Goal: Task Accomplishment & Management: Manage account settings

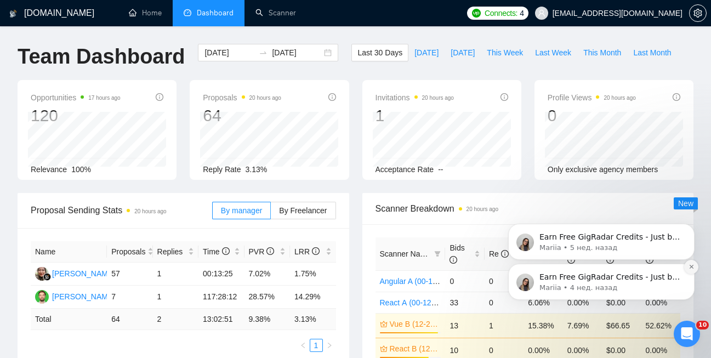
click at [693, 263] on button "Dismiss notification" at bounding box center [691, 267] width 14 height 14
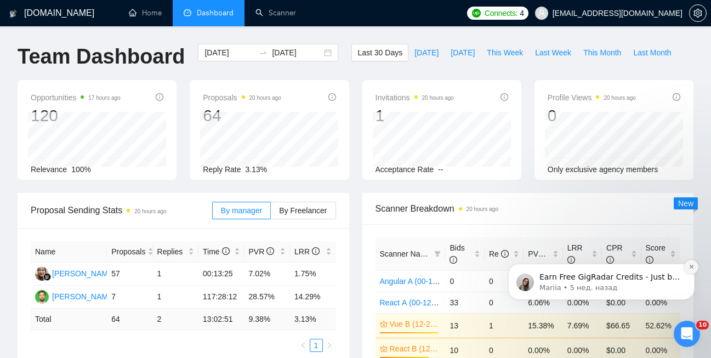
click at [687, 268] on button "Dismiss notification" at bounding box center [691, 267] width 14 height 14
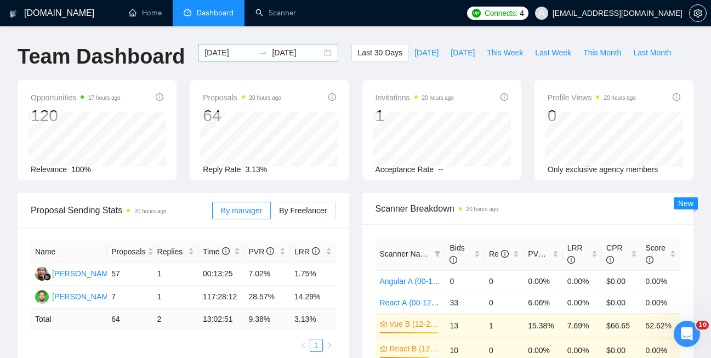
click at [321, 53] on div "2025-08-21 2025-09-20" at bounding box center [268, 53] width 140 height 18
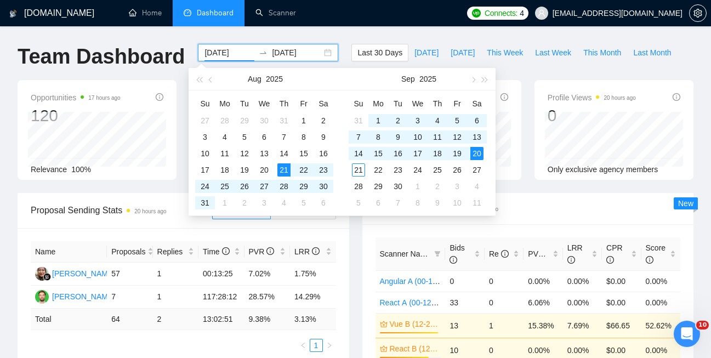
click at [218, 81] on div "Aug 2025" at bounding box center [265, 79] width 95 height 22
click at [214, 81] on button "button" at bounding box center [211, 79] width 12 height 22
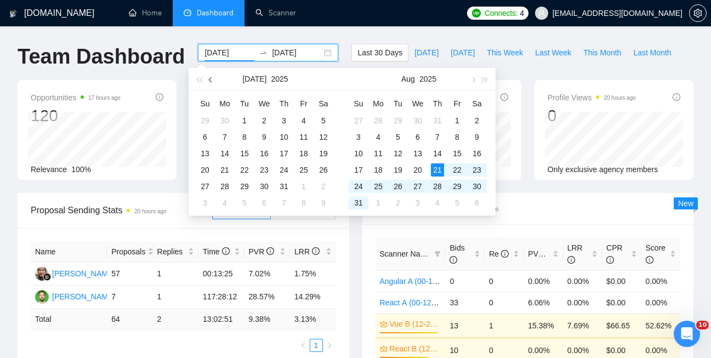
click at [214, 80] on button "button" at bounding box center [211, 79] width 12 height 22
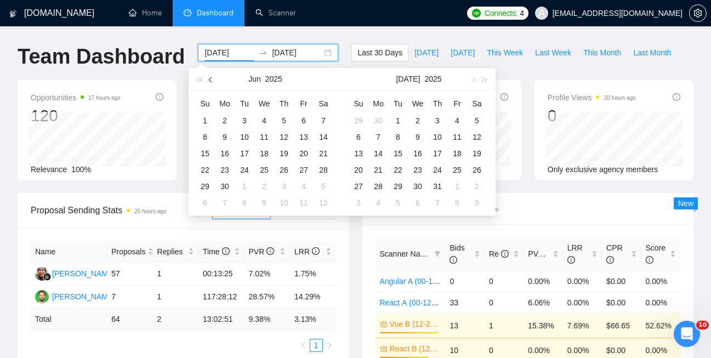
click at [214, 80] on button "button" at bounding box center [211, 79] width 12 height 22
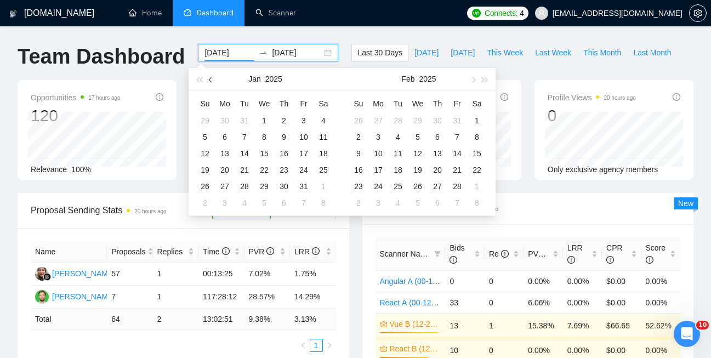
click at [214, 80] on button "button" at bounding box center [211, 79] width 12 height 22
type input "2024-11-01"
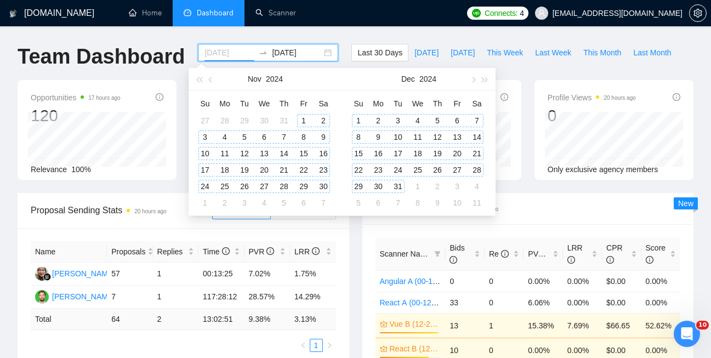
click at [297, 118] on div "1" at bounding box center [303, 120] width 13 height 13
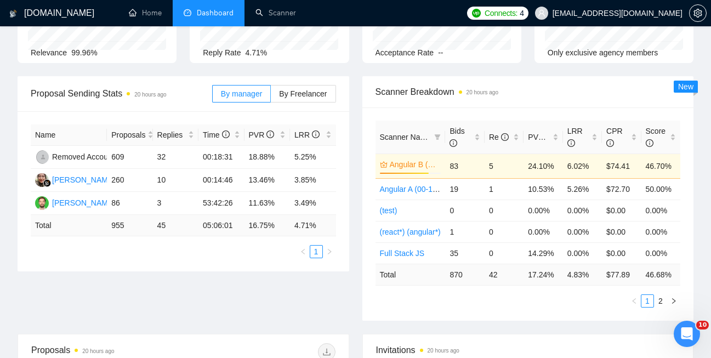
scroll to position [136, 0]
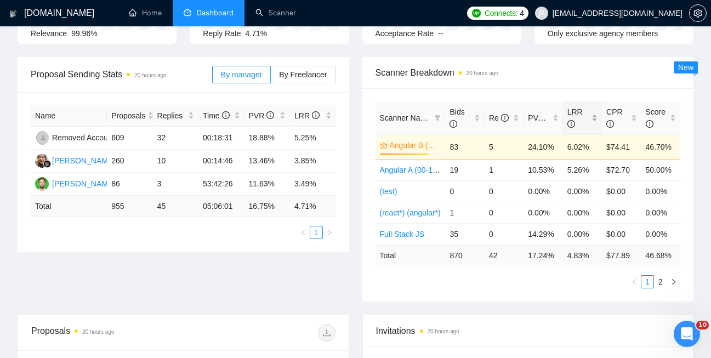
click at [579, 111] on span "LRR" at bounding box center [574, 117] width 15 height 21
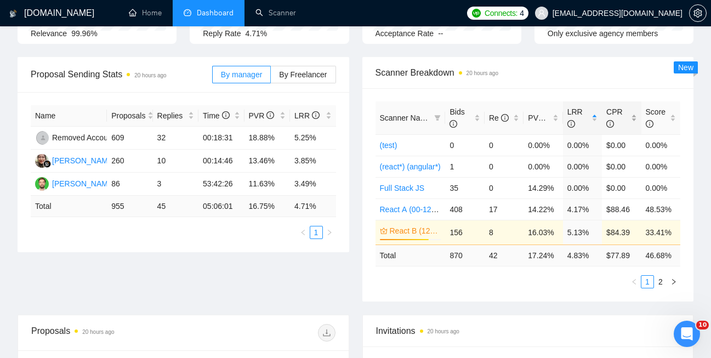
click at [618, 112] on span "CPR" at bounding box center [614, 117] width 16 height 21
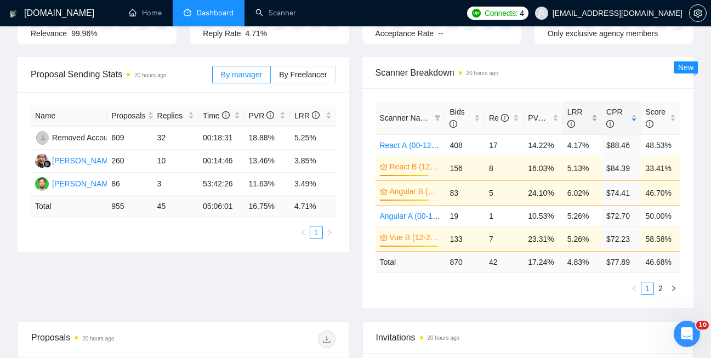
click at [574, 110] on span "LRR" at bounding box center [574, 117] width 15 height 21
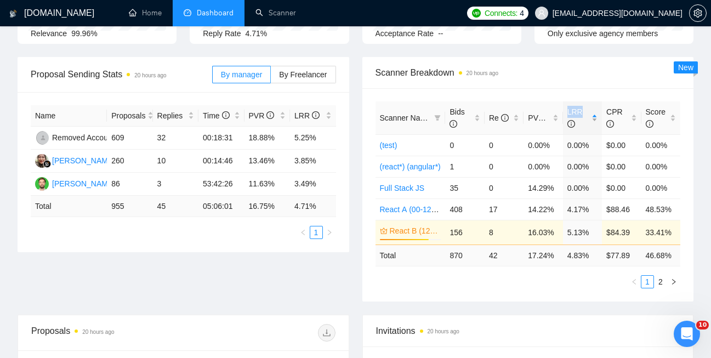
click at [574, 110] on span "LRR" at bounding box center [574, 117] width 15 height 21
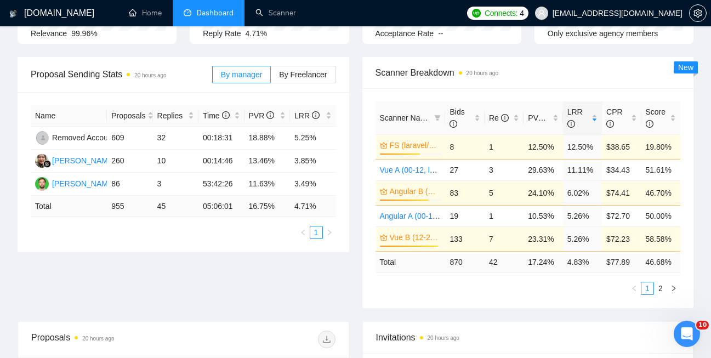
click at [606, 87] on div "Scanner Breakdown 20 hours ago" at bounding box center [527, 72] width 305 height 31
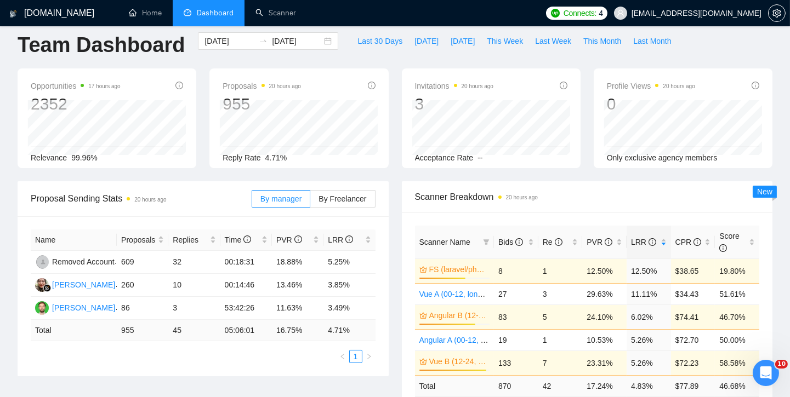
scroll to position [16, 0]
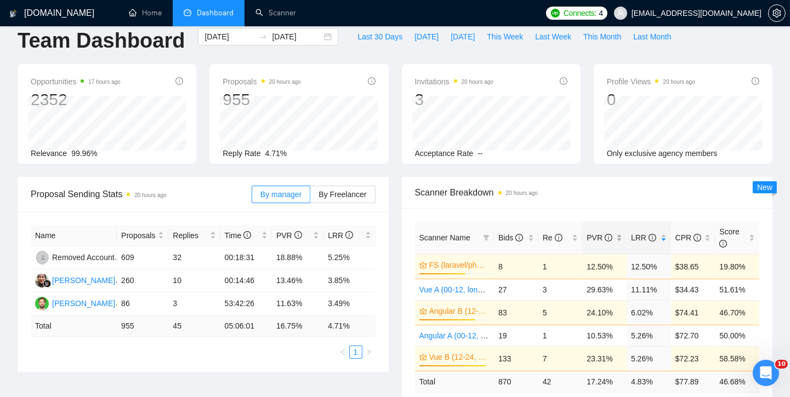
click at [597, 238] on span "PVR" at bounding box center [599, 237] width 26 height 9
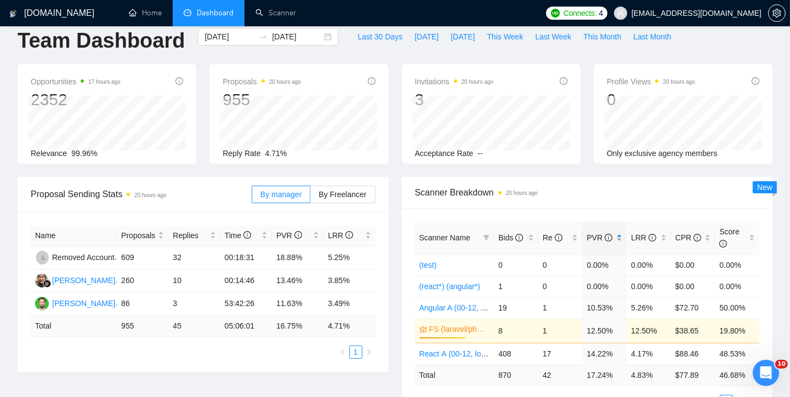
click at [597, 238] on span "PVR" at bounding box center [599, 237] width 26 height 9
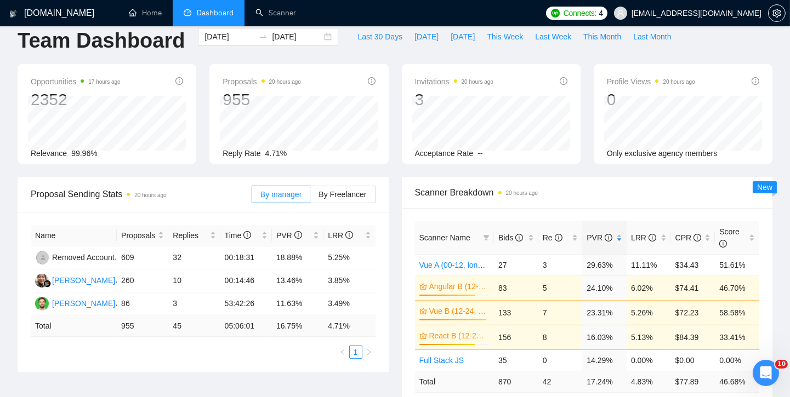
click at [459, 236] on span "Scanner Name" at bounding box center [444, 237] width 51 height 9
click at [436, 236] on span "Scanner Name" at bounding box center [444, 237] width 51 height 9
click at [476, 235] on span "Scanner Name" at bounding box center [449, 238] width 60 height 12
click at [484, 235] on icon "filter" at bounding box center [486, 237] width 6 height 5
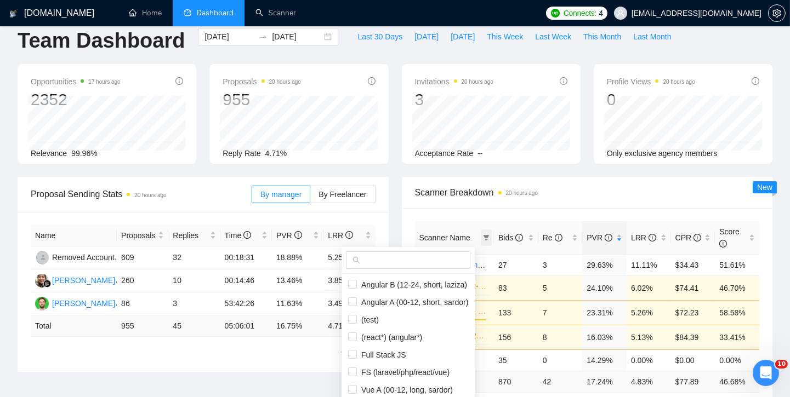
click at [484, 235] on icon "filter" at bounding box center [486, 237] width 6 height 5
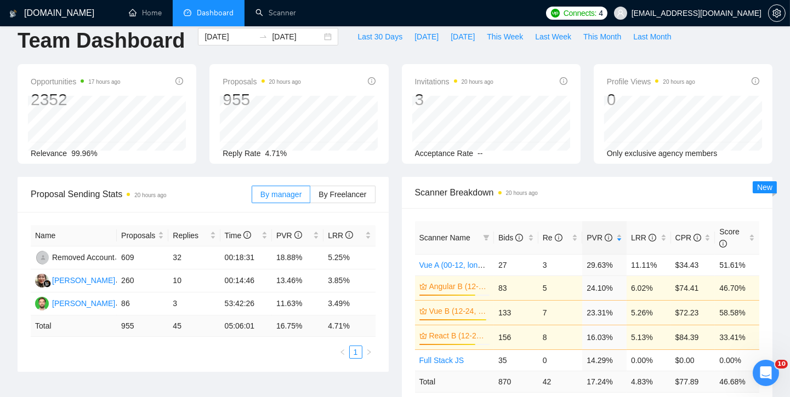
click at [460, 235] on span "Scanner Name" at bounding box center [444, 237] width 51 height 9
click at [500, 242] on span "Bids" at bounding box center [511, 238] width 27 height 12
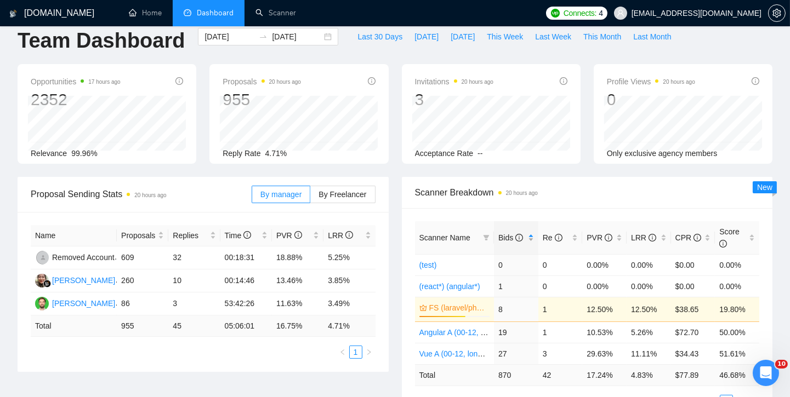
click at [509, 241] on span "Bids" at bounding box center [511, 238] width 27 height 12
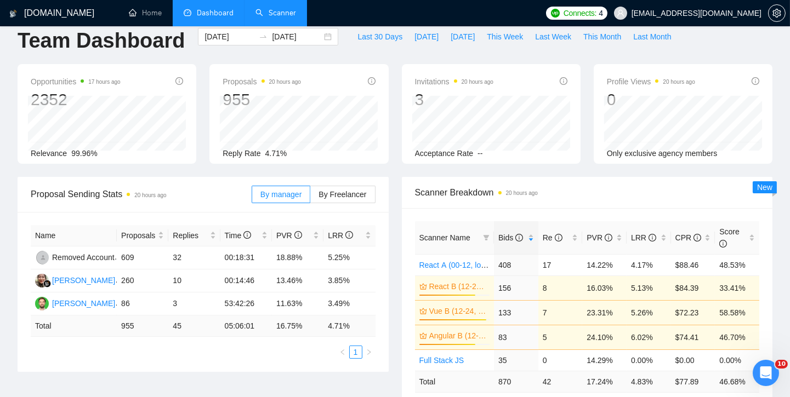
click at [276, 8] on link "Scanner" at bounding box center [275, 12] width 41 height 9
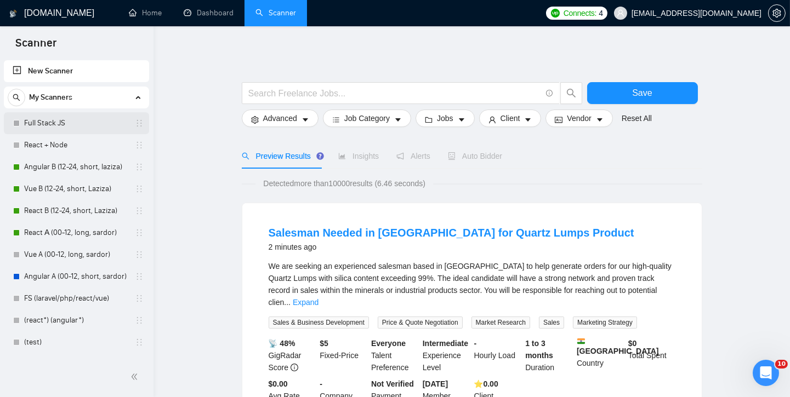
click at [65, 118] on link "Full Stack JS" at bounding box center [76, 123] width 104 height 22
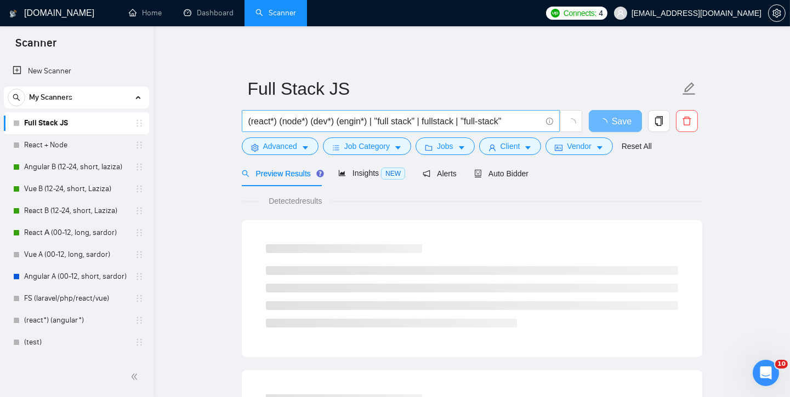
click at [531, 121] on input "(react*) (node*) (dev*) (engin*) | "full stack" | fullstack | "full-stack"" at bounding box center [394, 122] width 293 height 14
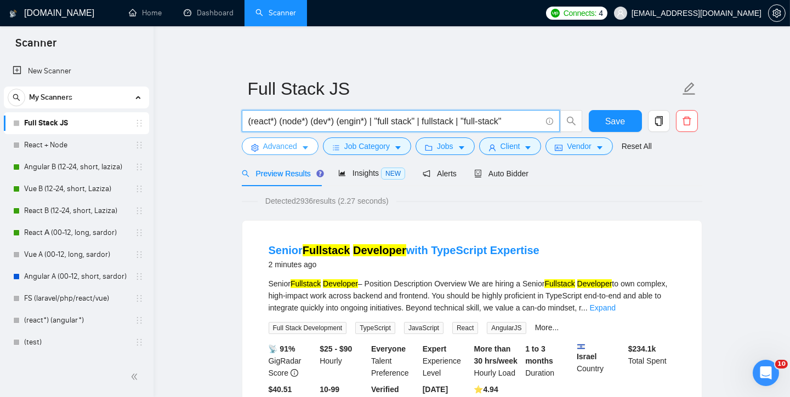
click at [285, 146] on span "Advanced" at bounding box center [280, 146] width 34 height 12
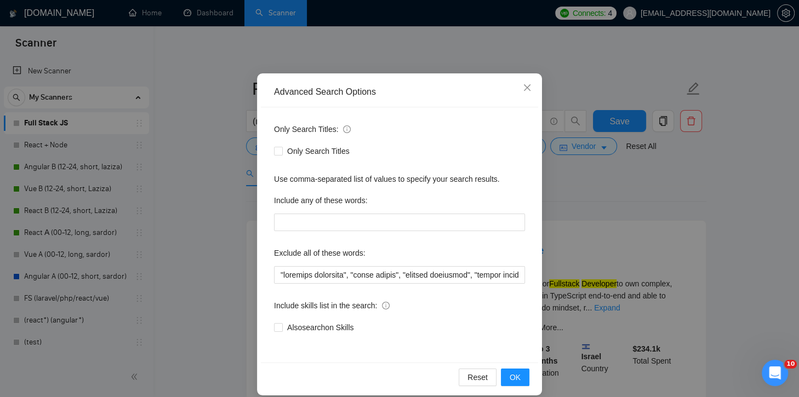
scroll to position [58, 0]
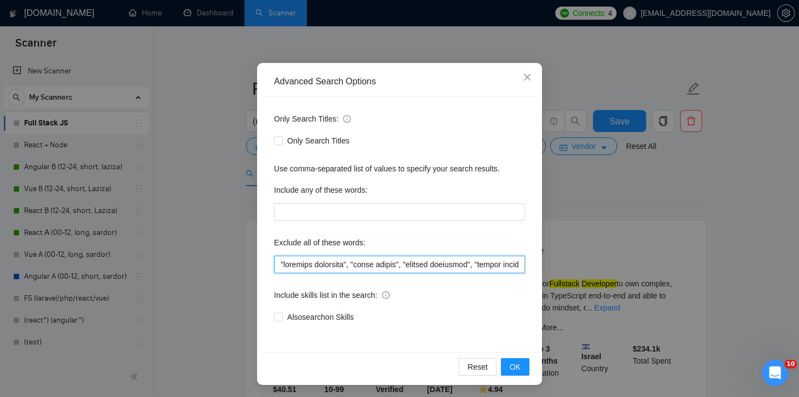
click at [419, 265] on input "text" at bounding box center [399, 265] width 251 height 18
click at [516, 76] on span "Close" at bounding box center [527, 78] width 30 height 30
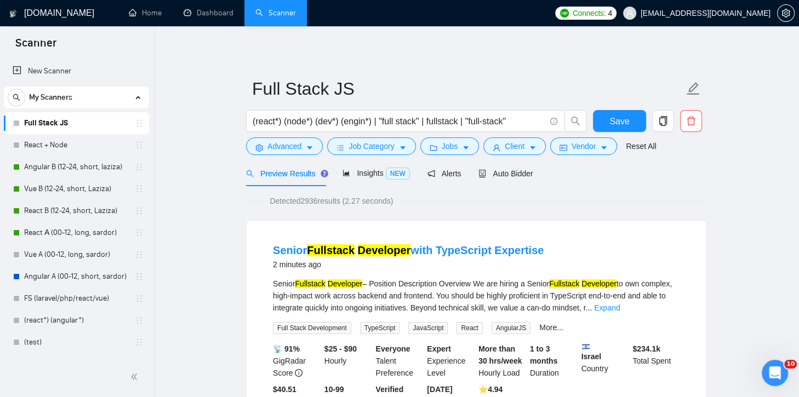
scroll to position [3, 0]
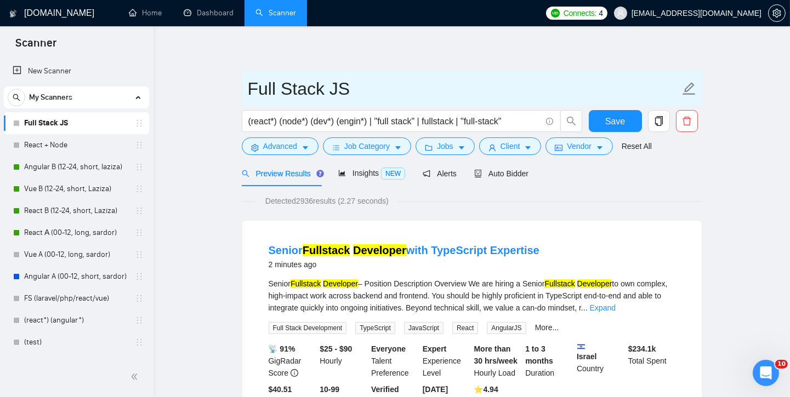
click at [356, 87] on input "Full Stack JS" at bounding box center [464, 88] width 432 height 27
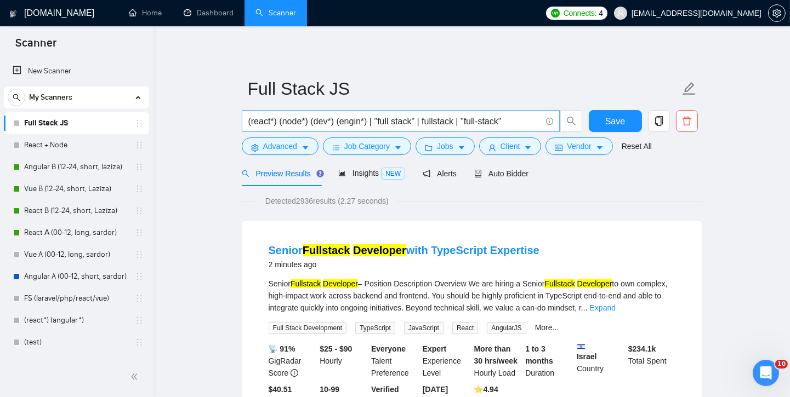
click at [440, 126] on input "(react*) (node*) (dev*) (engin*) | "full stack" | fullstack | "full-stack"" at bounding box center [394, 122] width 293 height 14
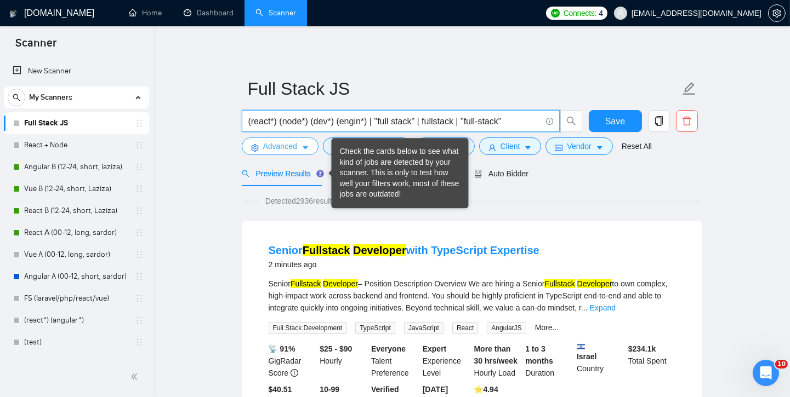
click at [296, 142] on span "Advanced" at bounding box center [280, 146] width 34 height 12
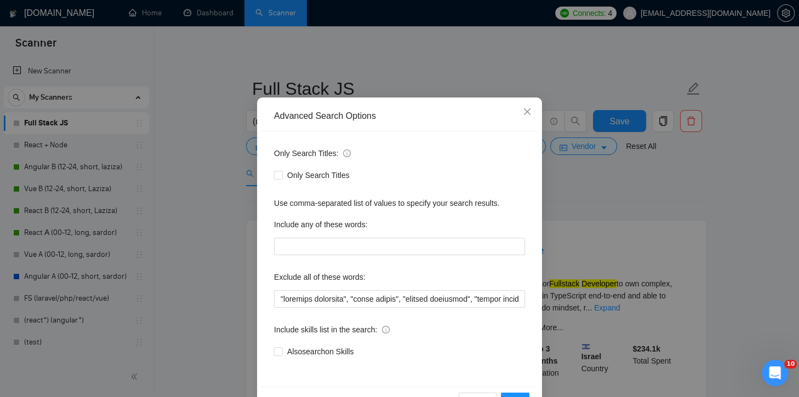
scroll to position [52, 0]
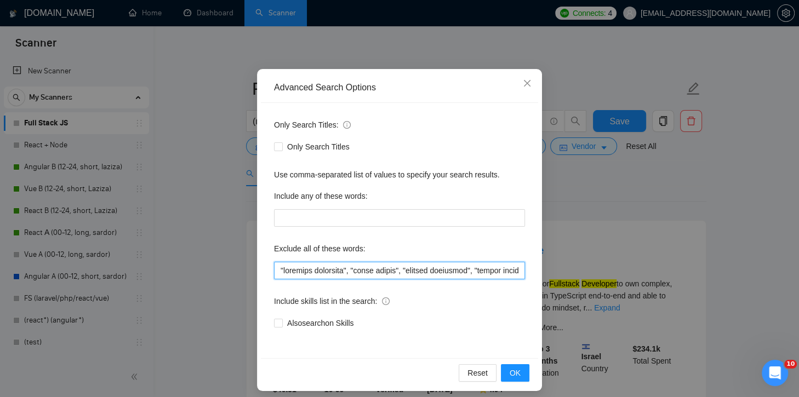
click at [427, 270] on input "text" at bounding box center [399, 271] width 251 height 18
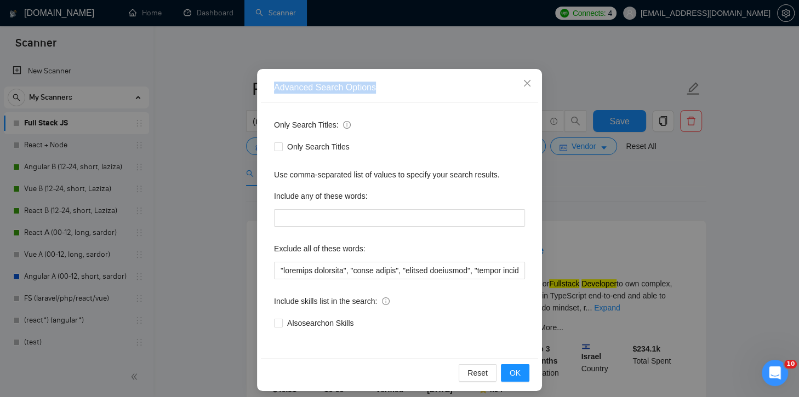
drag, startPoint x: 376, startPoint y: 84, endPoint x: 269, endPoint y: 82, distance: 106.9
click at [274, 82] on div "Advanced Search Options" at bounding box center [399, 88] width 251 height 12
copy div "Advanced Search Options"
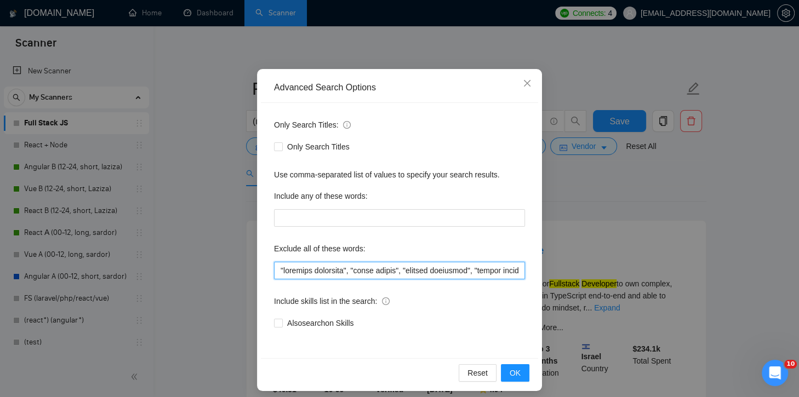
click at [395, 266] on input "text" at bounding box center [399, 271] width 251 height 18
click at [420, 189] on div "Include any of these words:" at bounding box center [399, 198] width 251 height 22
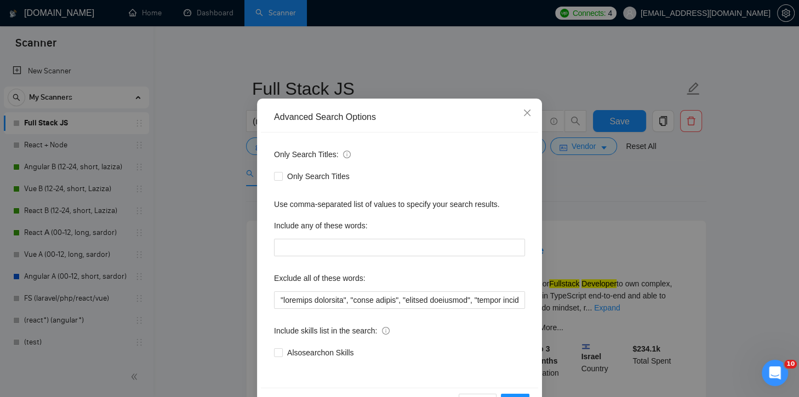
scroll to position [58, 0]
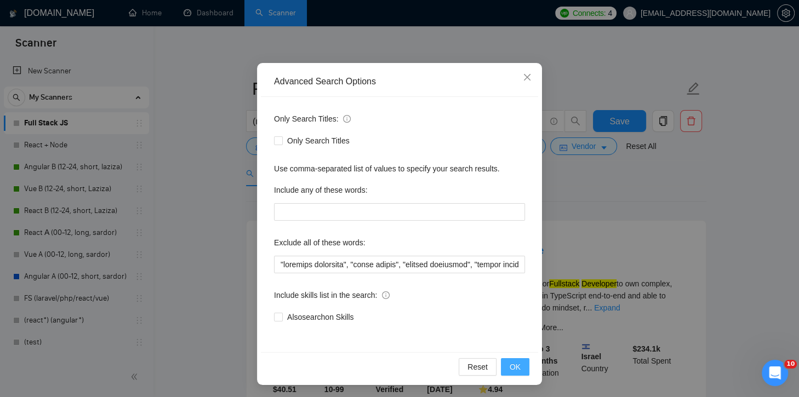
drag, startPoint x: 514, startPoint y: 366, endPoint x: 505, endPoint y: 368, distance: 8.4
click at [514, 357] on span "OK" at bounding box center [515, 367] width 11 height 12
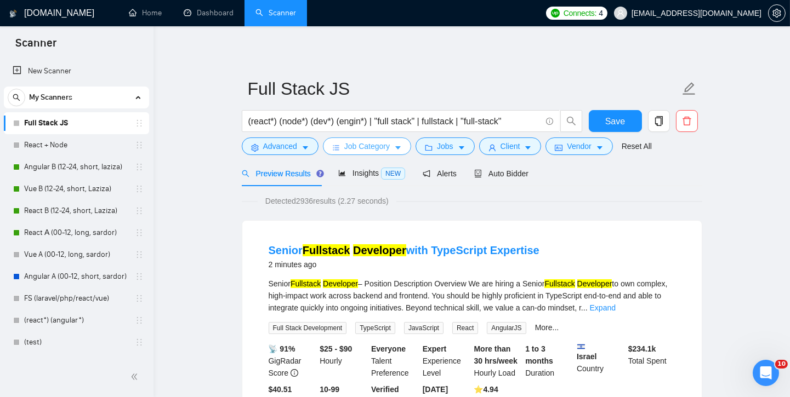
click at [363, 149] on span "Job Category" at bounding box center [366, 146] width 45 height 12
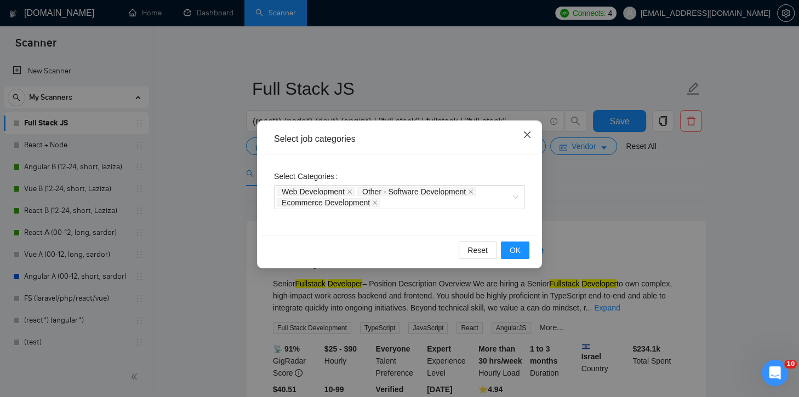
click at [518, 138] on span "Close" at bounding box center [527, 136] width 30 height 30
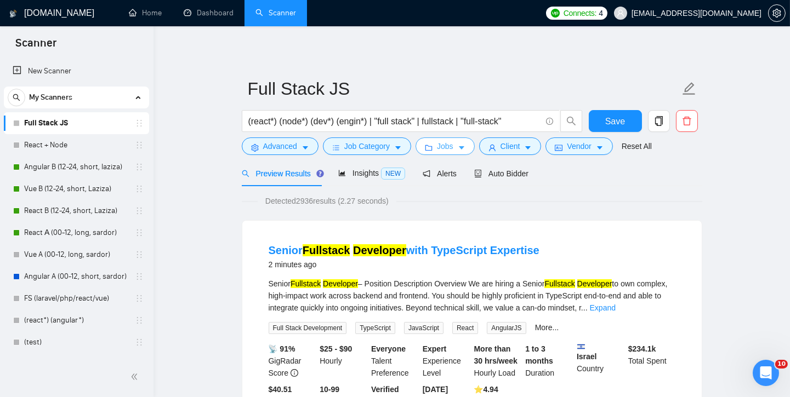
click at [470, 146] on button "Jobs" at bounding box center [444, 147] width 59 height 18
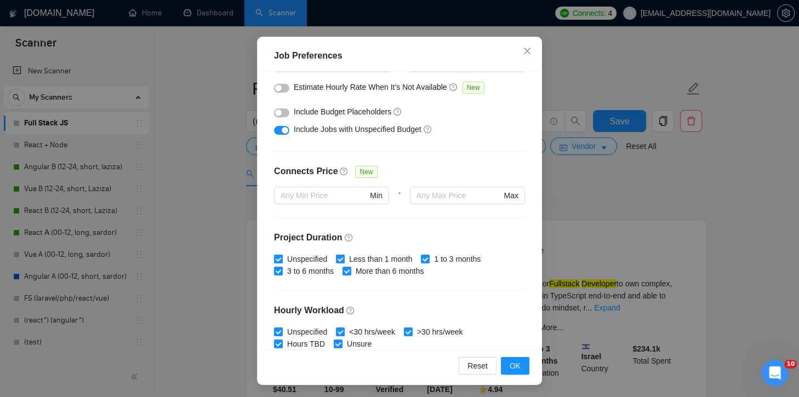
scroll to position [0, 0]
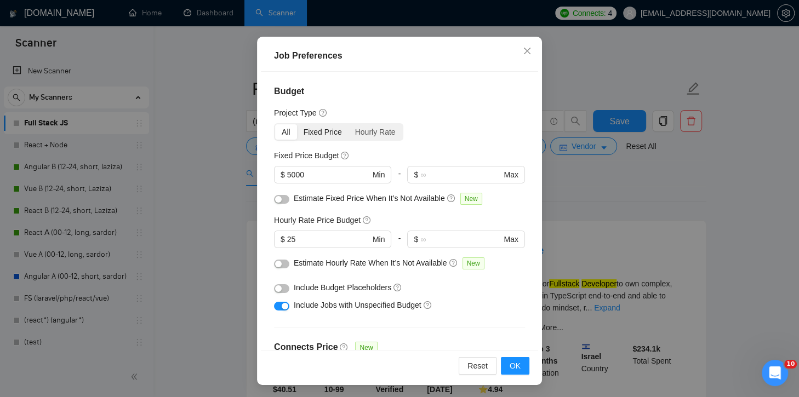
click at [324, 129] on div "Fixed Price" at bounding box center [323, 131] width 52 height 15
click at [297, 124] on input "Fixed Price" at bounding box center [297, 124] width 0 height 0
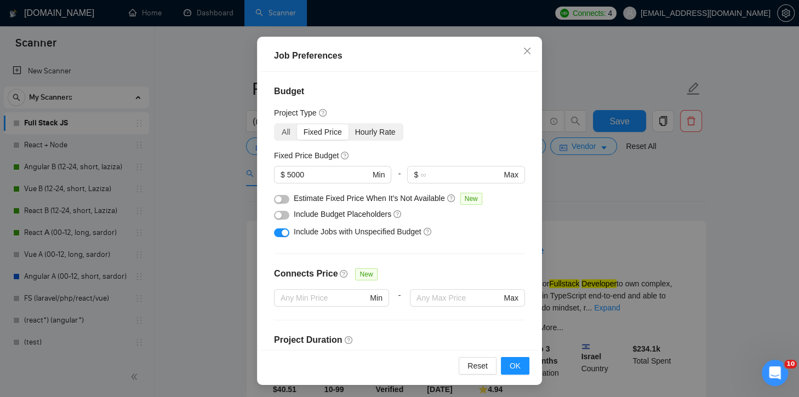
click at [385, 132] on div "Hourly Rate" at bounding box center [376, 131] width 54 height 15
click at [349, 124] on input "Hourly Rate" at bounding box center [349, 124] width 0 height 0
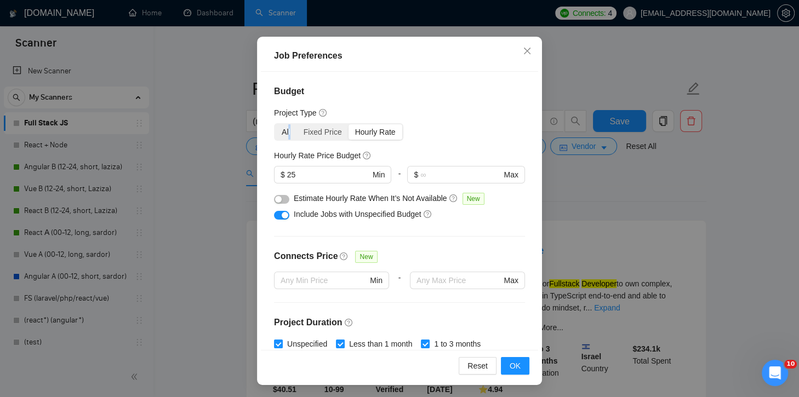
click at [285, 131] on div "All" at bounding box center [286, 131] width 22 height 15
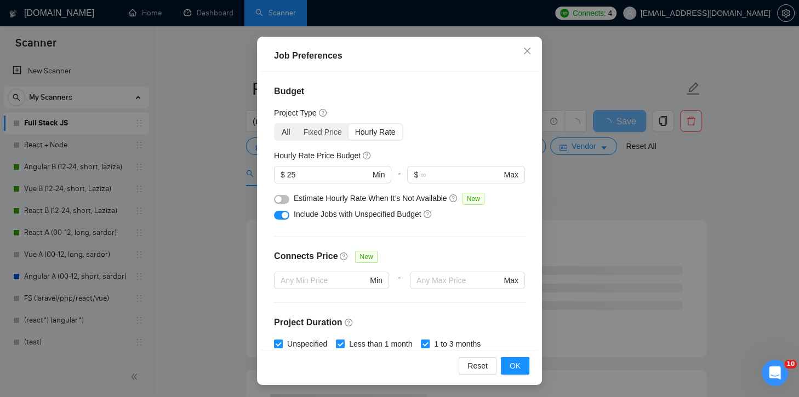
click at [285, 132] on div "All" at bounding box center [286, 131] width 22 height 15
click at [275, 124] on input "All" at bounding box center [275, 124] width 0 height 0
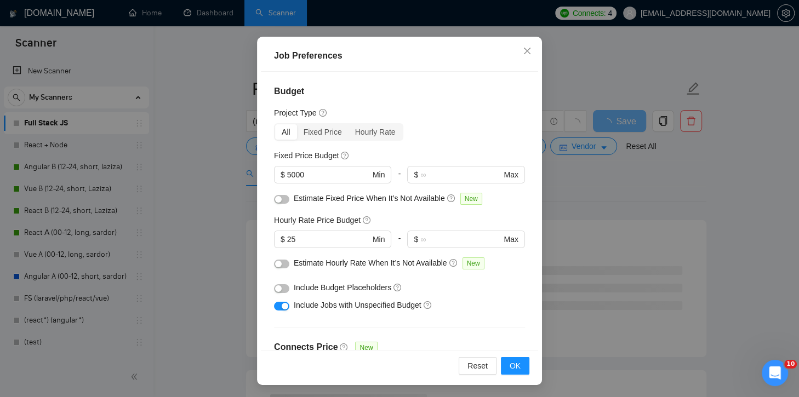
click at [454, 99] on div "Budget Project Type All Fixed Price Hourly Rate Fixed Price Budget $ 5000 Min -…" at bounding box center [399, 211] width 277 height 278
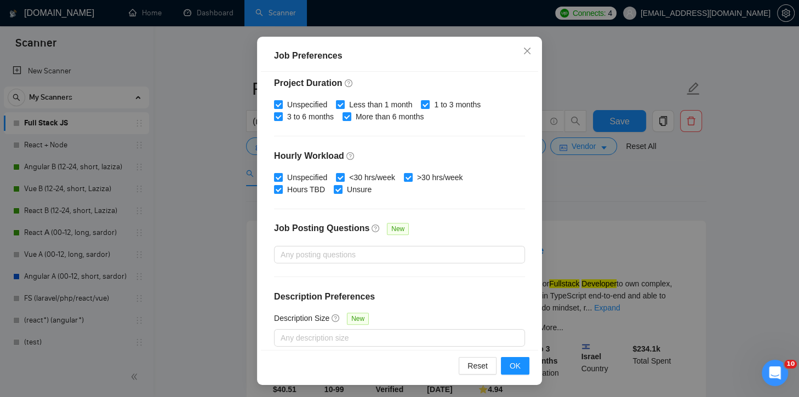
scroll to position [338, 0]
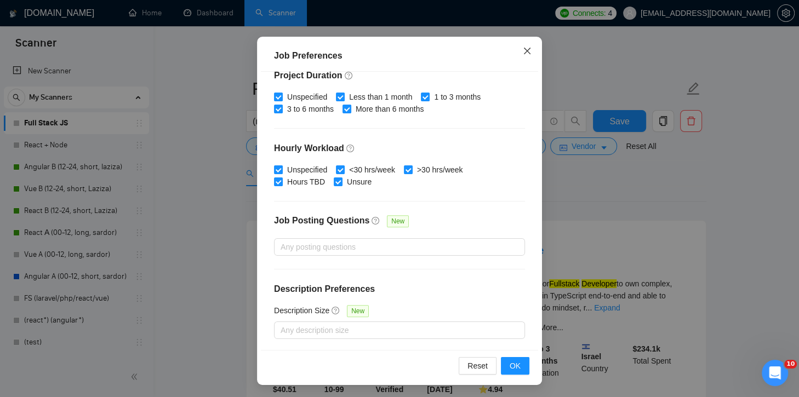
click at [516, 59] on span "Close" at bounding box center [527, 52] width 30 height 30
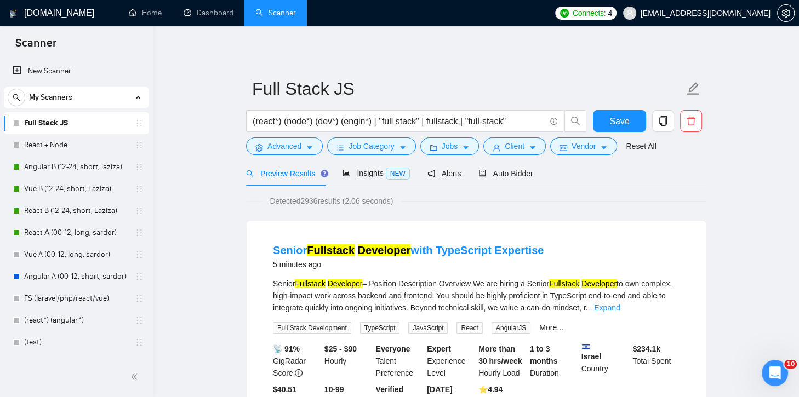
scroll to position [29, 0]
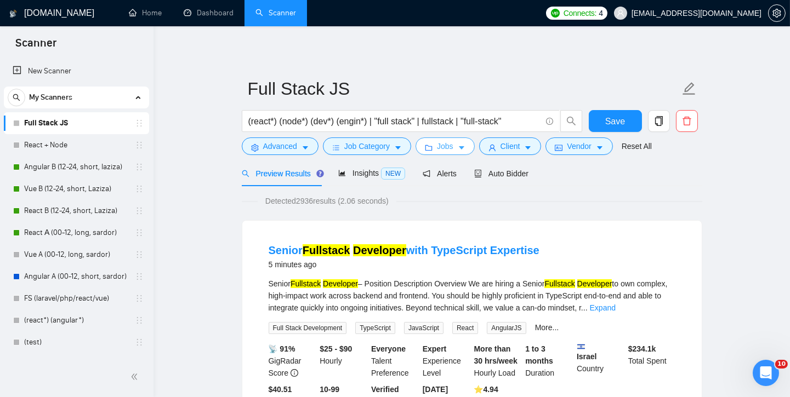
click at [452, 148] on span "Jobs" at bounding box center [445, 146] width 16 height 12
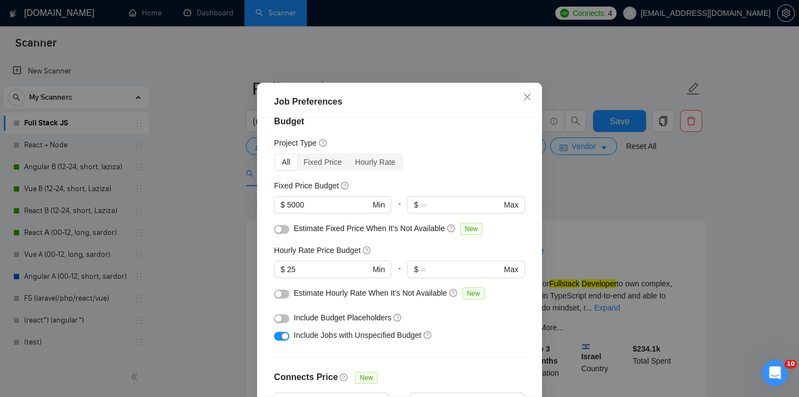
scroll to position [0, 0]
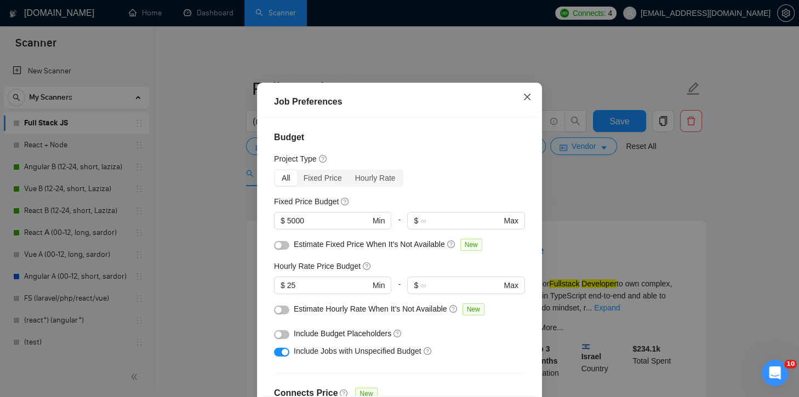
click at [523, 101] on icon "close" at bounding box center [527, 97] width 9 height 9
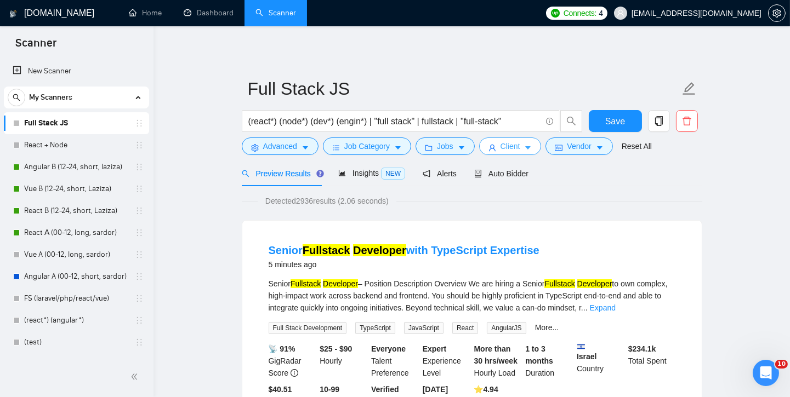
click at [520, 146] on span "Client" at bounding box center [510, 146] width 20 height 12
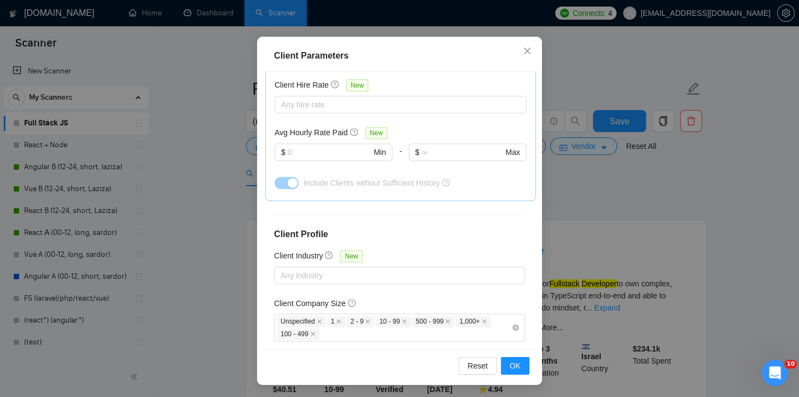
scroll to position [426, 0]
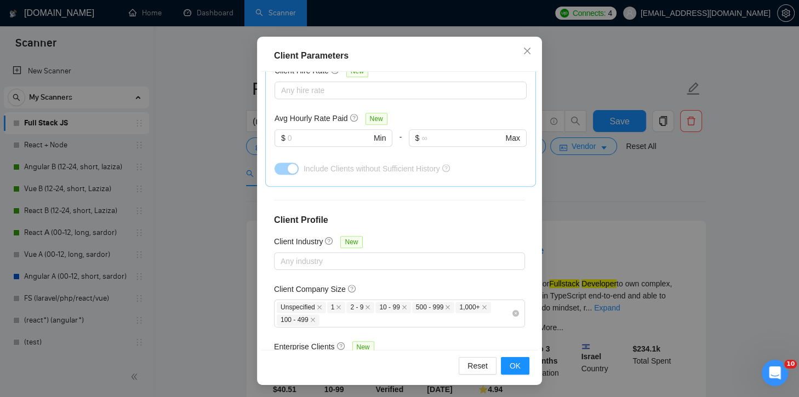
click at [620, 224] on div "Client Parameters Client Location Include Client Countries Select Exclude Clien…" at bounding box center [399, 198] width 799 height 397
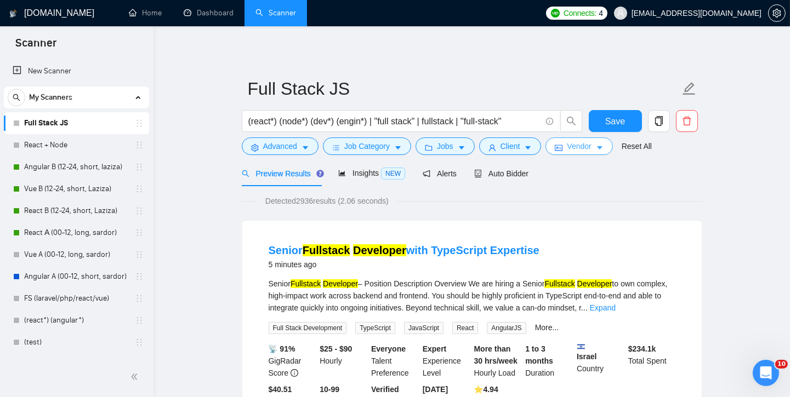
click at [579, 146] on span "Vendor" at bounding box center [579, 146] width 24 height 12
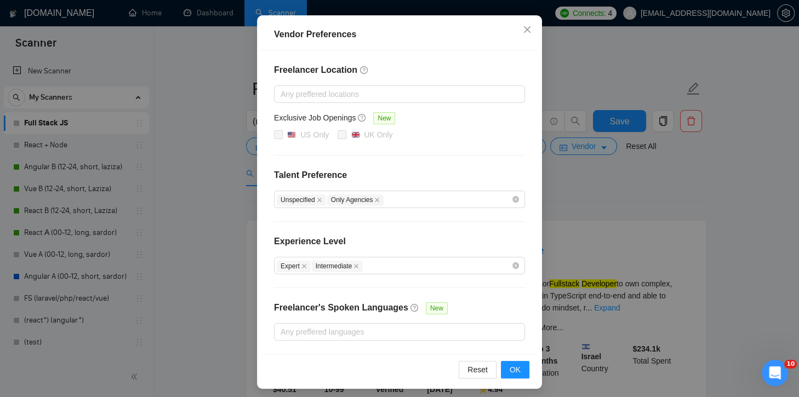
scroll to position [106, 0]
click at [655, 240] on div "Vendor Preferences Freelancer Location Any preffered locations Exclusive Job Op…" at bounding box center [399, 198] width 799 height 397
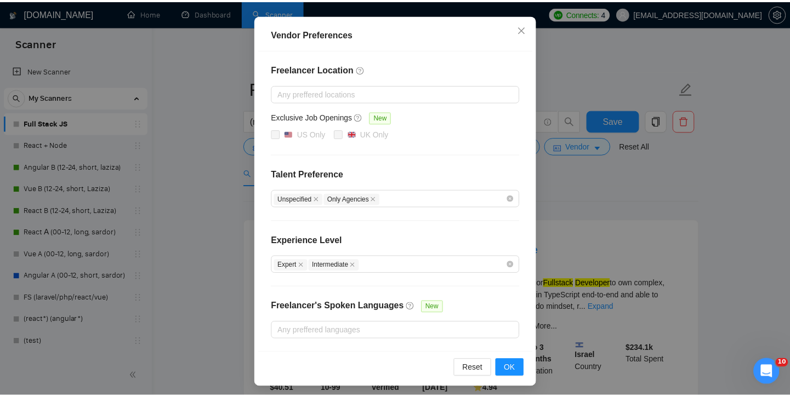
scroll to position [51, 0]
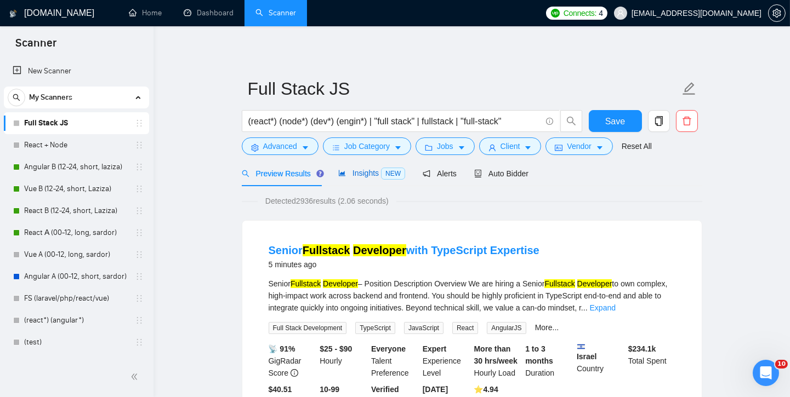
click at [361, 177] on span "Insights NEW" at bounding box center [371, 173] width 67 height 9
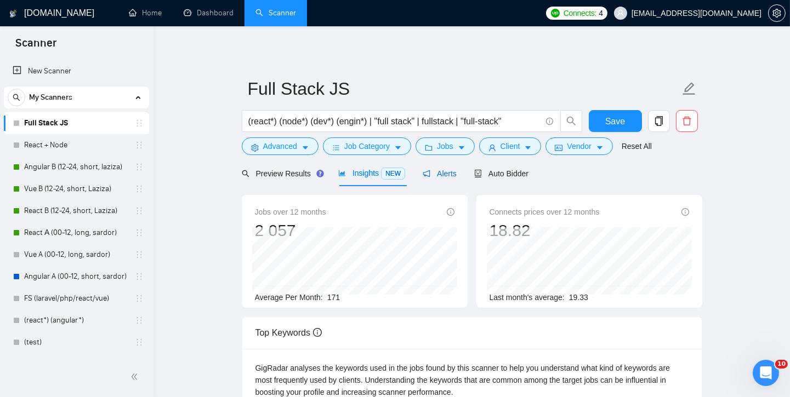
click at [438, 170] on span "Alerts" at bounding box center [440, 173] width 34 height 9
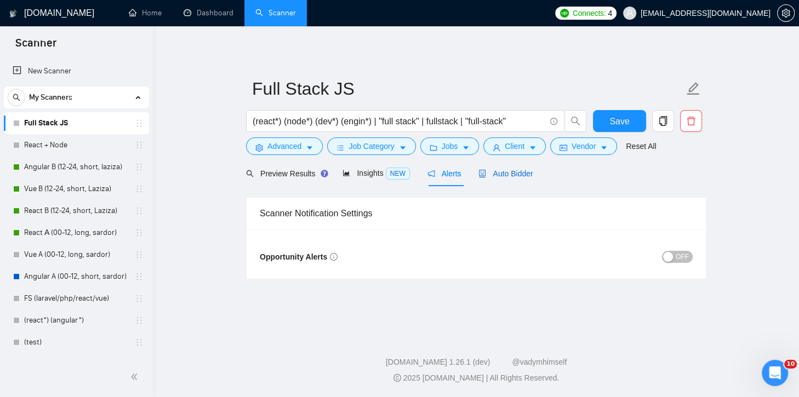
click at [529, 173] on span "Auto Bidder" at bounding box center [505, 173] width 54 height 9
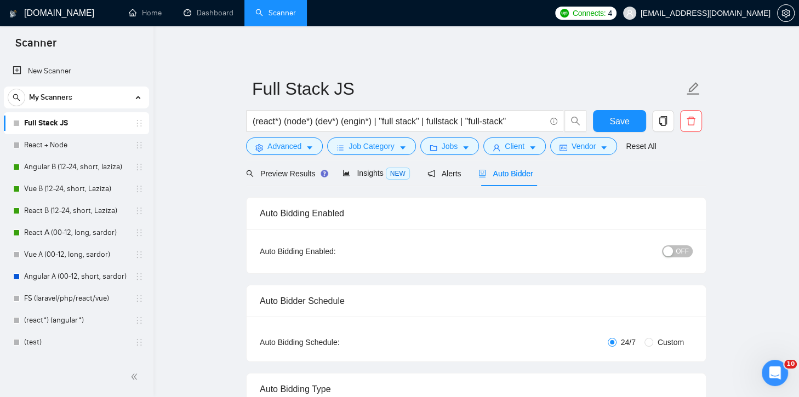
checkbox input "true"
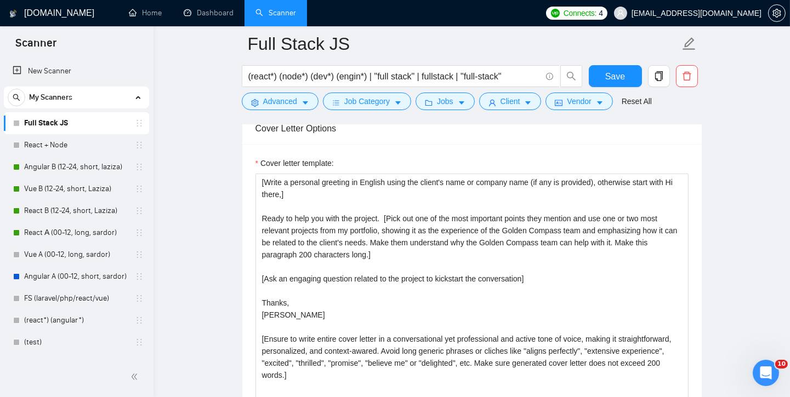
scroll to position [1239, 0]
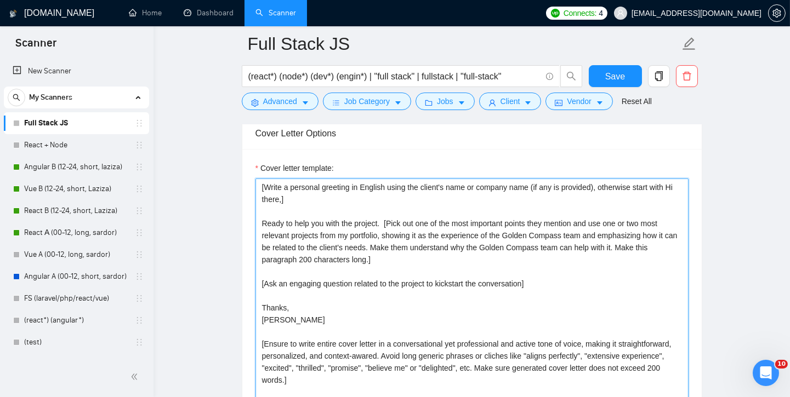
click at [427, 357] on textarea "[Write a personal greeting in English using the client's name or company name (…" at bounding box center [471, 302] width 433 height 247
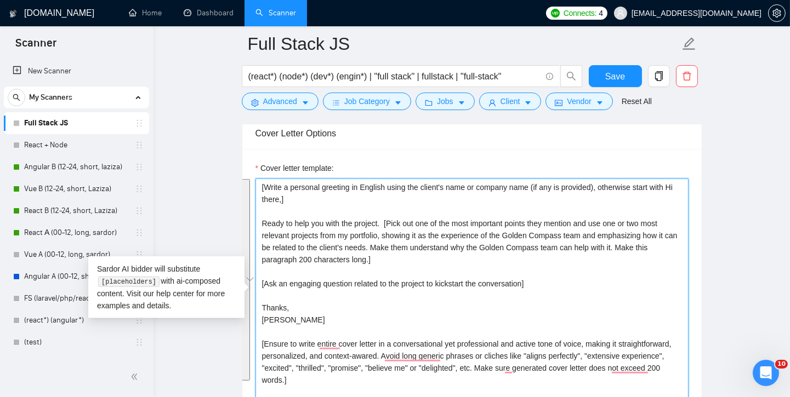
click at [461, 287] on textarea "[Write a personal greeting in English using the client's name or company name (…" at bounding box center [471, 302] width 433 height 247
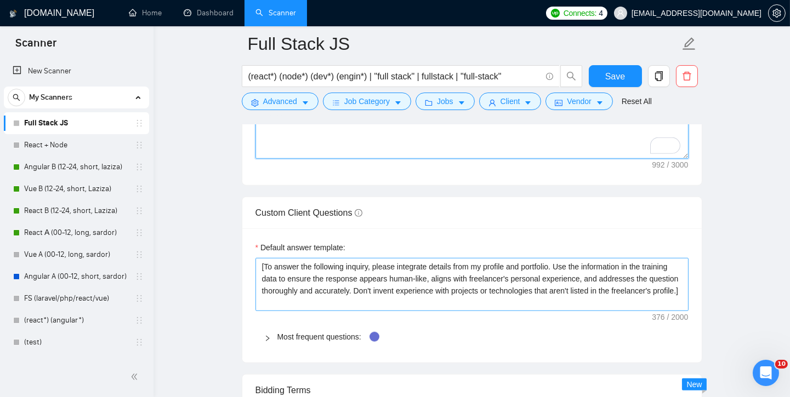
scroll to position [1544, 0]
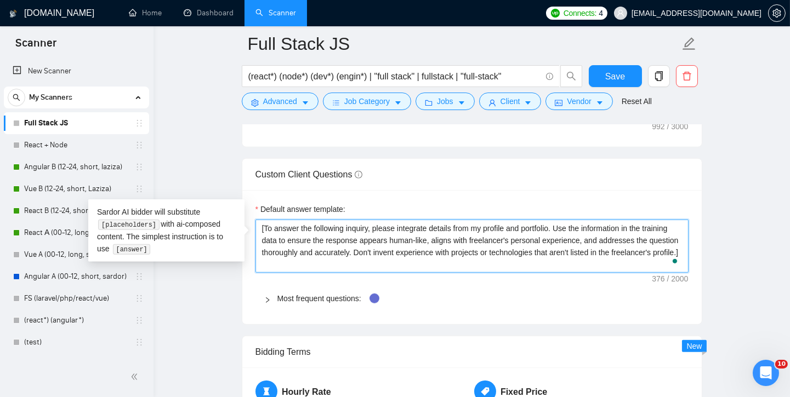
drag, startPoint x: 352, startPoint y: 257, endPoint x: 253, endPoint y: 210, distance: 109.8
click at [253, 210] on div "Default answer template: [To answer the following inquiry, please integrate det…" at bounding box center [471, 257] width 459 height 134
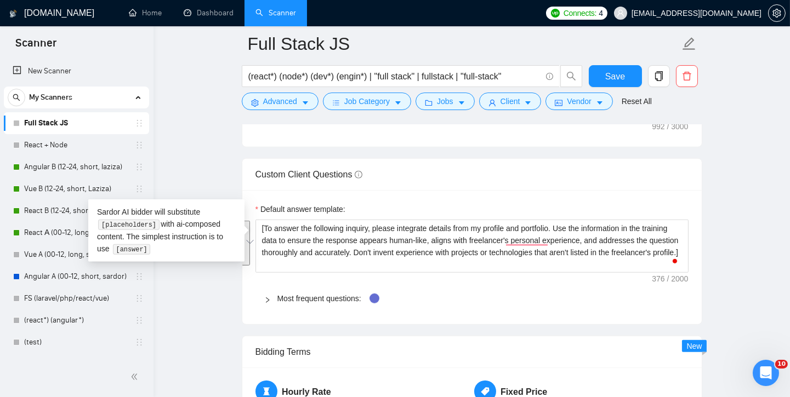
click at [406, 190] on div "Default answer template: [To answer the following inquiry, please integrate det…" at bounding box center [471, 257] width 459 height 134
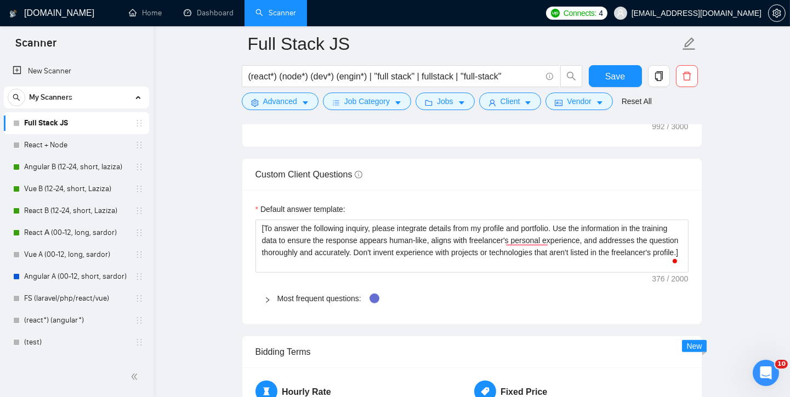
click at [263, 292] on div "Most frequent questions:" at bounding box center [471, 298] width 433 height 25
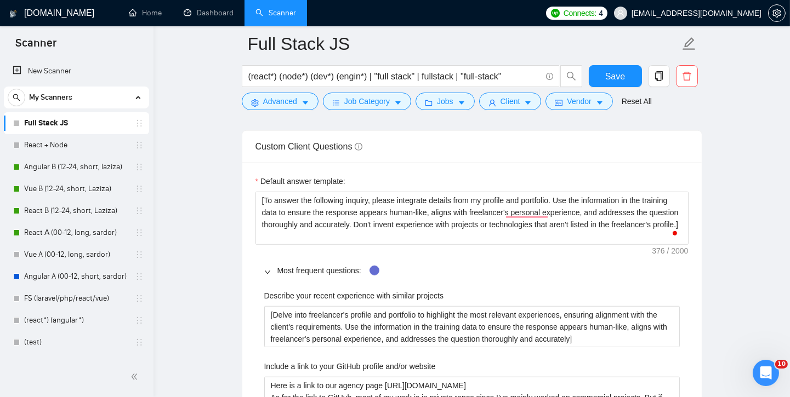
scroll to position [1523, 0]
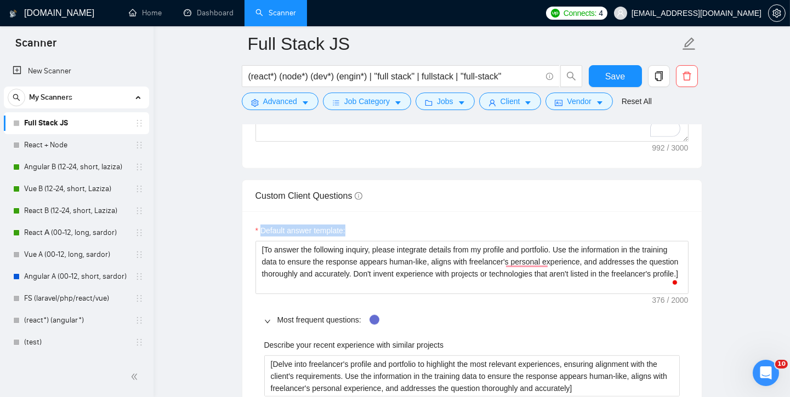
drag, startPoint x: 362, startPoint y: 221, endPoint x: 259, endPoint y: 225, distance: 103.1
click at [259, 225] on div "Default answer template:" at bounding box center [471, 233] width 433 height 16
copy label "Default answer template:"
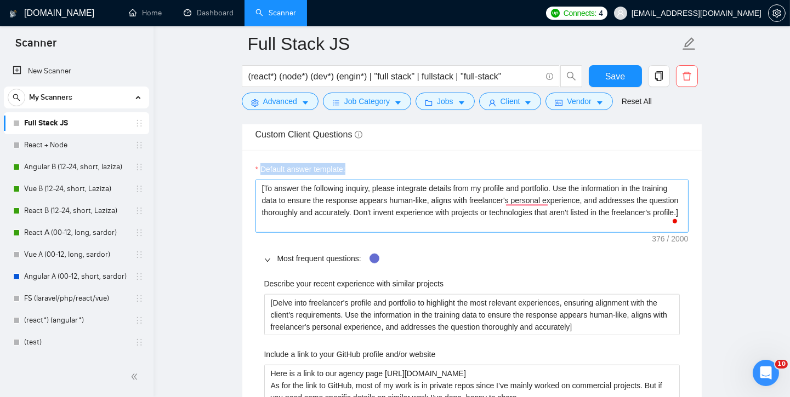
scroll to position [1590, 0]
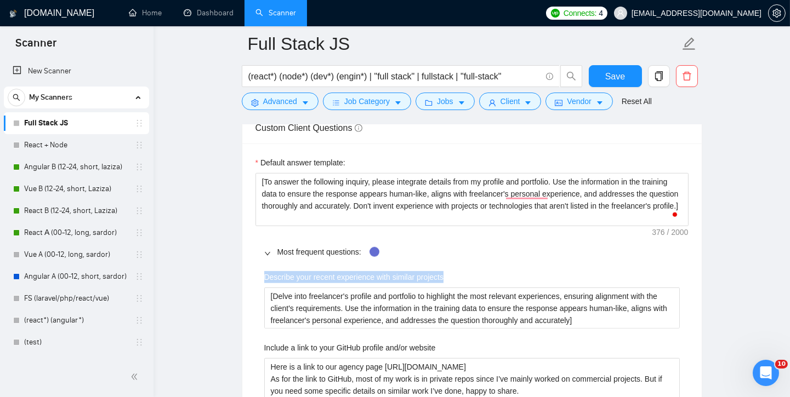
drag, startPoint x: 449, startPoint y: 270, endPoint x: 259, endPoint y: 269, distance: 190.2
copy label "Describe your recent experience with similar projects"
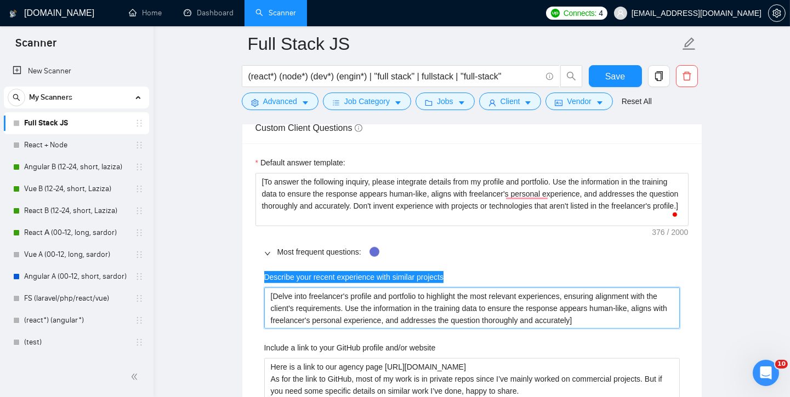
click at [537, 301] on projects "[Delve into freelancer's profile and portfolio to highlight the most relevant e…" at bounding box center [471, 308] width 415 height 41
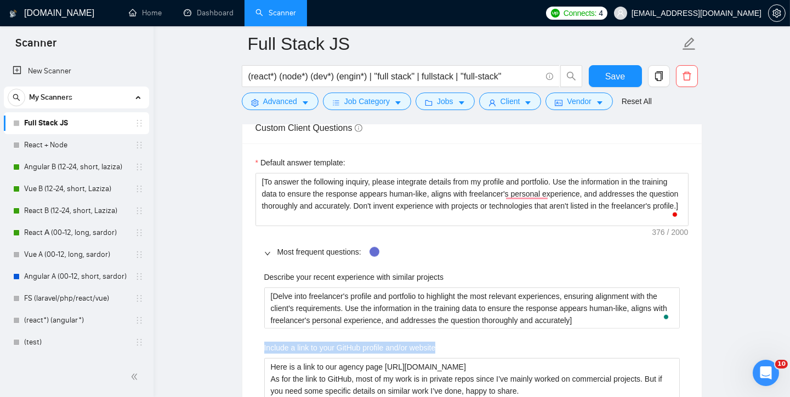
drag, startPoint x: 458, startPoint y: 335, endPoint x: 253, endPoint y: 337, distance: 204.4
copy label "Include a link to your GitHub profile and/or website"
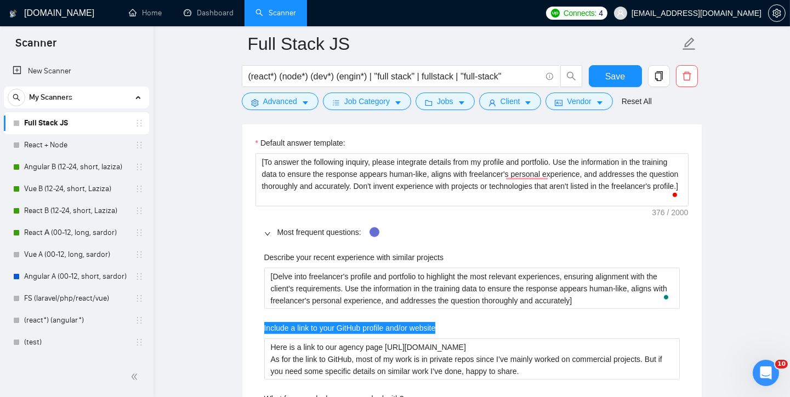
scroll to position [1612, 0]
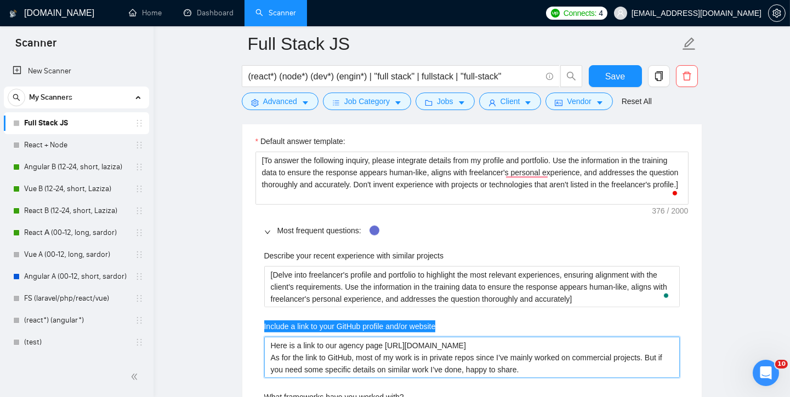
click at [521, 349] on website "Here is a link to our agency page https://www.upwork.com/agencies/1798003350267…" at bounding box center [471, 357] width 415 height 41
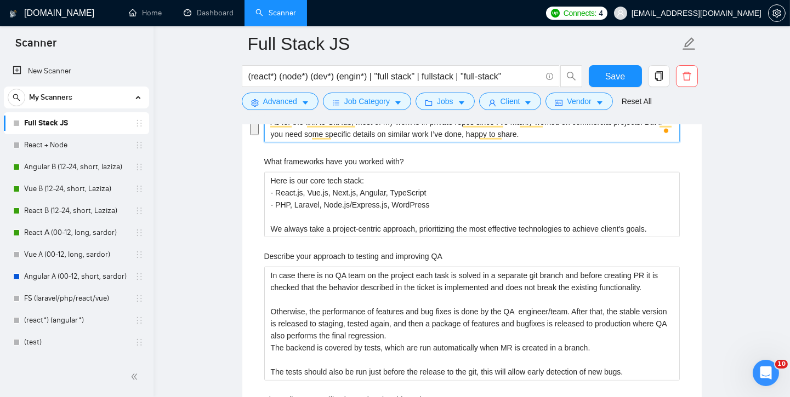
scroll to position [1855, 0]
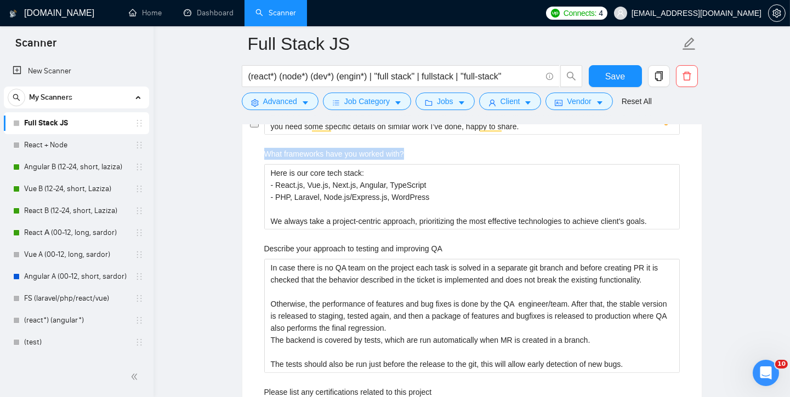
drag, startPoint x: 425, startPoint y: 145, endPoint x: 253, endPoint y: 145, distance: 171.5
click at [253, 145] on div "Default answer template: [To answer the following inquiry, please integrate det…" at bounding box center [471, 360] width 459 height 963
copy label "What frameworks have you worked with?"
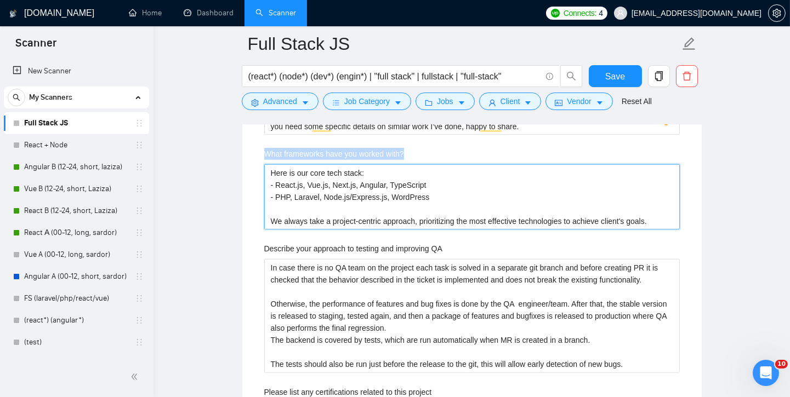
click at [463, 197] on with\? "Here is our core tech stack: - React.js, Vue.js, Next.js, Angular, TypeScript -…" at bounding box center [471, 196] width 415 height 65
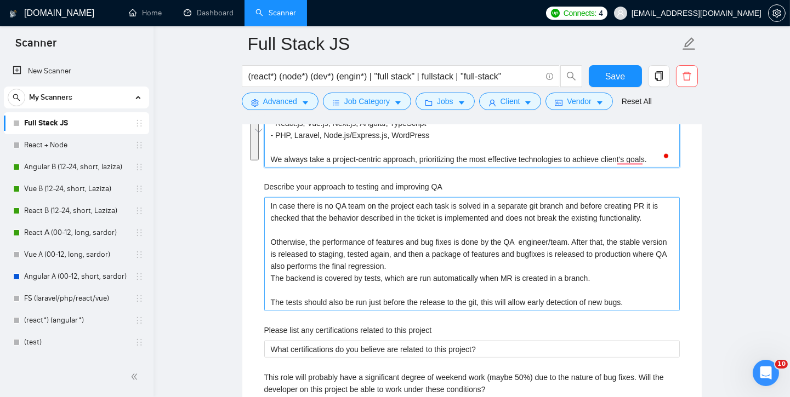
scroll to position [1914, 0]
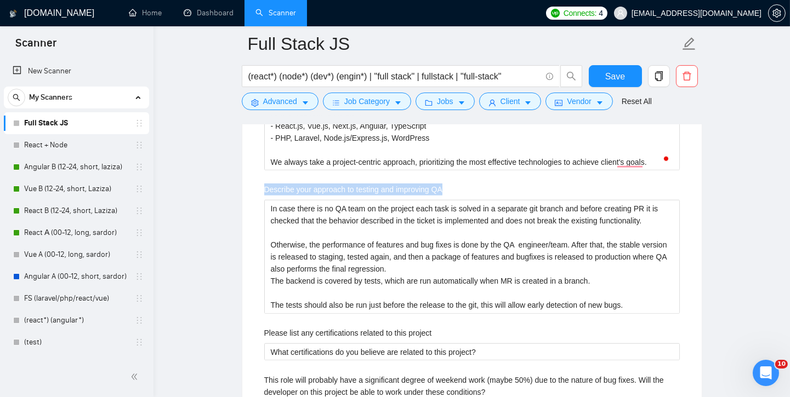
drag, startPoint x: 491, startPoint y: 183, endPoint x: 261, endPoint y: 176, distance: 230.3
click at [262, 175] on div "Describe your recent experience with similar projects [Delve into freelancer's …" at bounding box center [471, 355] width 433 height 829
copy label "Describe your approach to testing and improving QA"
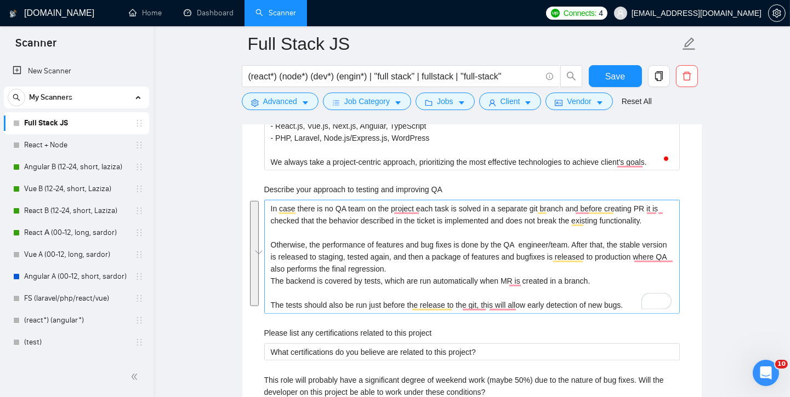
drag, startPoint x: 440, startPoint y: 276, endPoint x: 369, endPoint y: 277, distance: 71.3
click at [153, 0] on div "GigRadar.io Home Dashboard Scanner Connects: 4 bo.chernetskyi@icloud.com Full S…" at bounding box center [471, 218] width 636 height 4265
drag, startPoint x: 447, startPoint y: 324, endPoint x: 259, endPoint y: 324, distance: 187.4
click at [259, 324] on div "Describe your recent experience with similar projects [Delve into freelancer's …" at bounding box center [471, 355] width 433 height 829
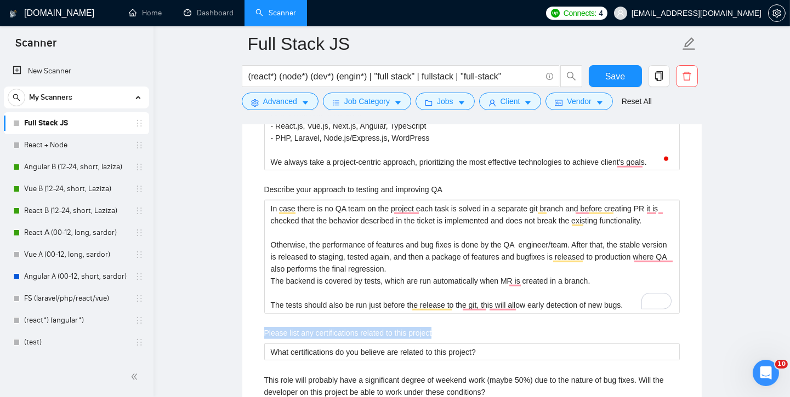
copy label "Please list any certifications related to this project"
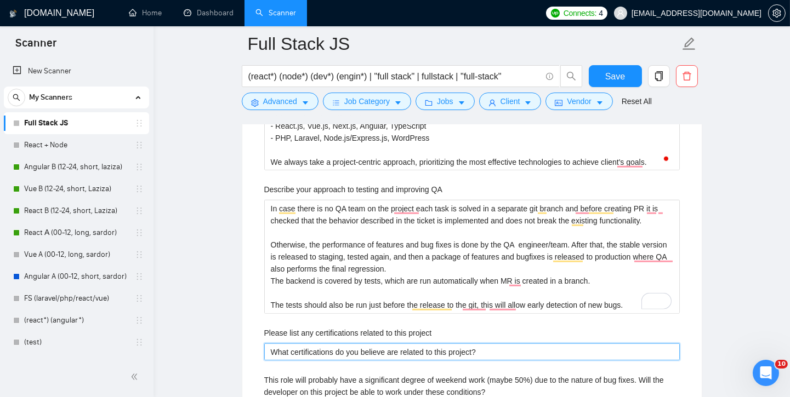
click at [510, 345] on project "What certifications do you believe are related to this project?" at bounding box center [471, 352] width 415 height 17
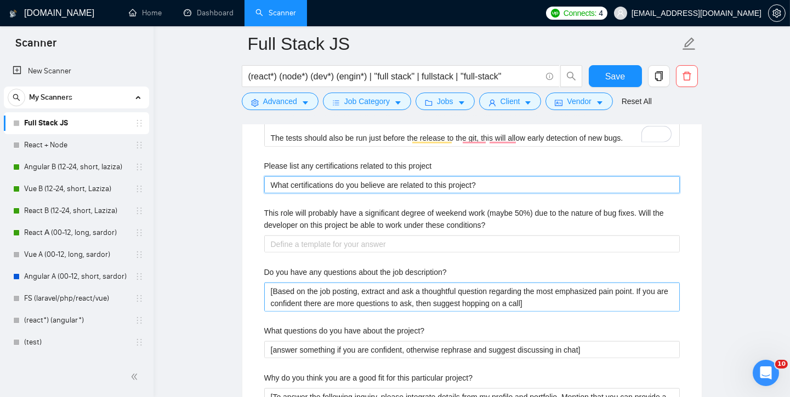
scroll to position [2102, 0]
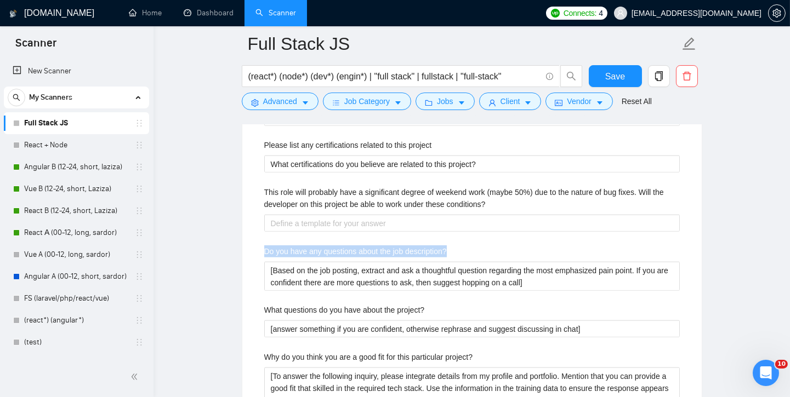
drag, startPoint x: 477, startPoint y: 242, endPoint x: 251, endPoint y: 243, distance: 225.8
click at [251, 243] on div "Default answer template: [To answer the following inquiry, please integrate det…" at bounding box center [471, 113] width 459 height 963
copy label "Do you have any questions about the job description?"
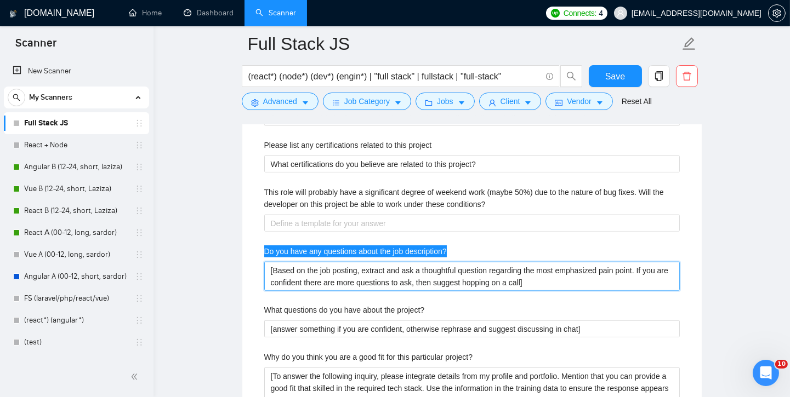
click at [505, 267] on description\? "[Based on the job posting, extract and ask a thoughtful question regarding the …" at bounding box center [471, 276] width 415 height 29
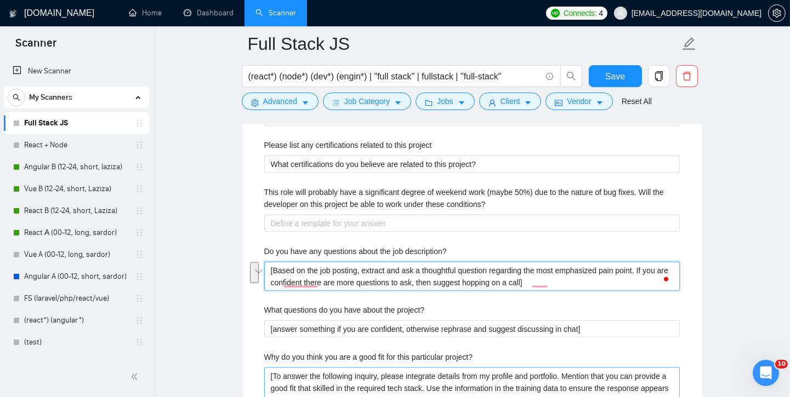
scroll to position [2102, 0]
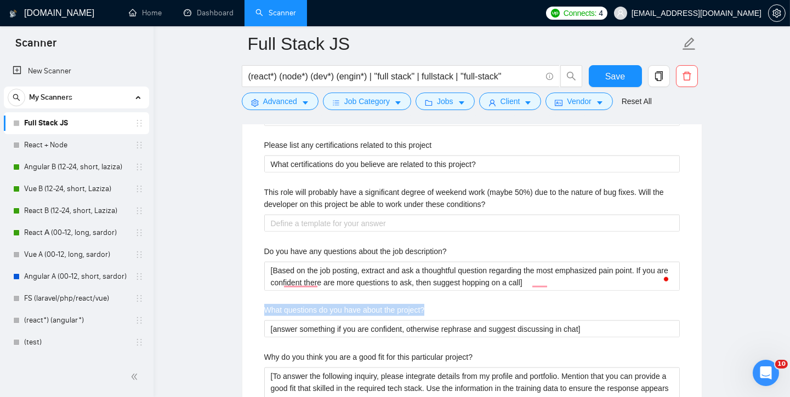
drag, startPoint x: 443, startPoint y: 298, endPoint x: 241, endPoint y: 304, distance: 202.9
click at [241, 304] on main "Full Stack JS (react*) (node*) (dev*) (engin*) | "full stack" | fullstack | "fu…" at bounding box center [471, 9] width 601 height 4137
copy label "What questions do you have about the project?"
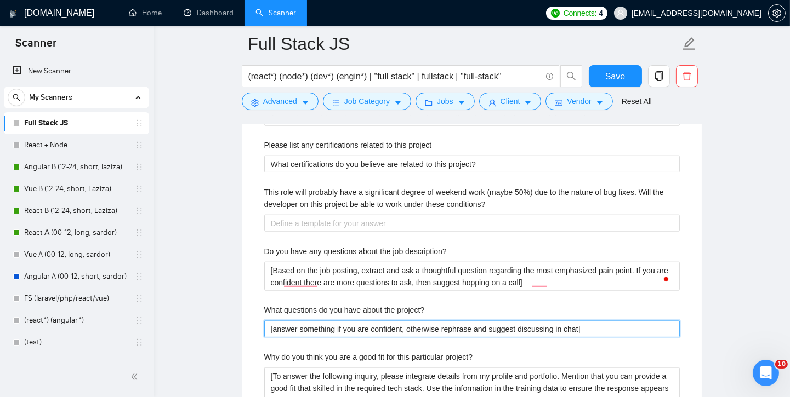
click at [618, 321] on project\? "[answer something if you are confident, otherwise rephrase and suggest discussi…" at bounding box center [471, 329] width 415 height 17
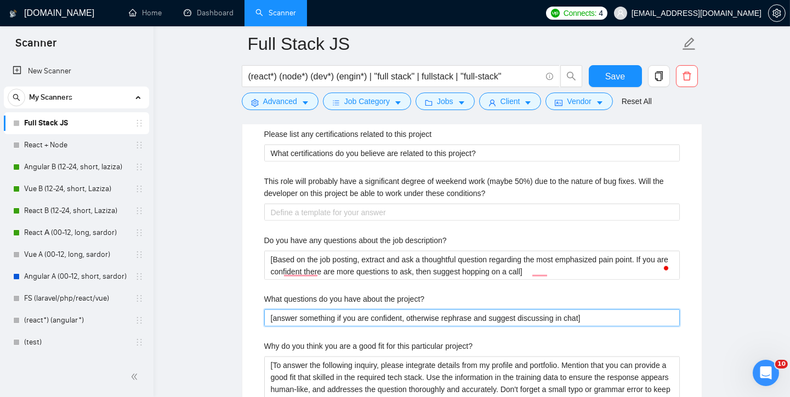
scroll to position [2271, 0]
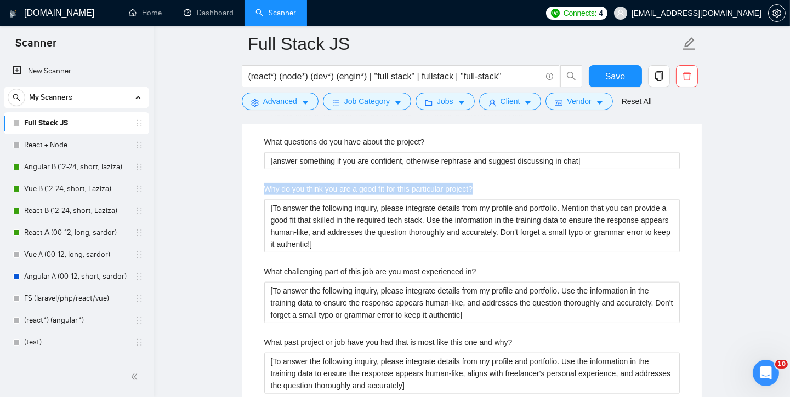
drag, startPoint x: 468, startPoint y: 177, endPoint x: 246, endPoint y: 181, distance: 222.0
copy label "Why do you think you are a good fit for this particular project?"
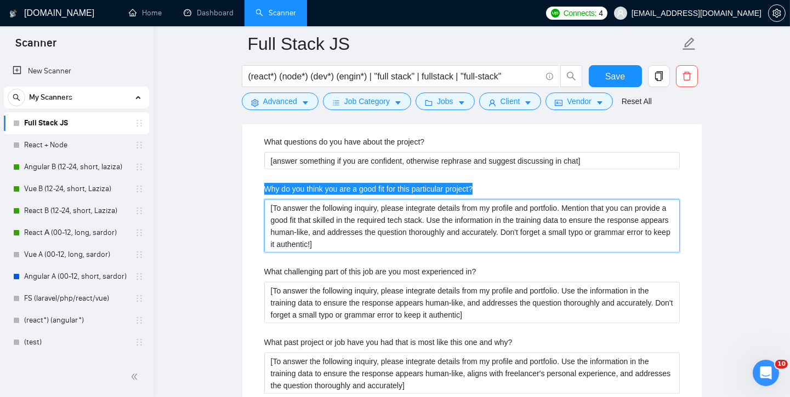
click at [443, 224] on project\? "[To answer the following inquiry, please integrate details from my profile and …" at bounding box center [471, 225] width 415 height 53
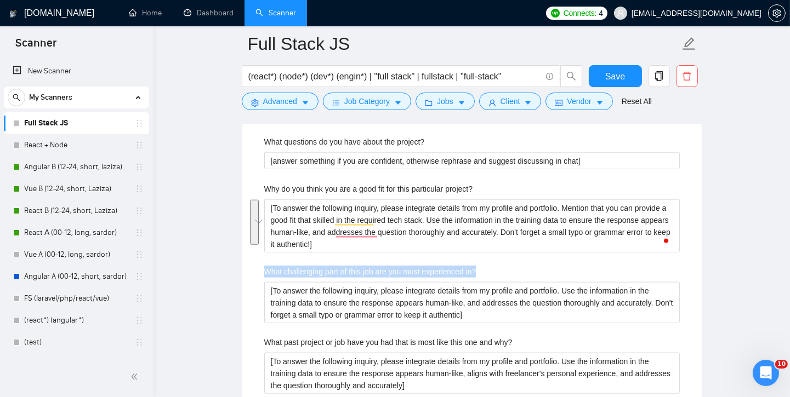
drag, startPoint x: 460, startPoint y: 261, endPoint x: 262, endPoint y: 269, distance: 198.0
copy label "What challenging part of this job are you most experienced in?"
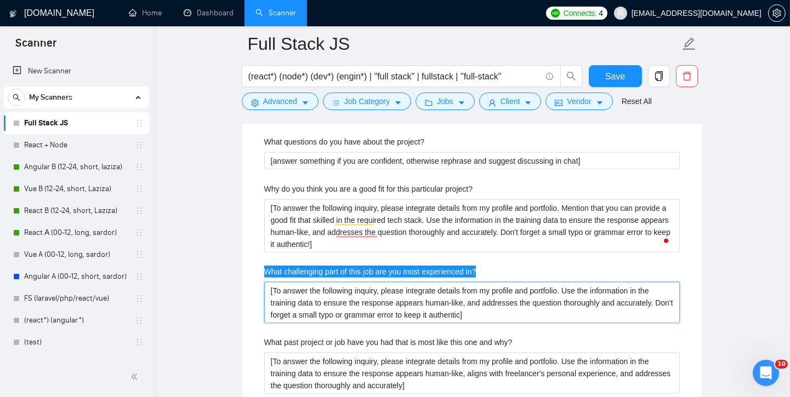
click at [534, 302] on in\? "[To answer the following inquiry, please integrate details from my profile and …" at bounding box center [471, 302] width 415 height 41
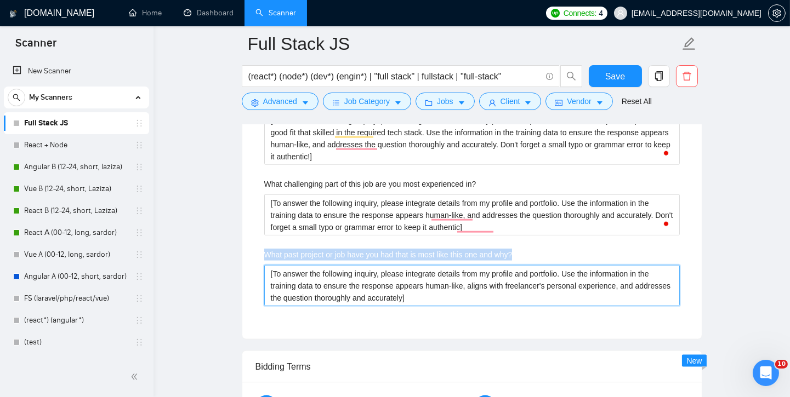
click at [465, 271] on why\? "[To answer the following inquiry, please integrate details from my profile and …" at bounding box center [471, 285] width 415 height 41
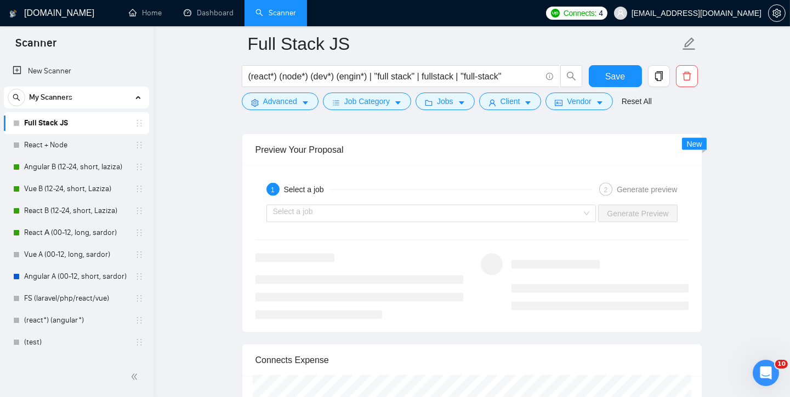
scroll to position [2894, 0]
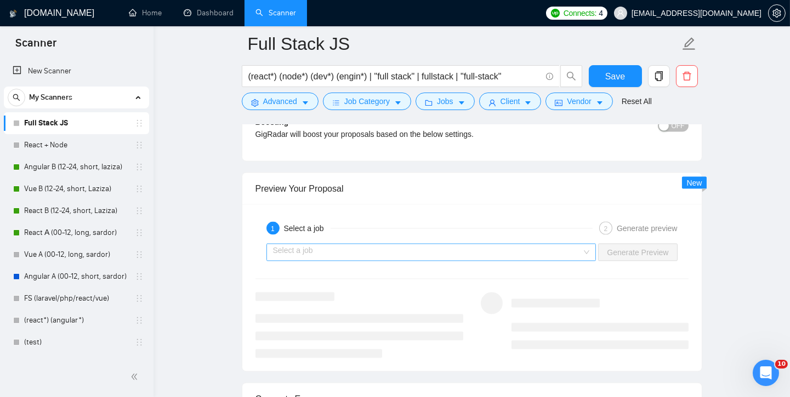
click at [449, 244] on input "search" at bounding box center [427, 252] width 309 height 16
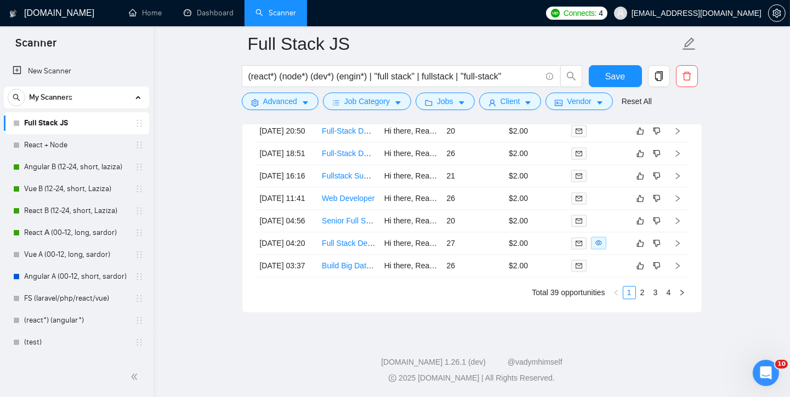
scroll to position [3961, 0]
click at [54, 148] on link "React + Node" at bounding box center [76, 145] width 104 height 22
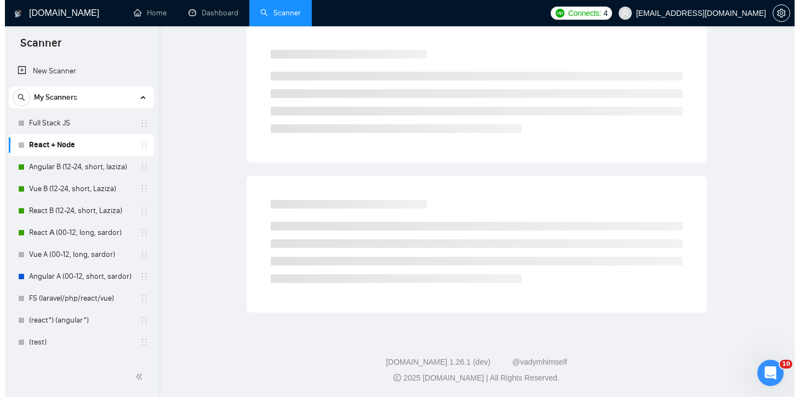
scroll to position [2, 0]
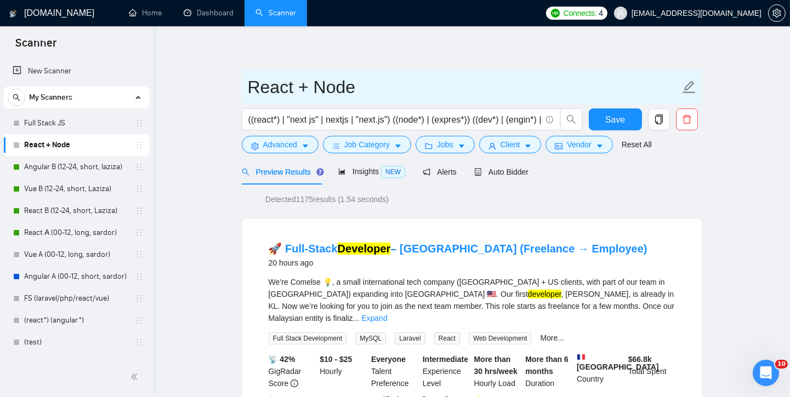
click at [356, 89] on input "React + Node" at bounding box center [464, 86] width 432 height 27
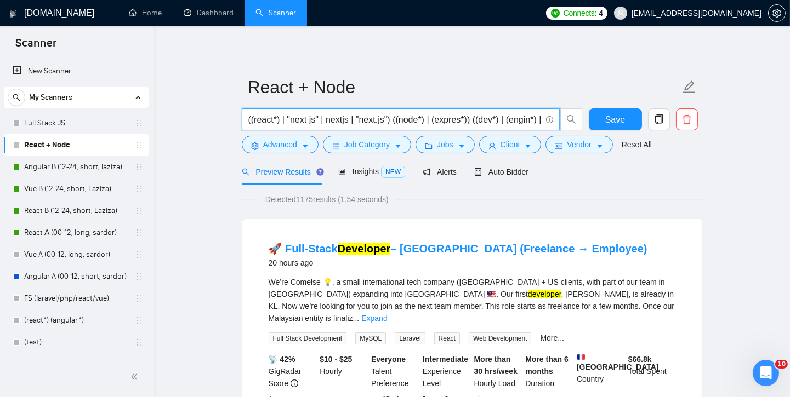
click at [401, 119] on input "((react*) | "next js" | nextjs | "next.js") ((node*) | (expres*)) ((dev*) | (en…" at bounding box center [394, 120] width 293 height 14
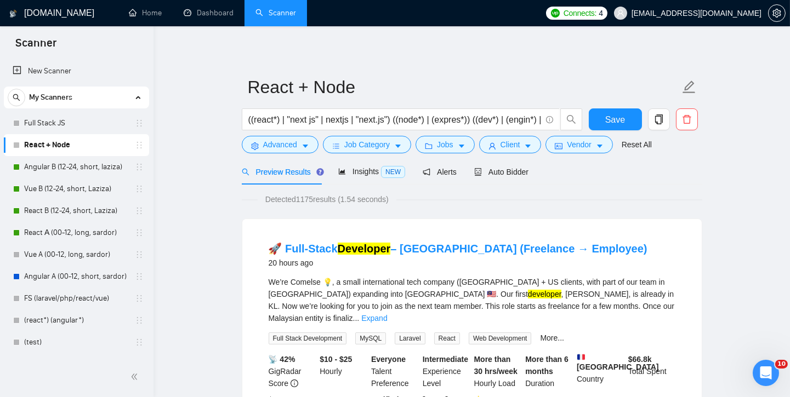
click at [580, 178] on div "Preview Results Insights NEW Alerts Auto Bidder" at bounding box center [472, 172] width 460 height 26
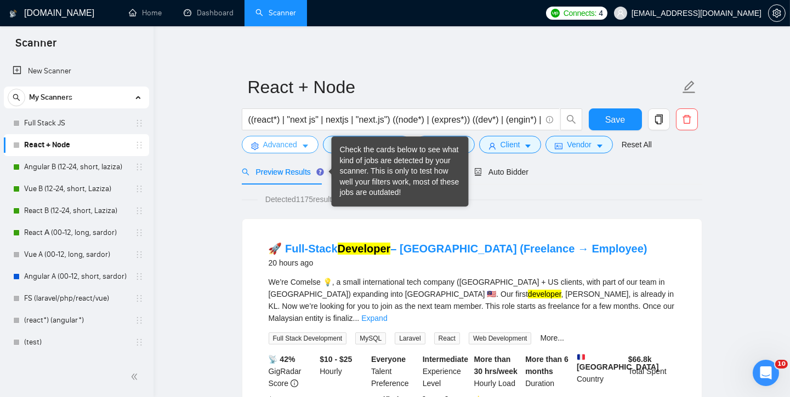
click at [278, 150] on button "Advanced" at bounding box center [280, 145] width 77 height 18
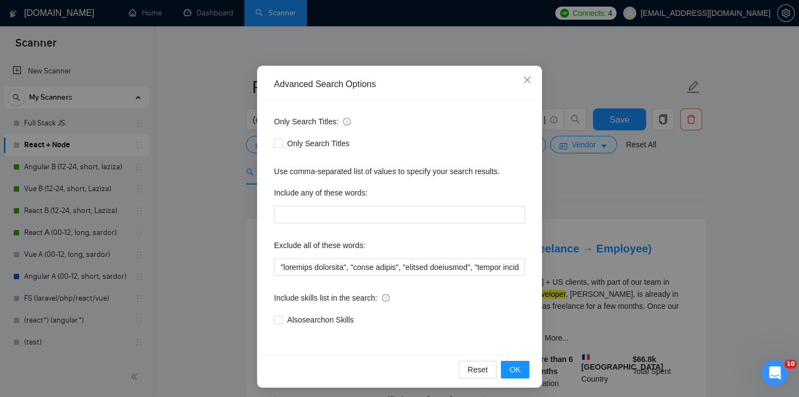
scroll to position [58, 0]
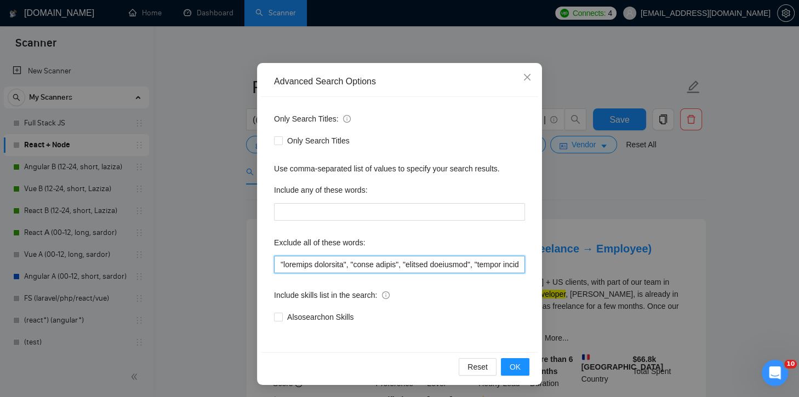
click at [434, 260] on input "text" at bounding box center [399, 265] width 251 height 18
click at [516, 77] on span "Close" at bounding box center [527, 78] width 30 height 30
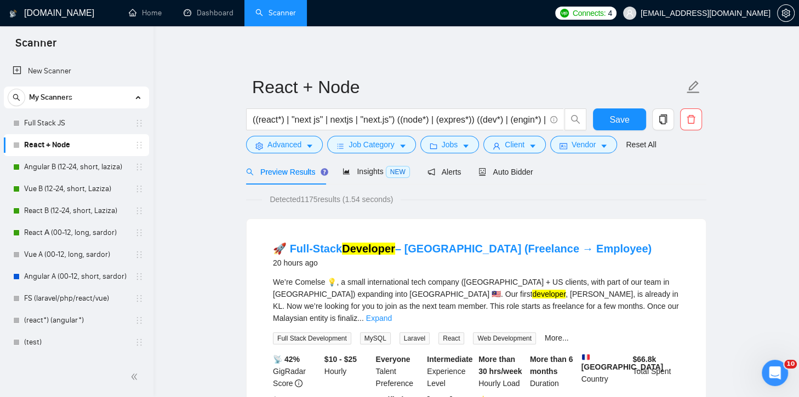
scroll to position [3, 0]
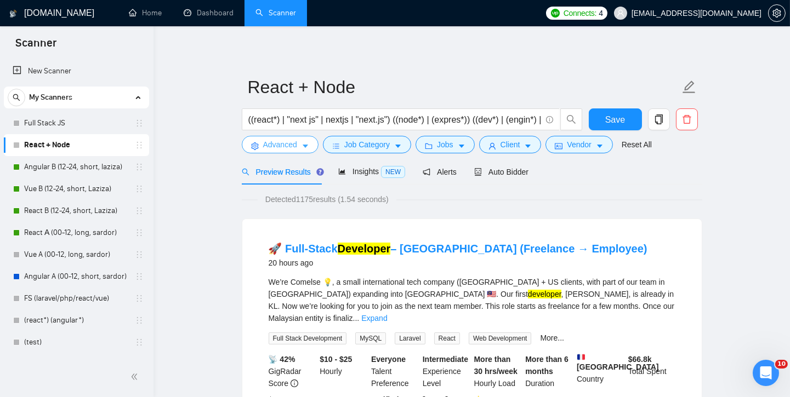
click at [307, 149] on icon "caret-down" at bounding box center [305, 146] width 8 height 8
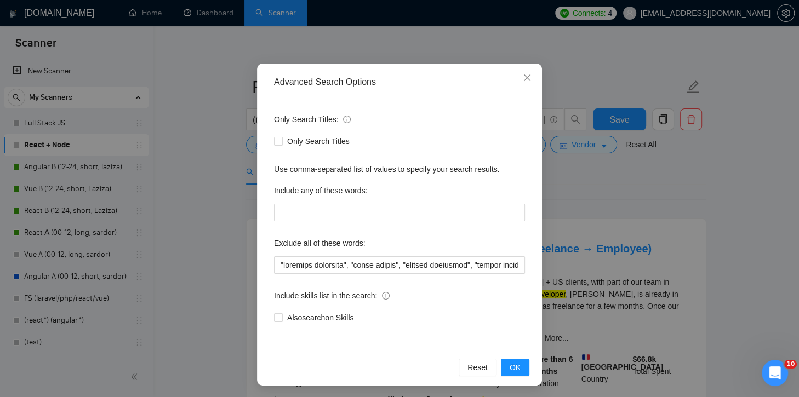
scroll to position [58, 0]
click at [523, 73] on icon "close" at bounding box center [527, 77] width 9 height 9
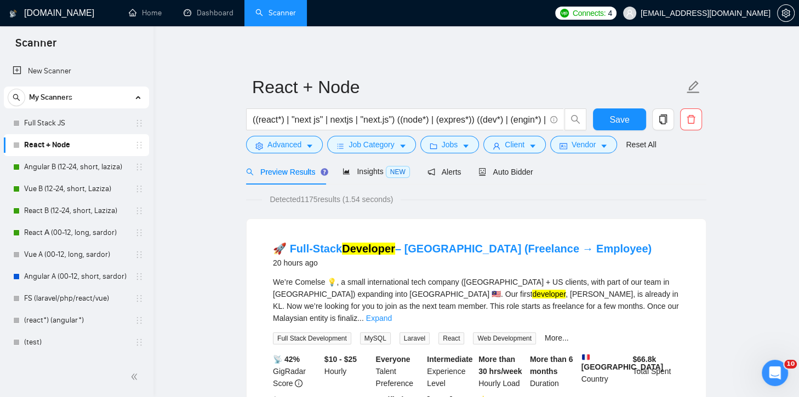
scroll to position [3, 0]
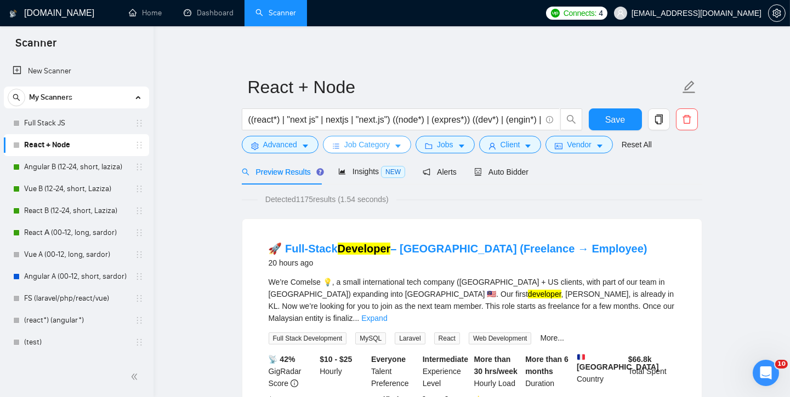
click at [346, 145] on span "Job Category" at bounding box center [366, 145] width 45 height 12
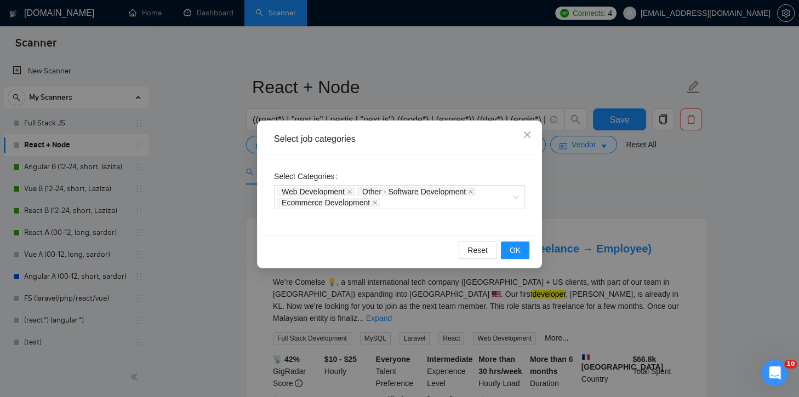
click at [581, 198] on div "Select job categories Select Categories Web Development Other - Software Develo…" at bounding box center [399, 198] width 799 height 397
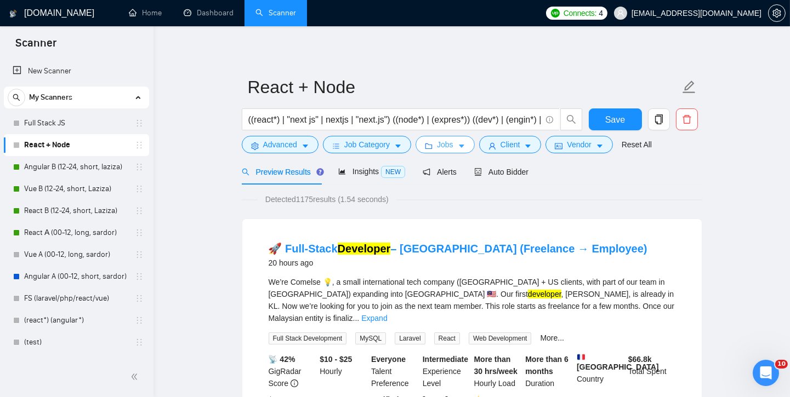
click at [455, 149] on button "Jobs" at bounding box center [444, 145] width 59 height 18
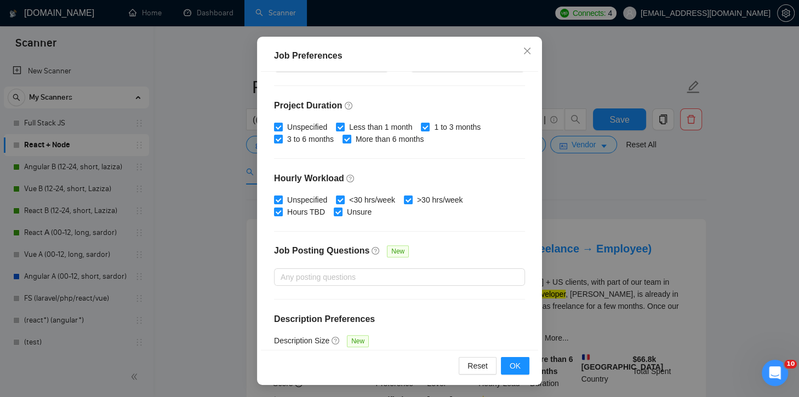
scroll to position [338, 0]
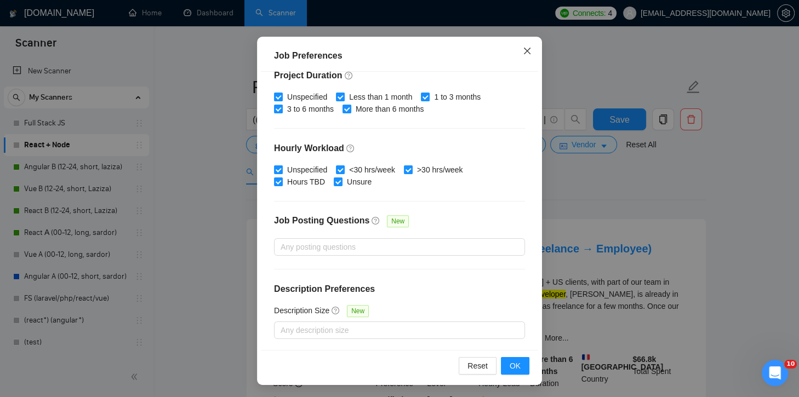
click at [529, 49] on span "Close" at bounding box center [527, 52] width 30 height 30
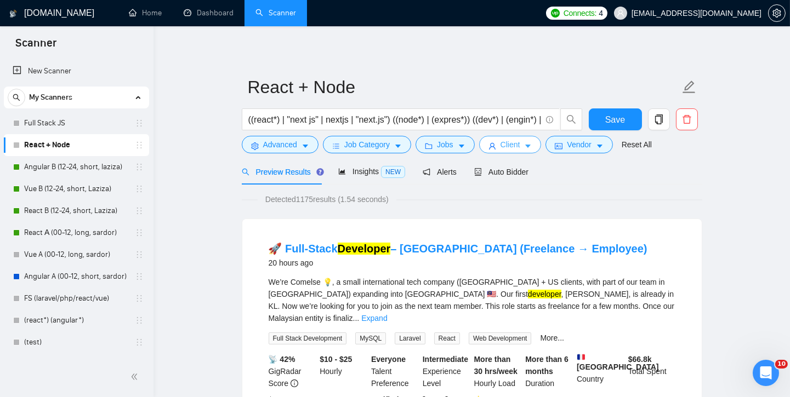
click at [527, 145] on icon "caret-down" at bounding box center [528, 146] width 8 height 8
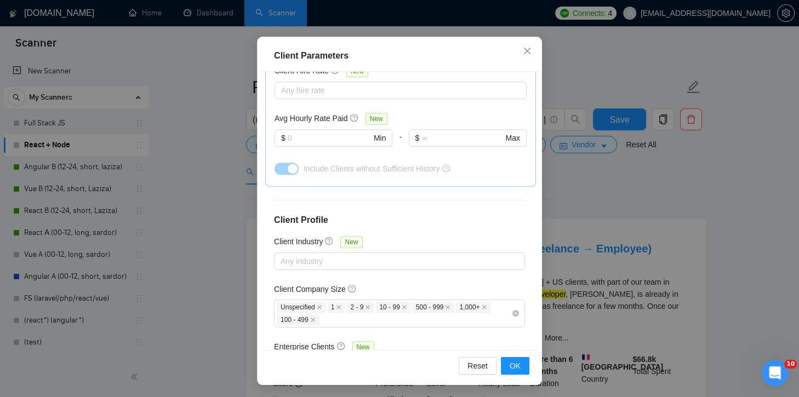
scroll to position [426, 0]
click at [626, 205] on div "Client Parameters Client Location Include Client Countries Select Exclude Clien…" at bounding box center [399, 198] width 799 height 397
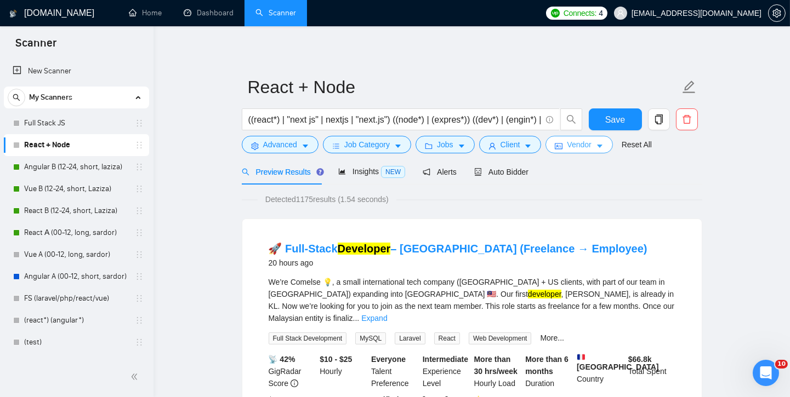
click at [588, 143] on span "Vendor" at bounding box center [579, 145] width 24 height 12
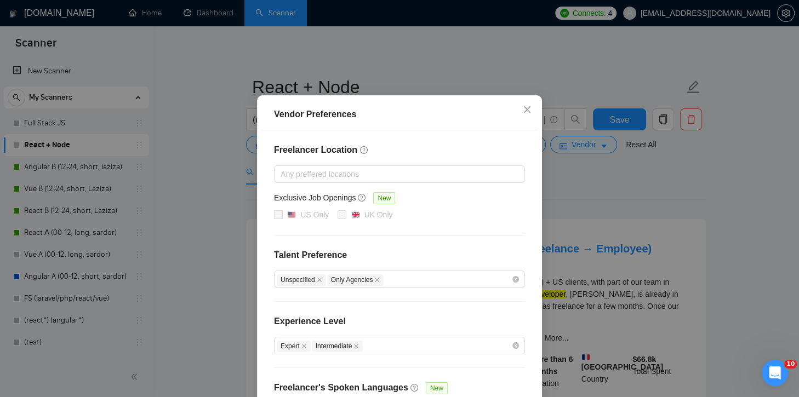
scroll to position [106, 0]
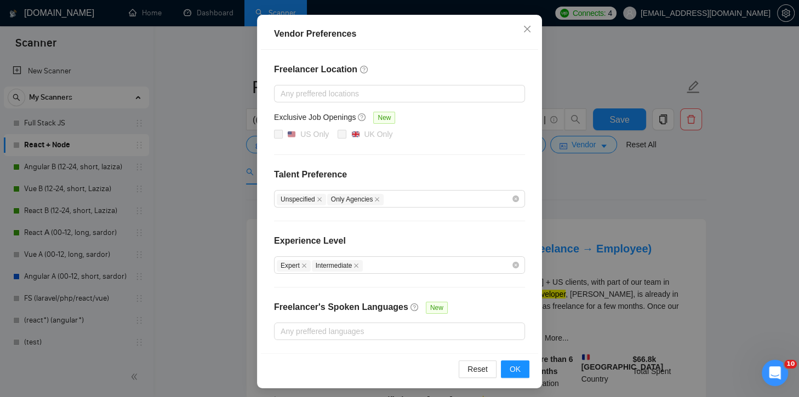
click at [629, 189] on div "Vendor Preferences Freelancer Location Any preffered locations Exclusive Job Op…" at bounding box center [399, 198] width 799 height 397
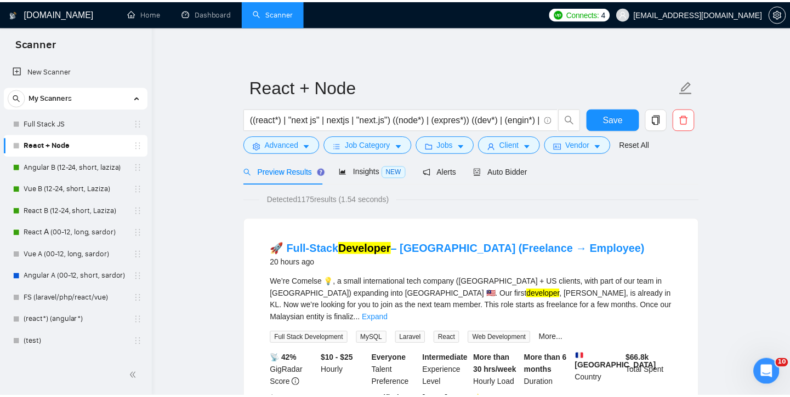
scroll to position [51, 0]
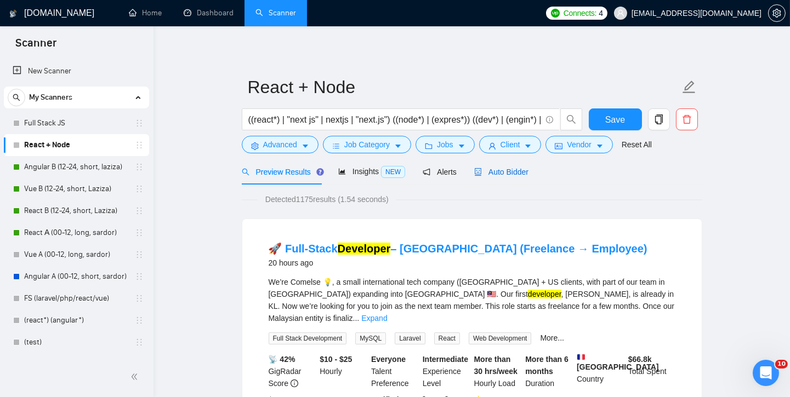
click at [505, 175] on div "Auto Bidder" at bounding box center [501, 172] width 54 height 12
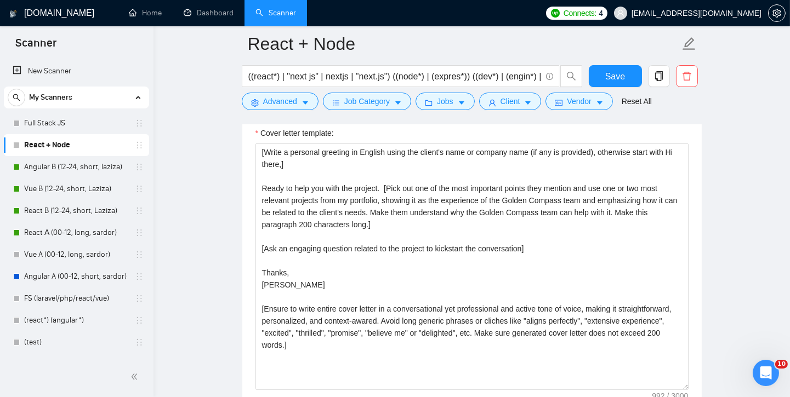
scroll to position [1279, 0]
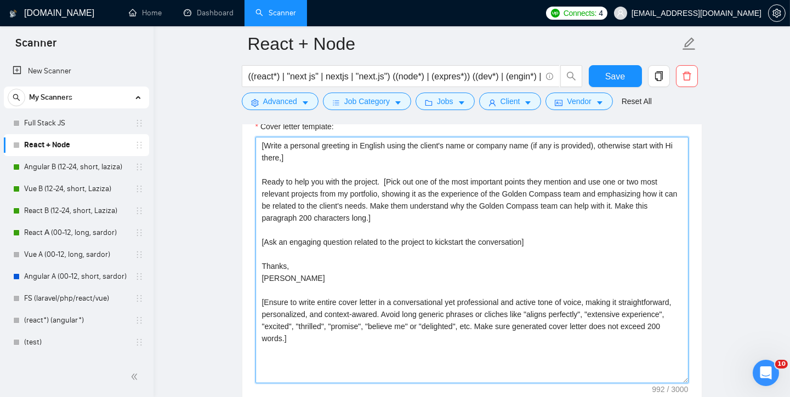
click at [468, 240] on textarea "[Write a personal greeting in English using the client's name or company name (…" at bounding box center [471, 260] width 433 height 247
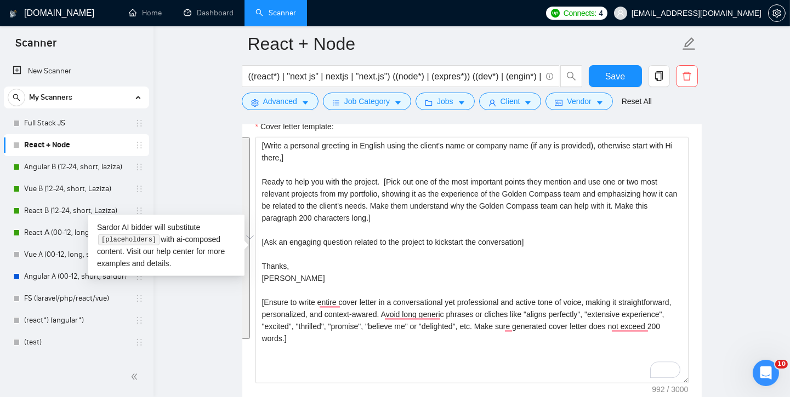
click at [740, 249] on main "React + Node ((react*) | "next js" | nextjs | "next.js") ((node*) | (expres*)) …" at bounding box center [471, 266] width 601 height 3003
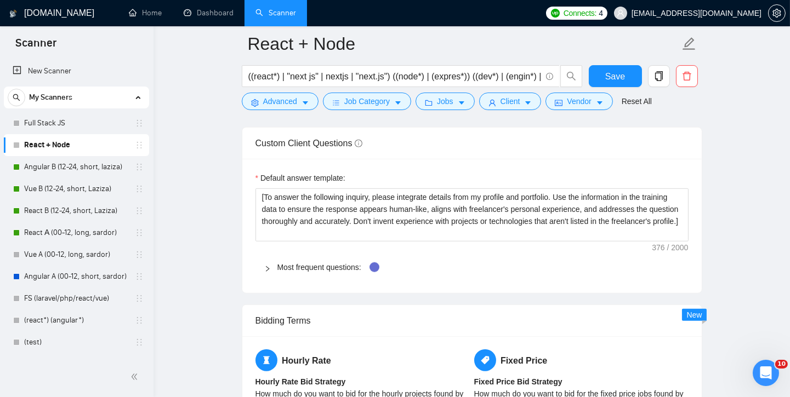
scroll to position [1569, 0]
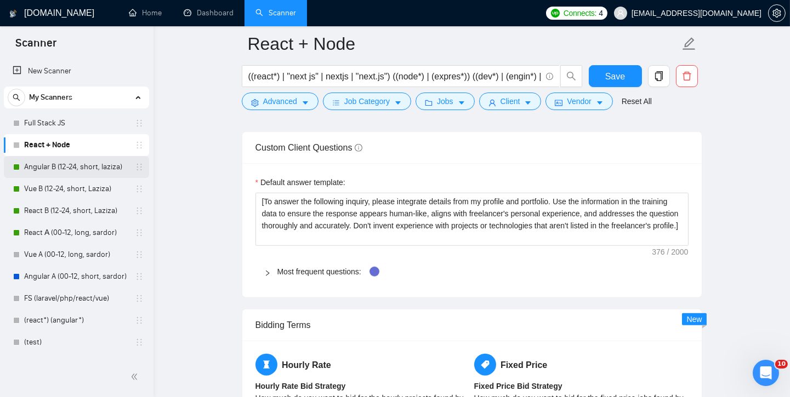
click at [60, 166] on link "Angular B (12-24, short, laziza)" at bounding box center [76, 167] width 104 height 22
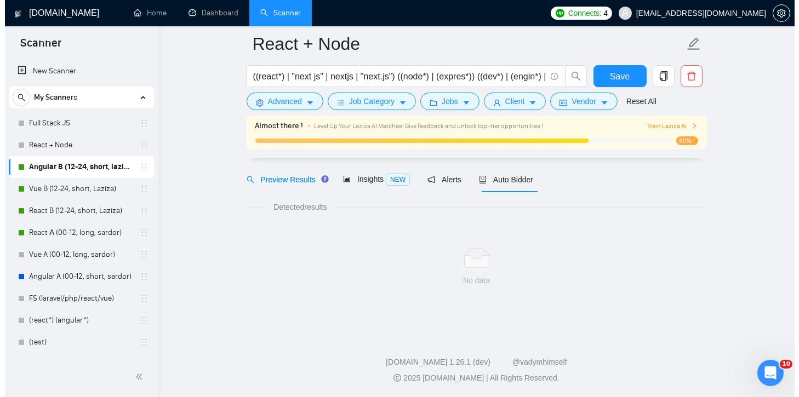
scroll to position [2, 0]
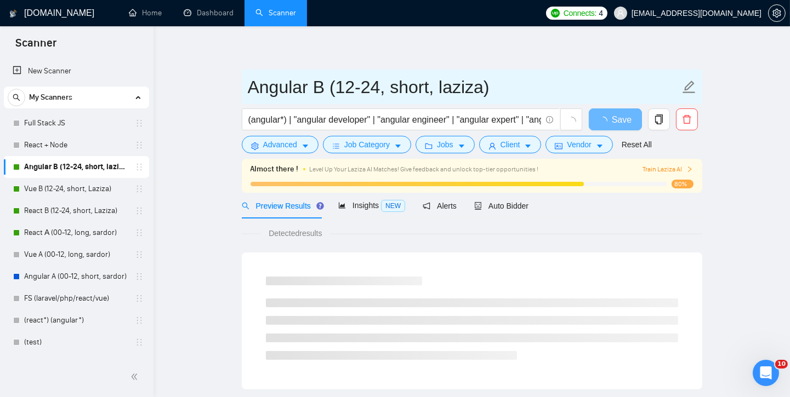
click at [432, 83] on input "Angular B (12-24, short, laziza)" at bounding box center [464, 86] width 432 height 27
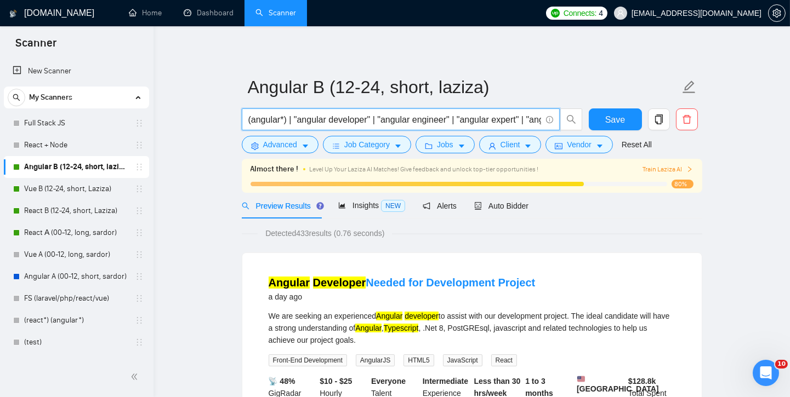
click at [343, 124] on input "(angular*) | "angular developer" | "angular engineer" | "angular expert" | "ang…" at bounding box center [394, 120] width 293 height 14
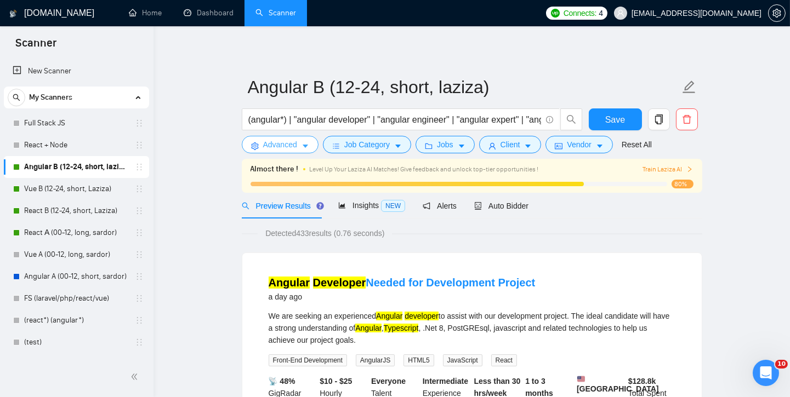
click at [279, 145] on span "Advanced" at bounding box center [280, 145] width 34 height 12
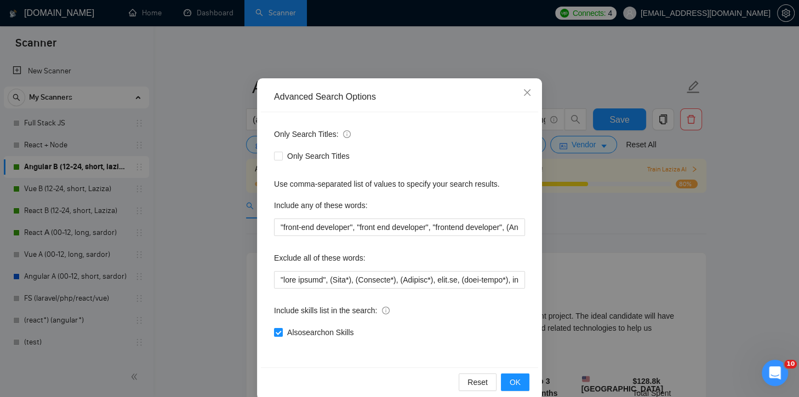
scroll to position [58, 0]
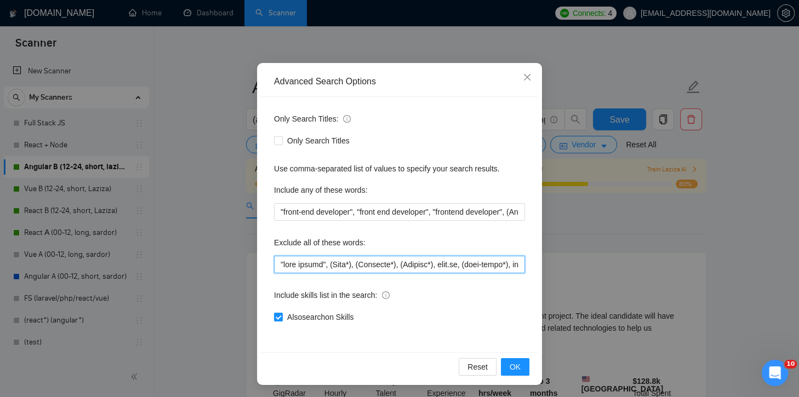
click at [403, 264] on input "text" at bounding box center [399, 265] width 251 height 18
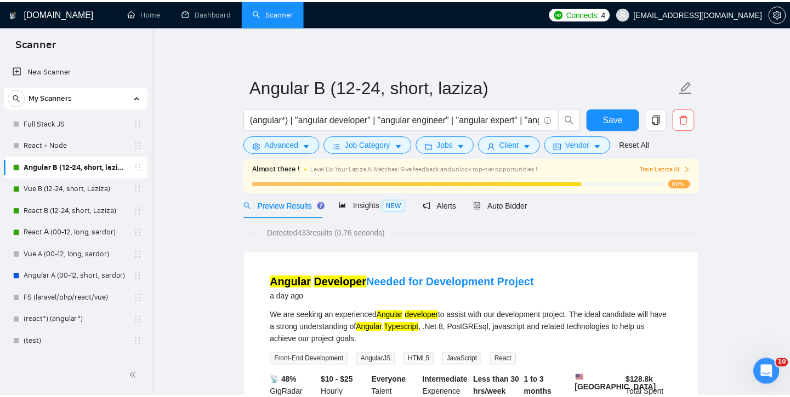
scroll to position [3, 0]
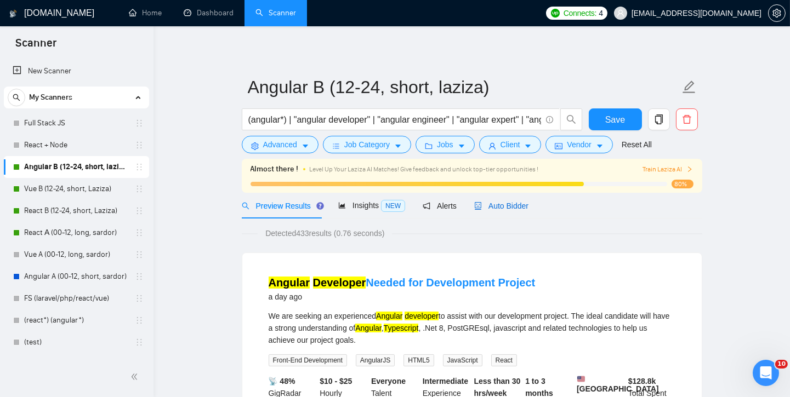
click at [505, 203] on span "Auto Bidder" at bounding box center [501, 206] width 54 height 9
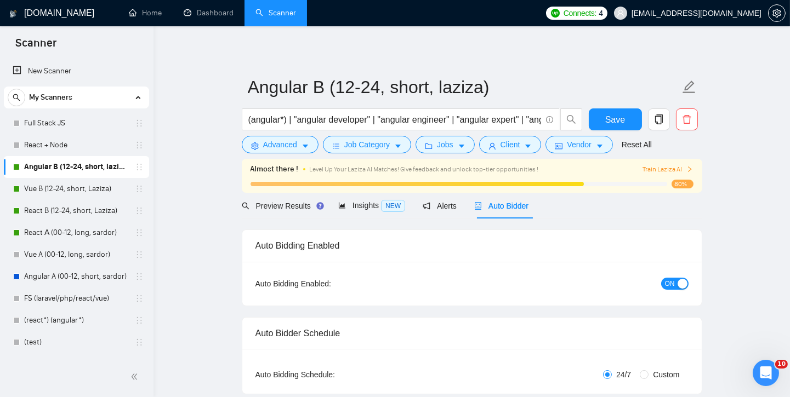
checkbox input "true"
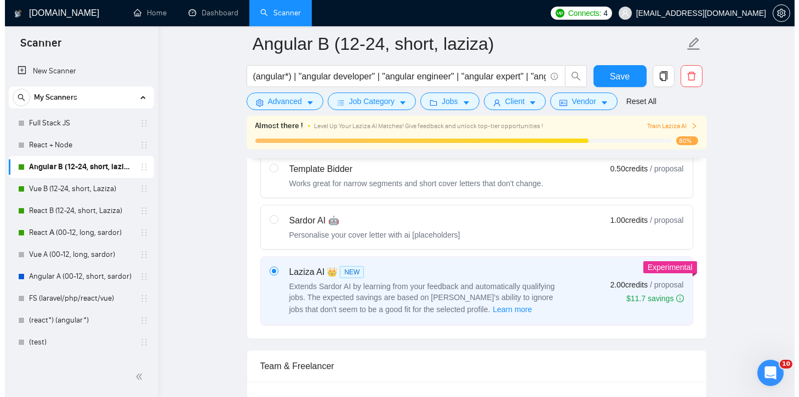
scroll to position [362, 0]
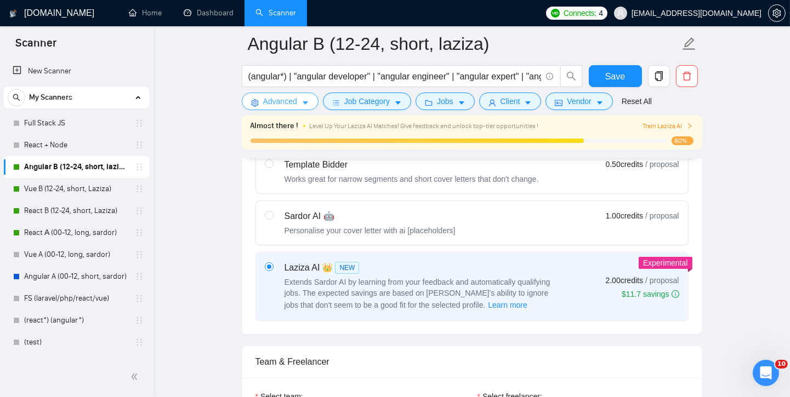
click at [293, 105] on span "Advanced" at bounding box center [280, 101] width 34 height 12
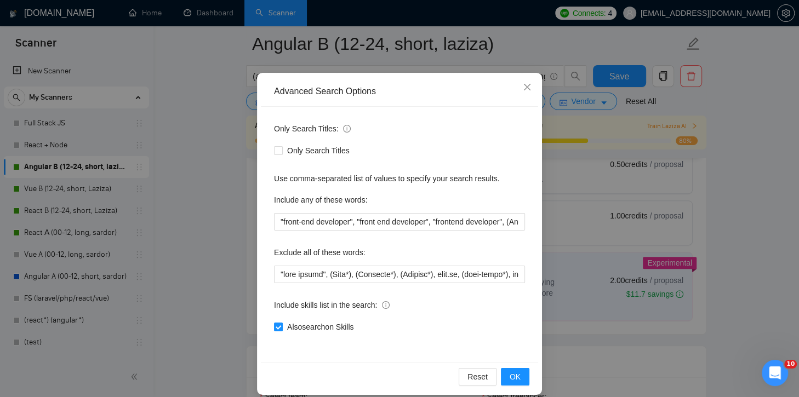
scroll to position [58, 0]
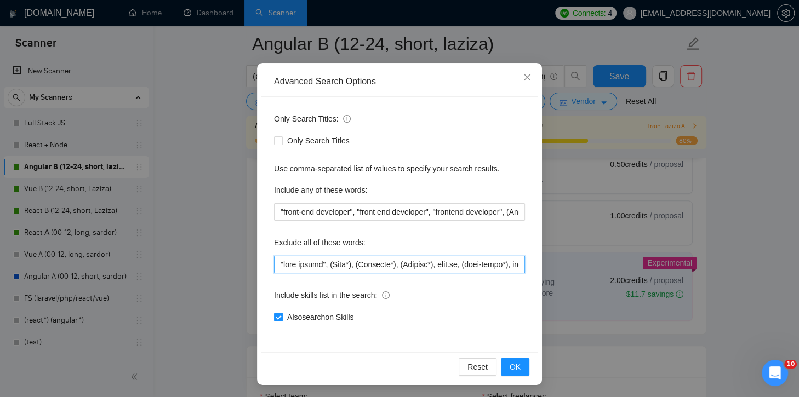
click at [442, 260] on input "text" at bounding box center [399, 265] width 251 height 18
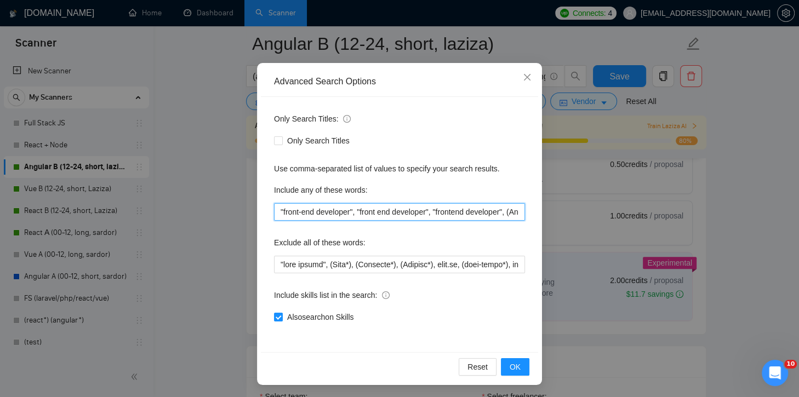
click at [321, 212] on input ""front-end developer", "front end developer", "frontend developer", (Angular*),…" at bounding box center [399, 212] width 251 height 18
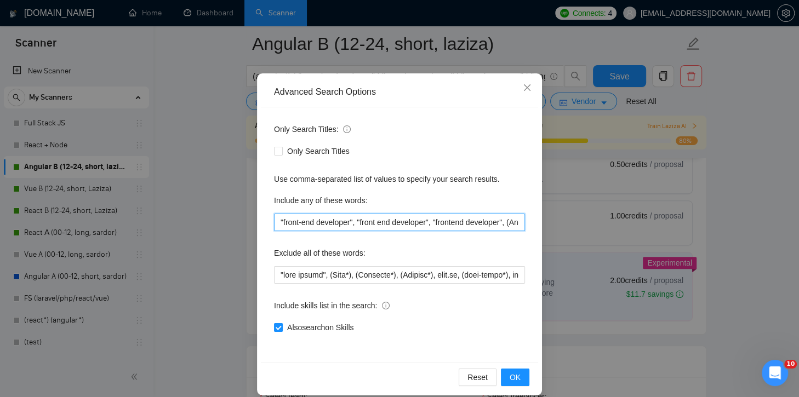
scroll to position [37, 0]
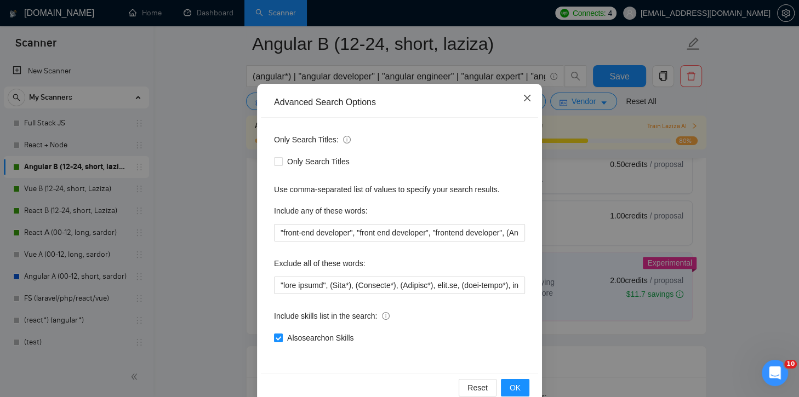
click at [519, 104] on span "Close" at bounding box center [527, 99] width 30 height 30
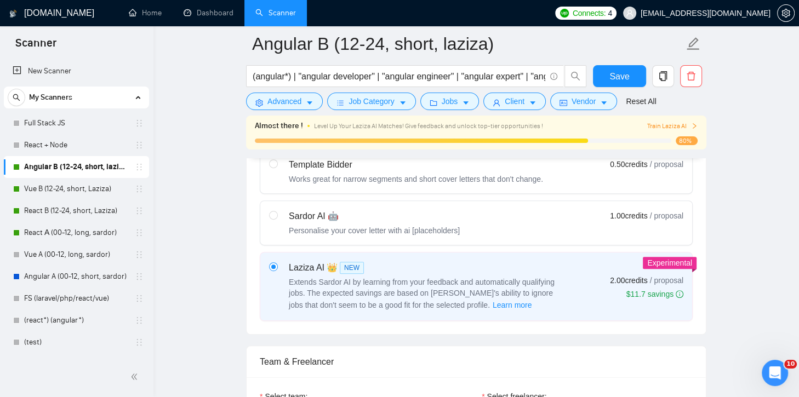
scroll to position [3, 0]
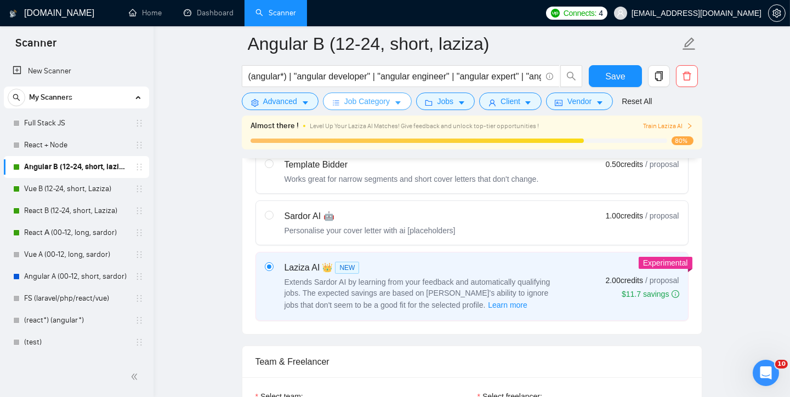
click at [364, 100] on span "Job Category" at bounding box center [366, 101] width 45 height 12
click at [456, 105] on button "Jobs" at bounding box center [444, 102] width 59 height 18
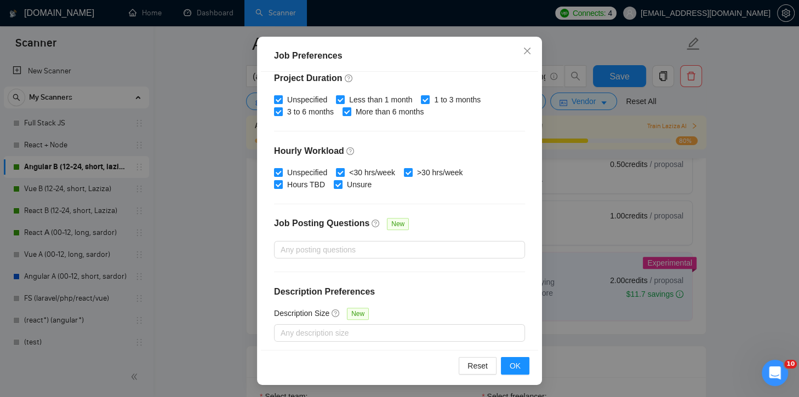
scroll to position [338, 0]
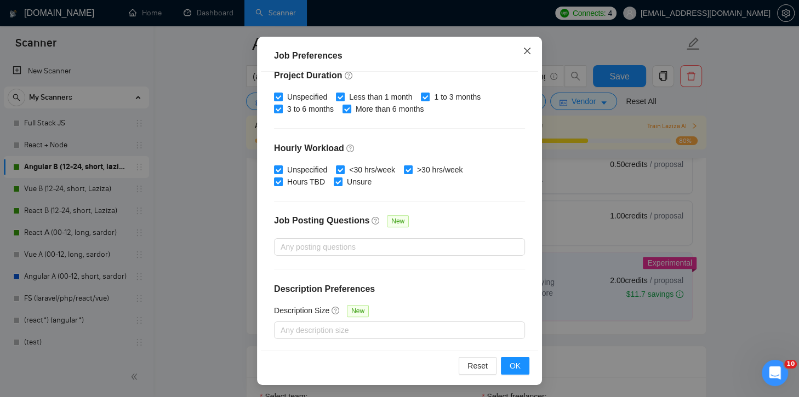
click at [527, 48] on span "Close" at bounding box center [527, 52] width 30 height 30
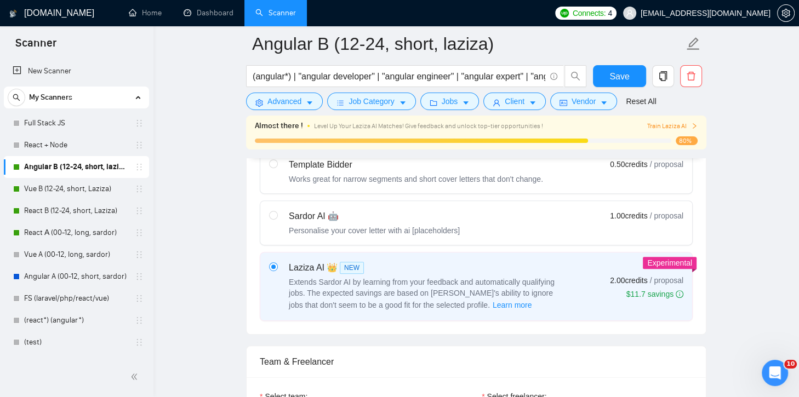
scroll to position [29, 0]
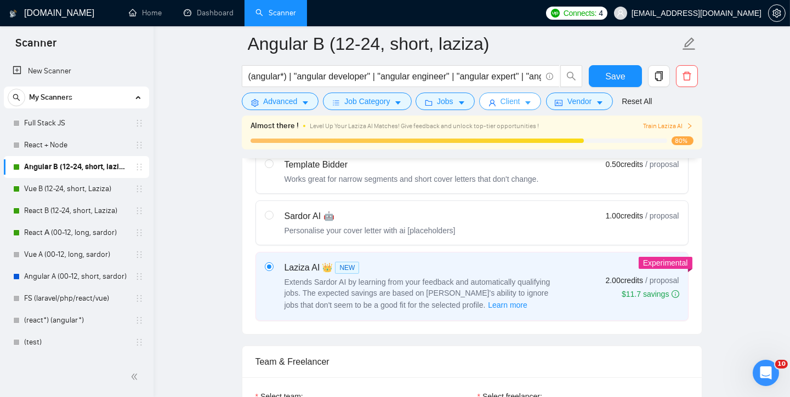
click at [528, 99] on icon "caret-down" at bounding box center [528, 103] width 8 height 8
click at [571, 101] on span "Vendor" at bounding box center [579, 101] width 24 height 12
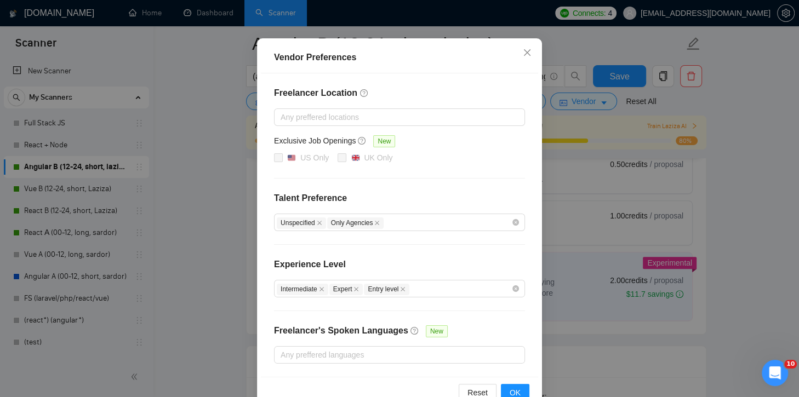
scroll to position [98, 0]
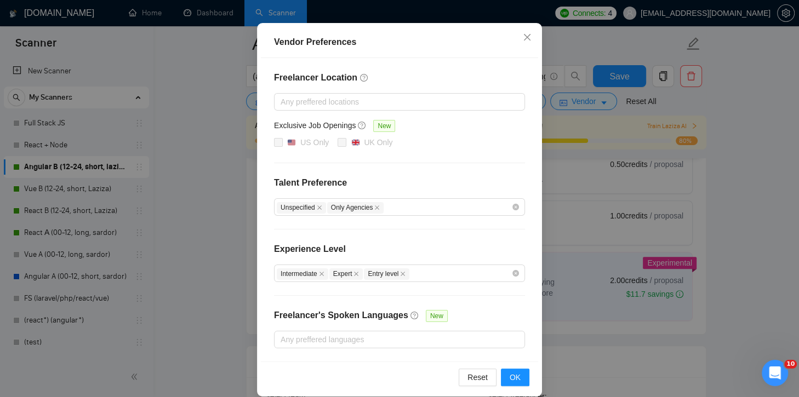
click at [659, 220] on div "Vendor Preferences Freelancer Location Any preffered locations Exclusive Job Op…" at bounding box center [399, 198] width 799 height 397
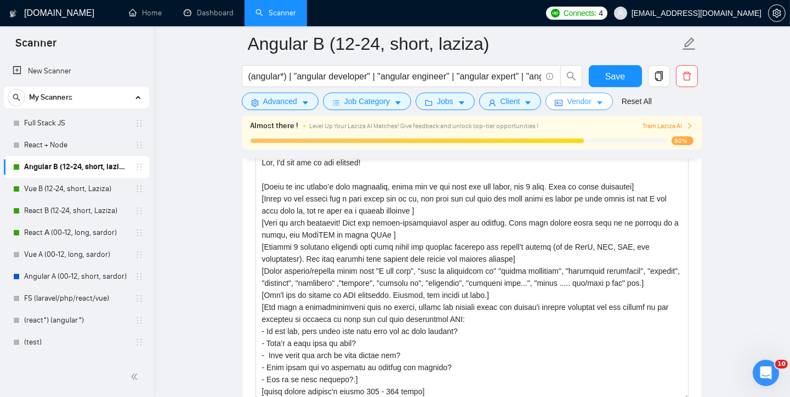
scroll to position [1298, 0]
click at [474, 300] on textarea "Cover letter template:" at bounding box center [471, 276] width 433 height 247
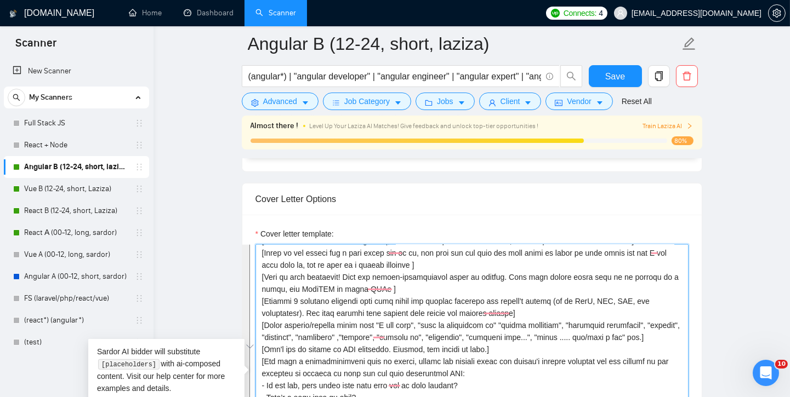
scroll to position [0, 0]
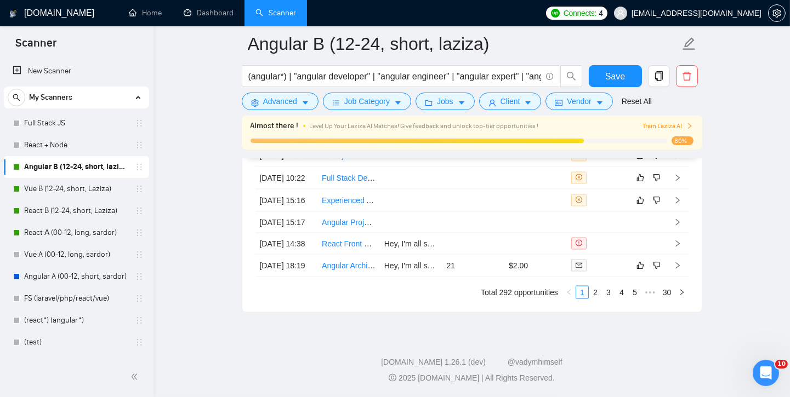
scroll to position [48, 0]
click at [66, 190] on link "Vue B (12-24, short, Laziza)" at bounding box center [76, 189] width 104 height 22
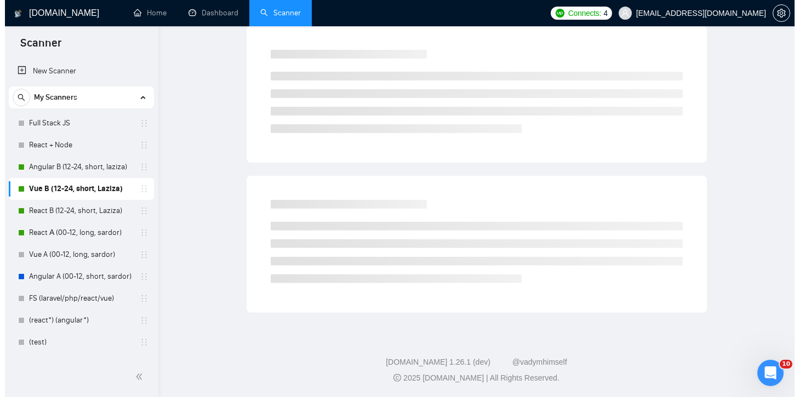
scroll to position [36, 0]
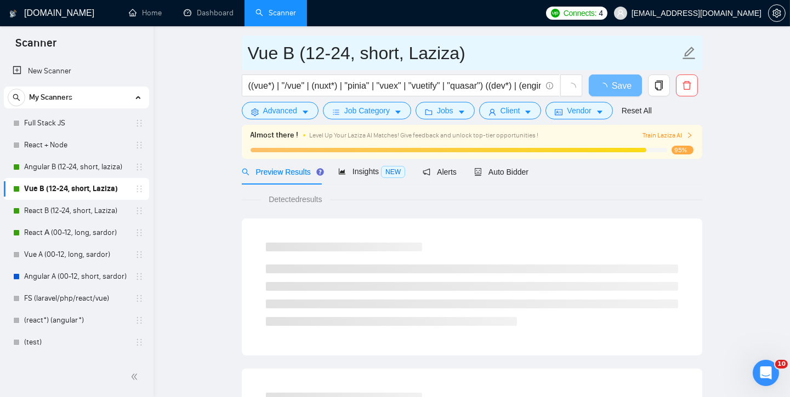
drag, startPoint x: 294, startPoint y: 51, endPoint x: 228, endPoint y: 53, distance: 66.4
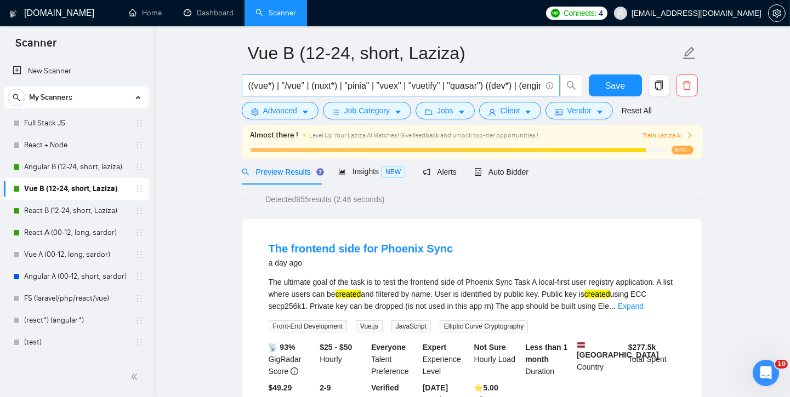
click at [362, 89] on input "((vue*) | "/vue" | (nuxt*) | "pinia" | "vuex" | "vuetify" | "quasar") ((dev*) |…" at bounding box center [394, 86] width 293 height 14
click at [293, 111] on span "Advanced" at bounding box center [280, 111] width 34 height 12
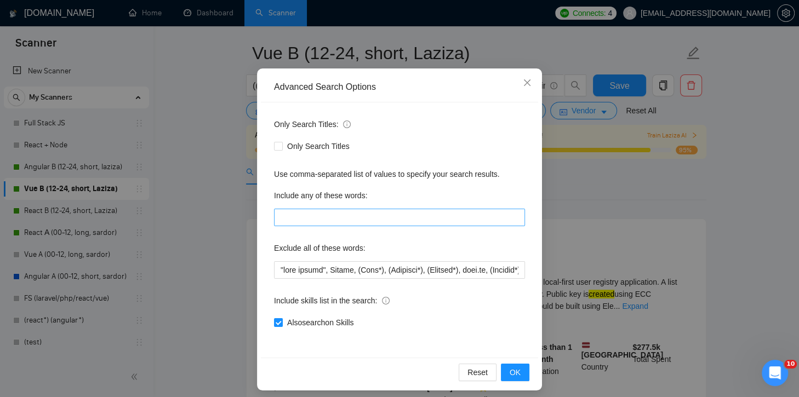
scroll to position [58, 0]
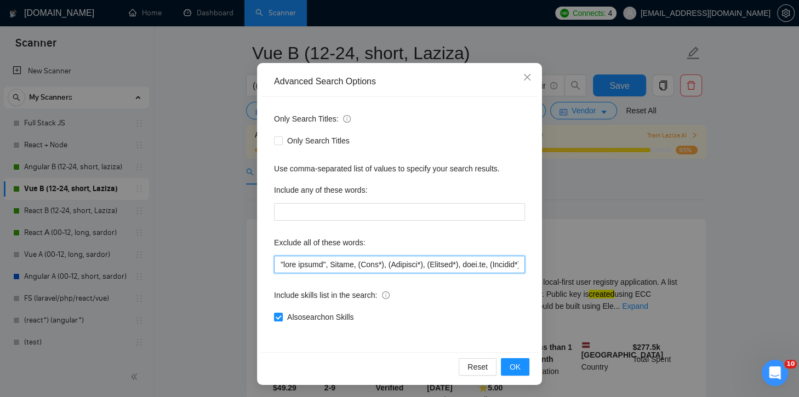
click at [367, 259] on input "text" at bounding box center [399, 265] width 251 height 18
click at [498, 184] on div "Include any of these words:" at bounding box center [399, 192] width 251 height 22
click at [584, 163] on div "Advanced Search Options Only Search Titles: Only Search Titles Use comma-separa…" at bounding box center [399, 198] width 799 height 397
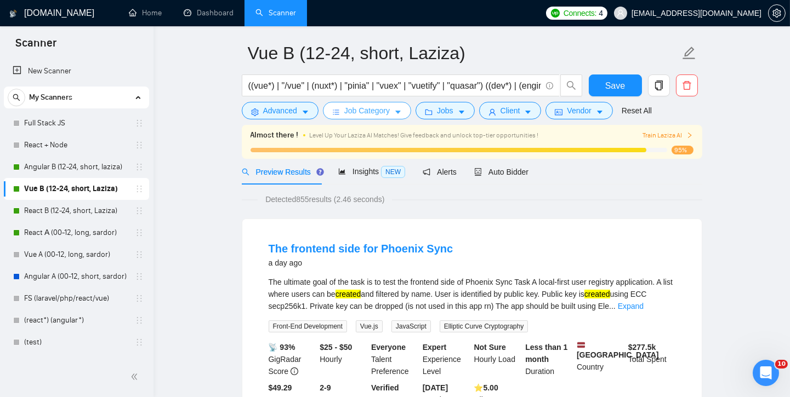
click at [363, 115] on span "Job Category" at bounding box center [366, 111] width 45 height 12
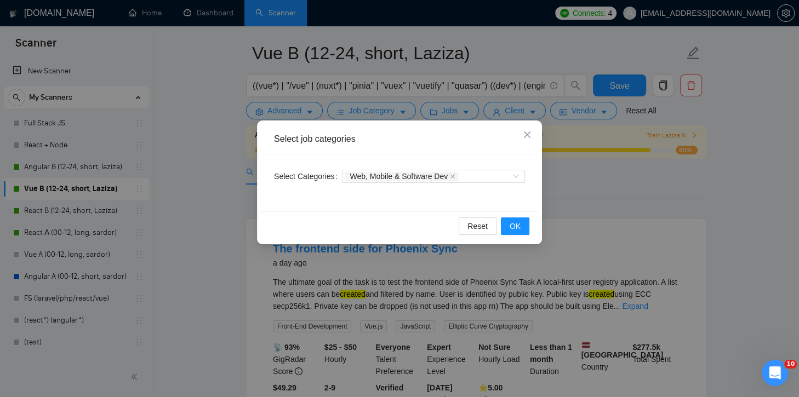
click at [629, 179] on div "Select job categories Select Categories Web, Mobile & Software Dev Reset OK" at bounding box center [399, 198] width 799 height 397
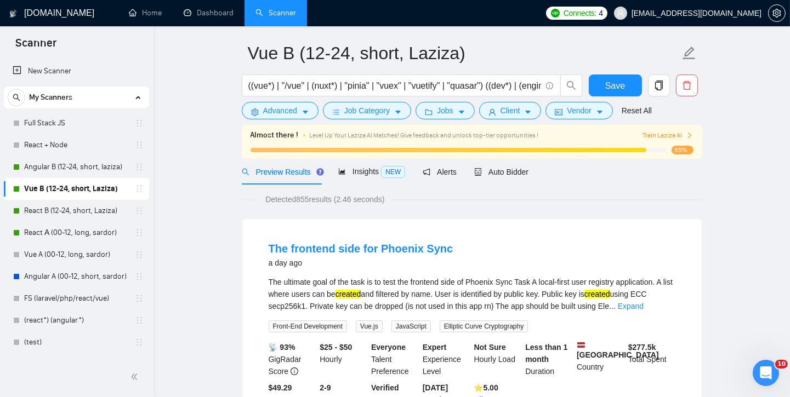
click at [472, 120] on form "Vue B (12-24, short, Laziza) ((vue*) | "/vue" | (nuxt*) | "pinia" | "vuex" | "v…" at bounding box center [472, 80] width 460 height 89
click at [471, 119] on form "Vue B (12-24, short, Laziza) ((vue*) | "/vue" | (nuxt*) | "pinia" | "vuex" | "v…" at bounding box center [472, 80] width 460 height 89
click at [449, 113] on span "Jobs" at bounding box center [445, 111] width 16 height 12
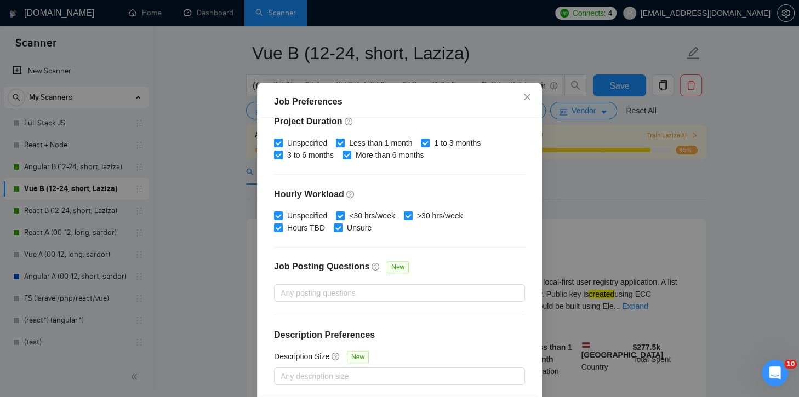
click at [505, 161] on div "Unspecified Less than 1 month 1 to 3 months 3 to 6 months More than 6 months" at bounding box center [399, 149] width 251 height 24
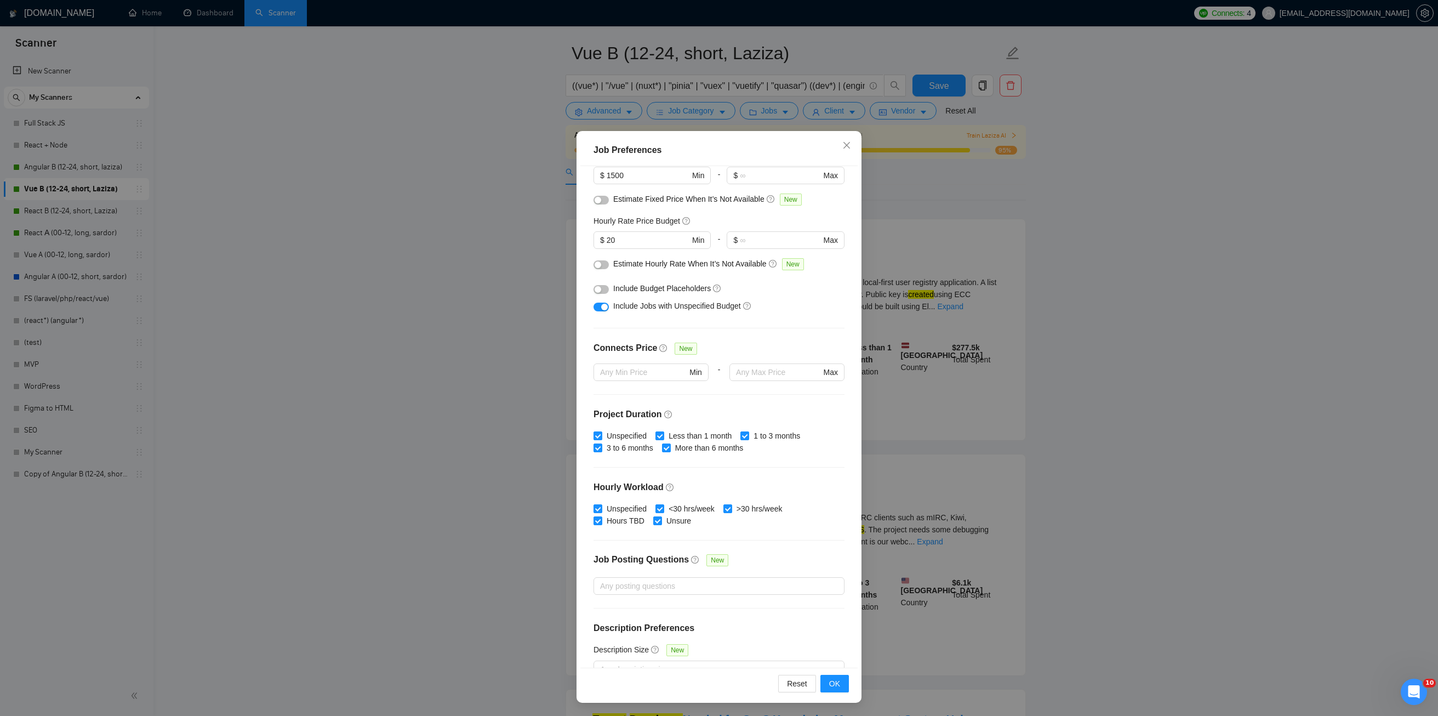
scroll to position [33, 0]
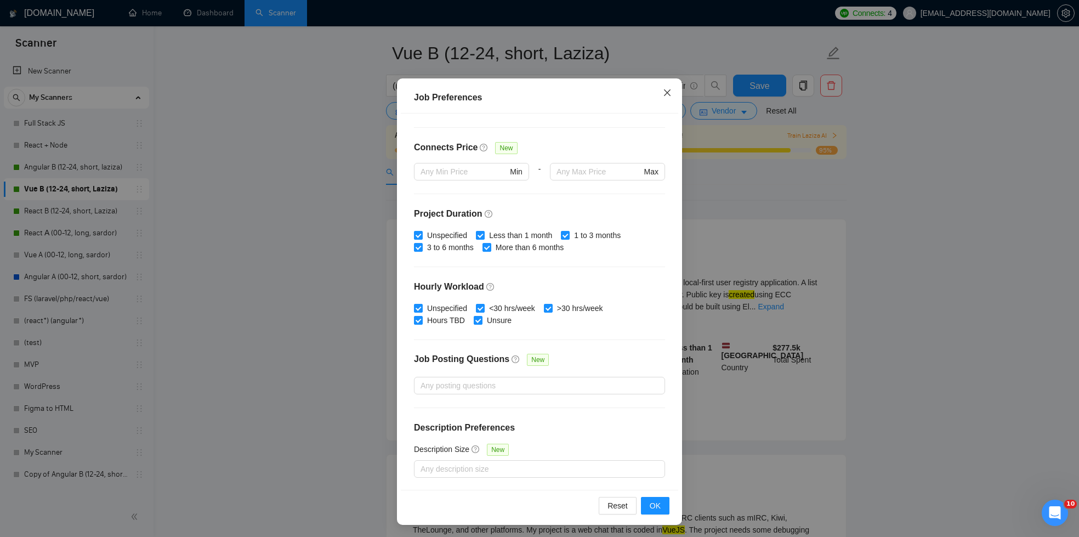
click at [660, 88] on span "Close" at bounding box center [667, 93] width 30 height 30
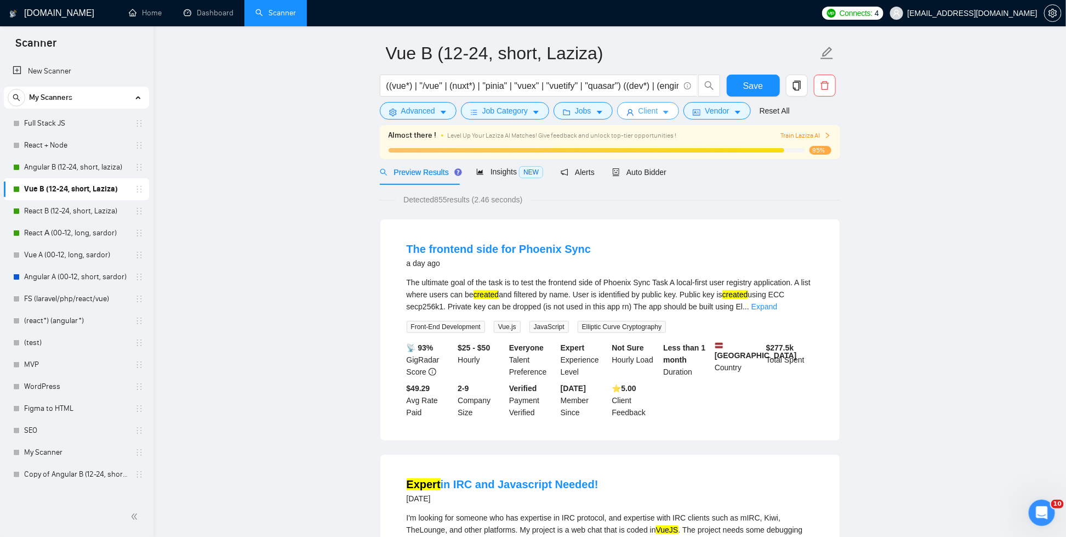
click at [643, 111] on span "Client" at bounding box center [648, 111] width 20 height 12
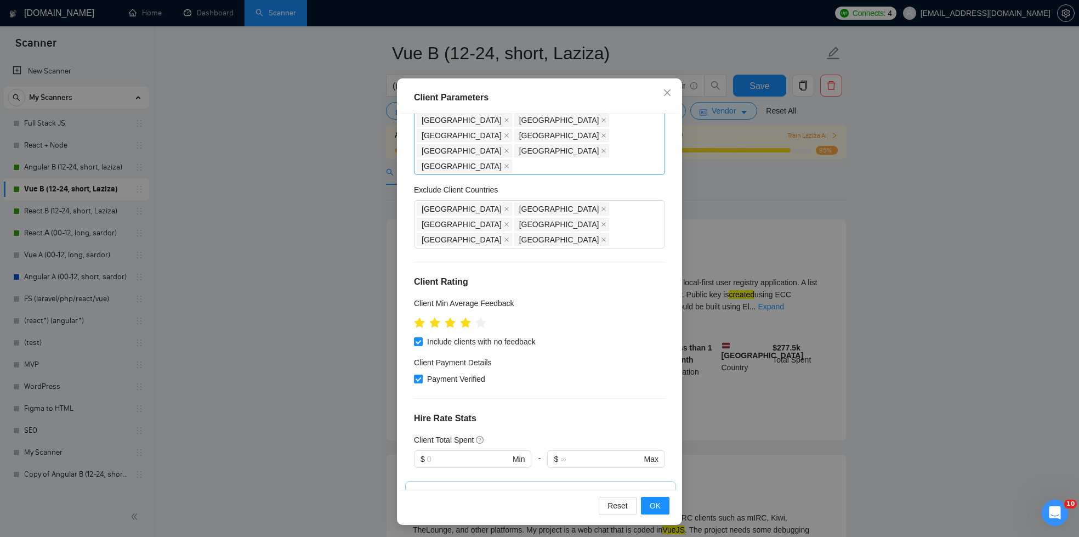
scroll to position [311, 0]
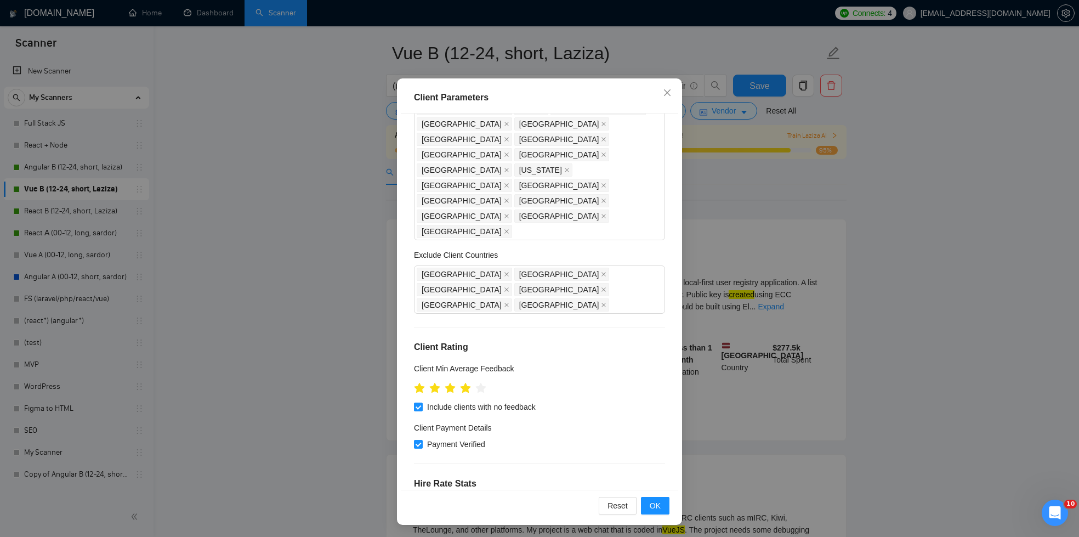
click at [759, 252] on div "Client Parameters Client Location Include Client Countries Europe United States…" at bounding box center [539, 268] width 1079 height 537
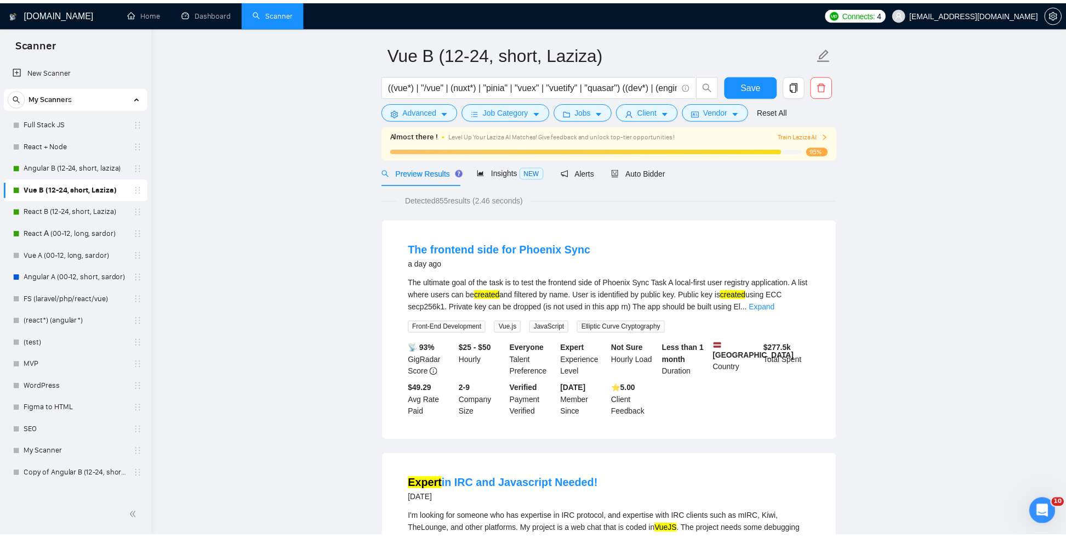
scroll to position [0, 0]
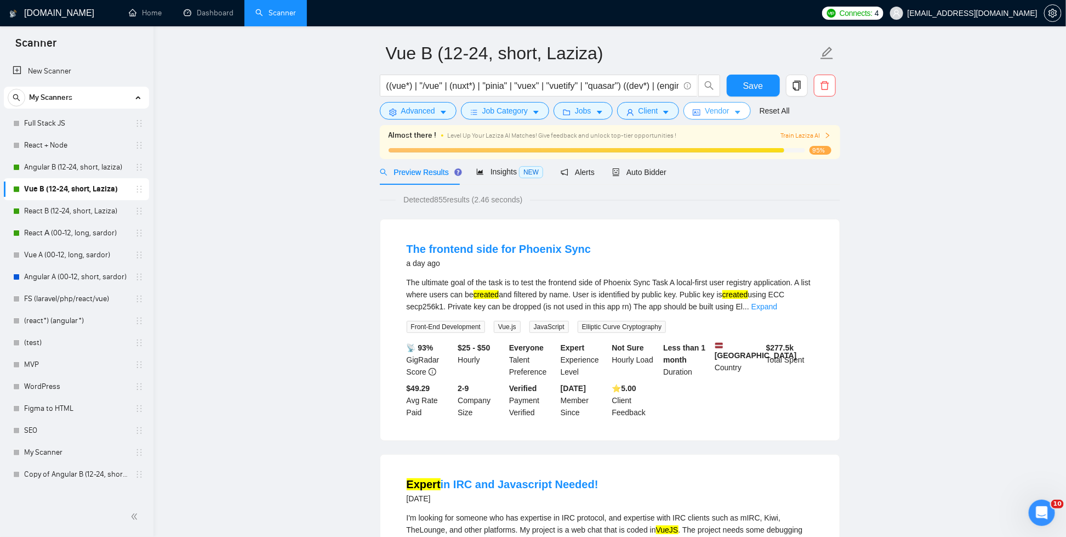
click at [729, 114] on span "Vendor" at bounding box center [717, 111] width 24 height 12
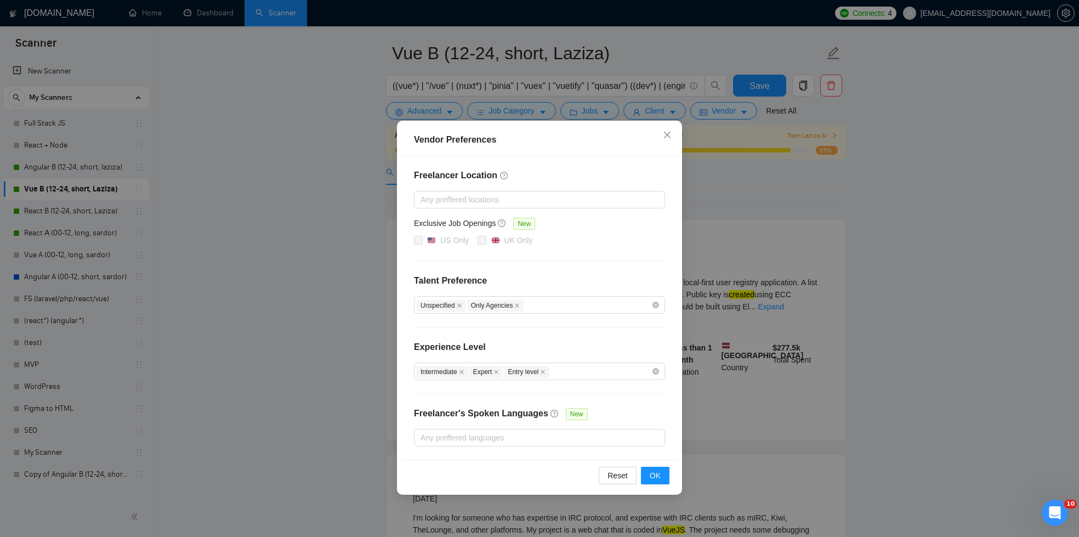
click at [789, 247] on div "Vendor Preferences Freelancer Location Any preffered locations Exclusive Job Op…" at bounding box center [539, 268] width 1079 height 537
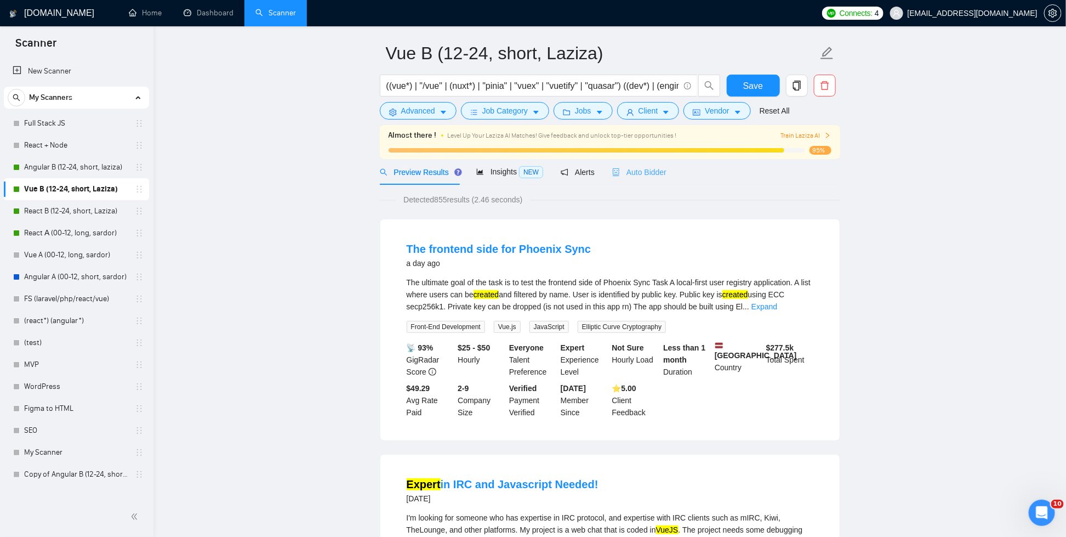
click at [654, 164] on div "Auto Bidder" at bounding box center [639, 172] width 54 height 26
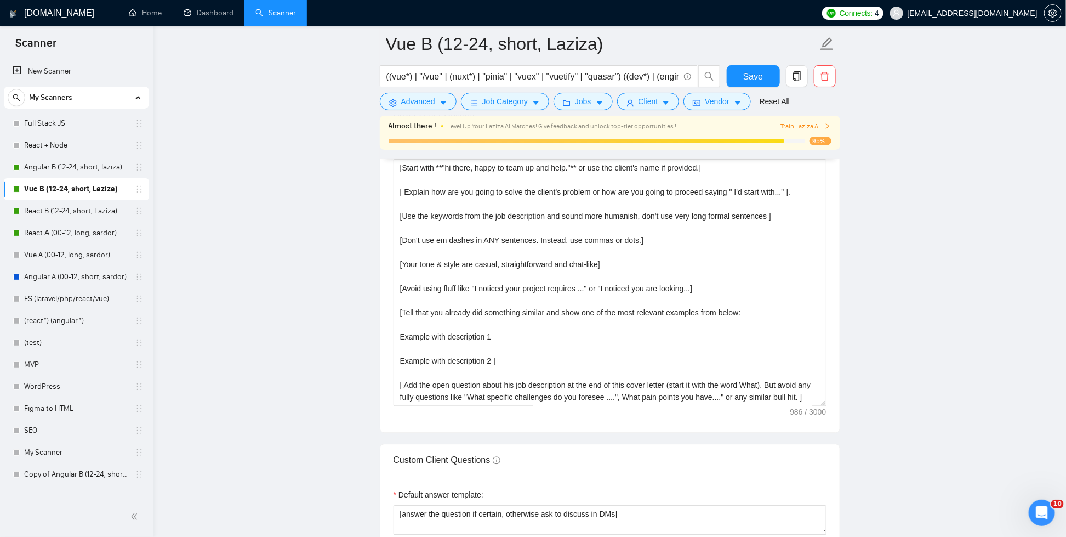
scroll to position [1297, 0]
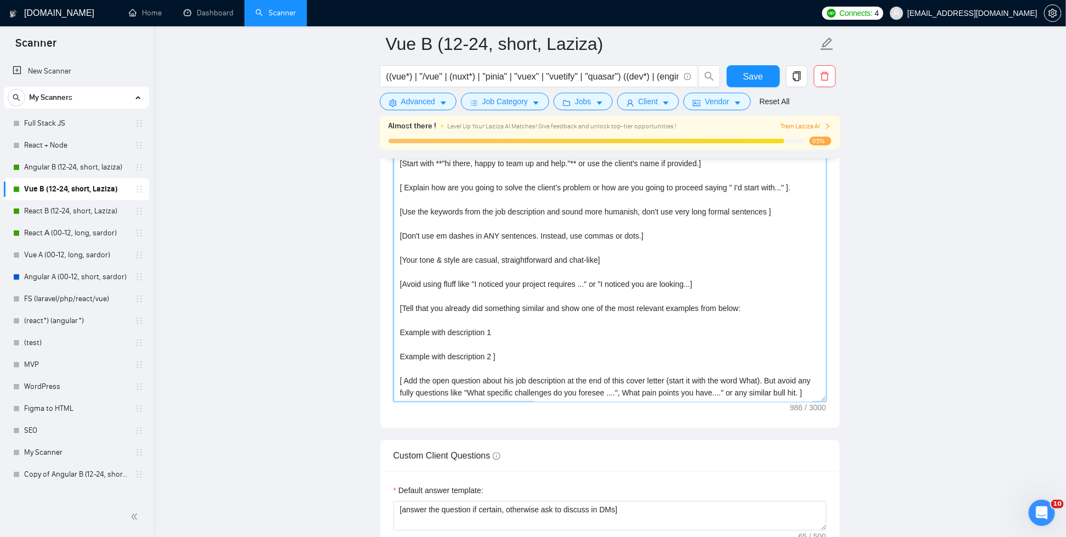
click at [584, 303] on textarea "[Start with **"hi there, happy to team up and help."** or use the client's name…" at bounding box center [610, 278] width 433 height 247
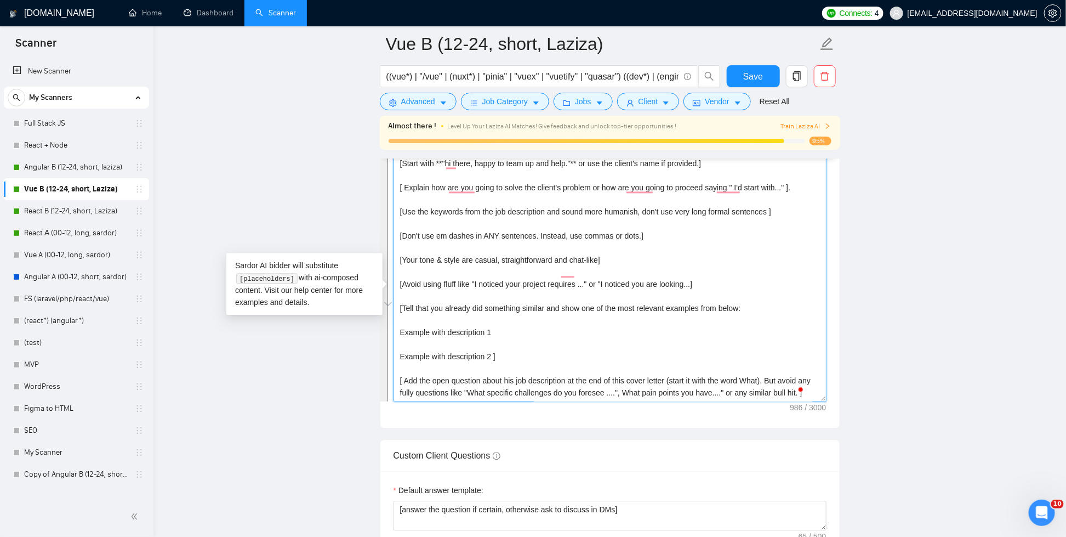
click at [651, 366] on textarea "[Start with **"hi there, happy to team up and help."** or use the client's name…" at bounding box center [610, 278] width 433 height 247
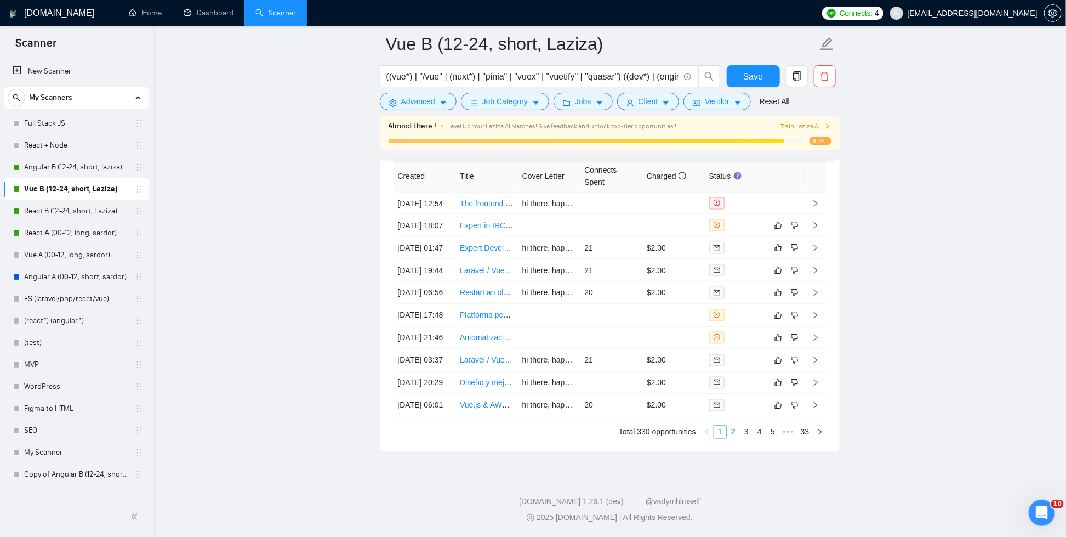
scroll to position [3027, 0]
click at [48, 207] on link "React B (12-24, short, Laziza)" at bounding box center [76, 211] width 104 height 22
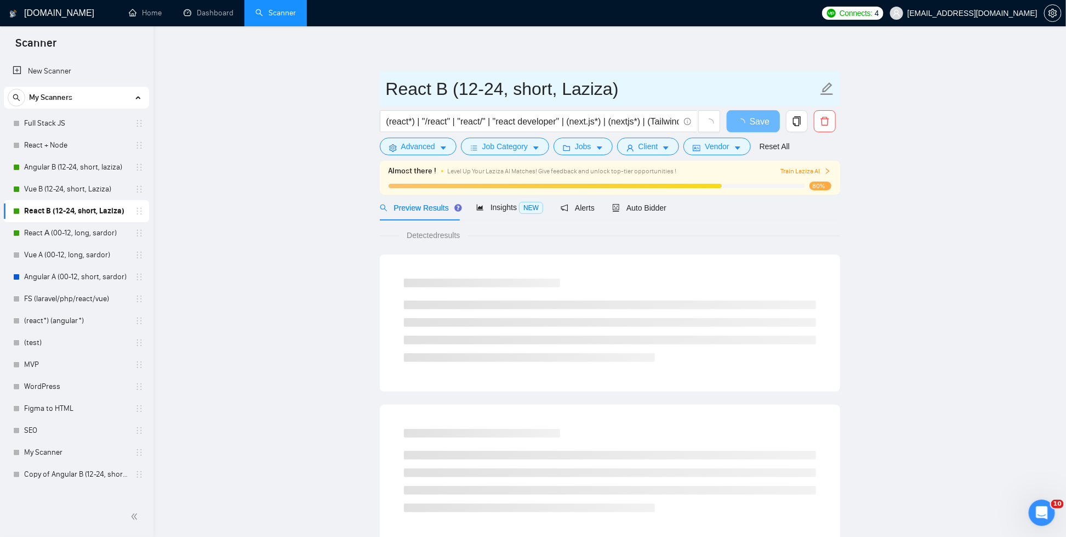
click at [444, 94] on input "React B (12-24, short, Laziza)" at bounding box center [602, 88] width 432 height 27
drag, startPoint x: 445, startPoint y: 88, endPoint x: 357, endPoint y: 90, distance: 87.7
click at [358, 89] on main "React B (12-24, short, Laziza) (react*) | "/react" | "react/" | "react develope…" at bounding box center [609, 518] width 877 height 948
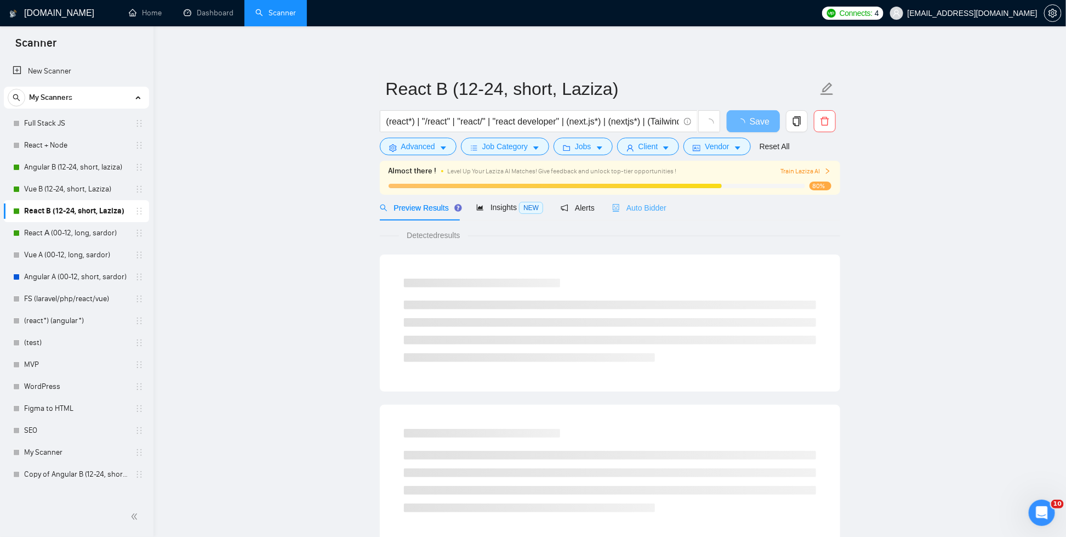
click at [639, 216] on div "Auto Bidder" at bounding box center [639, 208] width 54 height 26
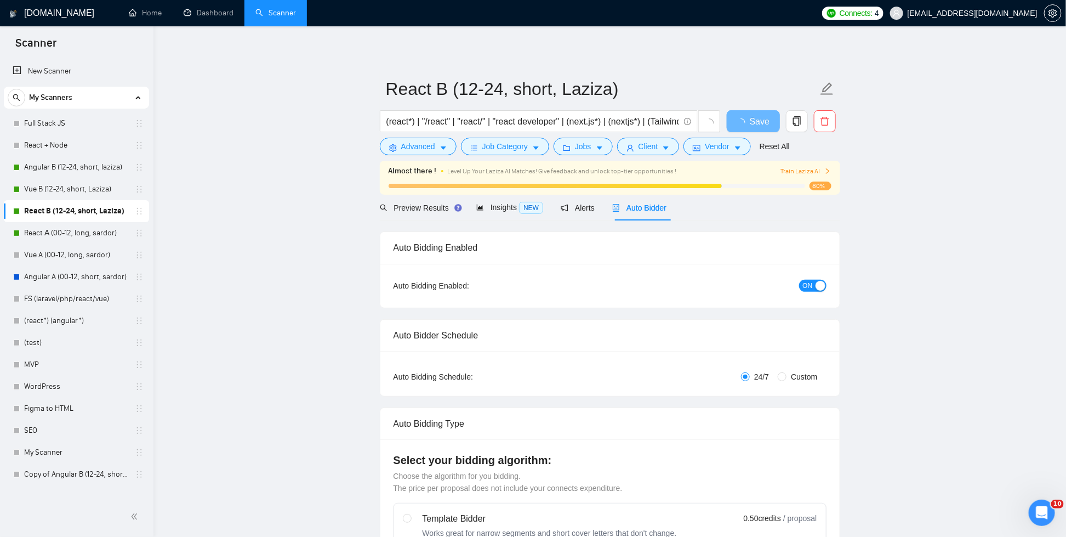
checkbox input "true"
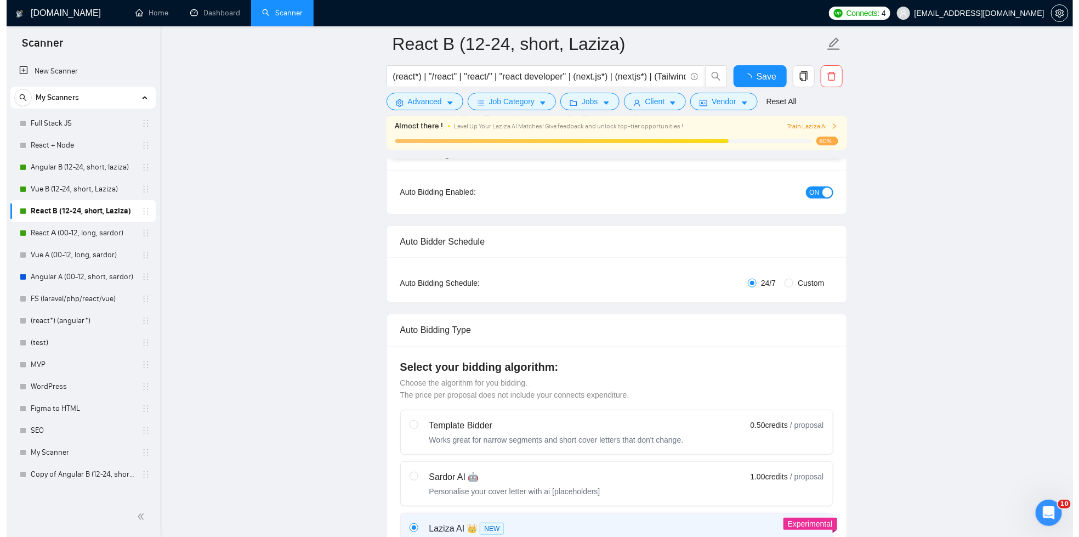
scroll to position [334, 0]
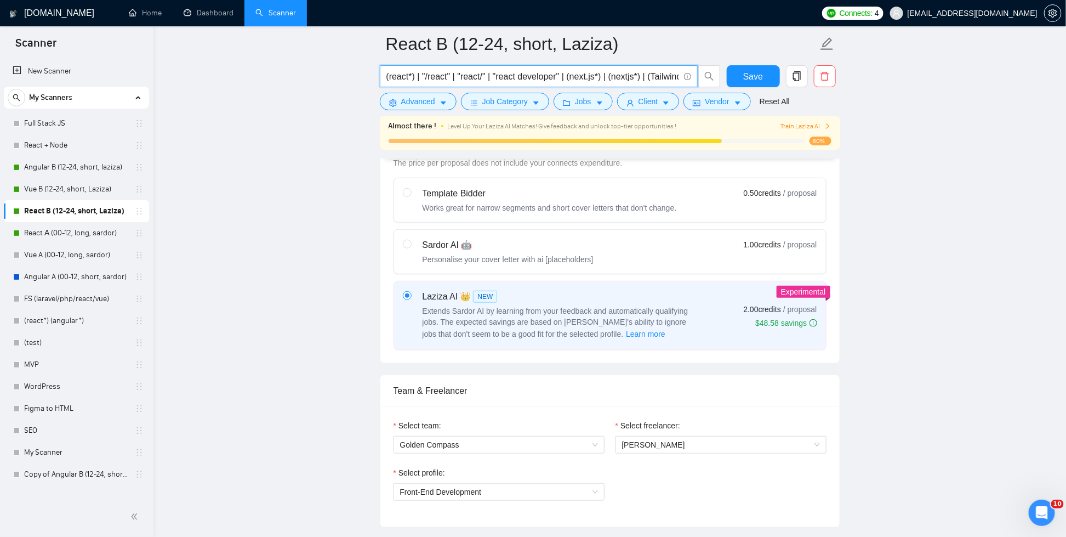
click at [463, 81] on input "(react*) | "/react" | "react/" | "react developer" | (next.js*) | (nextjs*) | (…" at bounding box center [532, 77] width 293 height 14
click at [439, 104] on button "Advanced" at bounding box center [418, 102] width 77 height 18
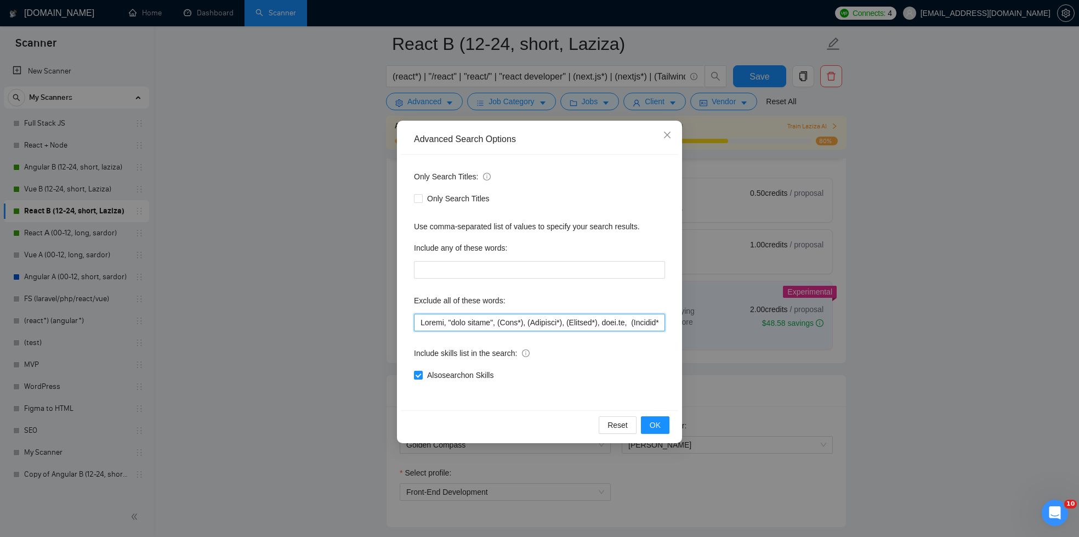
click at [489, 329] on input "text" at bounding box center [539, 322] width 251 height 18
click at [491, 239] on label "Include any of these words:" at bounding box center [460, 248] width 93 height 18
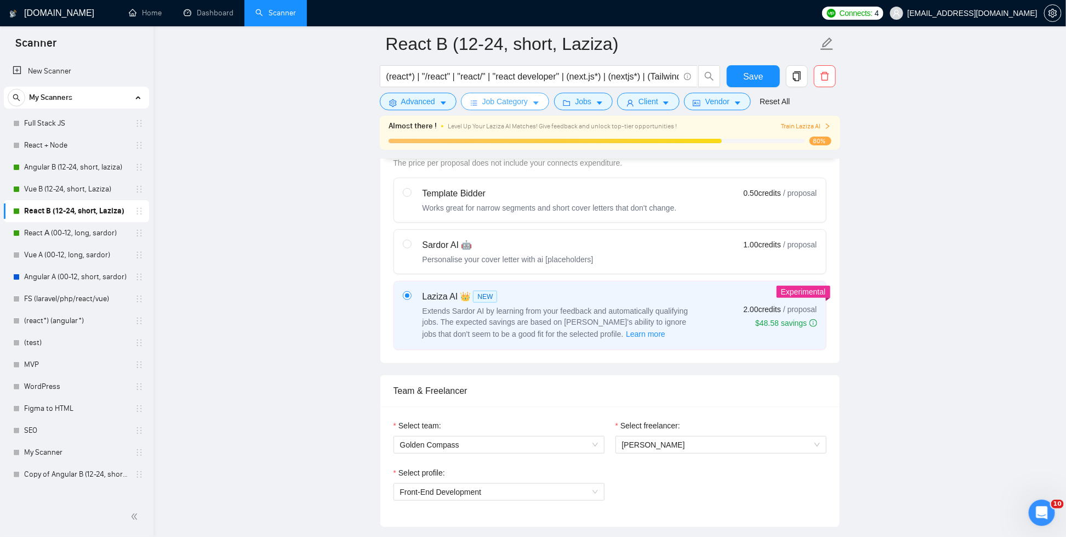
click at [515, 95] on span "Job Category" at bounding box center [504, 101] width 45 height 12
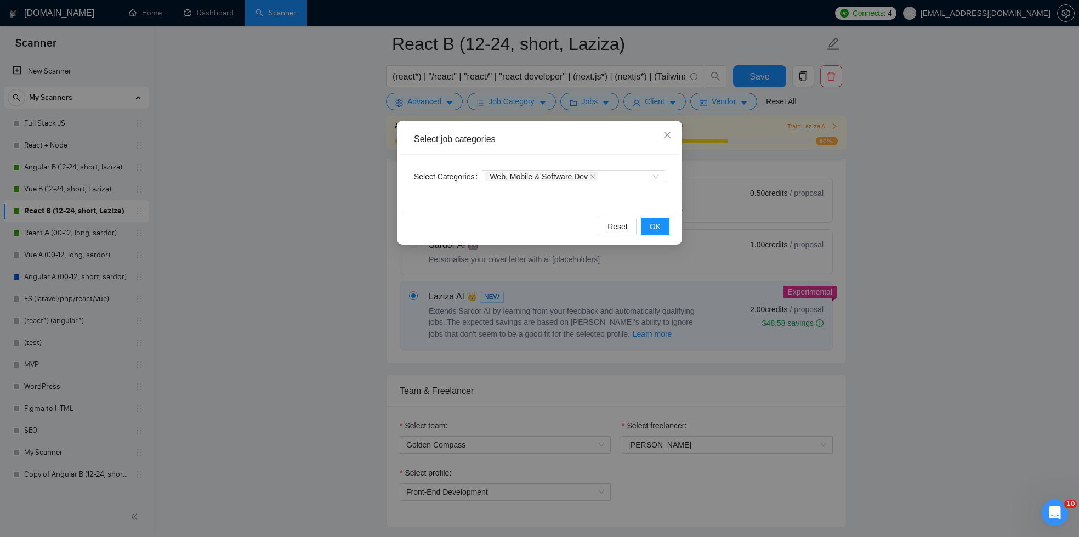
click at [777, 227] on div "Select job categories Select Categories Web, Mobile & Software Dev Reset OK" at bounding box center [539, 268] width 1079 height 537
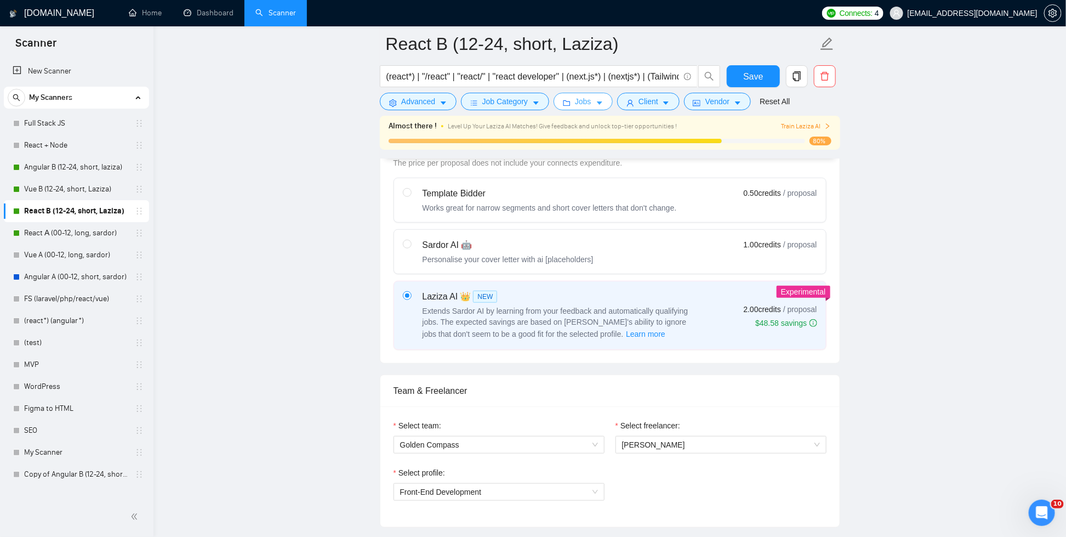
click at [591, 102] on span "Jobs" at bounding box center [583, 101] width 16 height 12
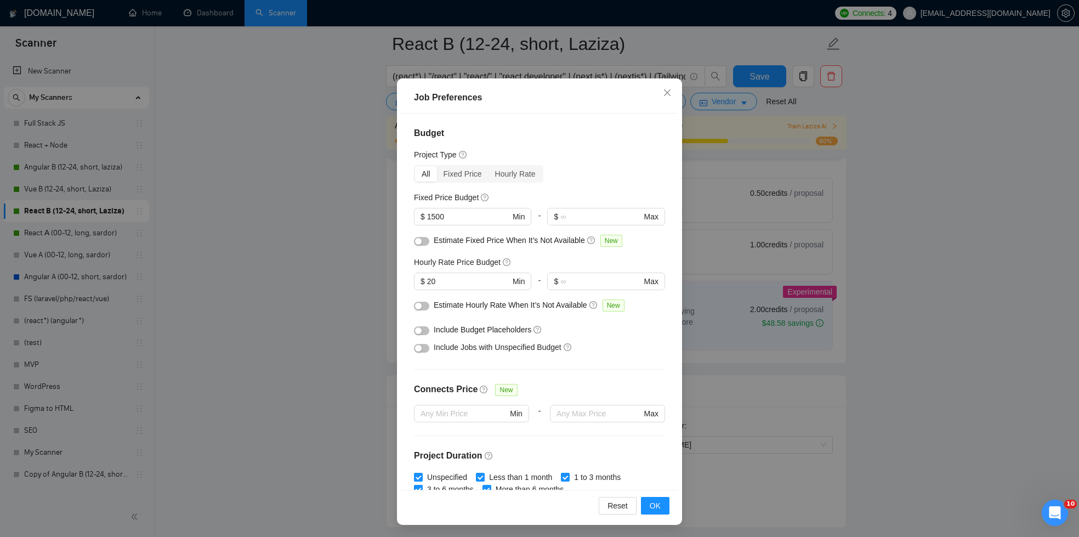
scroll to position [242, 0]
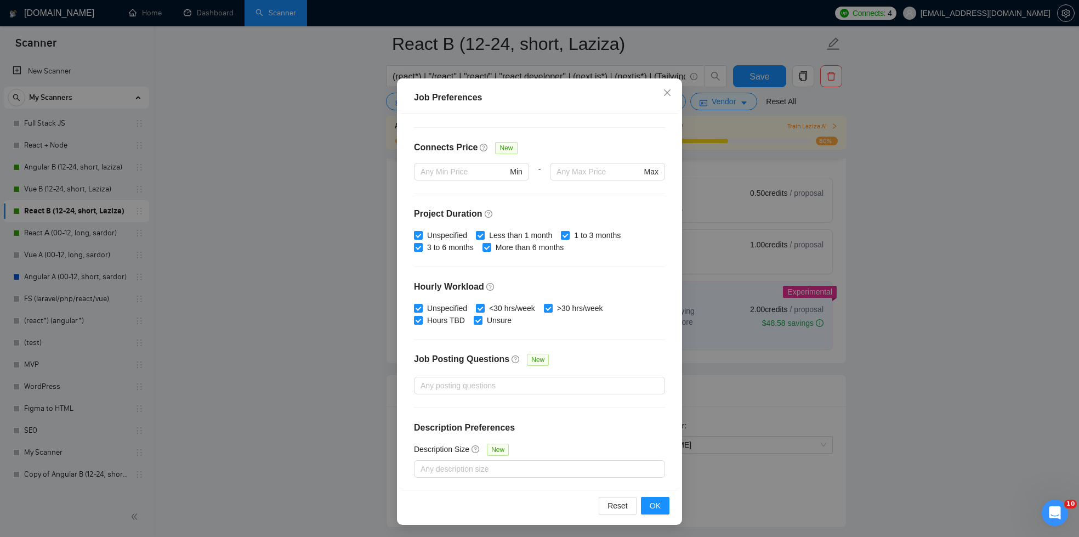
click at [772, 229] on div "Job Preferences Budget Project Type All Fixed Price Hourly Rate Fixed Price Bud…" at bounding box center [539, 268] width 1079 height 537
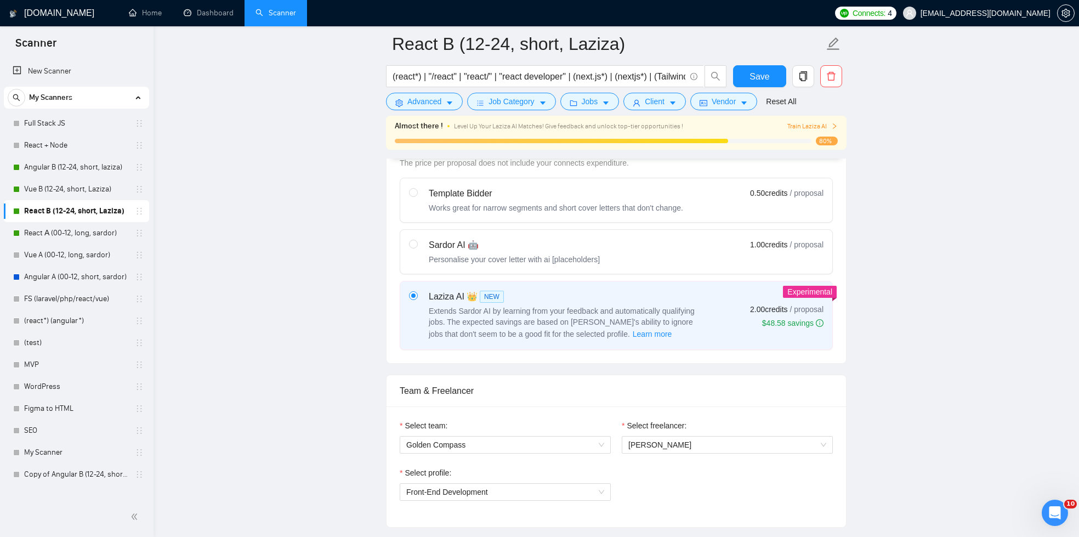
scroll to position [0, 0]
click at [648, 100] on span "Client" at bounding box center [648, 101] width 20 height 12
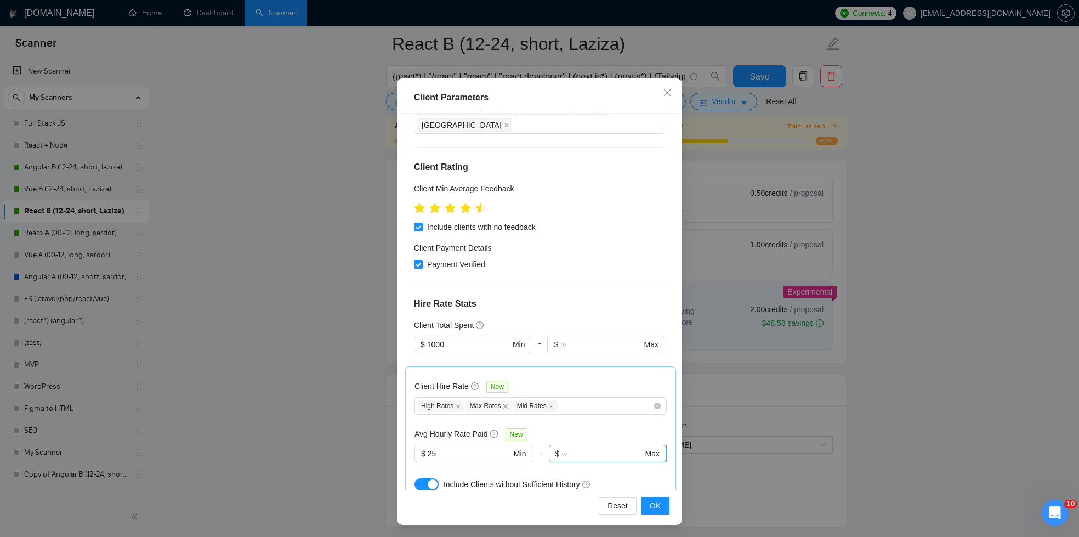
scroll to position [499, 0]
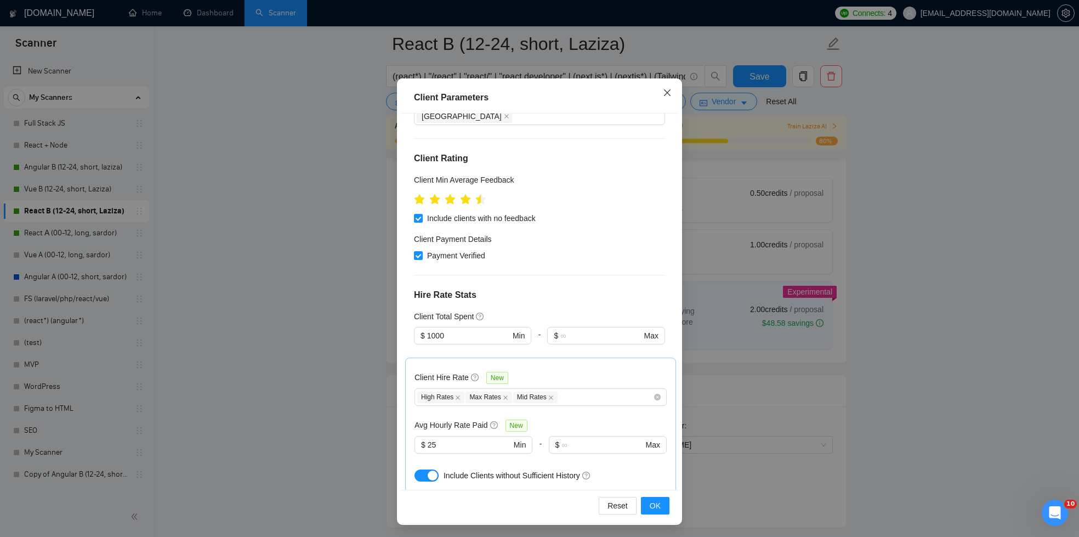
click at [669, 90] on span "Close" at bounding box center [667, 93] width 30 height 30
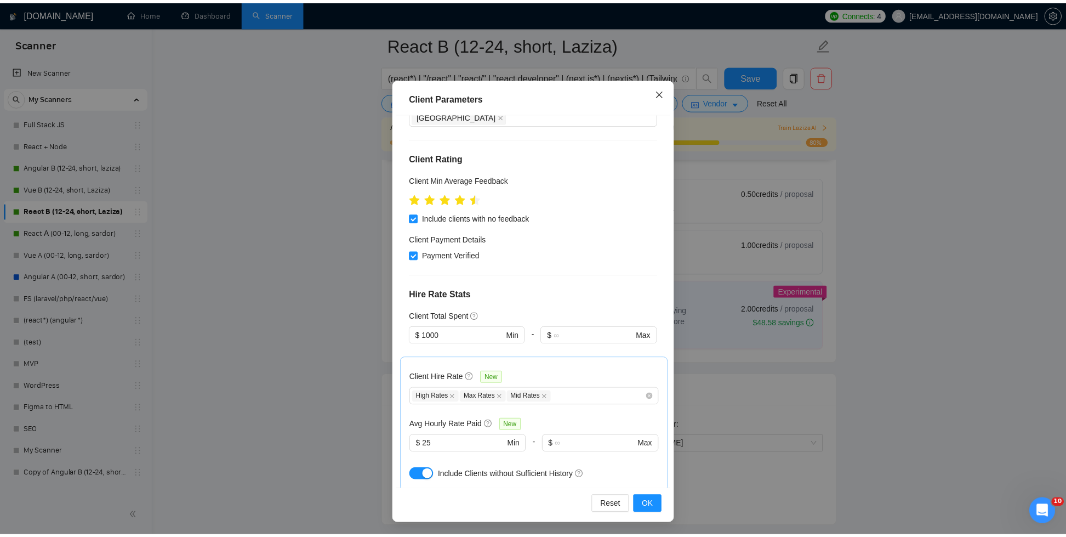
scroll to position [0, 0]
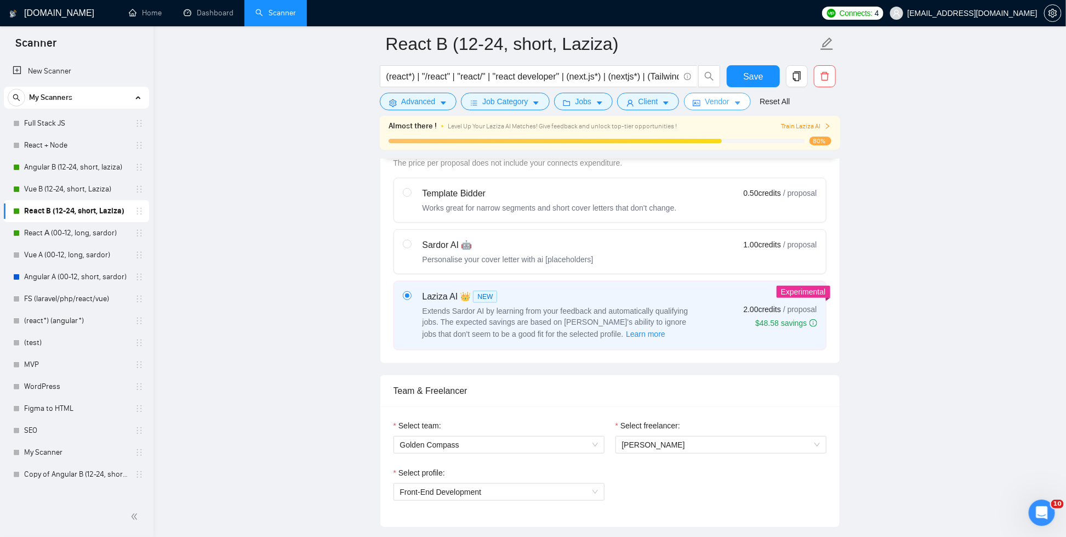
click at [719, 102] on span "Vendor" at bounding box center [717, 101] width 24 height 12
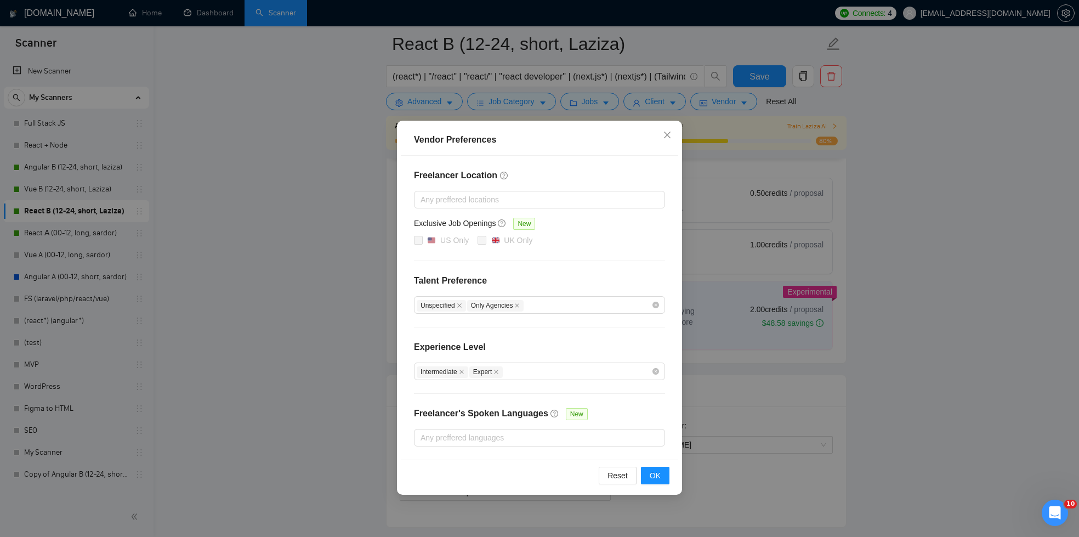
click at [794, 118] on div "Vendor Preferences Freelancer Location Any preffered locations Exclusive Job Op…" at bounding box center [539, 268] width 1079 height 537
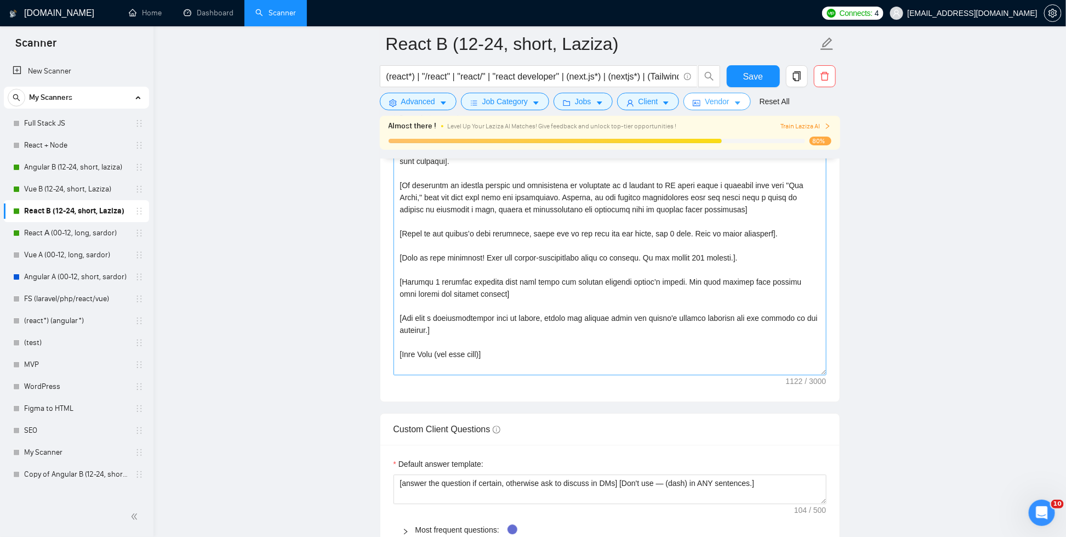
scroll to position [1327, 0]
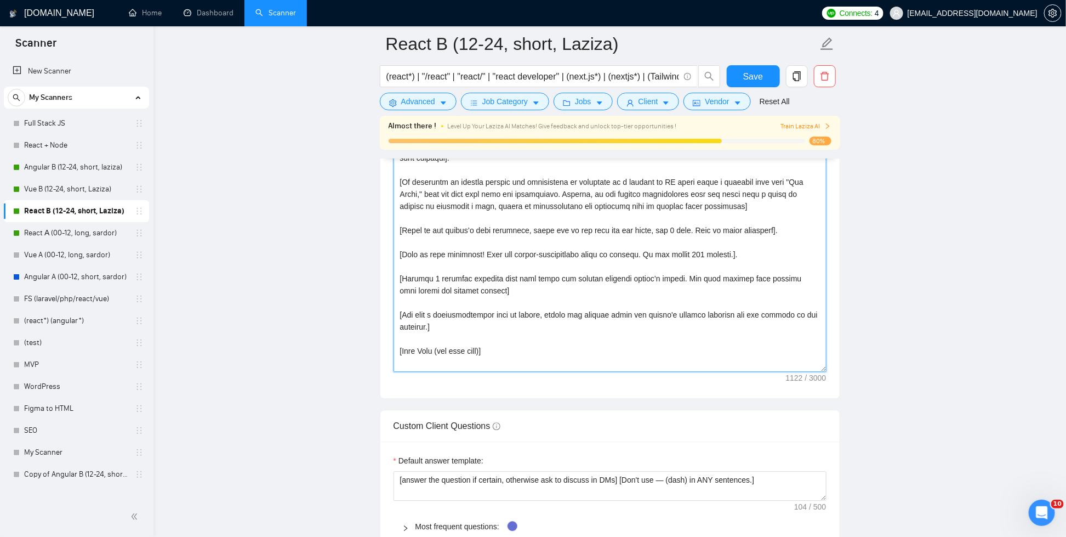
click at [698, 338] on textarea "Cover letter template:" at bounding box center [610, 248] width 433 height 247
click at [517, 300] on textarea "Cover letter template:" at bounding box center [610, 248] width 433 height 247
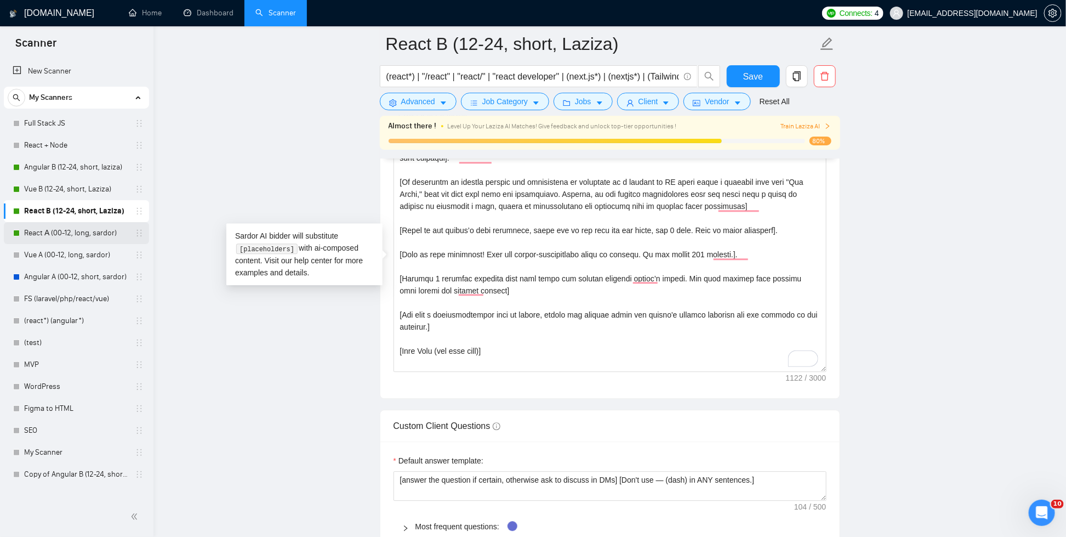
click at [75, 231] on link "React А (00-12, long, sardor)" at bounding box center [76, 233] width 104 height 22
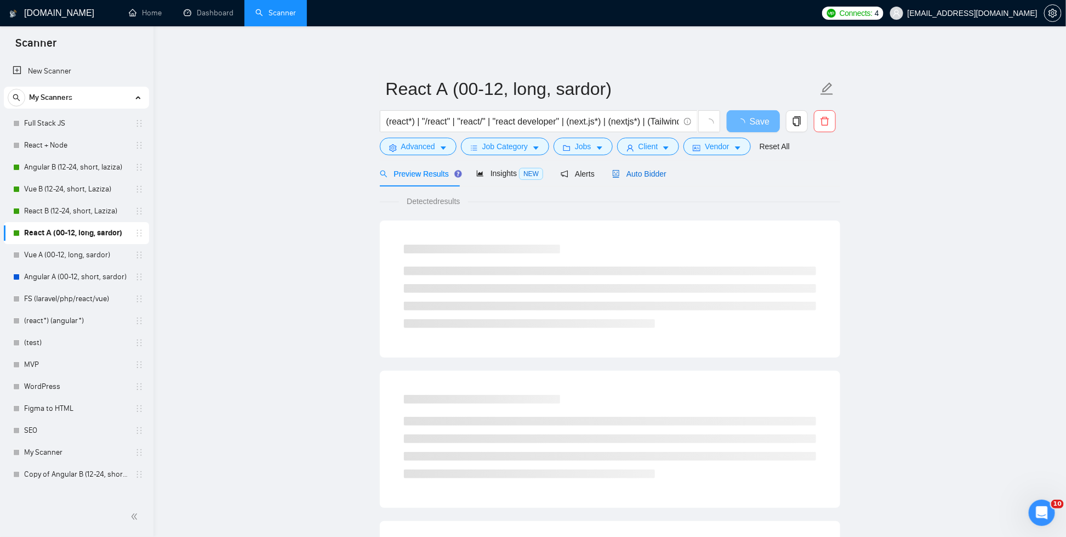
click at [660, 171] on span "Auto Bidder" at bounding box center [639, 173] width 54 height 9
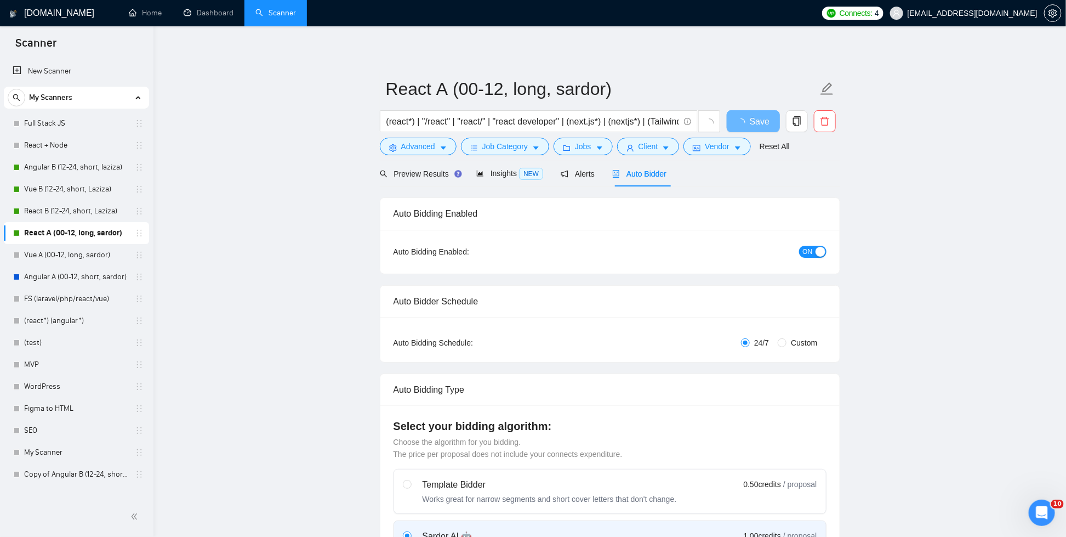
checkbox input "true"
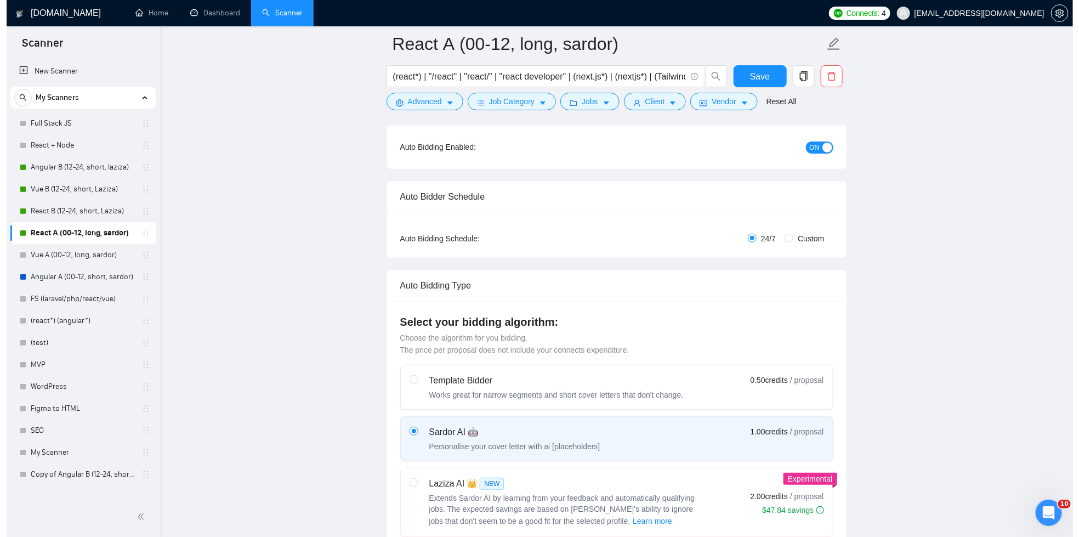
scroll to position [22, 0]
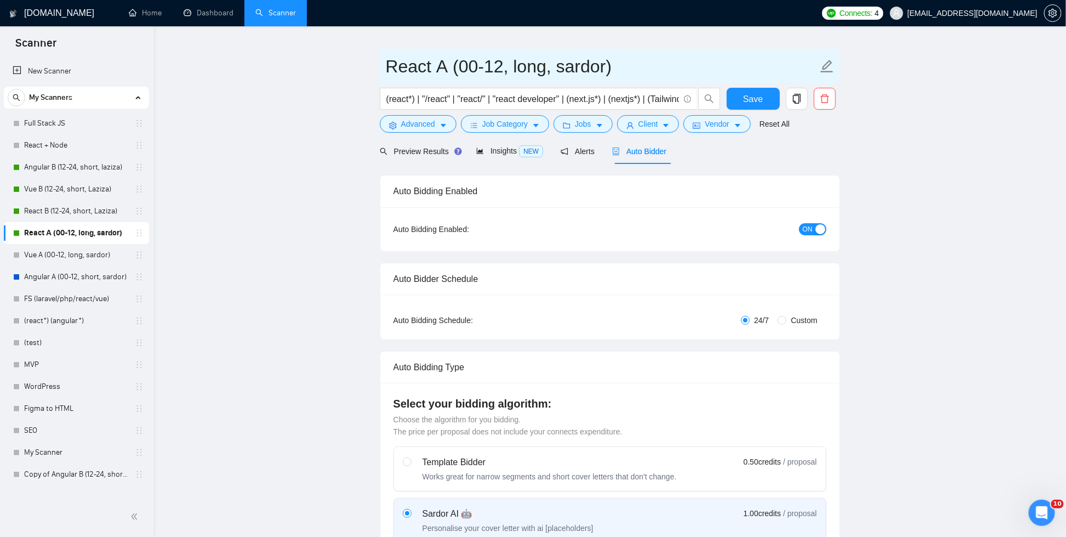
drag, startPoint x: 444, startPoint y: 66, endPoint x: 317, endPoint y: 66, distance: 127.7
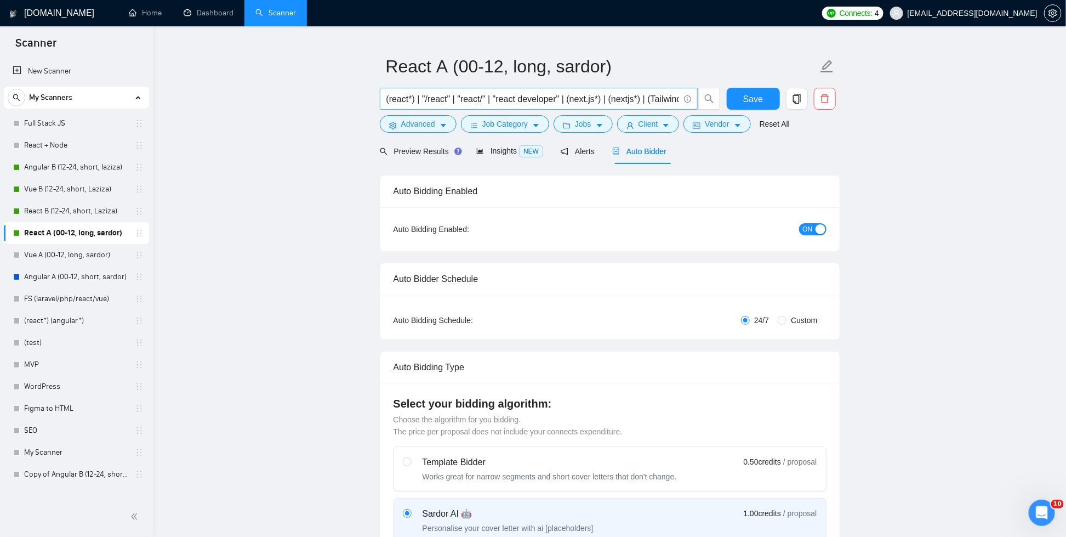
click at [592, 97] on input "(react*) | "/react" | "react/" | "react developer" | (next.js*) | (nextjs*) | (…" at bounding box center [532, 99] width 293 height 14
click at [410, 125] on span "Advanced" at bounding box center [418, 124] width 34 height 12
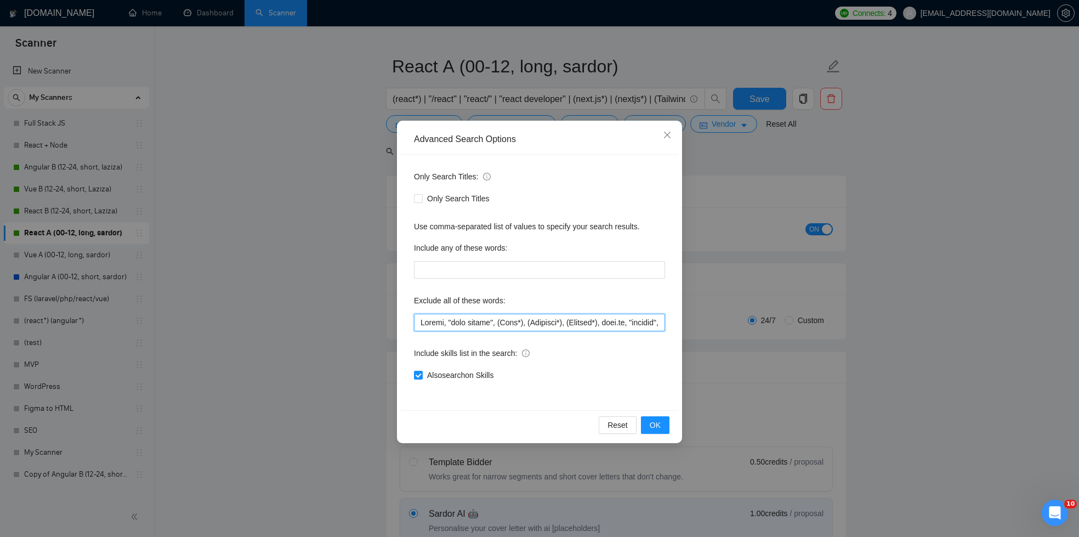
click at [498, 324] on input "text" at bounding box center [539, 322] width 251 height 18
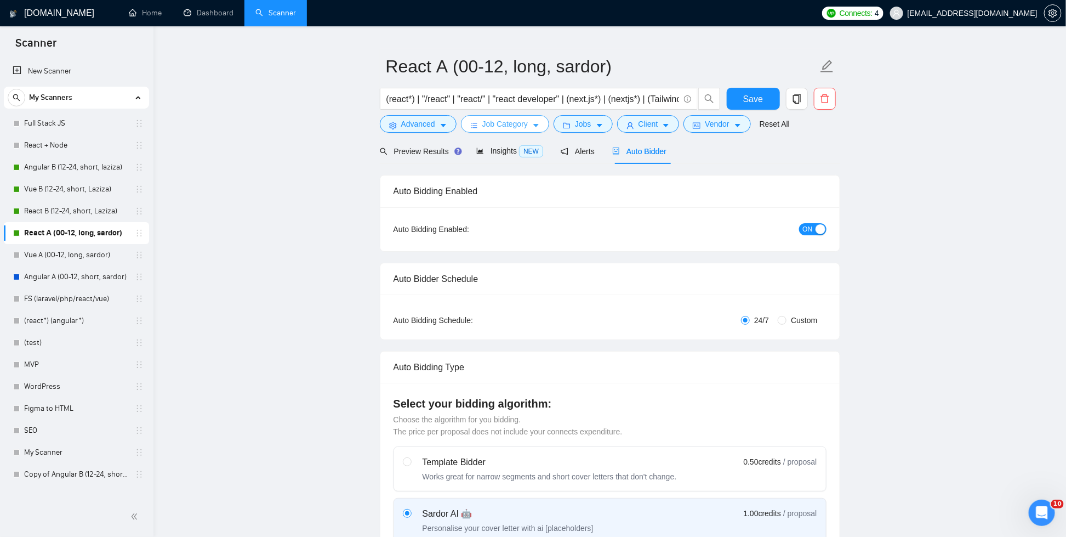
click at [484, 119] on span "Job Category" at bounding box center [504, 124] width 45 height 12
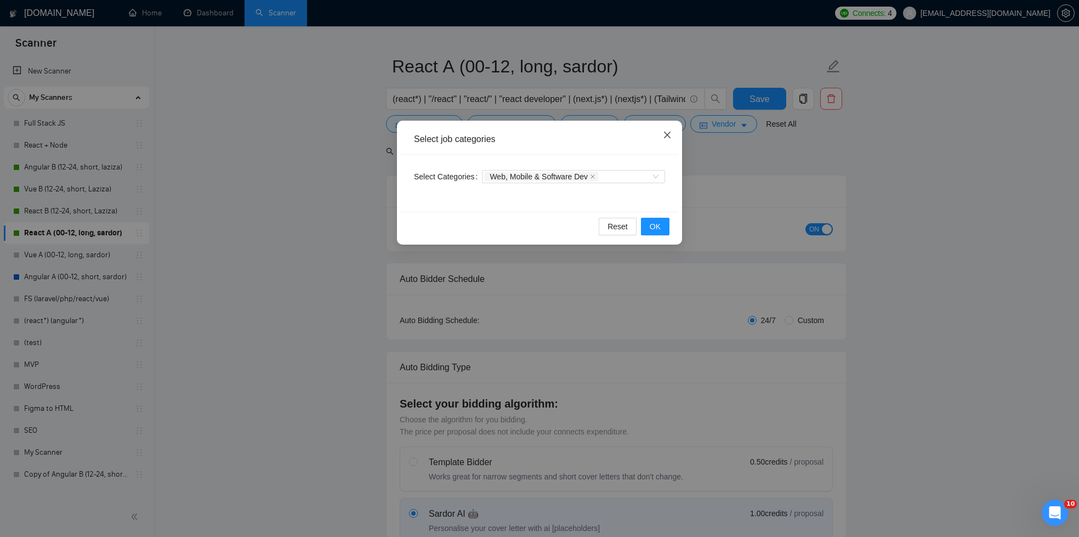
click at [659, 132] on span "Close" at bounding box center [667, 136] width 30 height 30
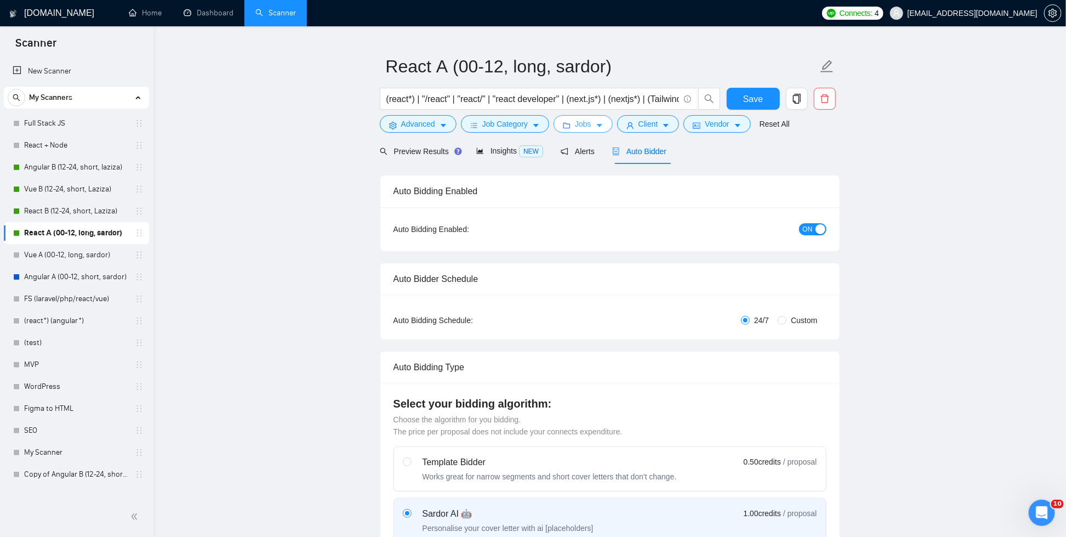
click at [601, 122] on icon "caret-down" at bounding box center [600, 126] width 8 height 8
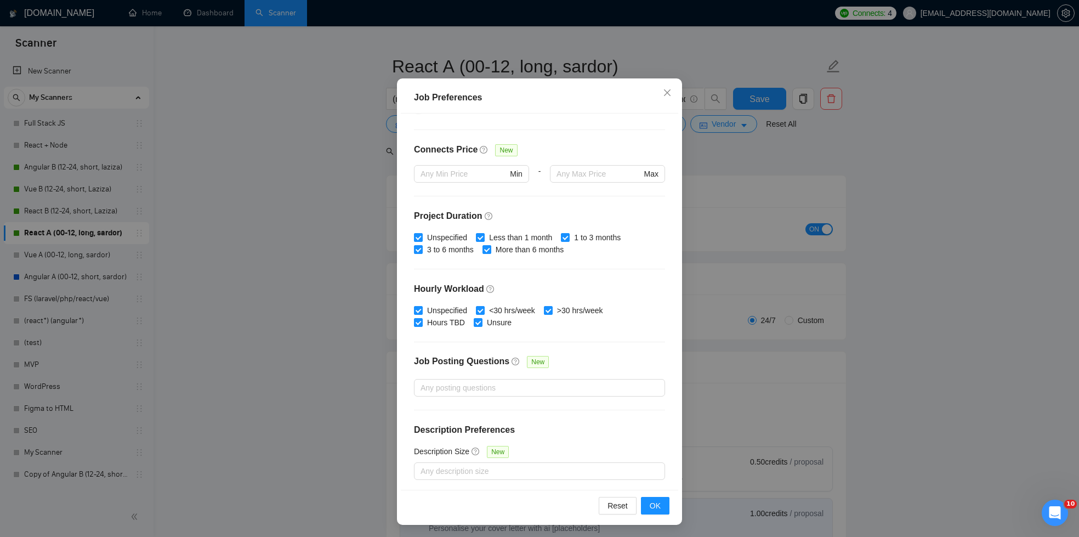
scroll to position [242, 0]
click at [663, 88] on icon "close" at bounding box center [667, 92] width 9 height 9
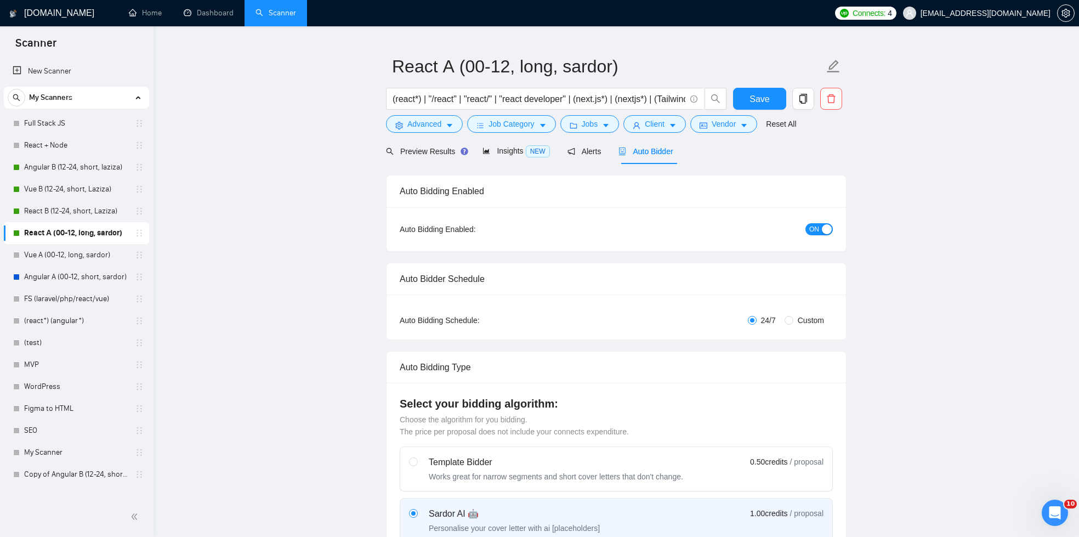
scroll to position [0, 0]
click at [589, 122] on span "Jobs" at bounding box center [583, 124] width 16 height 12
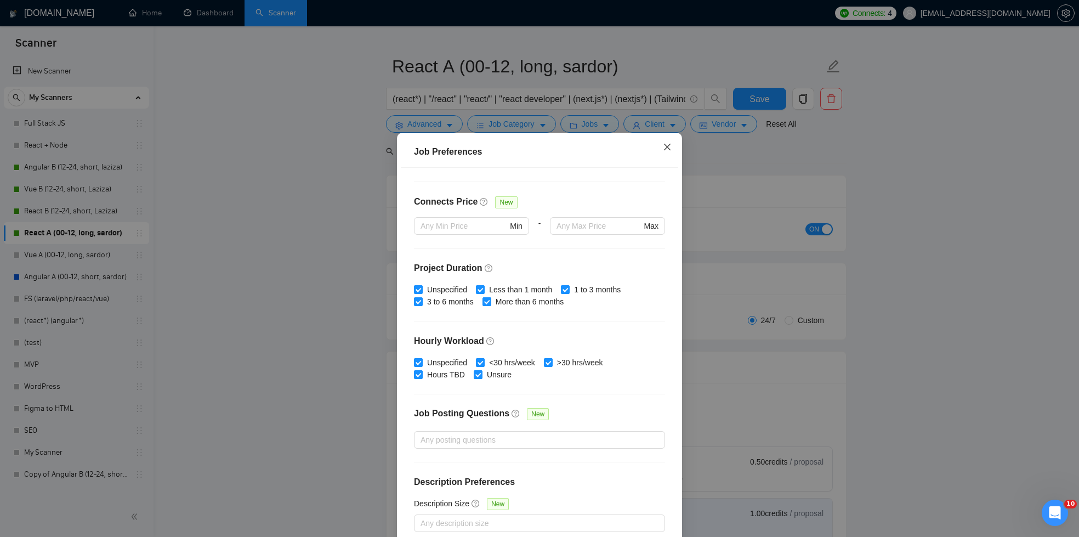
click at [663, 147] on icon "close" at bounding box center [667, 146] width 9 height 9
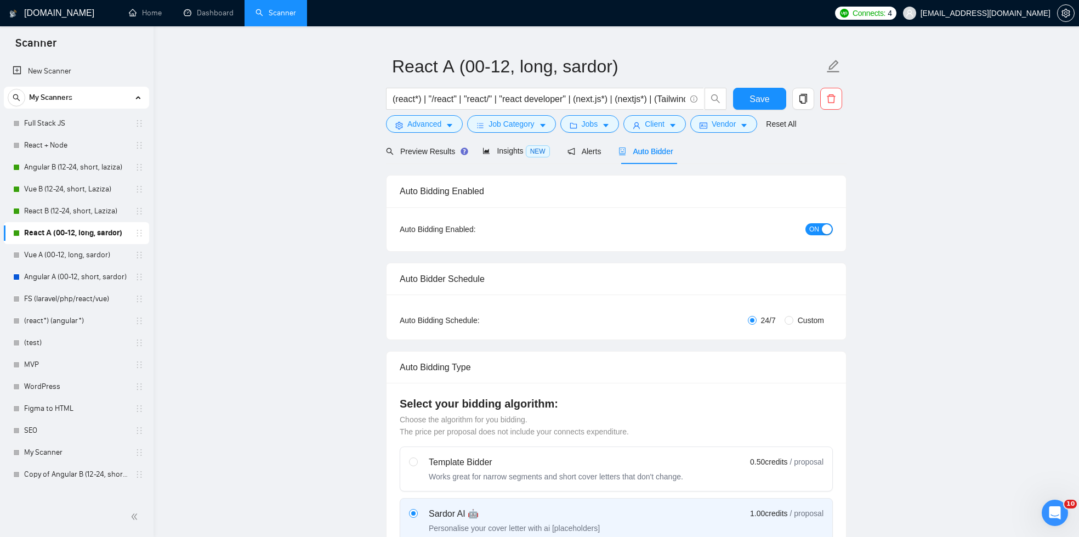
click at [672, 114] on div "(react*) | "/react" | "react/" | "react developer" | (next.js*) | (nextjs*) | (…" at bounding box center [556, 101] width 345 height 27
click at [666, 118] on button "Client" at bounding box center [648, 124] width 62 height 18
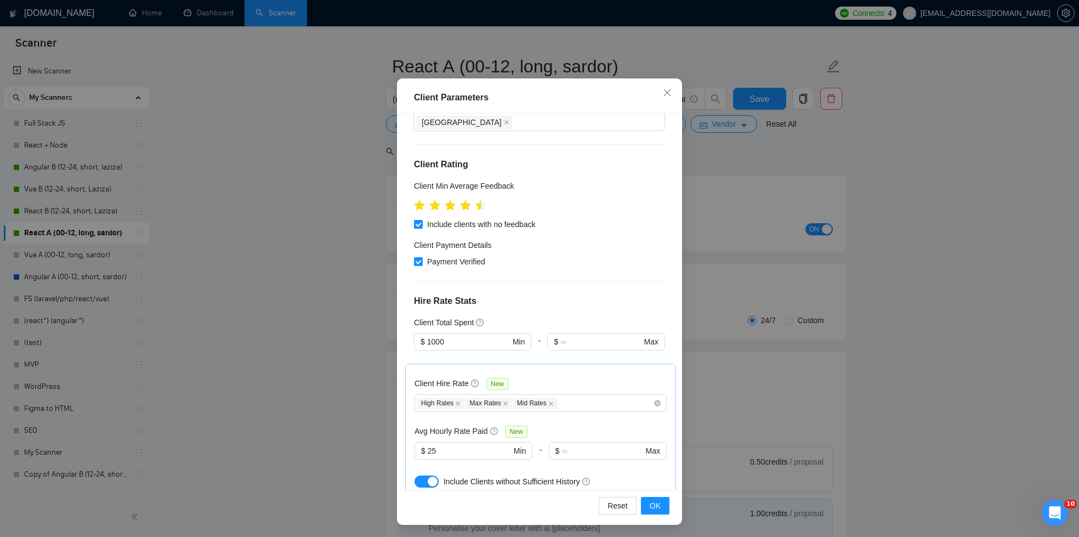
scroll to position [499, 0]
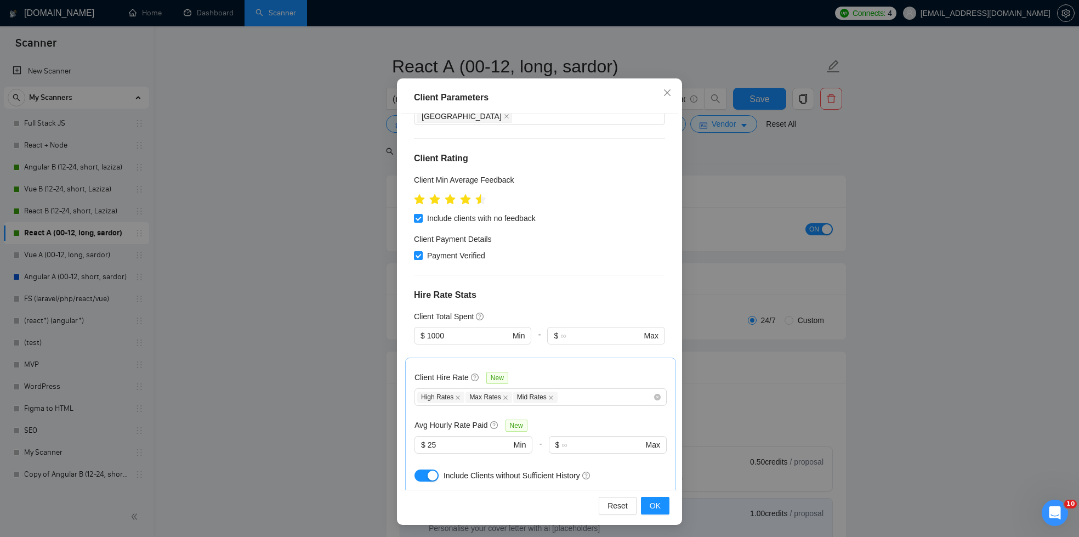
click at [842, 184] on div "Client Parameters Client Location Include Client Countries United States United…" at bounding box center [539, 268] width 1079 height 537
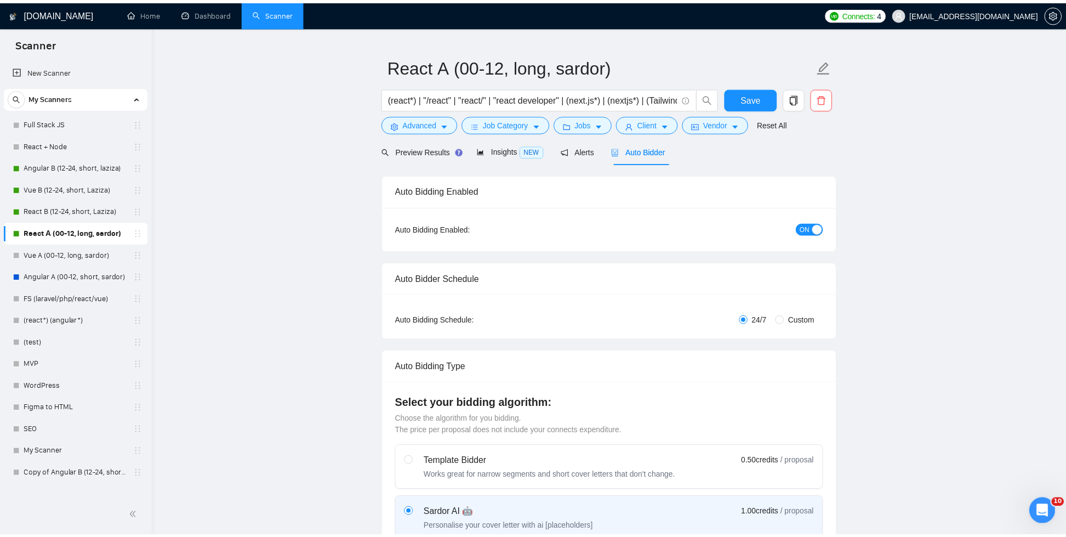
scroll to position [0, 0]
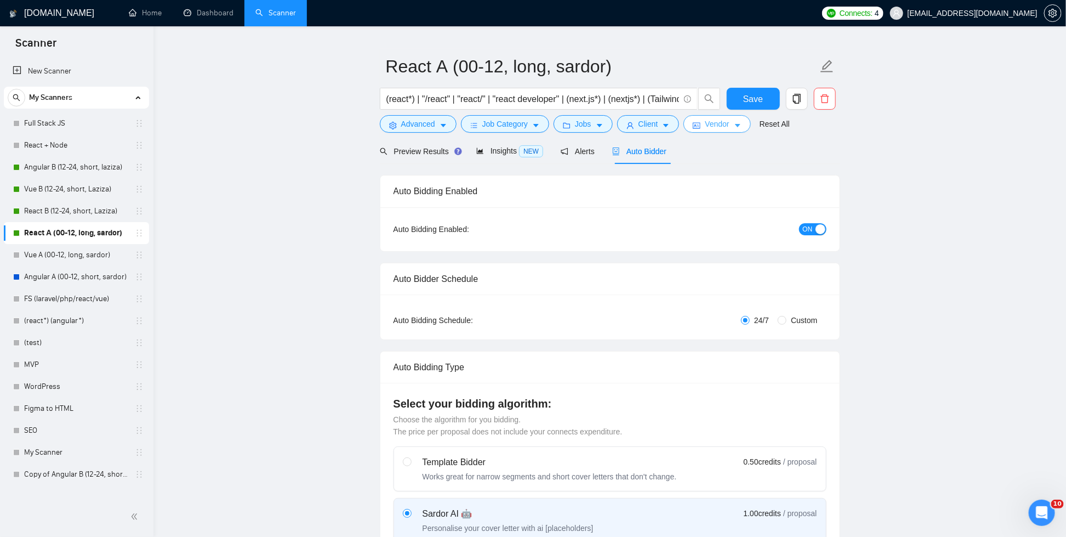
click at [716, 120] on span "Vendor" at bounding box center [717, 124] width 24 height 12
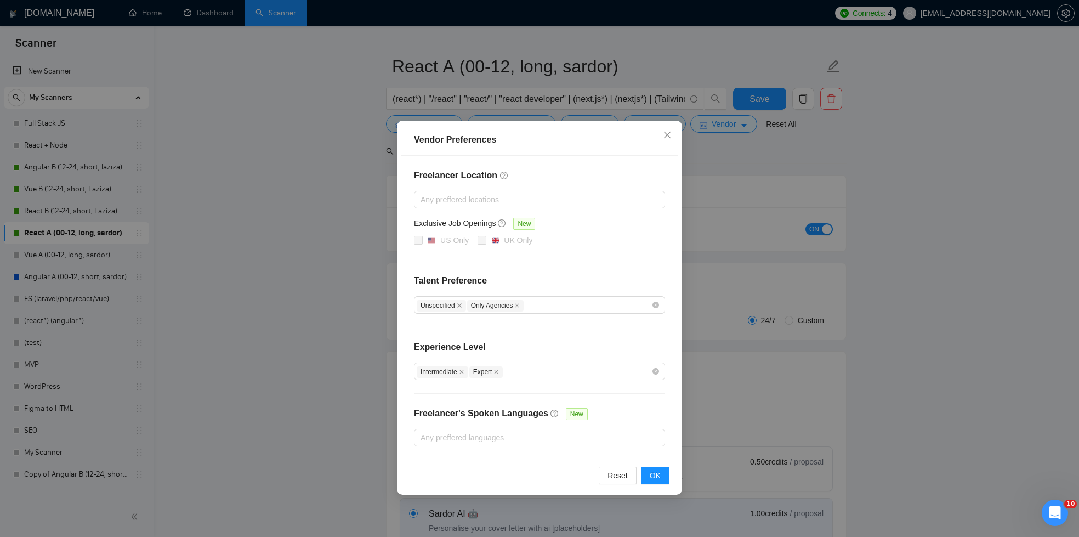
click at [904, 177] on div "Vendor Preferences Freelancer Location Any preffered locations Exclusive Job Op…" at bounding box center [539, 268] width 1079 height 537
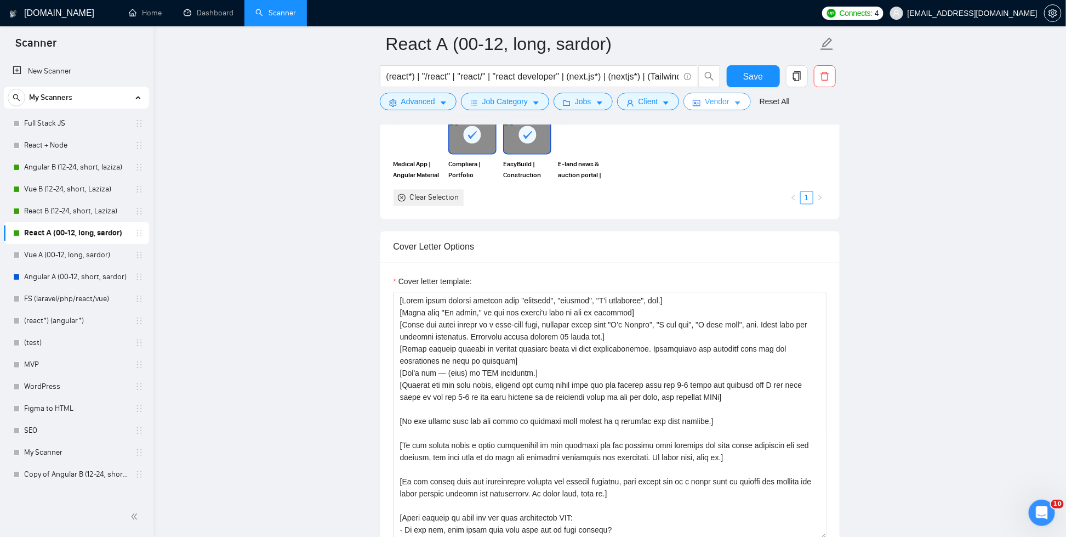
scroll to position [1134, 0]
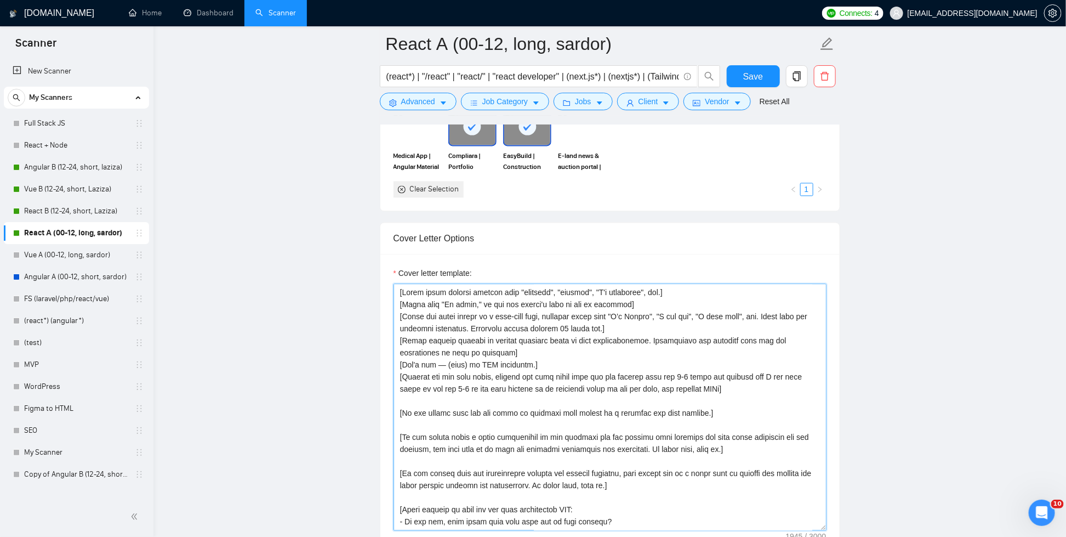
click at [691, 326] on textarea "Cover letter template:" at bounding box center [610, 406] width 433 height 247
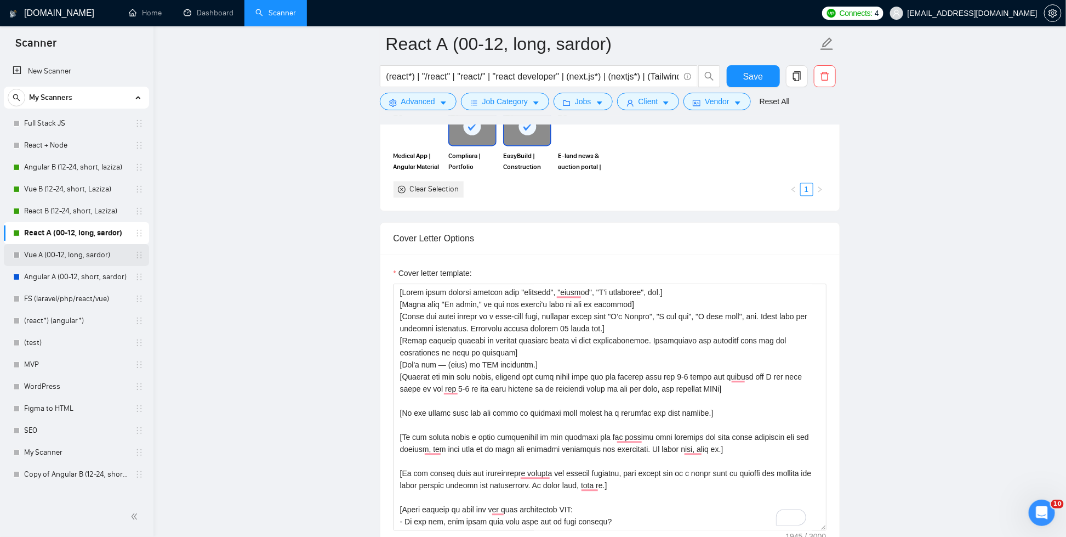
click at [53, 259] on link "Vue A (00-12, long, sardor)" at bounding box center [76, 255] width 104 height 22
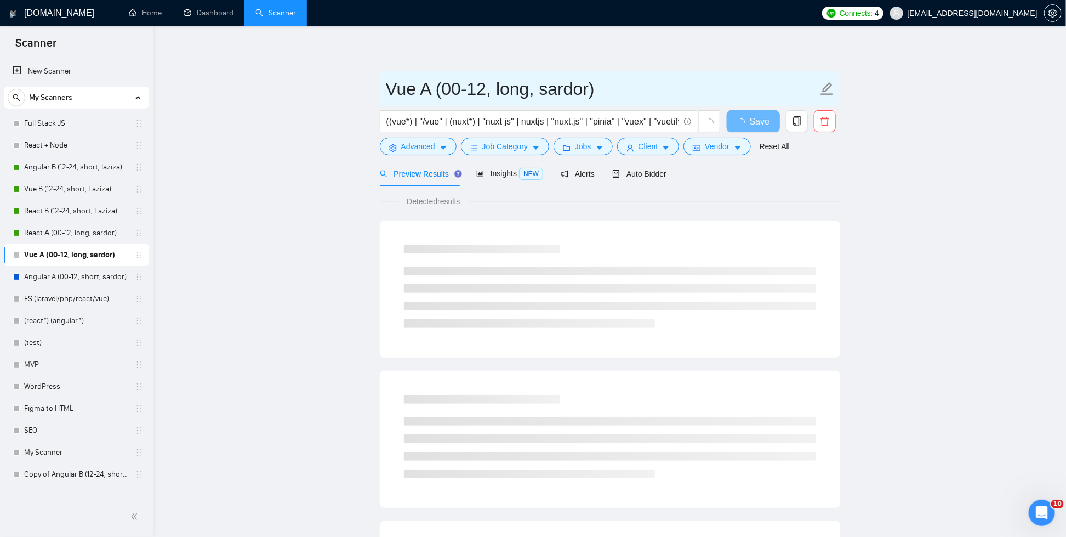
click at [435, 81] on input "Vue A (00-12, long, sardor)" at bounding box center [602, 88] width 432 height 27
drag, startPoint x: 430, startPoint y: 87, endPoint x: 366, endPoint y: 87, distance: 64.1
click at [366, 87] on main "Vue A (00-12, long, sardor) ((vue*) | "/vue" | (nuxt*) | "nuxt js" | nuxtjs | "…" at bounding box center [609, 501] width 877 height 914
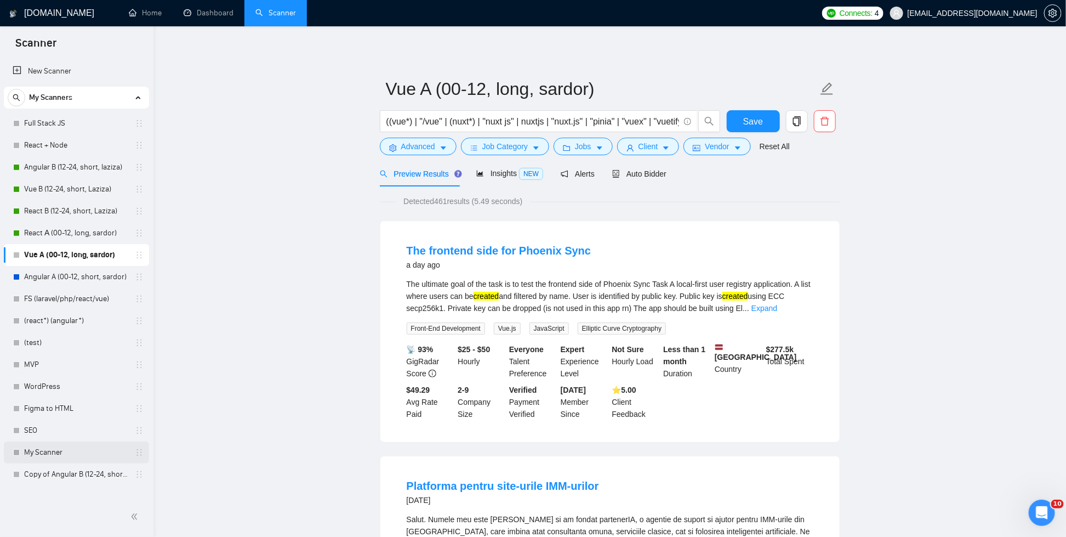
click at [64, 454] on link "My Scanner" at bounding box center [76, 452] width 104 height 22
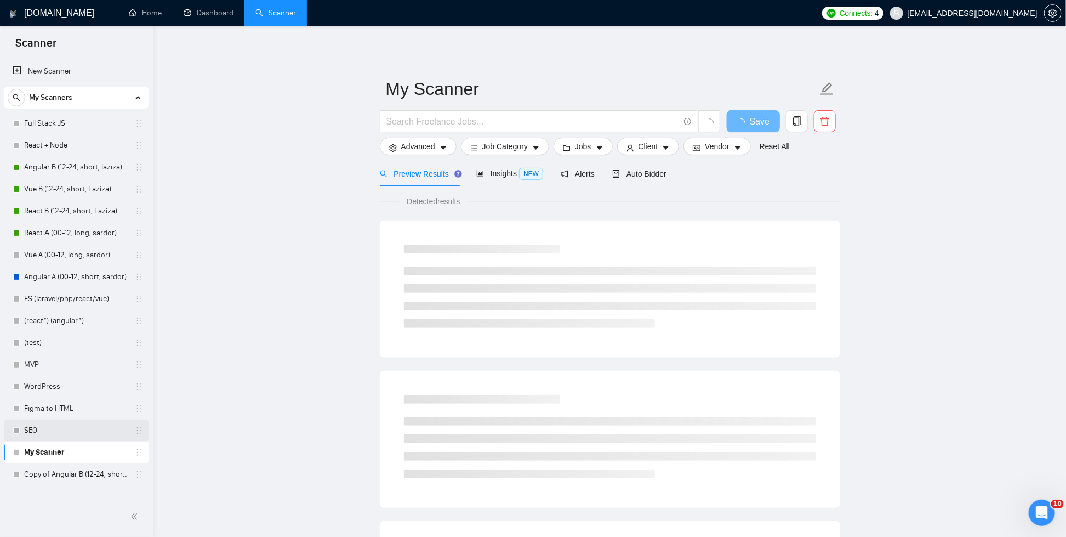
click at [40, 428] on link "SEO" at bounding box center [76, 430] width 104 height 22
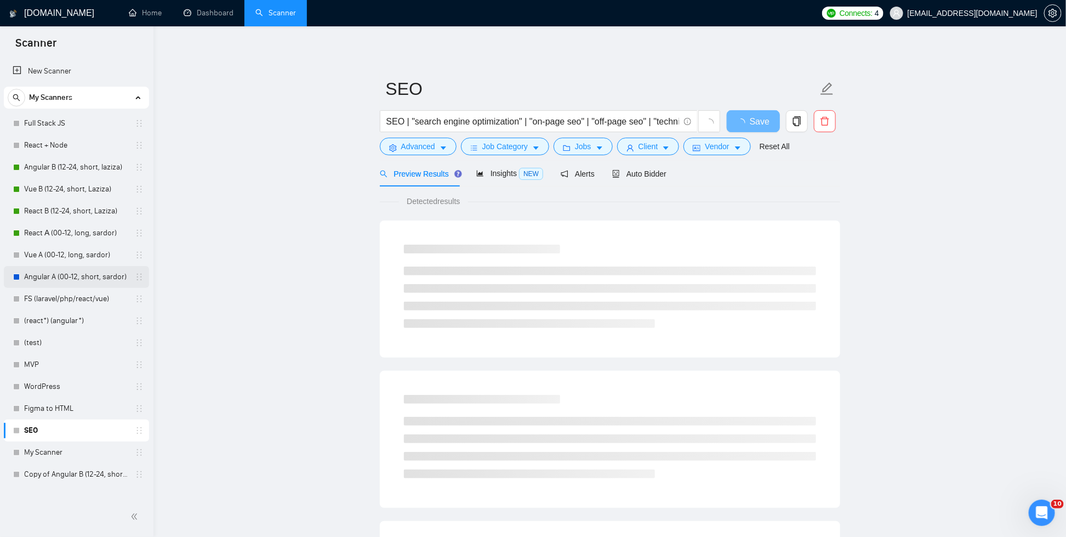
click at [58, 280] on link "Angular A (00-12, short, sardor)" at bounding box center [76, 277] width 104 height 22
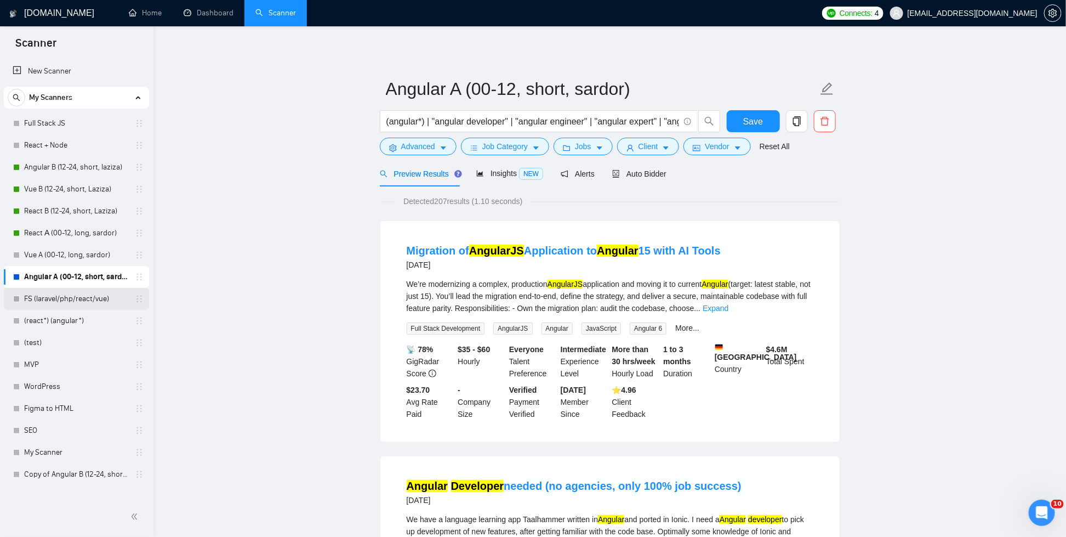
click at [61, 304] on link "FS (laravel/php/react/vue)" at bounding box center [76, 299] width 104 height 22
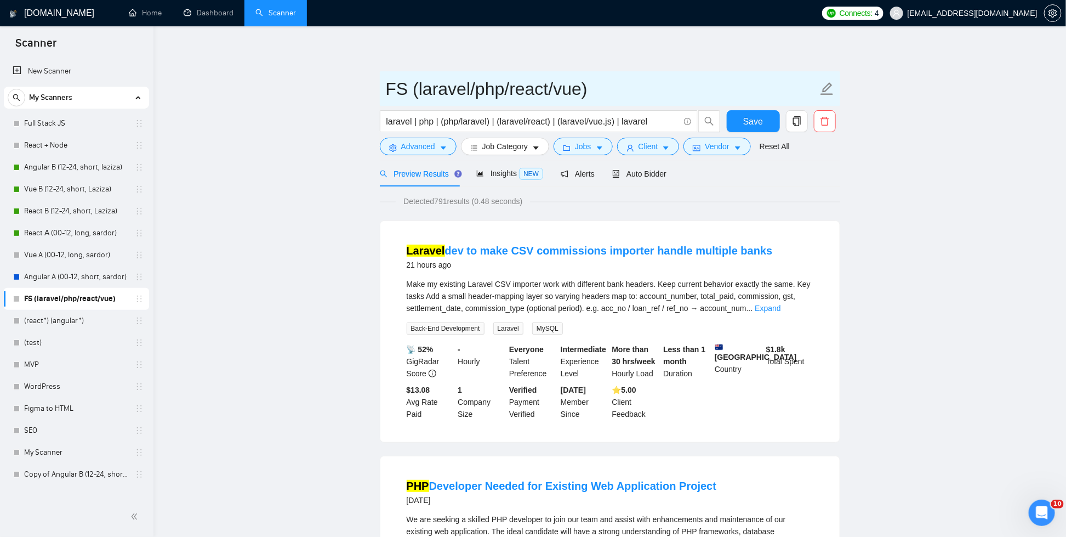
drag, startPoint x: 543, startPoint y: 90, endPoint x: 351, endPoint y: 92, distance: 191.8
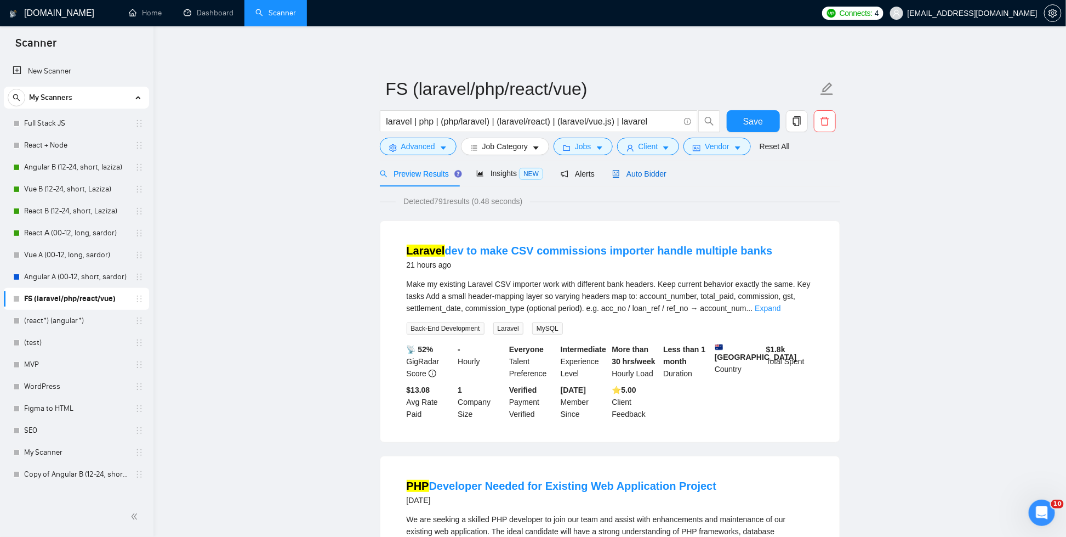
click at [658, 179] on div "Auto Bidder" at bounding box center [639, 174] width 54 height 12
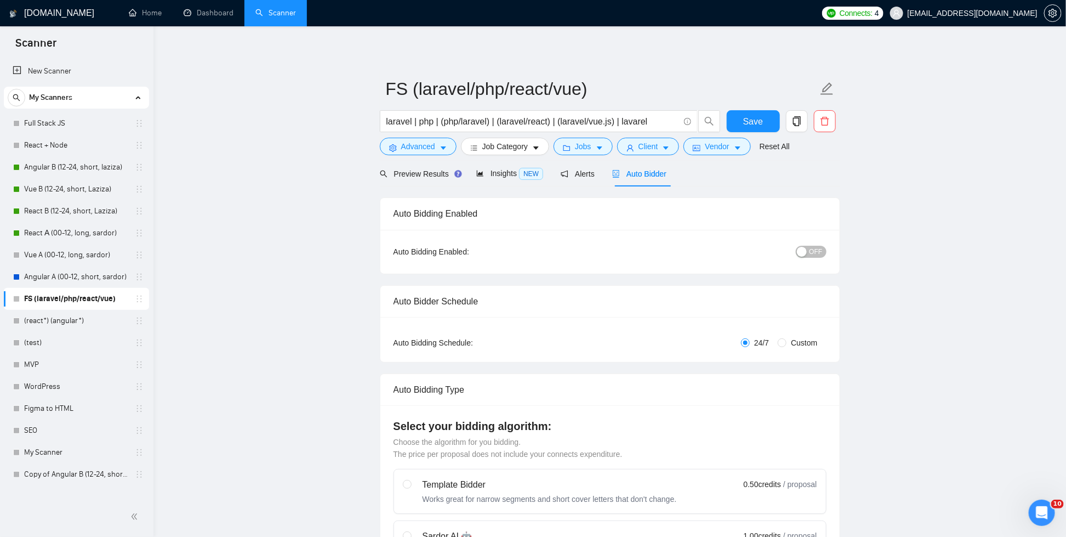
checkbox input "true"
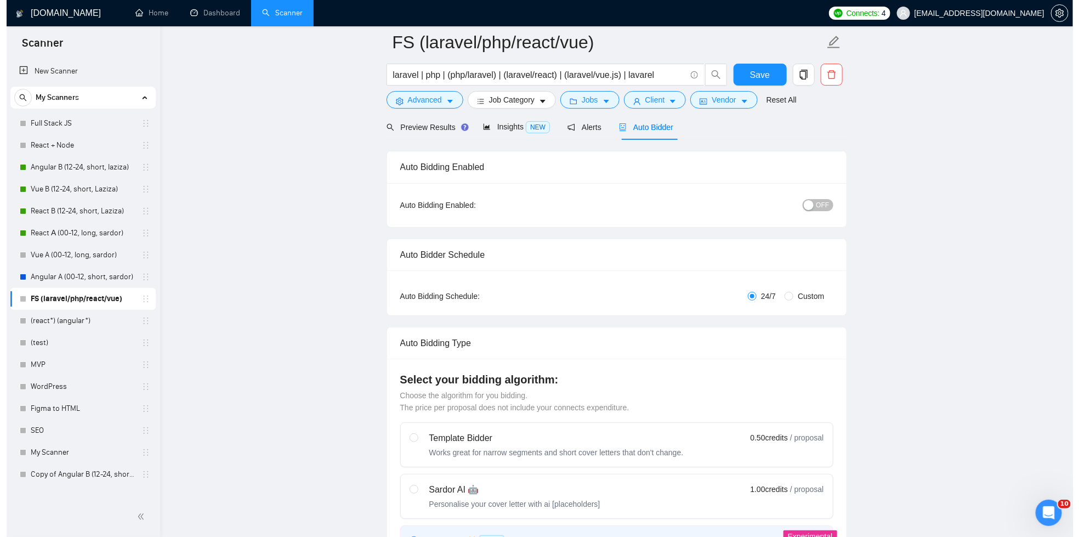
scroll to position [242, 0]
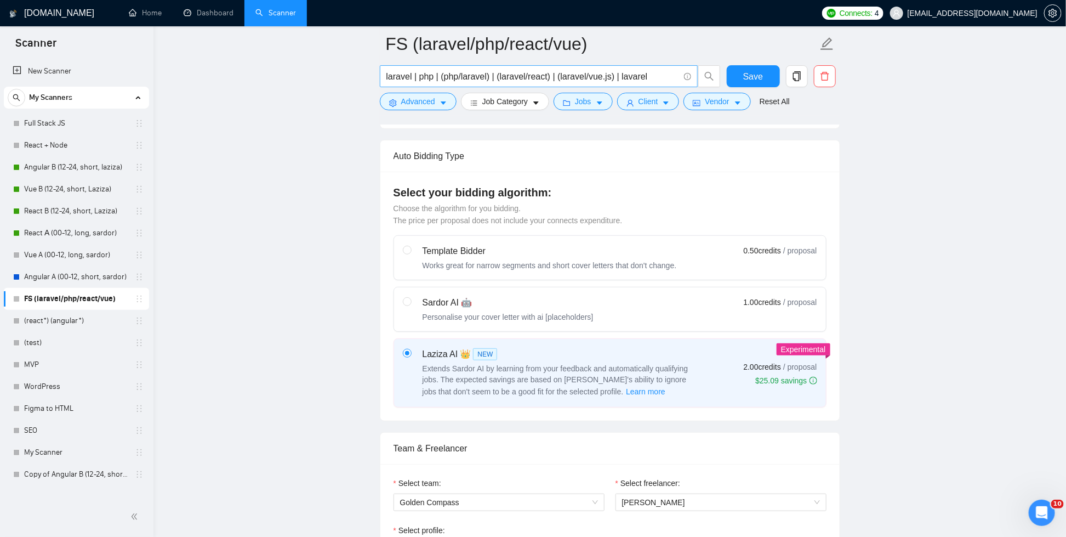
click at [493, 81] on input "laravel | php | (php/laravel) | (laravel/react) | (laravel/vue.js) | lavarel" at bounding box center [532, 77] width 293 height 14
click at [433, 88] on div "laravel | php | (php/laravel) | (laravel/react) | (laravel/vue.js) | lavarel" at bounding box center [550, 78] width 345 height 27
click at [424, 98] on span "Advanced" at bounding box center [418, 101] width 34 height 12
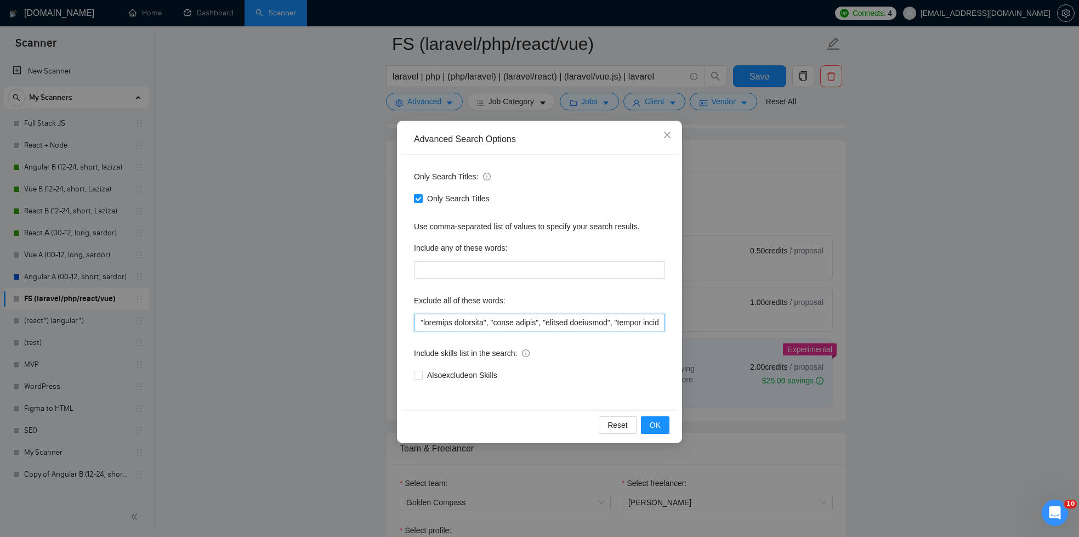
click at [518, 329] on input "text" at bounding box center [539, 322] width 251 height 18
click at [660, 129] on span "Close" at bounding box center [667, 136] width 30 height 30
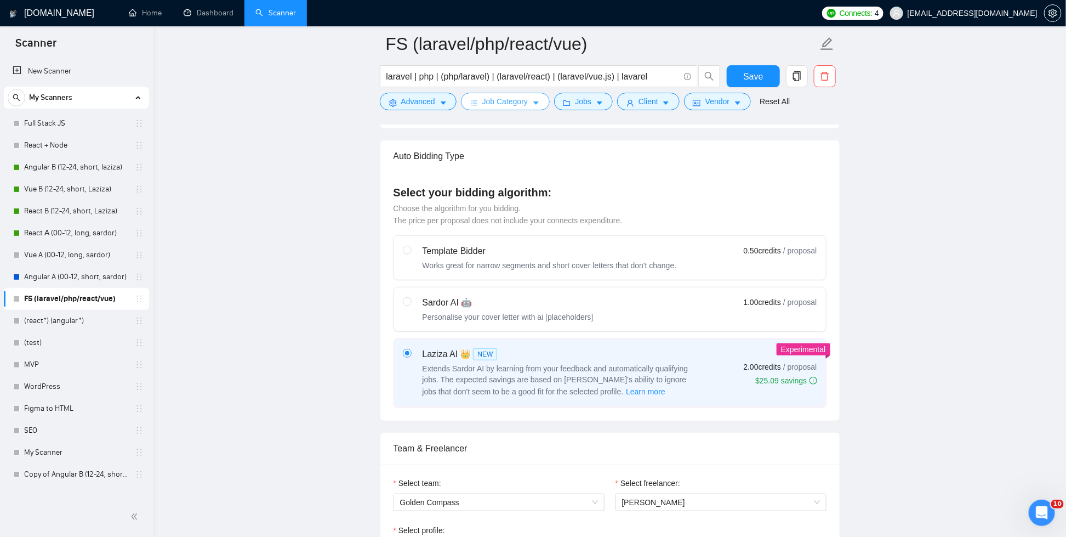
click at [528, 98] on span "Job Category" at bounding box center [504, 101] width 45 height 12
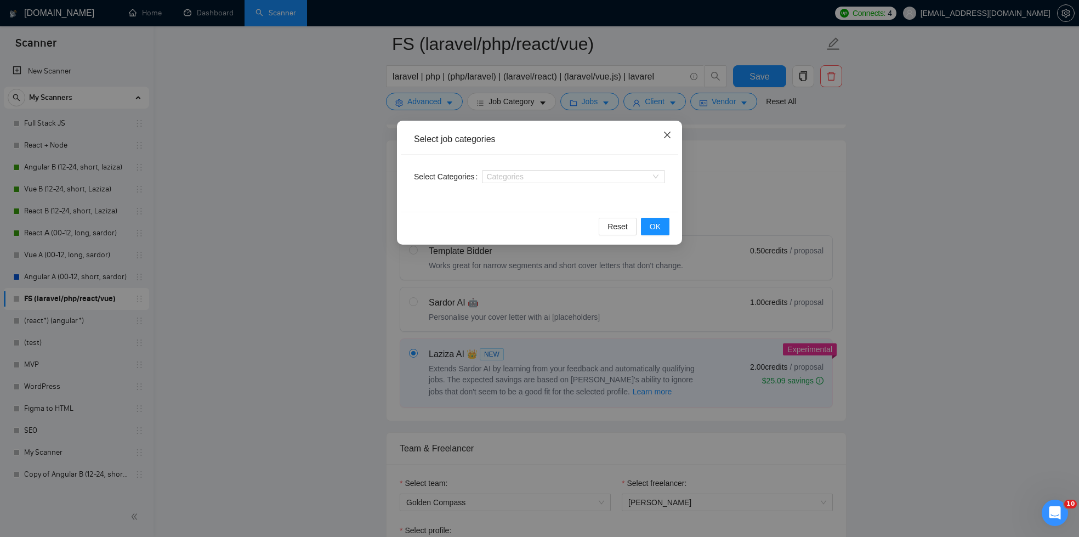
click at [663, 135] on icon "close" at bounding box center [667, 134] width 9 height 9
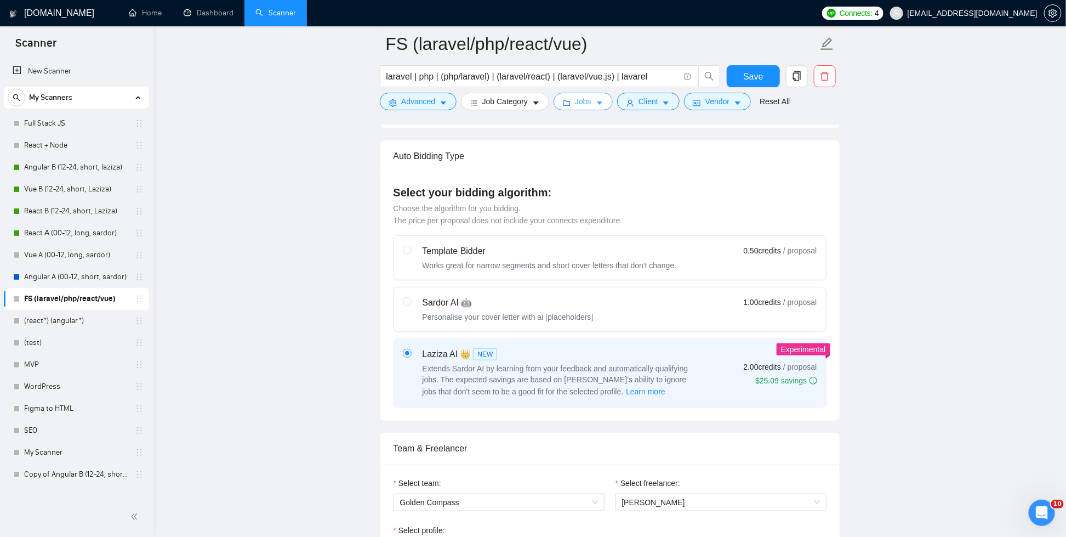
click at [597, 102] on button "Jobs" at bounding box center [583, 102] width 59 height 18
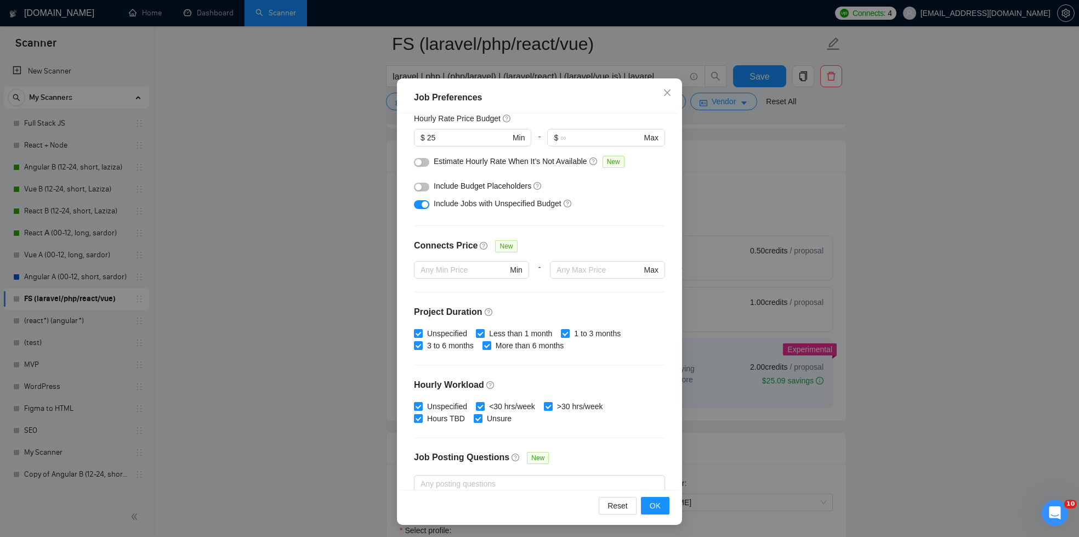
scroll to position [242, 0]
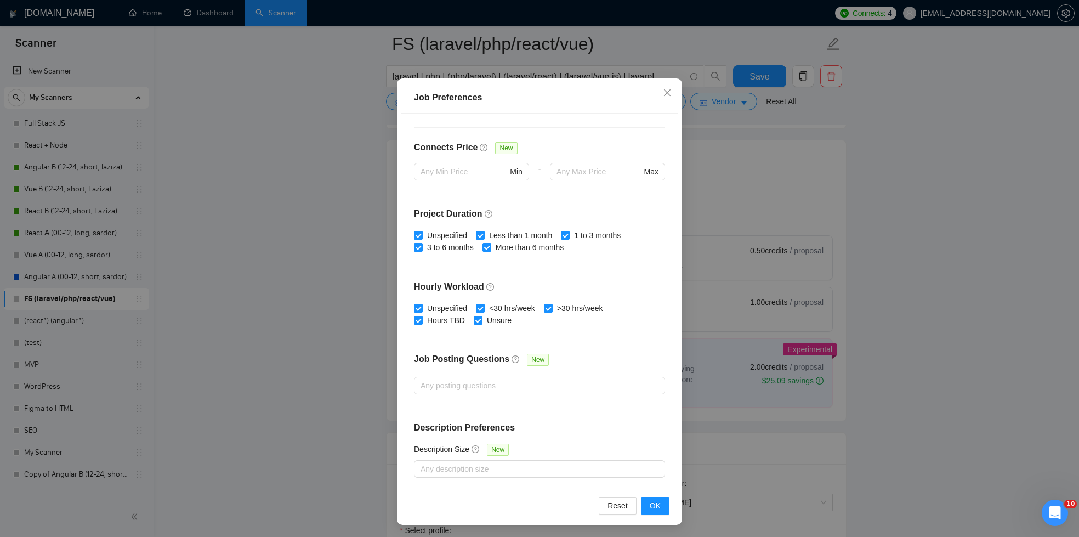
click at [957, 289] on div "Job Preferences Budget Project Type All Fixed Price Hourly Rate Fixed Price Bud…" at bounding box center [539, 268] width 1079 height 537
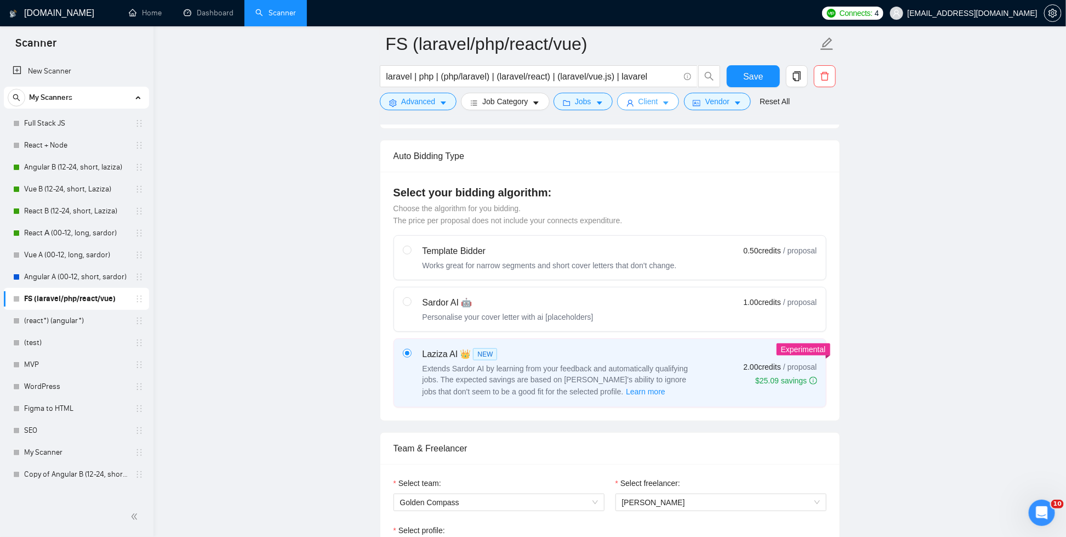
click at [644, 104] on span "Client" at bounding box center [648, 101] width 20 height 12
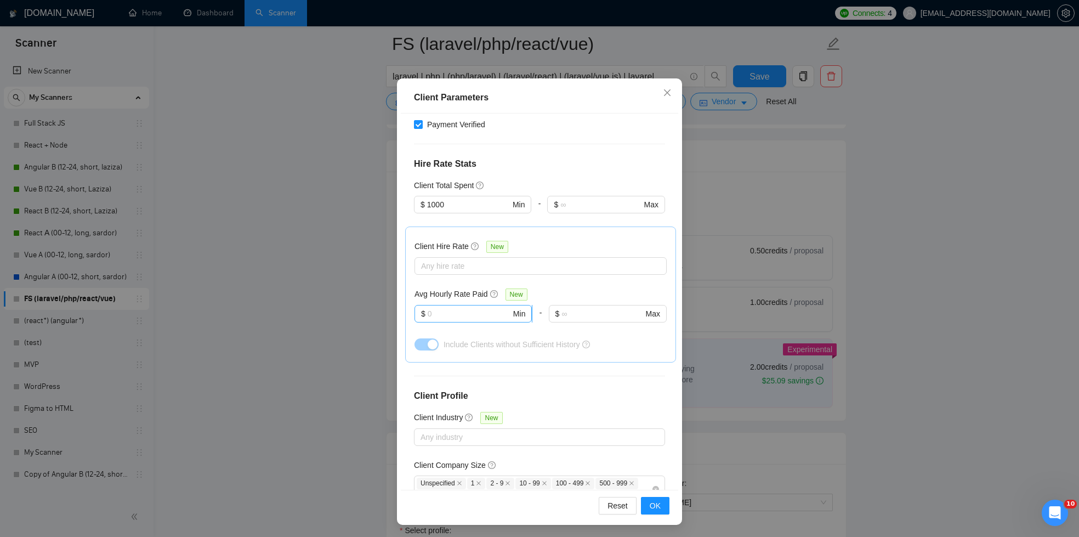
scroll to position [348, 0]
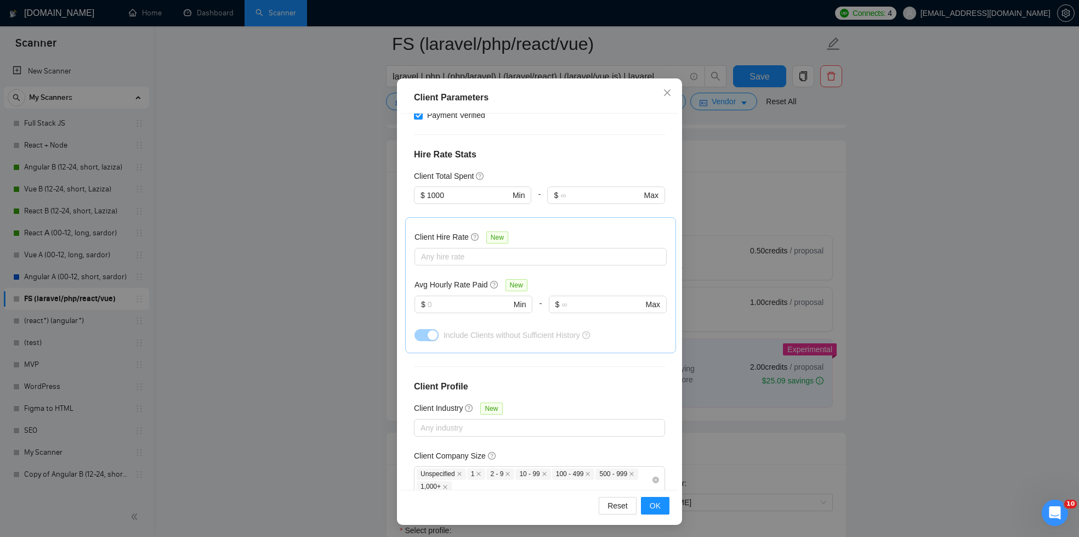
click at [487, 526] on div at bounding box center [534, 532] width 235 height 13
click at [563, 435] on div "Client Location Include Client Countries Select Exclude Client Countries Pakist…" at bounding box center [539, 300] width 277 height 375
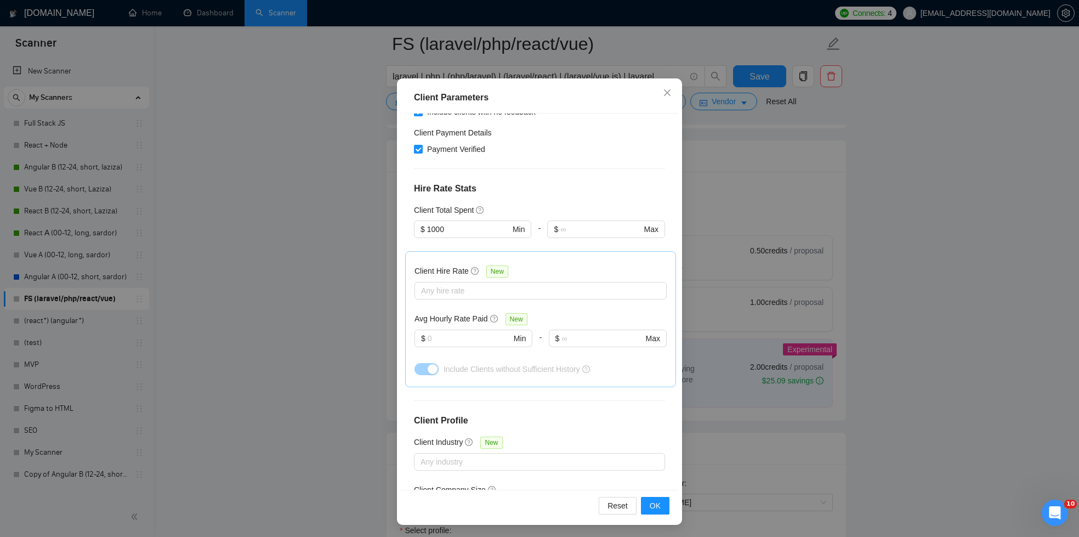
scroll to position [317, 0]
click at [802, 269] on div "Client Parameters Client Location Include Client Countries Select Exclude Clien…" at bounding box center [539, 268] width 1079 height 537
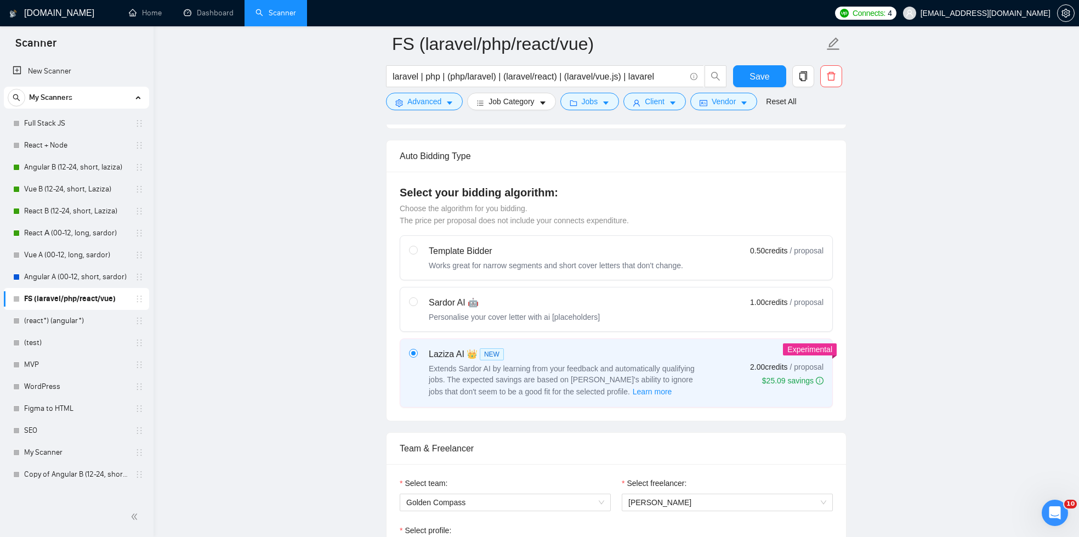
scroll to position [0, 0]
click at [723, 100] on span "Vendor" at bounding box center [717, 101] width 24 height 12
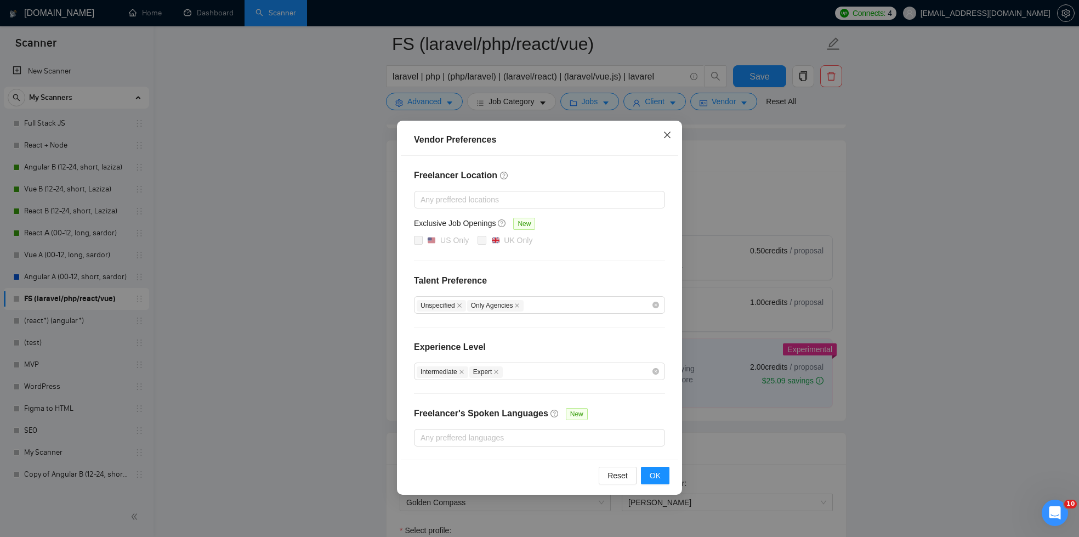
click at [667, 139] on icon "close" at bounding box center [667, 134] width 9 height 9
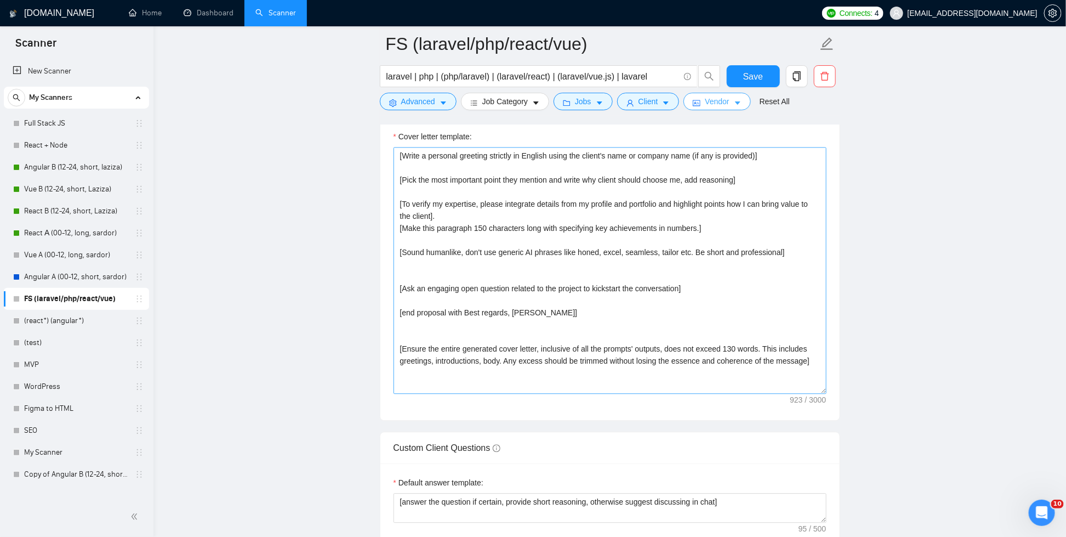
scroll to position [1276, 0]
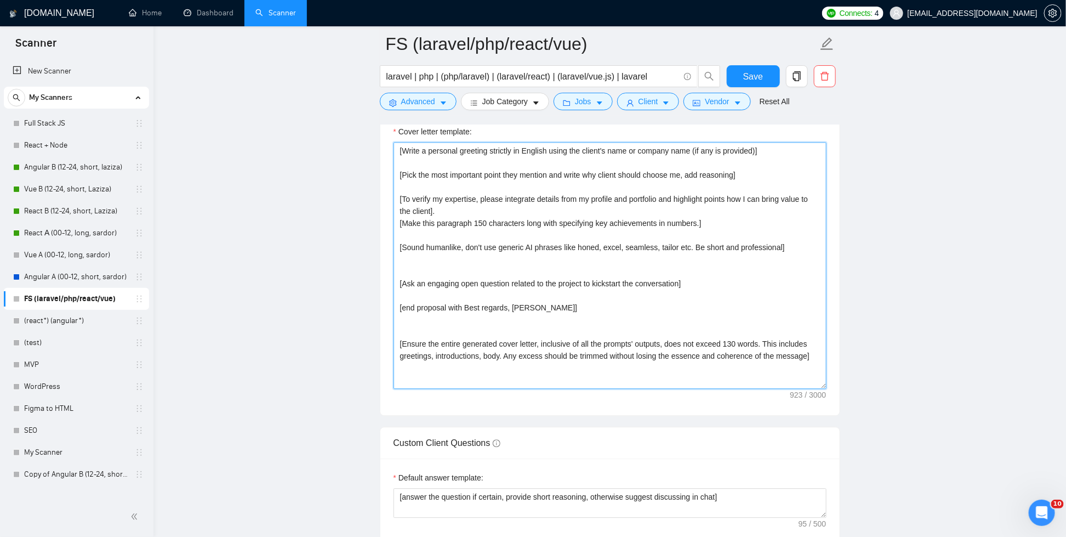
click at [632, 278] on textarea "[Write a personal greeting strictly in English using the client's name or compa…" at bounding box center [610, 265] width 433 height 247
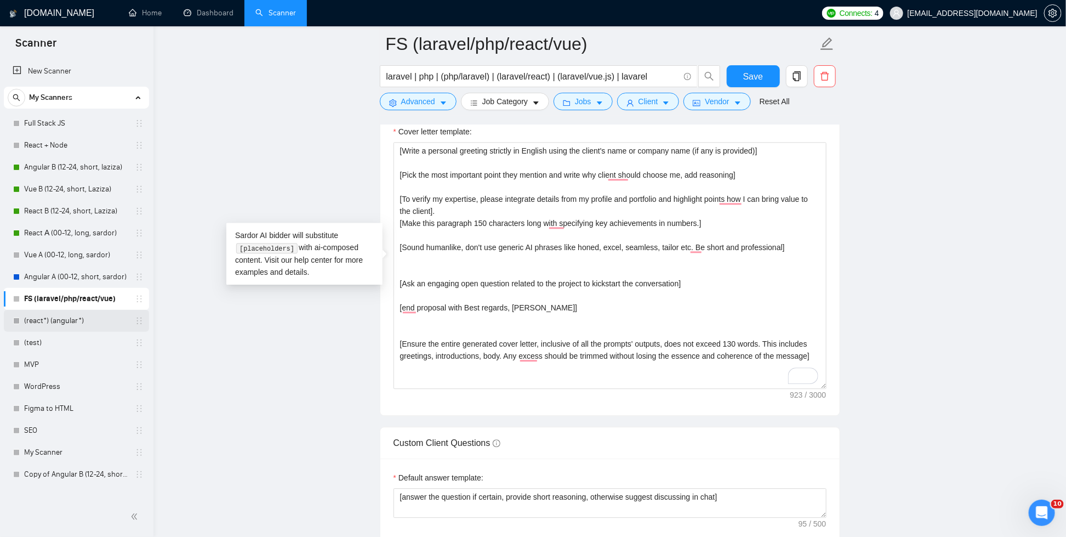
click at [73, 320] on link "(react*) (angular*)" at bounding box center [76, 321] width 104 height 22
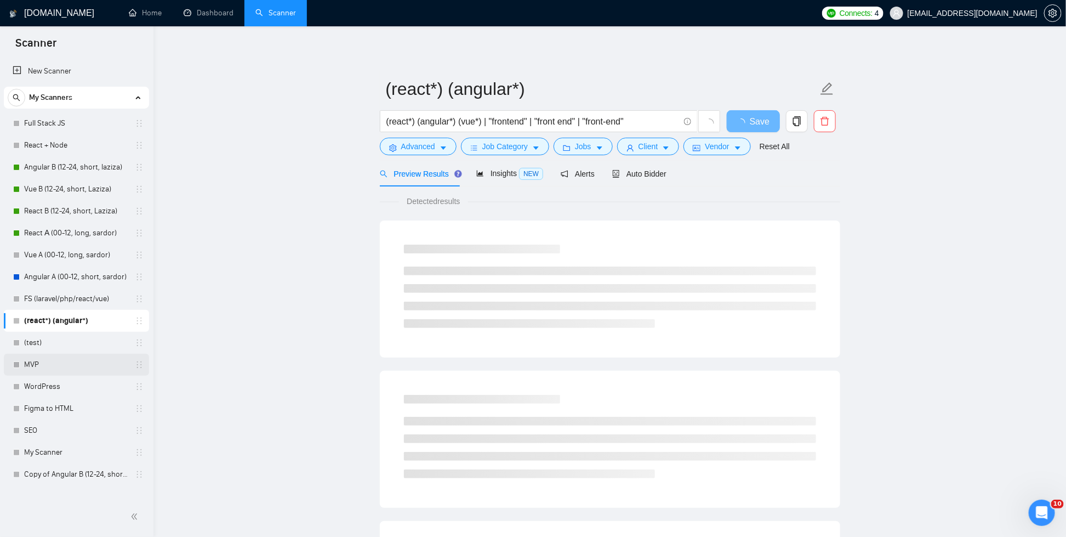
click at [75, 363] on link "MVP" at bounding box center [76, 364] width 104 height 22
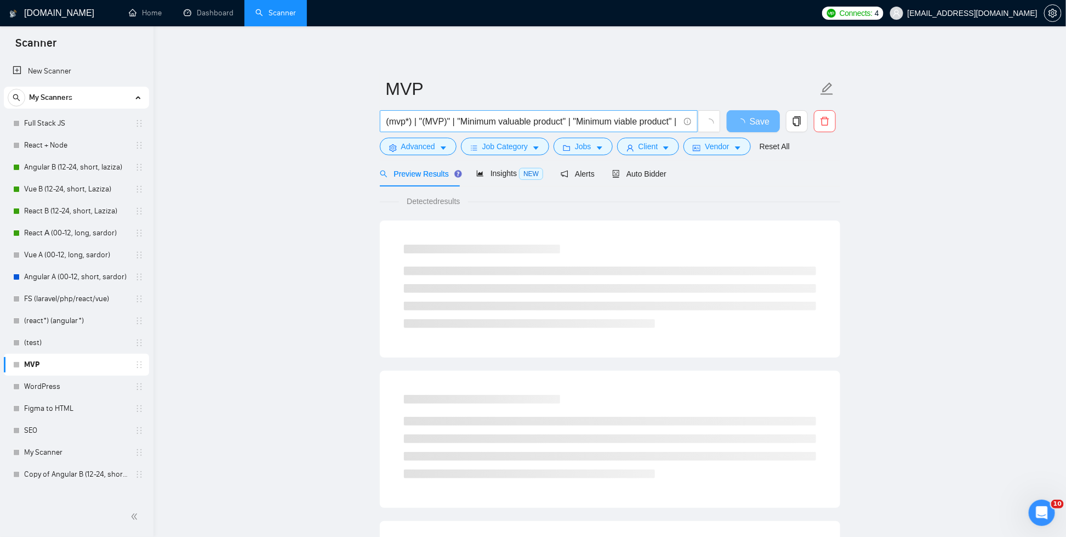
click at [494, 128] on input "(mvp*) | "(MVP)" | "Minimum valuable product" | "Minimum viable product" | star…" at bounding box center [532, 122] width 293 height 14
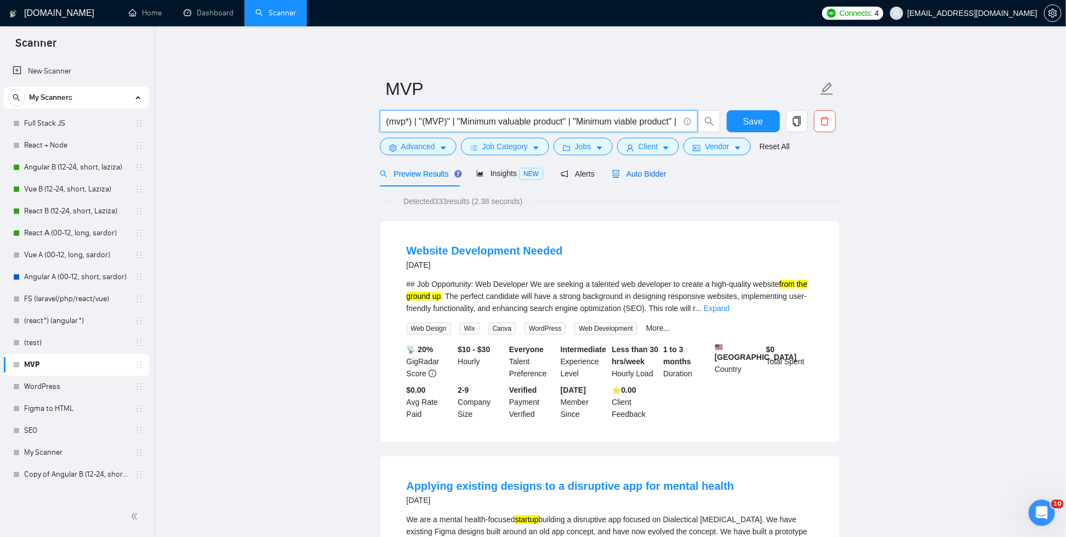
click at [632, 173] on span "Auto Bidder" at bounding box center [639, 173] width 54 height 9
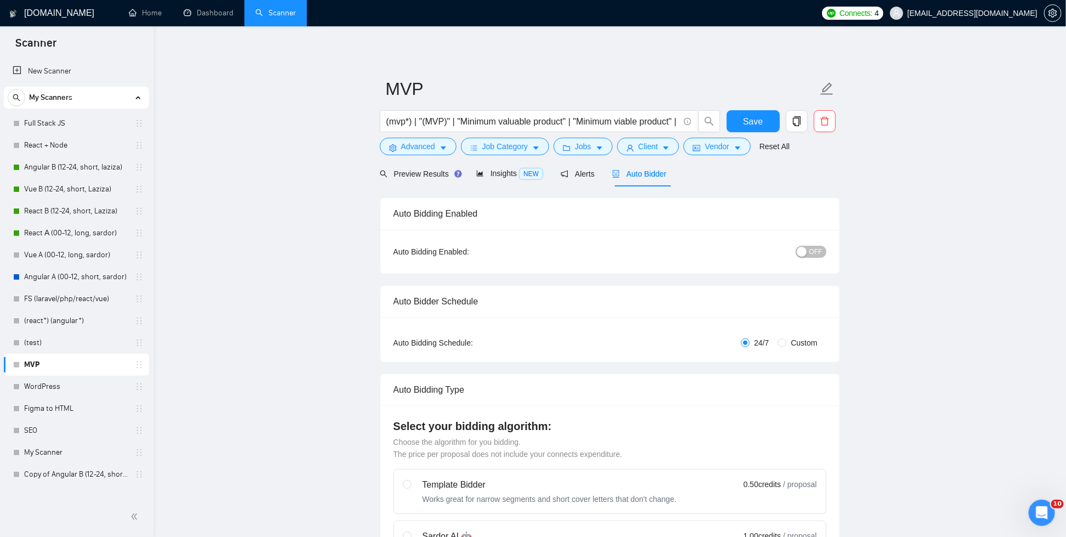
radio input "false"
radio input "true"
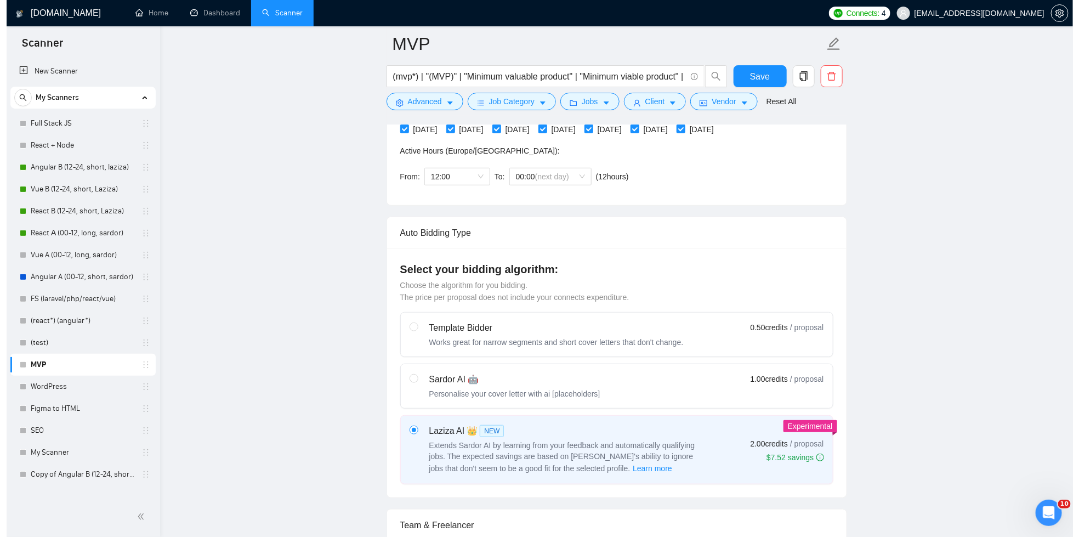
scroll to position [324, 0]
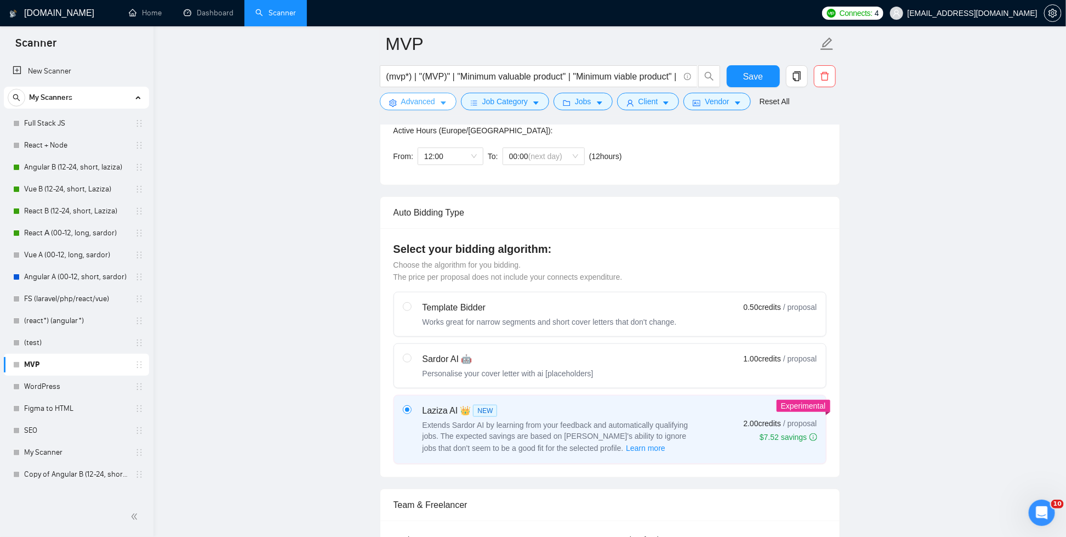
click at [433, 104] on span "Advanced" at bounding box center [418, 101] width 34 height 12
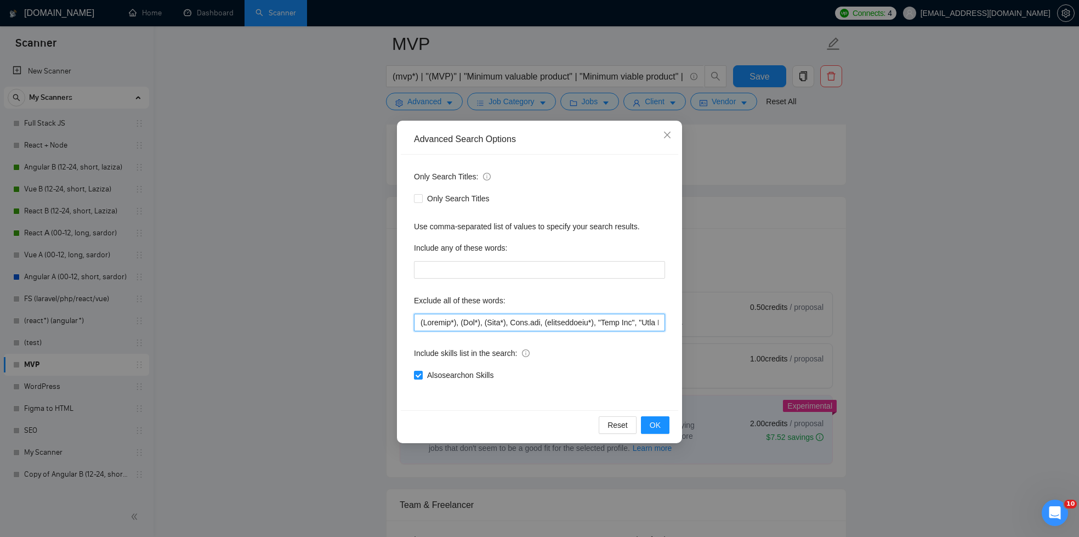
click at [548, 316] on input "text" at bounding box center [539, 322] width 251 height 18
click at [539, 300] on div "Exclude all of these words:" at bounding box center [539, 303] width 251 height 22
click at [757, 195] on div "Advanced Search Options Only Search Titles: Only Search Titles Use comma-separa…" at bounding box center [539, 268] width 1079 height 537
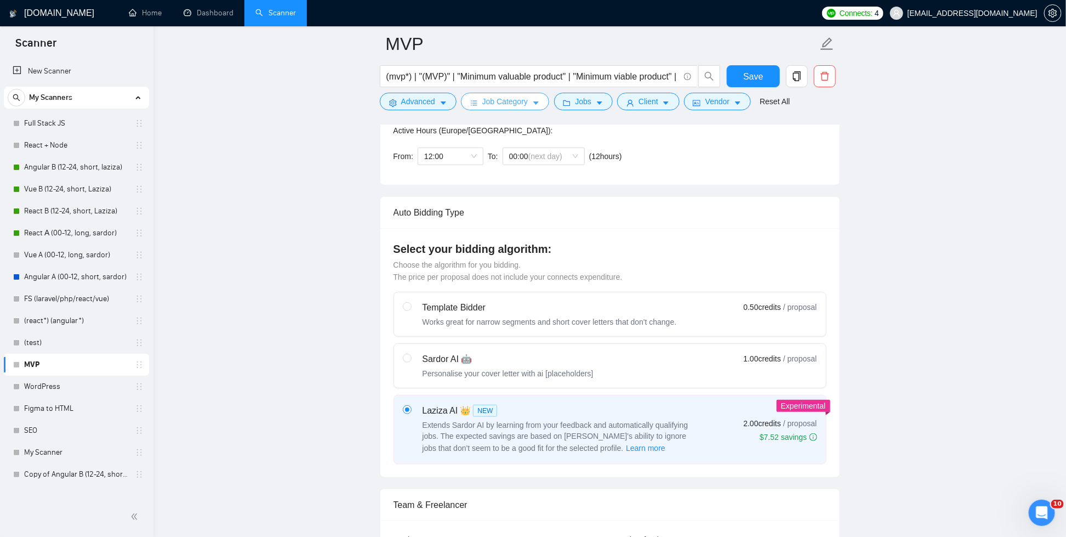
click at [515, 100] on span "Job Category" at bounding box center [504, 101] width 45 height 12
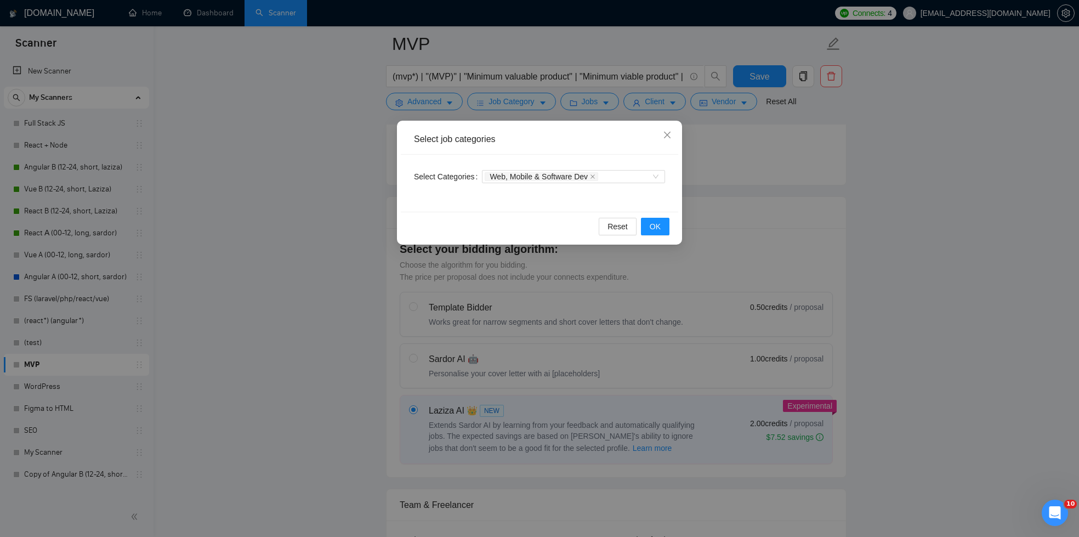
click at [780, 262] on div "Select job categories Select Categories Web, Mobile & Software Dev Reset OK" at bounding box center [539, 268] width 1079 height 537
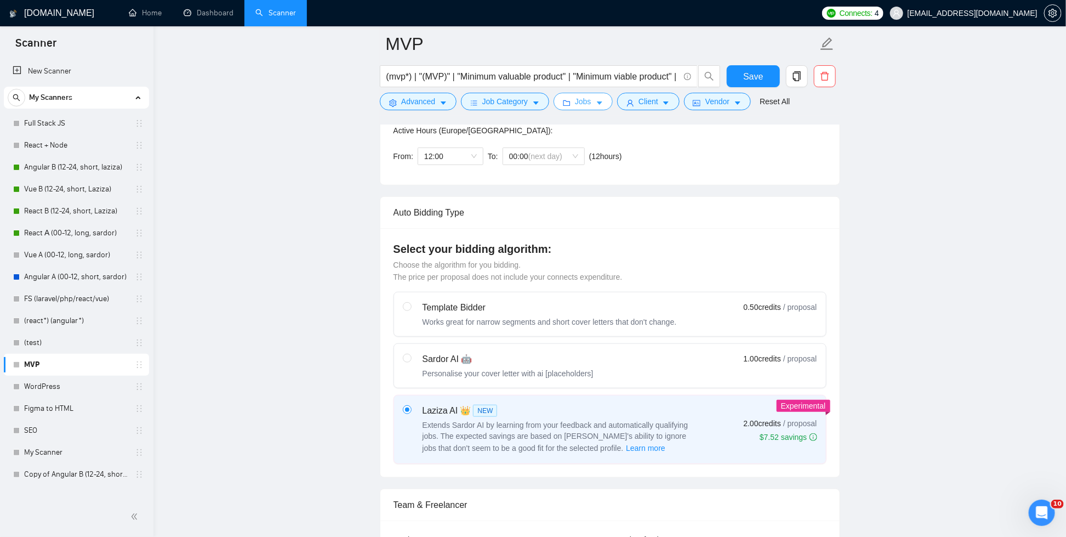
click at [613, 102] on button "Jobs" at bounding box center [583, 102] width 59 height 18
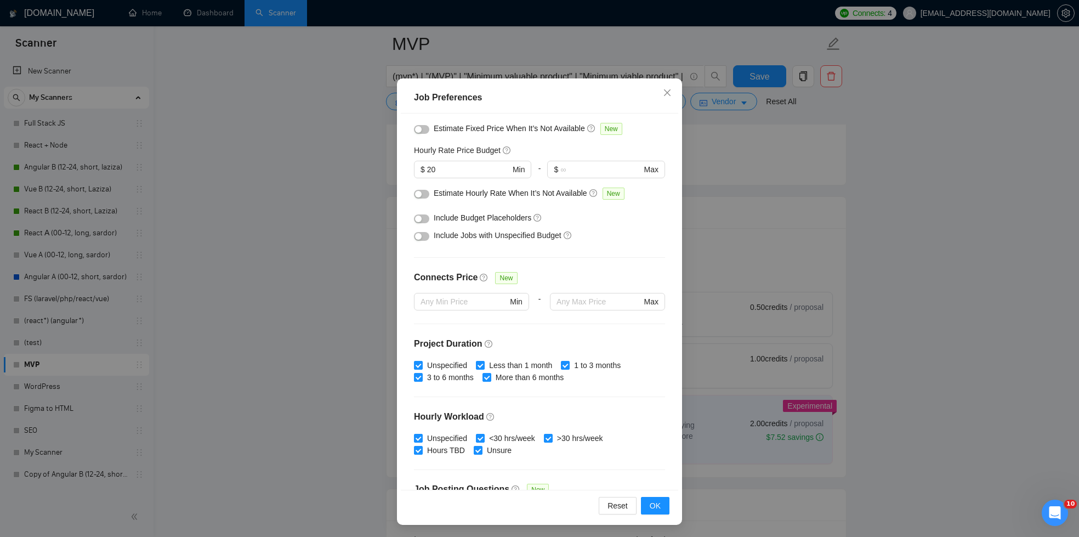
scroll to position [242, 0]
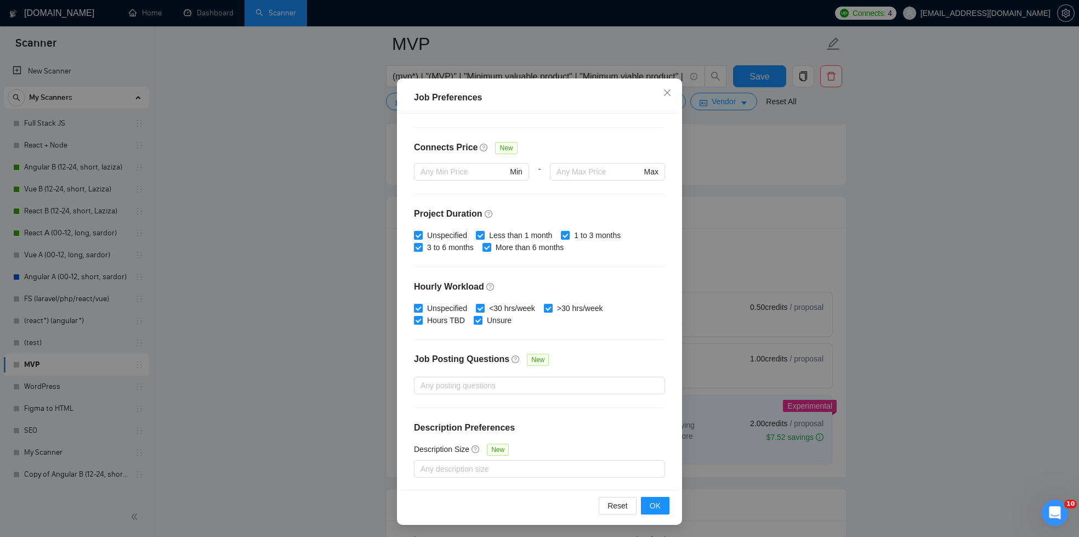
click at [792, 257] on div "Job Preferences Budget Project Type All Fixed Price Hourly Rate Fixed Price Bud…" at bounding box center [539, 268] width 1079 height 537
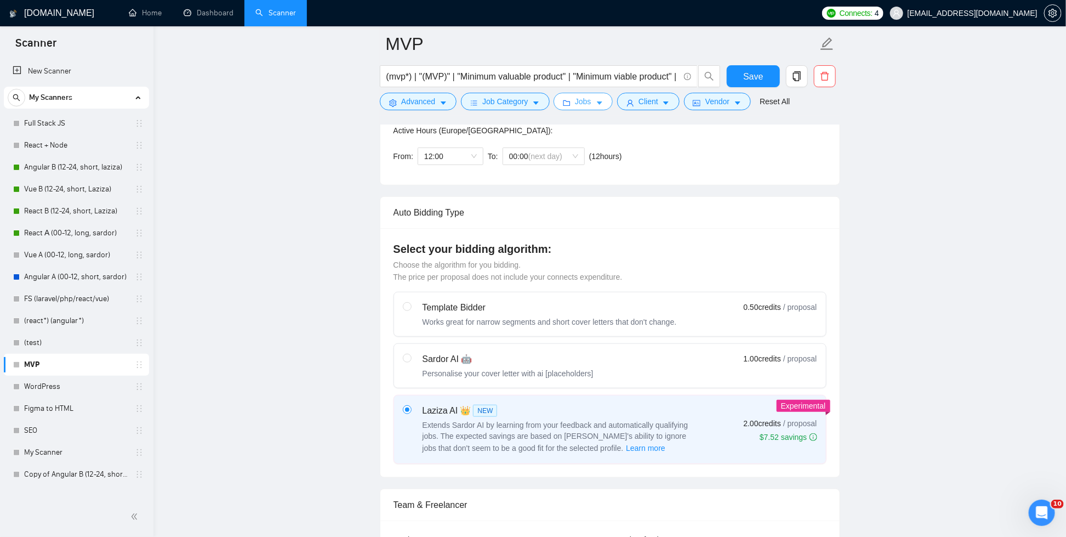
click at [603, 105] on icon "caret-down" at bounding box center [600, 103] width 8 height 8
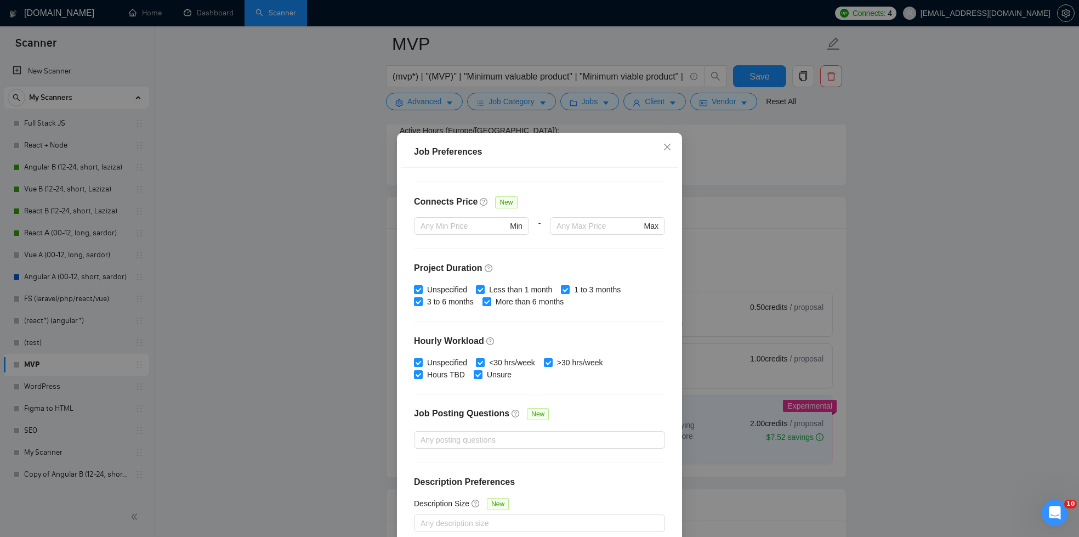
click at [759, 143] on div "Job Preferences Budget Project Type All Fixed Price Hourly Rate Fixed Price Bud…" at bounding box center [539, 268] width 1079 height 537
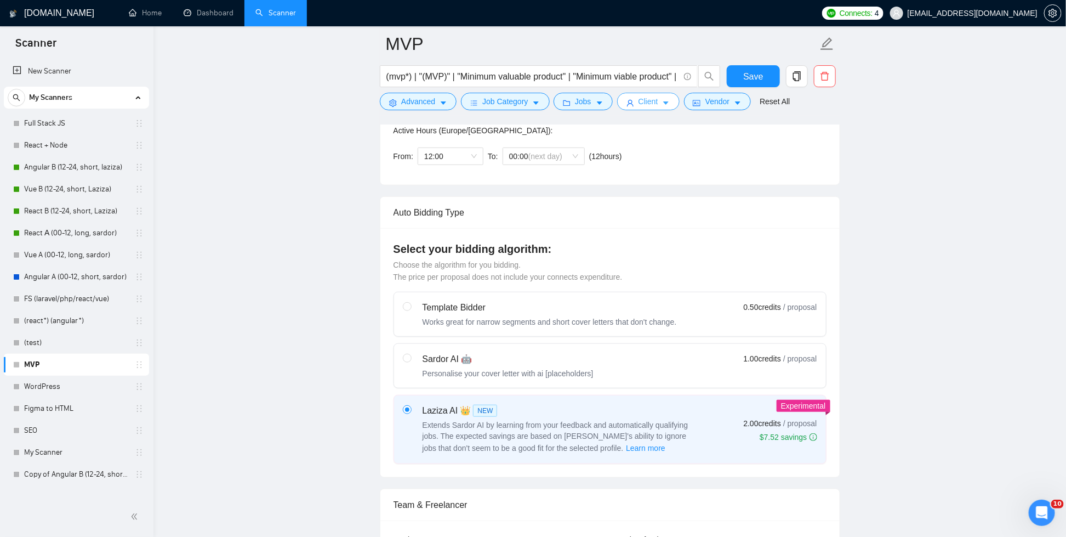
click at [651, 101] on span "Client" at bounding box center [648, 101] width 20 height 12
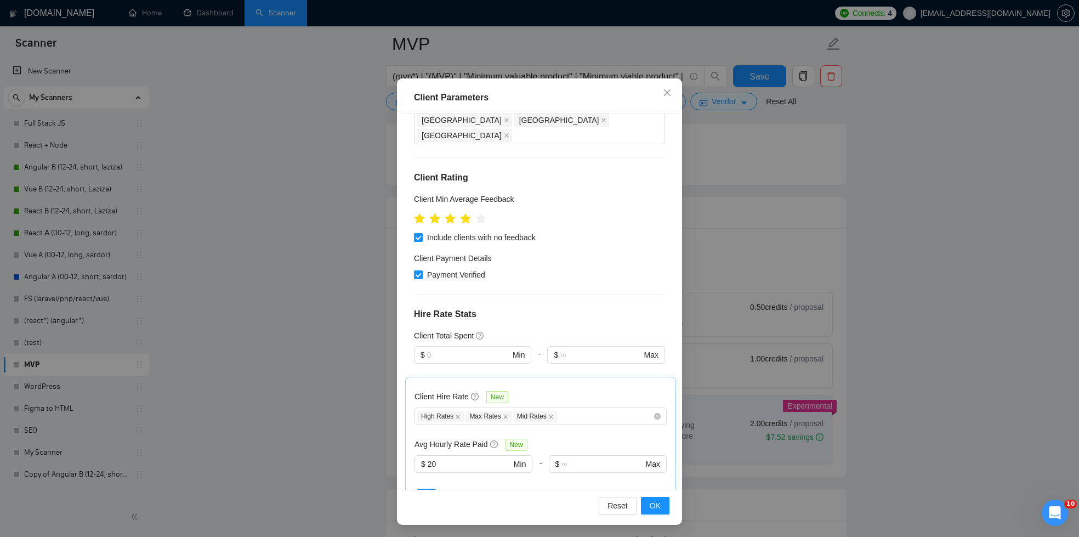
scroll to position [515, 0]
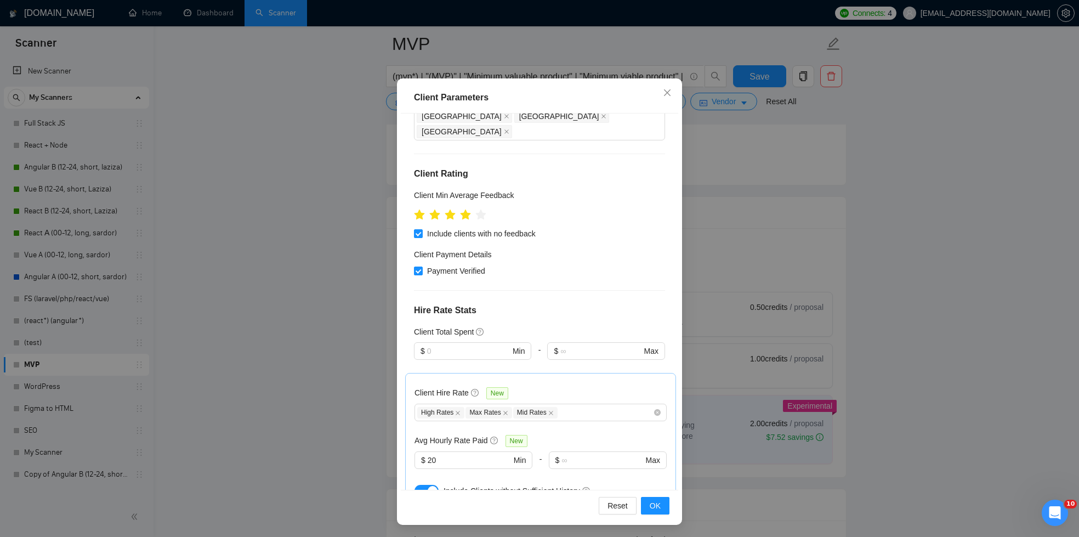
click at [848, 240] on div "Client Parameters Client Location Include Client Countries United States United…" at bounding box center [539, 268] width 1079 height 537
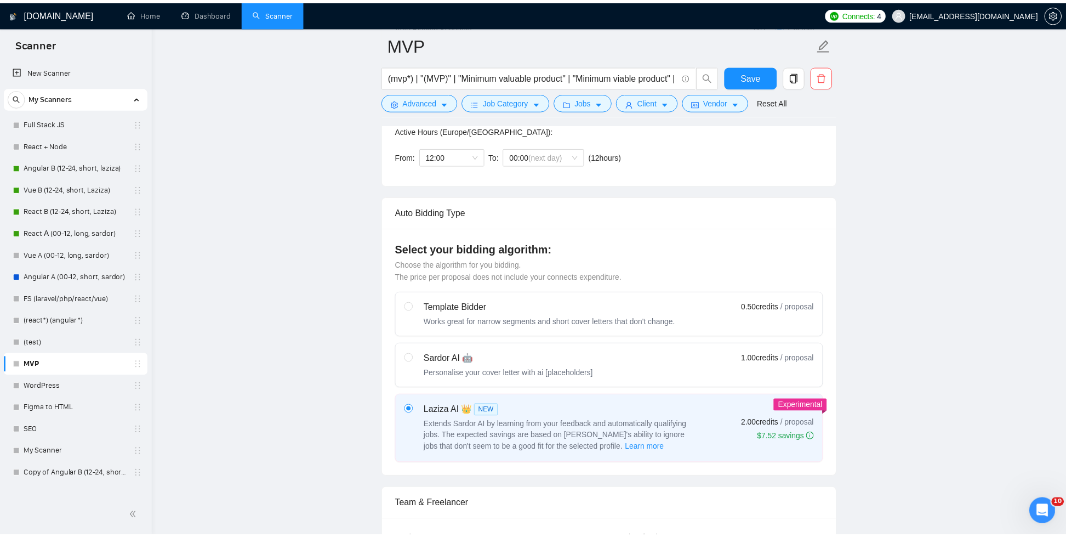
scroll to position [0, 0]
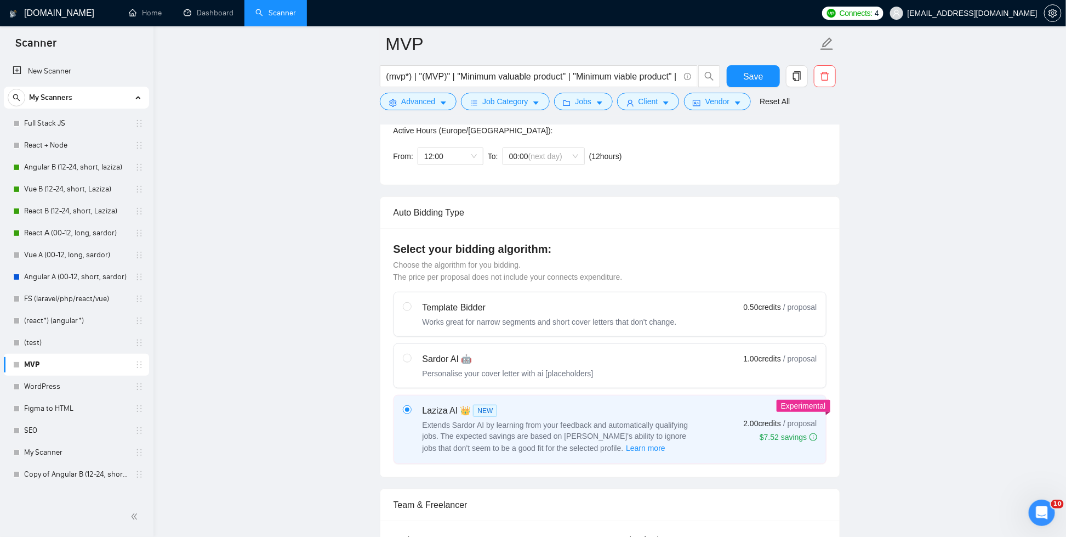
click at [740, 92] on div "Save" at bounding box center [754, 78] width 58 height 27
click at [738, 98] on button "Vendor" at bounding box center [716, 102] width 67 height 18
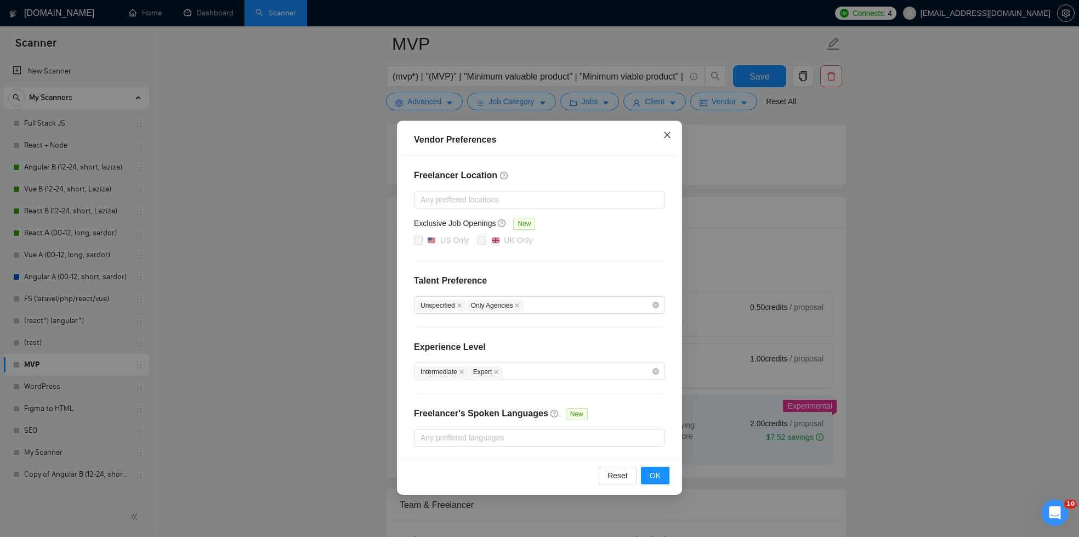
click at [665, 135] on icon "close" at bounding box center [667, 134] width 9 height 9
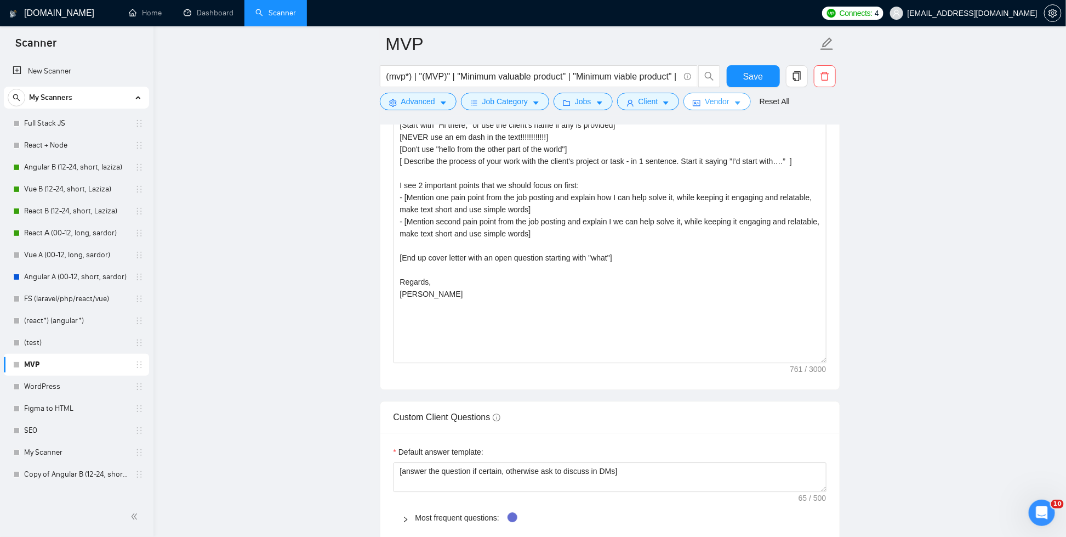
scroll to position [1509, 0]
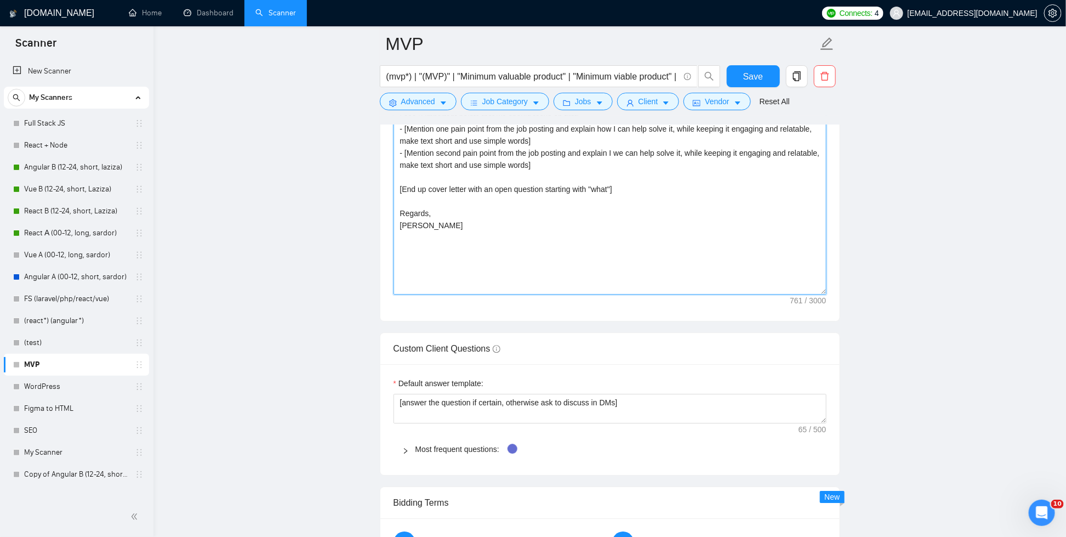
click at [602, 213] on textarea "[Start with "Hi there," or use the client's name if any is provided] [NEVER use…" at bounding box center [610, 171] width 433 height 247
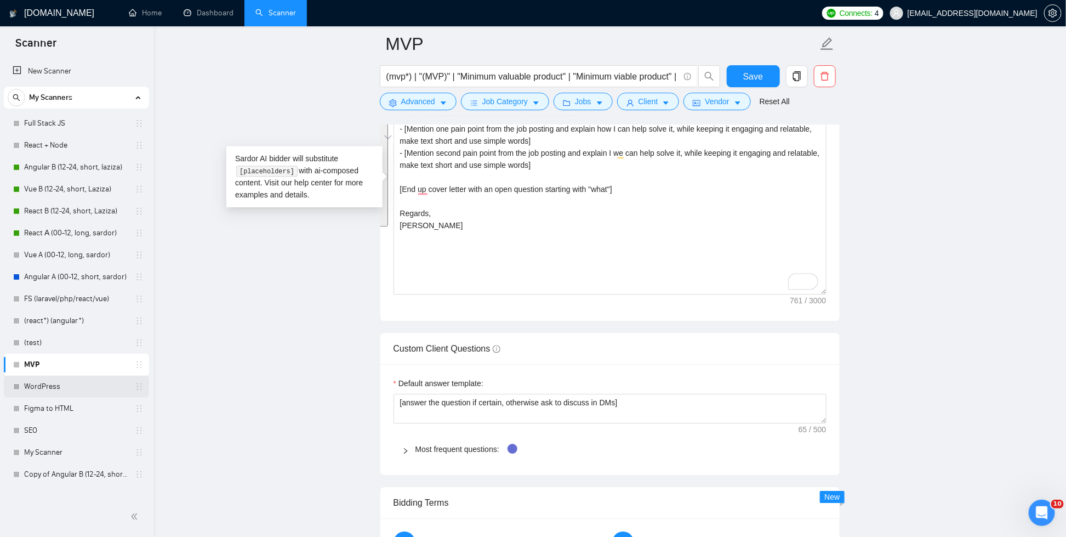
click at [59, 389] on link "WordPress" at bounding box center [76, 386] width 104 height 22
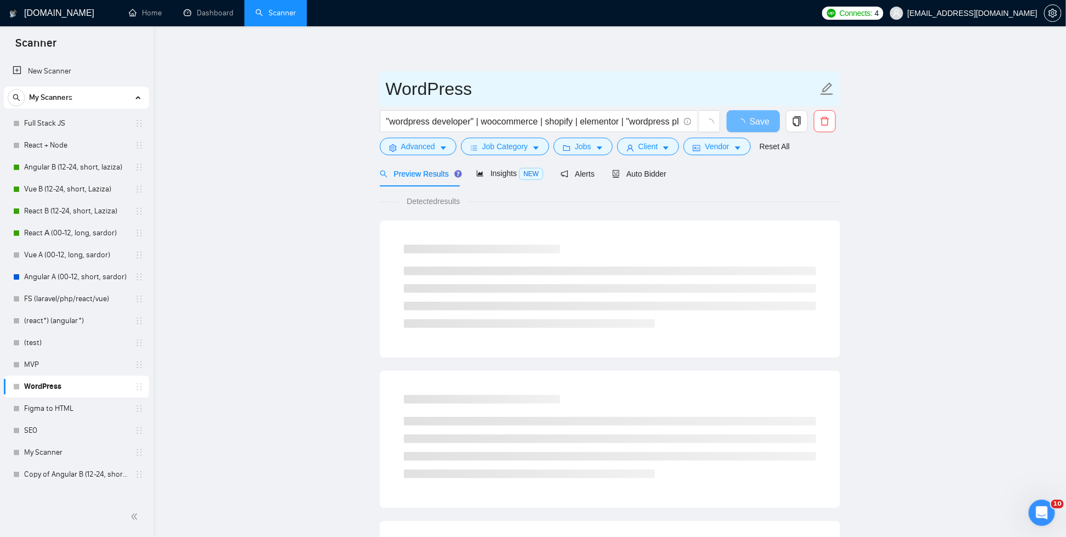
drag, startPoint x: 443, startPoint y: 93, endPoint x: 344, endPoint y: 93, distance: 99.2
click at [347, 91] on main "WordPress "wordpress developer" | woocommerce | shopify | elementor | "wordpres…" at bounding box center [609, 501] width 877 height 914
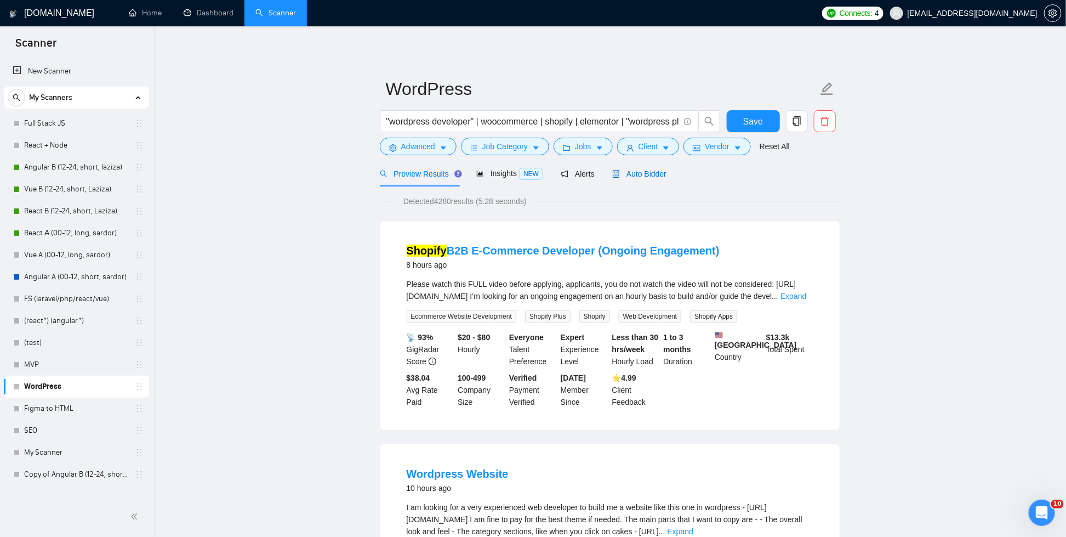
click at [648, 170] on span "Auto Bidder" at bounding box center [639, 173] width 54 height 9
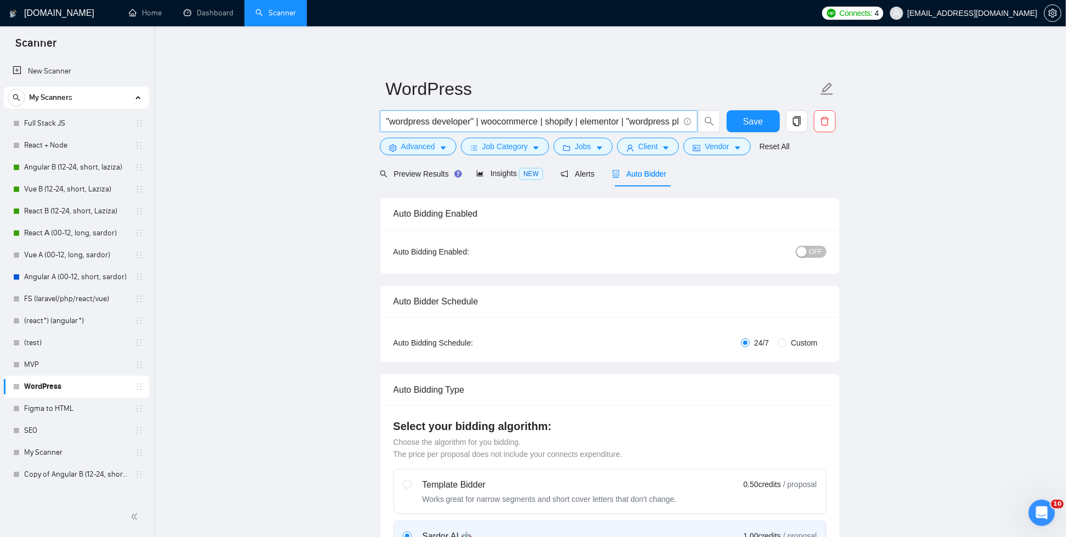
click at [589, 122] on input ""wordpress developer" | woocommerce | shopify | elementor | "wordpress plugin"" at bounding box center [532, 122] width 293 height 14
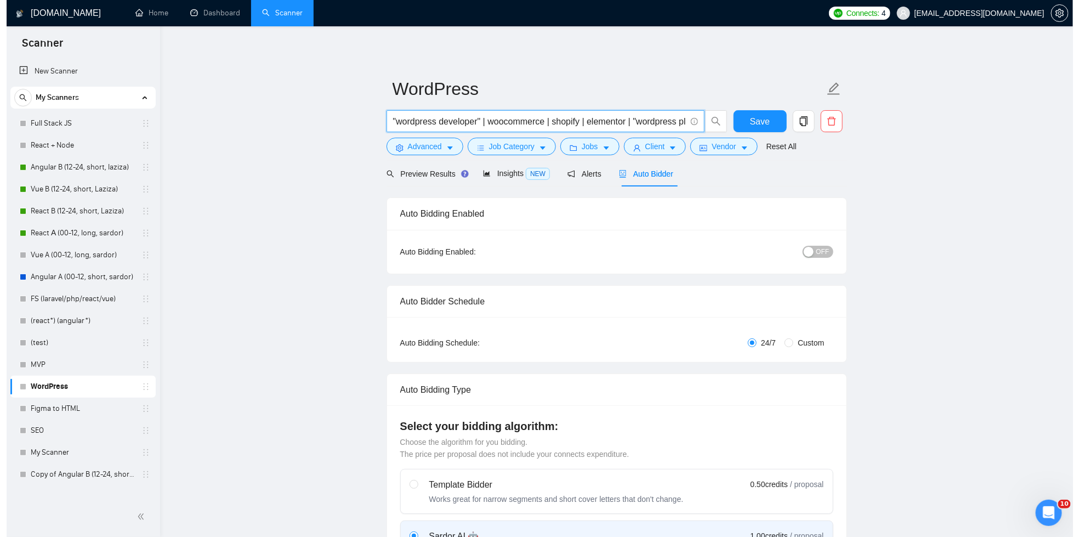
scroll to position [243, 0]
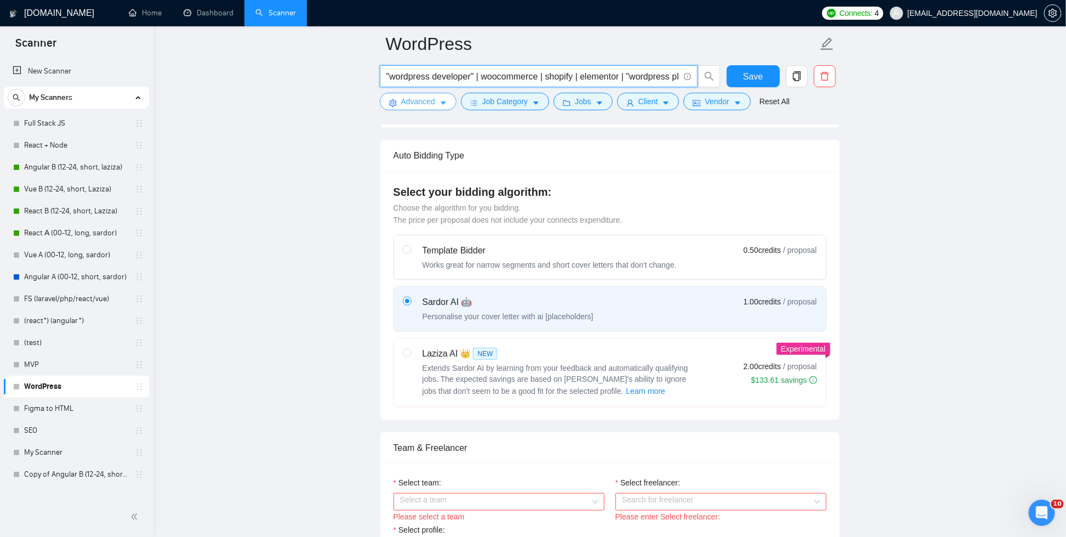
click at [430, 101] on span "Advanced" at bounding box center [418, 101] width 34 height 12
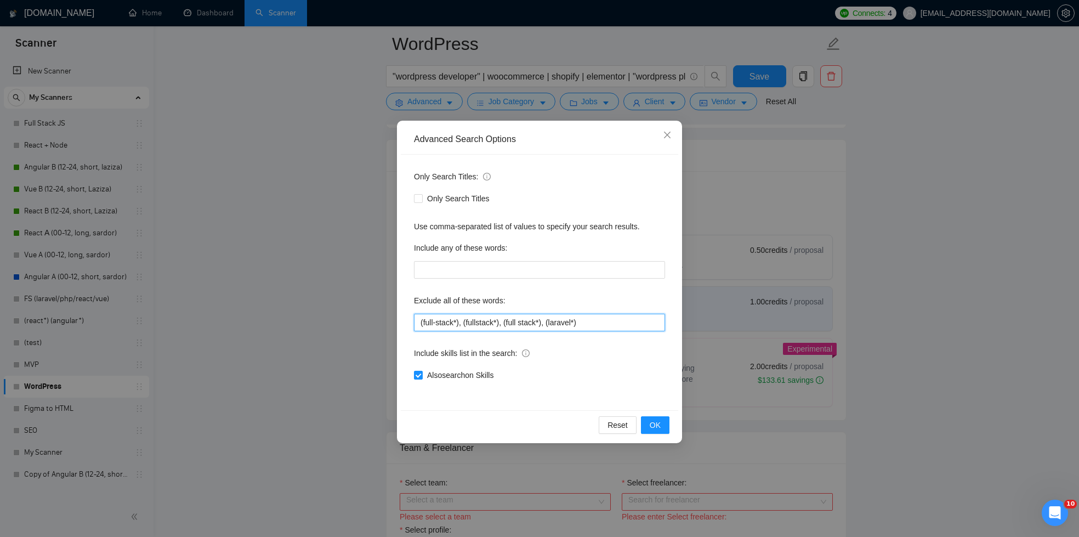
click at [499, 319] on input "(full-stack*), (fullstack*), (full stack*), (laravel*)" at bounding box center [539, 322] width 251 height 18
click at [658, 133] on span "Close" at bounding box center [667, 136] width 30 height 30
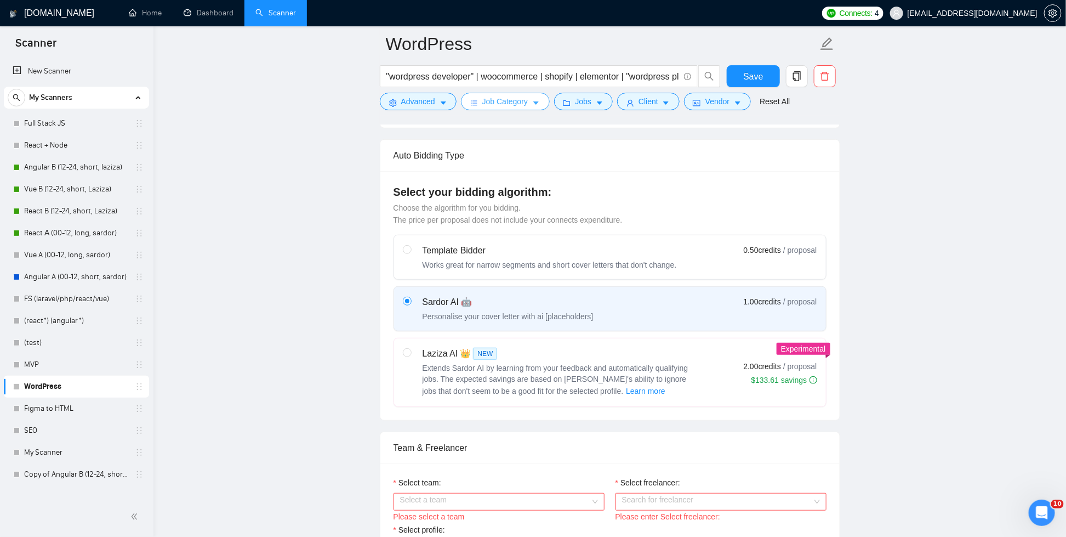
click at [495, 99] on span "Job Category" at bounding box center [504, 101] width 45 height 12
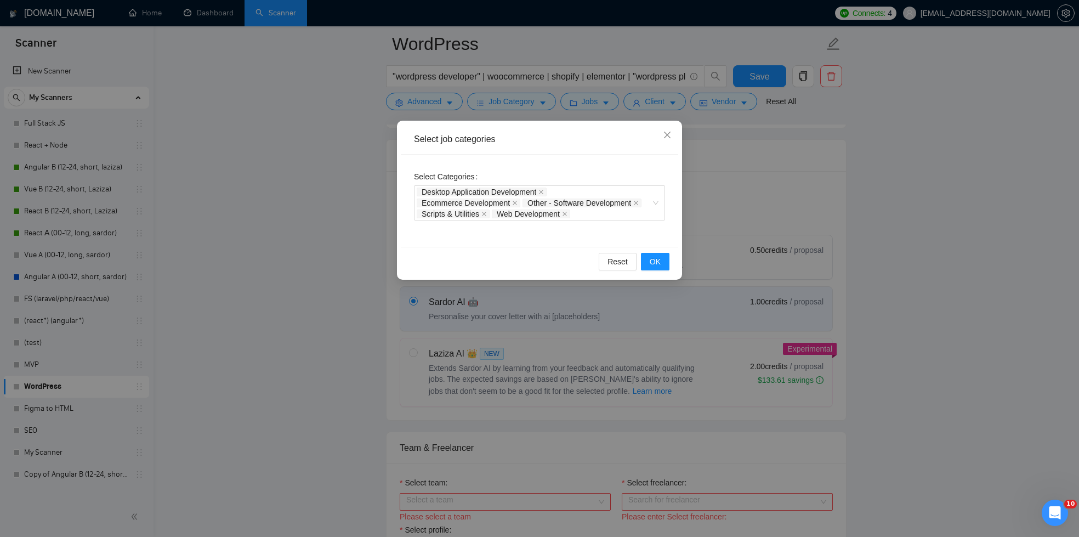
click at [794, 281] on div "Select job categories Select Categories Desktop Application Development Ecommer…" at bounding box center [539, 268] width 1079 height 537
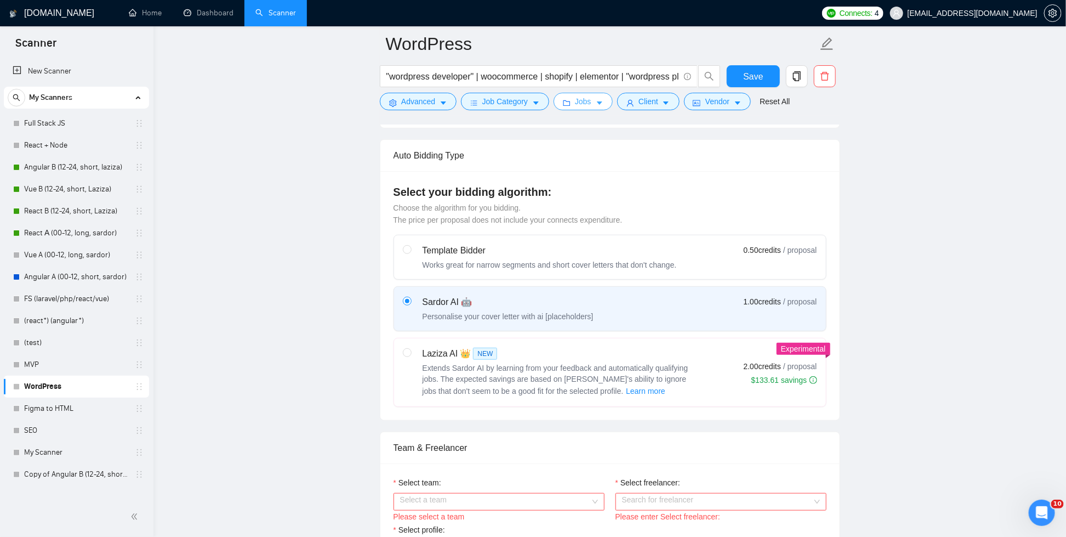
click at [596, 98] on button "Jobs" at bounding box center [583, 102] width 59 height 18
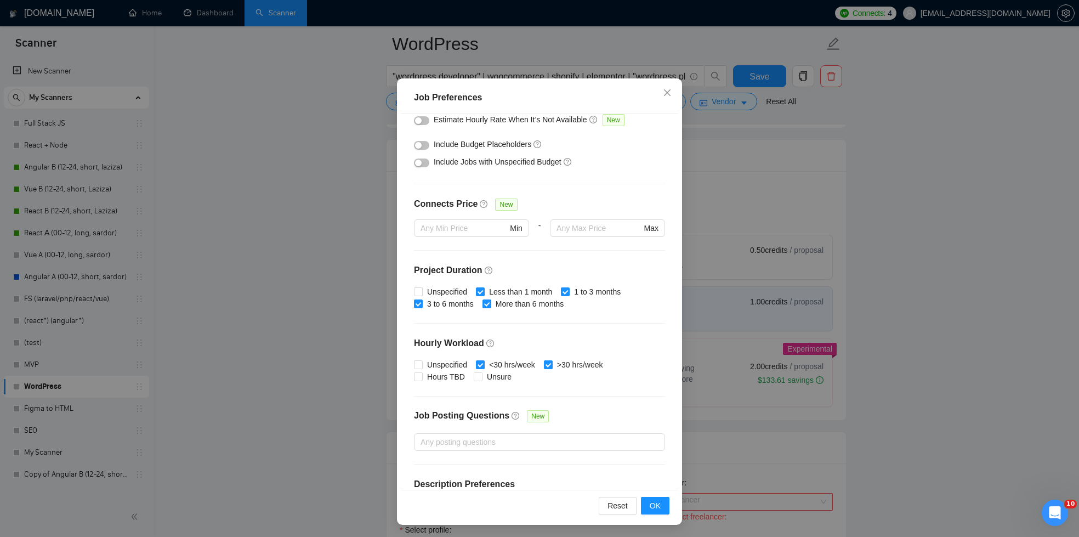
scroll to position [242, 0]
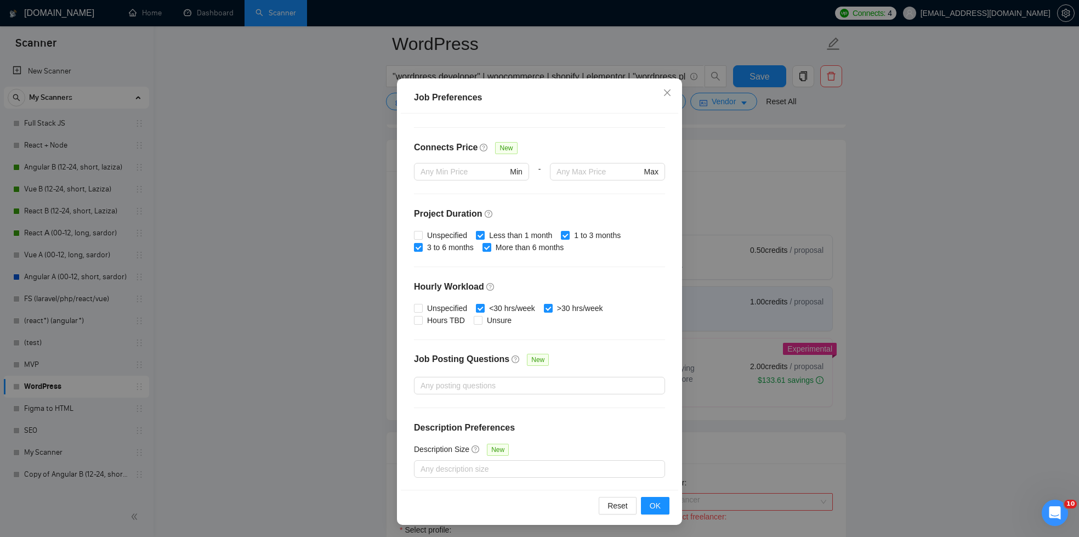
click at [744, 201] on div "Job Preferences Budget Project Type All Fixed Price Hourly Rate Fixed Price Bud…" at bounding box center [539, 268] width 1079 height 537
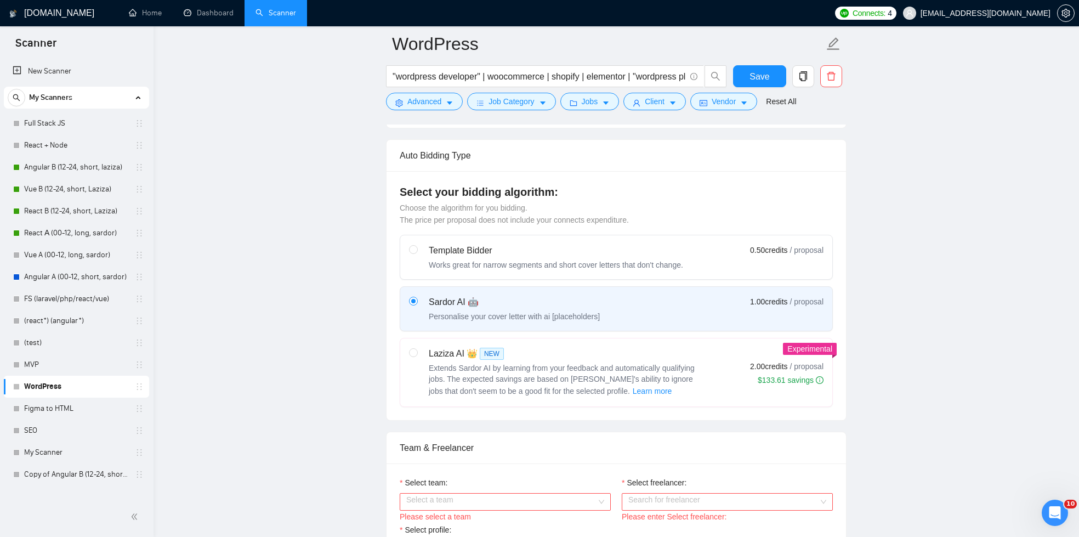
scroll to position [0, 0]
click at [651, 100] on span "Client" at bounding box center [648, 101] width 20 height 12
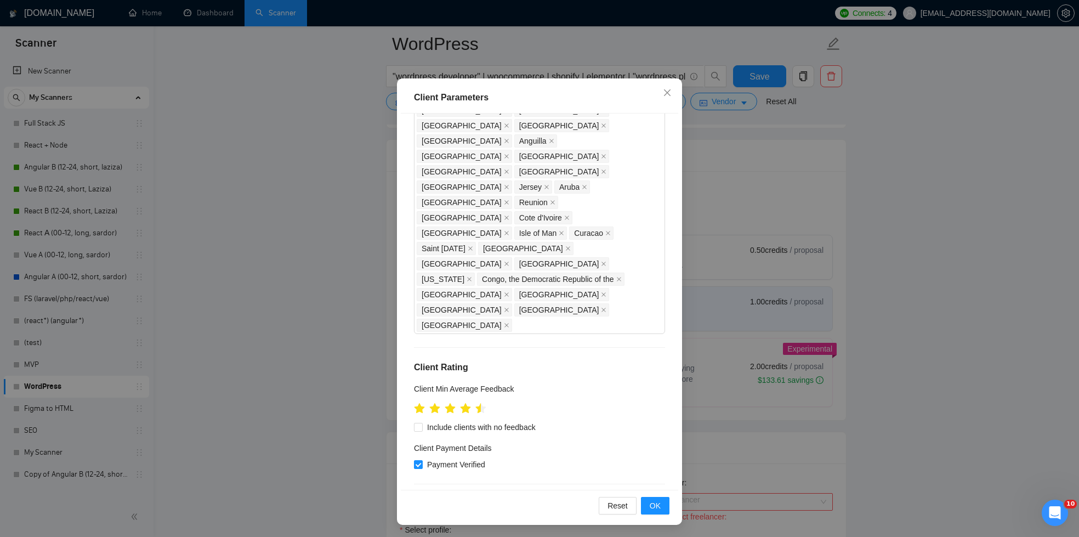
scroll to position [750, 0]
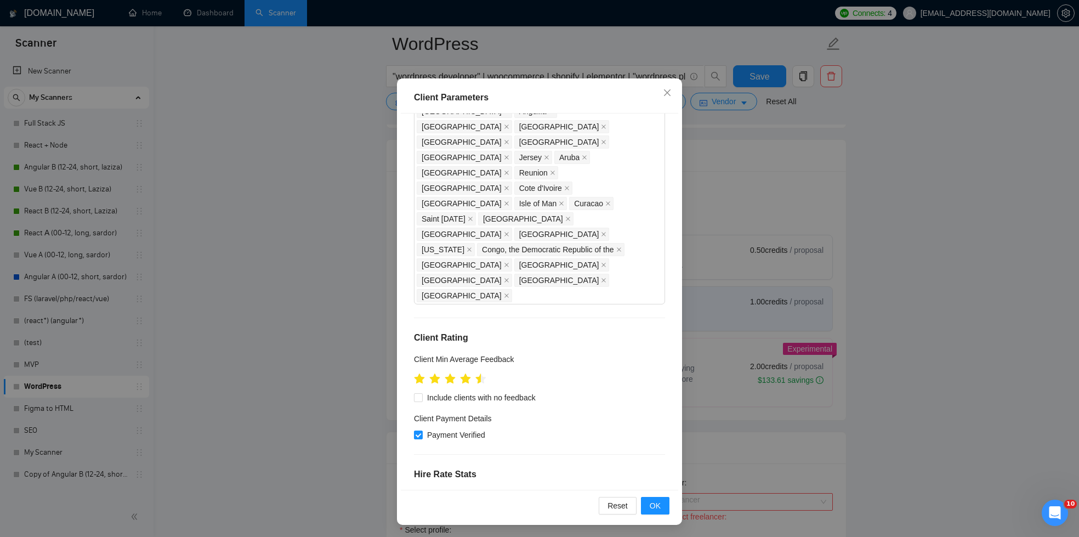
click at [797, 162] on div "Client Parameters Client Location Include Client Countries United States United…" at bounding box center [539, 268] width 1079 height 537
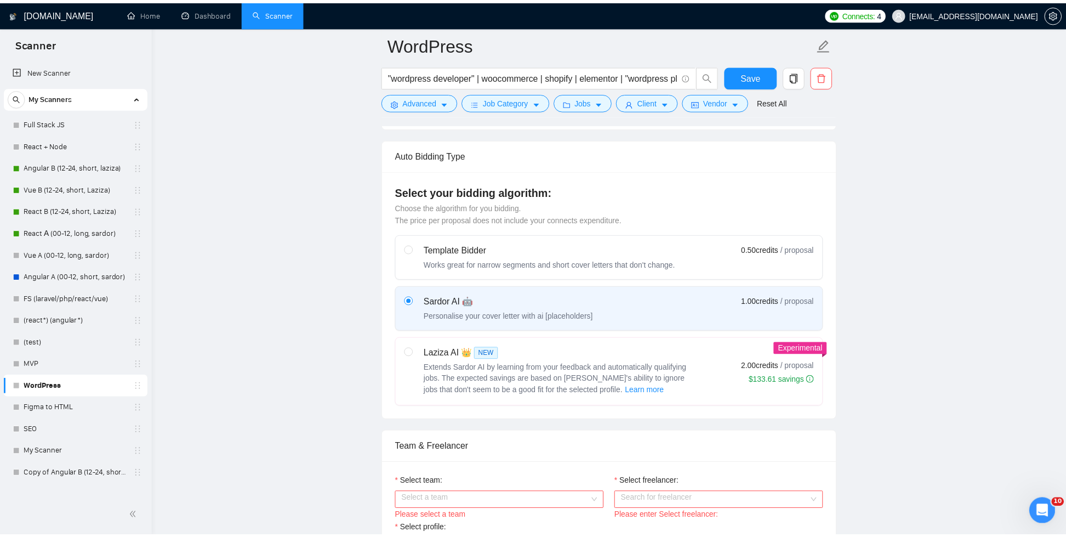
scroll to position [0, 0]
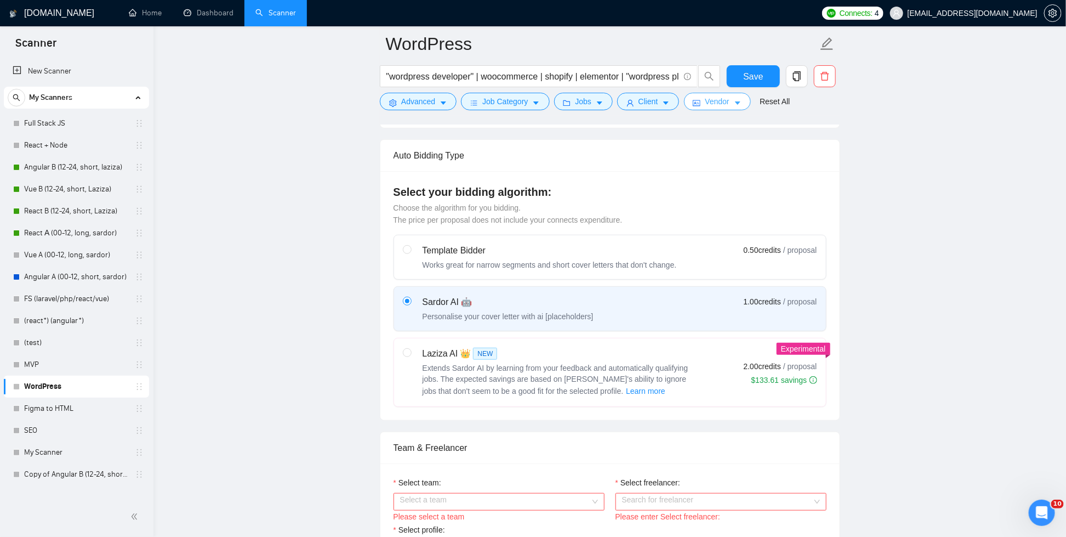
click at [727, 95] on button "Vendor" at bounding box center [716, 102] width 67 height 18
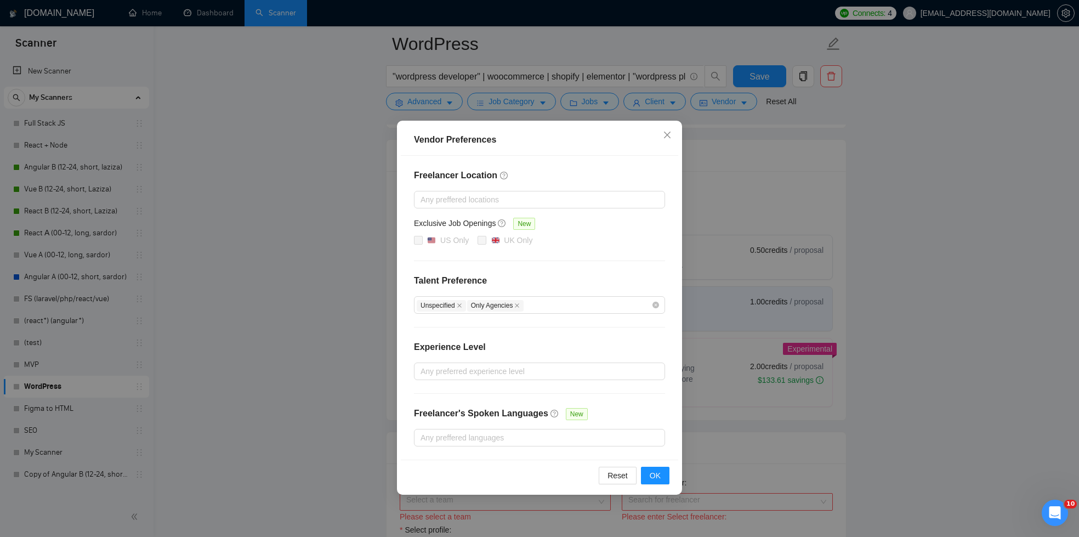
click at [976, 126] on div "Vendor Preferences Freelancer Location Any preffered locations Exclusive Job Op…" at bounding box center [539, 268] width 1079 height 537
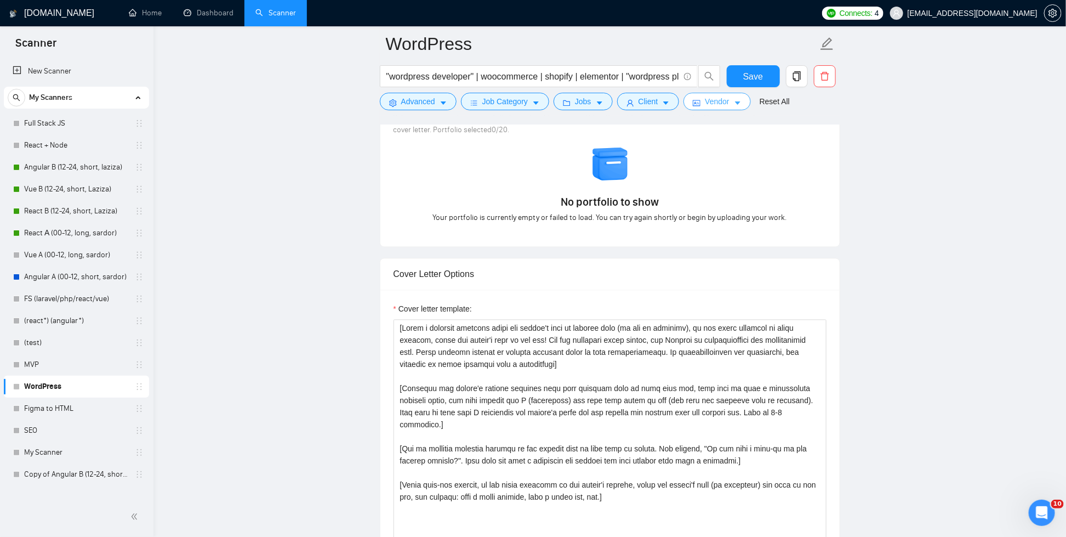
scroll to position [1027, 0]
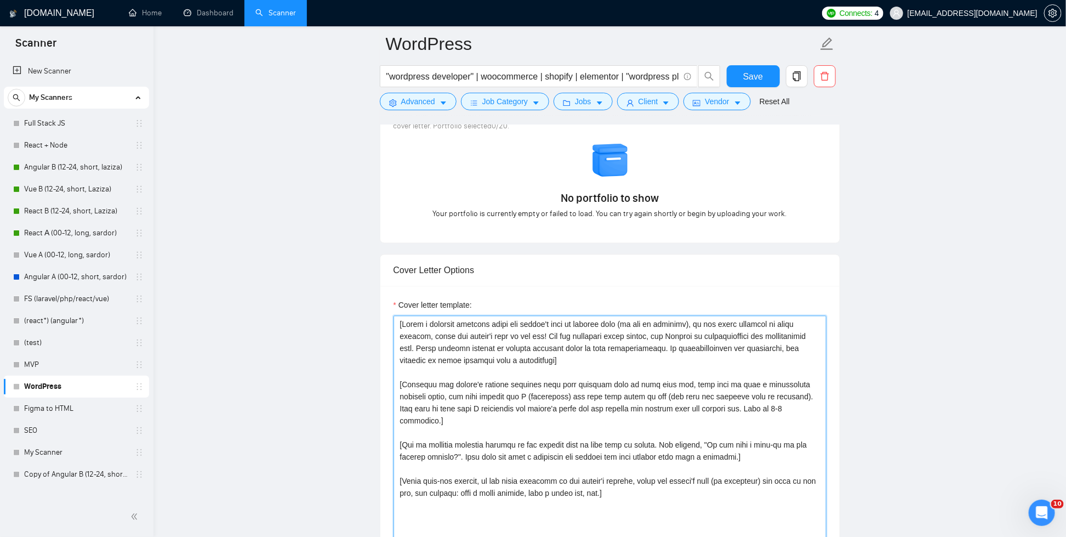
click at [672, 350] on textarea "Cover letter template:" at bounding box center [610, 439] width 433 height 247
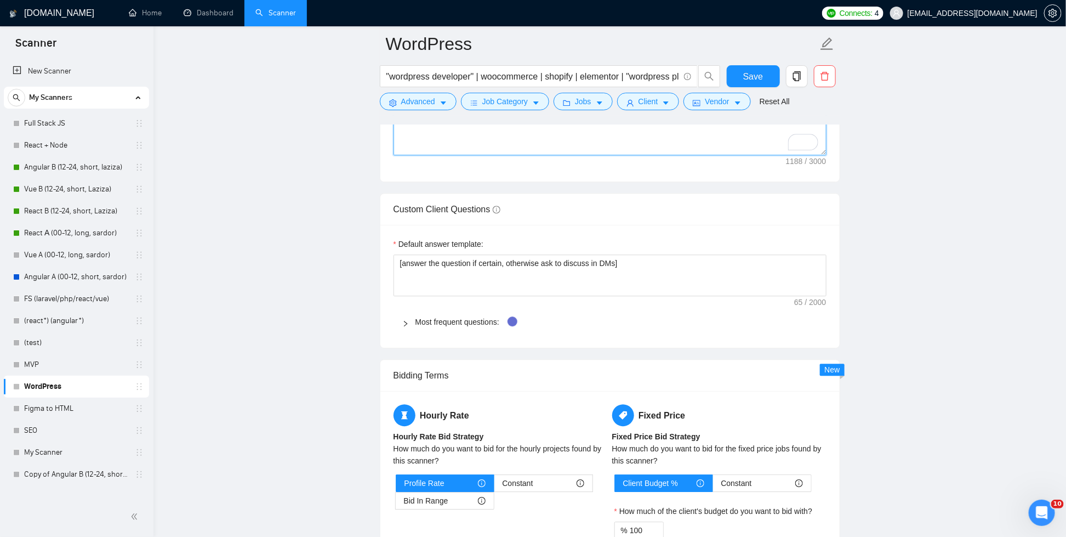
scroll to position [1447, 0]
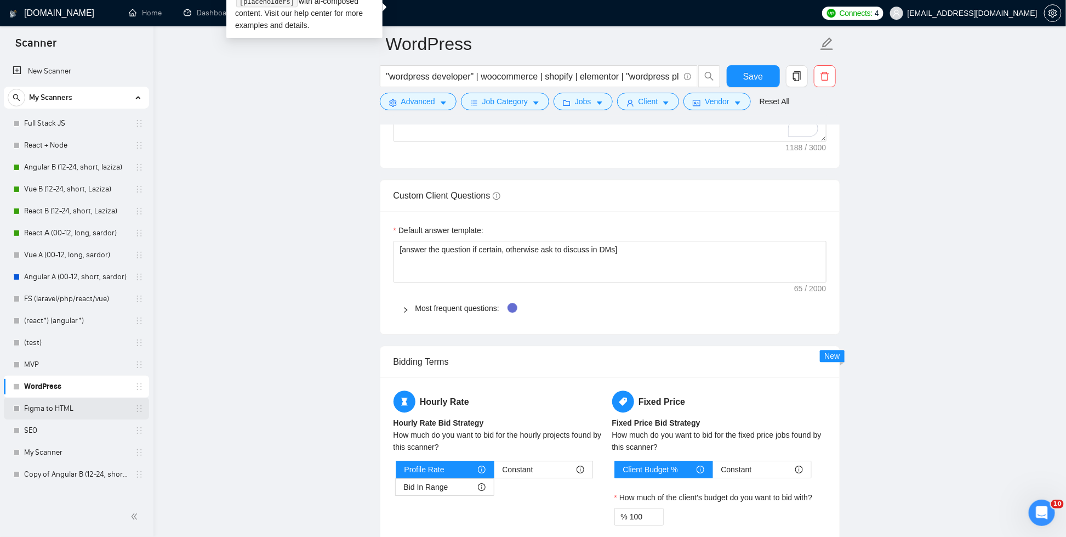
click at [70, 404] on link "Figma to HTML" at bounding box center [76, 408] width 104 height 22
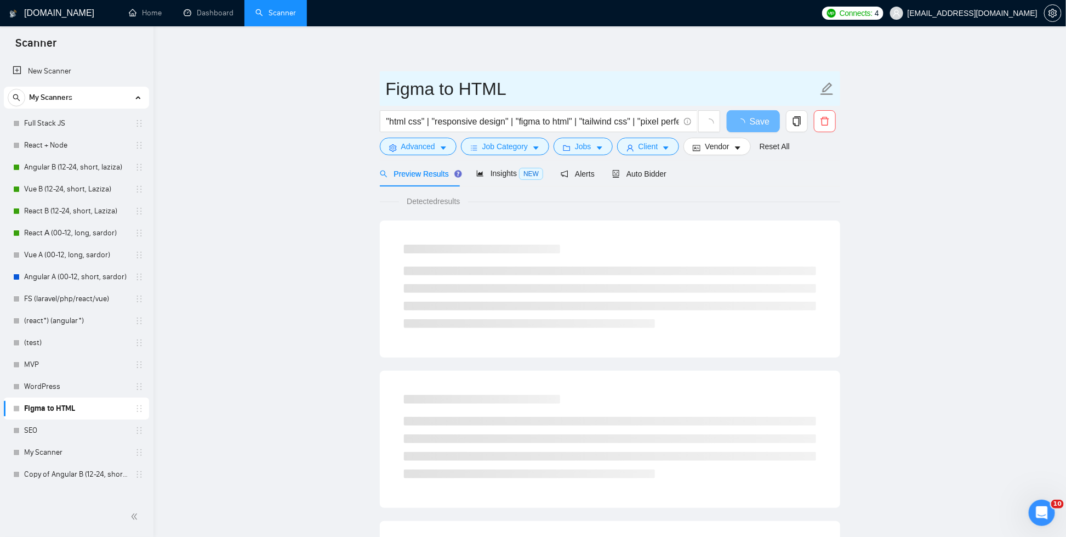
drag, startPoint x: 514, startPoint y: 87, endPoint x: 337, endPoint y: 85, distance: 177.0
click at [337, 85] on main "Figma to HTML "html css" | "responsive design" | "figma to html" | "tailwind cs…" at bounding box center [609, 501] width 877 height 914
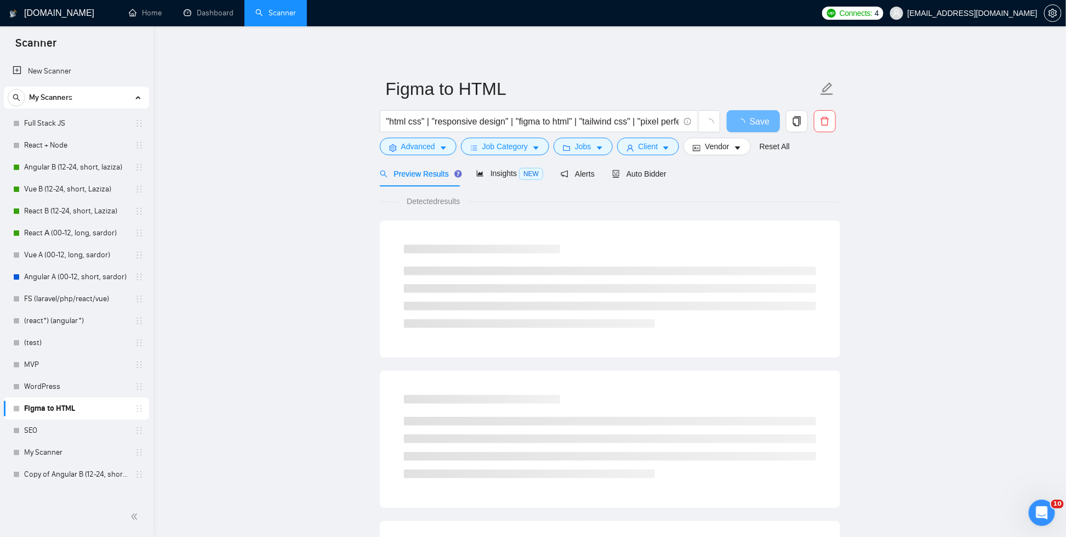
click at [685, 174] on div "Preview Results Insights NEW Alerts Auto Bidder" at bounding box center [610, 174] width 460 height 26
click at [652, 175] on span "Auto Bidder" at bounding box center [639, 173] width 54 height 9
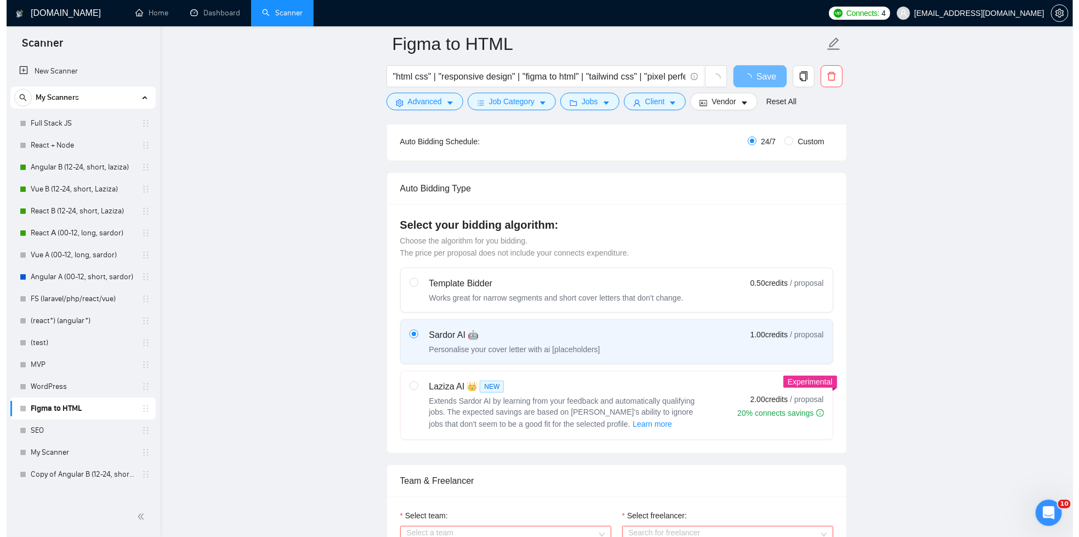
scroll to position [210, 0]
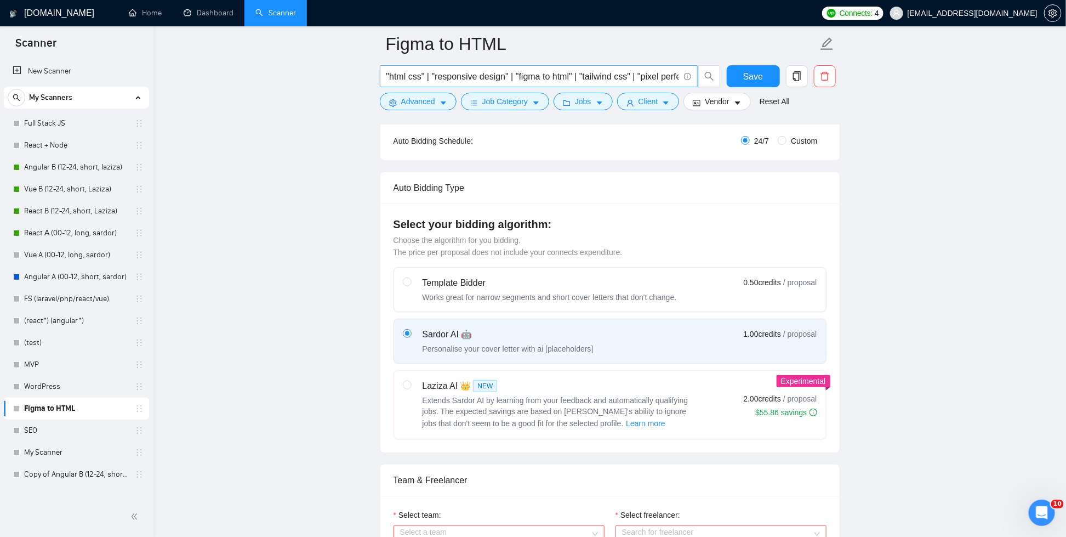
click at [523, 75] on input ""html css" | "responsive design" | "figma to html" | "tailwind css" | "pixel pe…" at bounding box center [532, 77] width 293 height 14
click at [418, 98] on span "Advanced" at bounding box center [418, 101] width 34 height 12
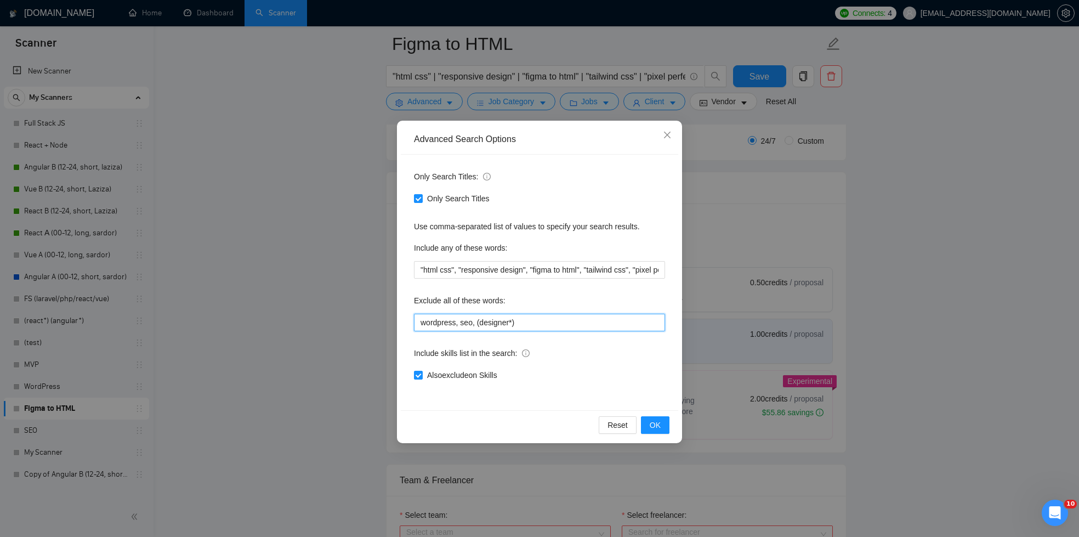
click at [555, 323] on input "wordpress, seo, (designer*)" at bounding box center [539, 322] width 251 height 18
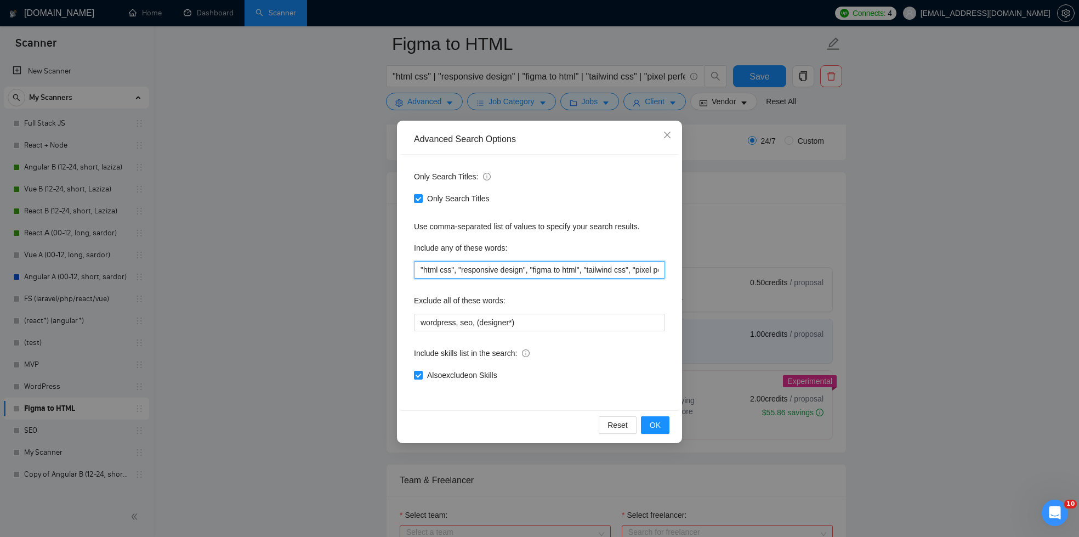
click at [567, 272] on input ""html css", "responsive design", "figma to html", "tailwind css", "pixel perfec…" at bounding box center [539, 270] width 251 height 18
click at [532, 167] on div "Only Search Titles: Only Search Titles Use comma-separated list of values to sp…" at bounding box center [539, 282] width 277 height 255
click at [668, 131] on icon "close" at bounding box center [667, 134] width 9 height 9
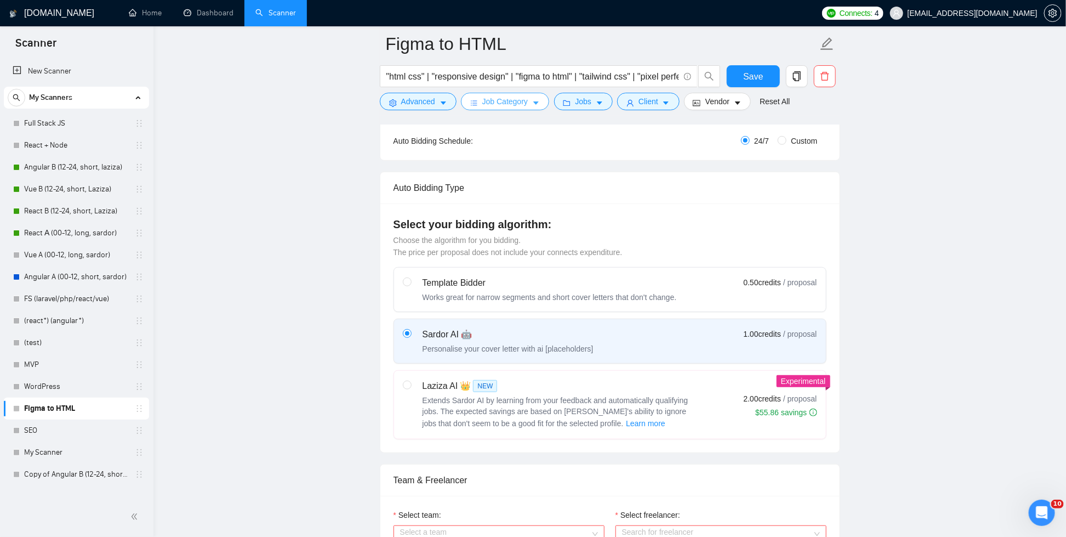
click at [509, 107] on button "Job Category" at bounding box center [505, 102] width 88 height 18
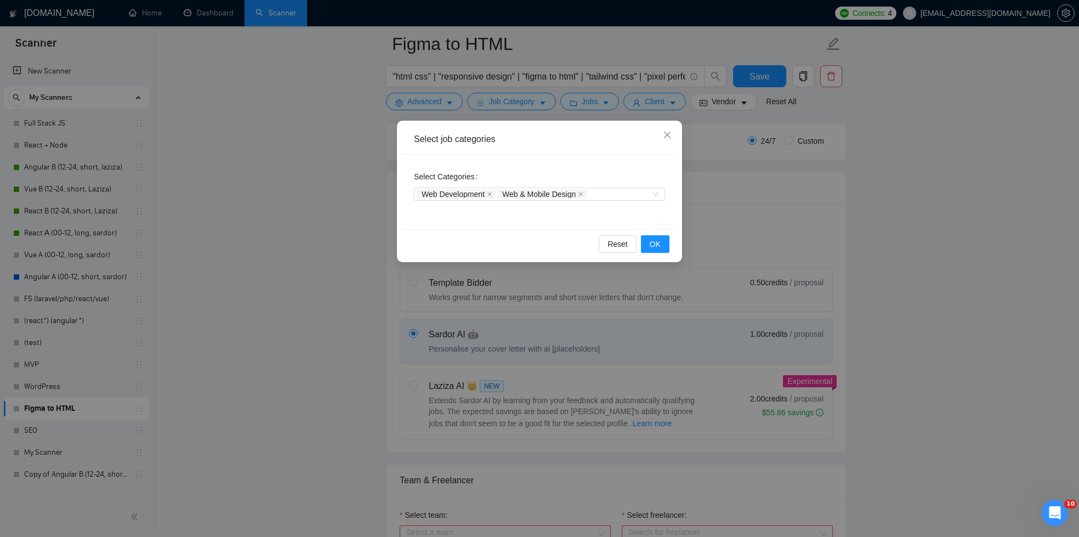
click at [769, 225] on div "Select job categories Select Categories Web Development Web & Mobile Design Res…" at bounding box center [539, 268] width 1079 height 537
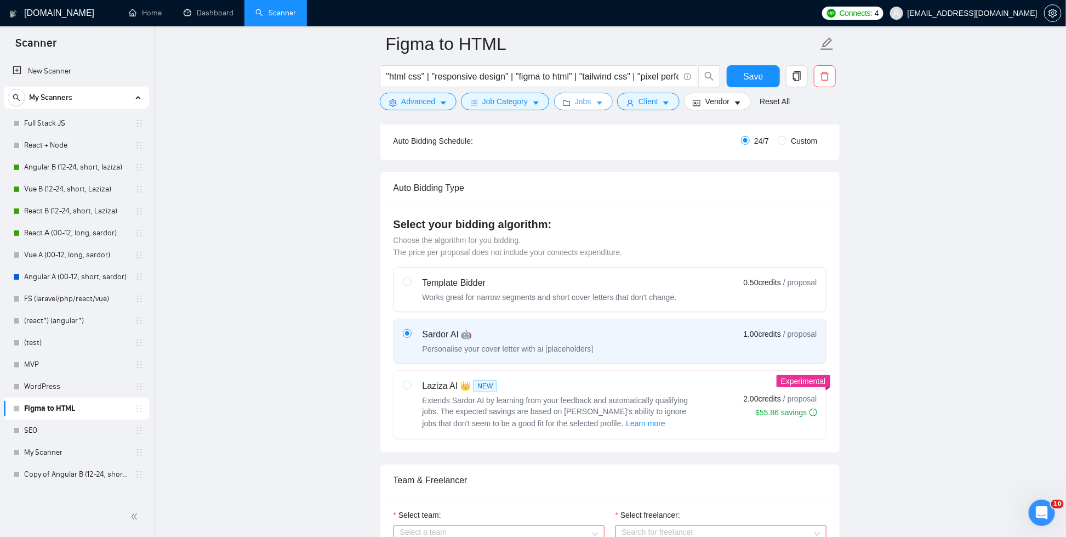
click at [610, 102] on button "Jobs" at bounding box center [583, 102] width 59 height 18
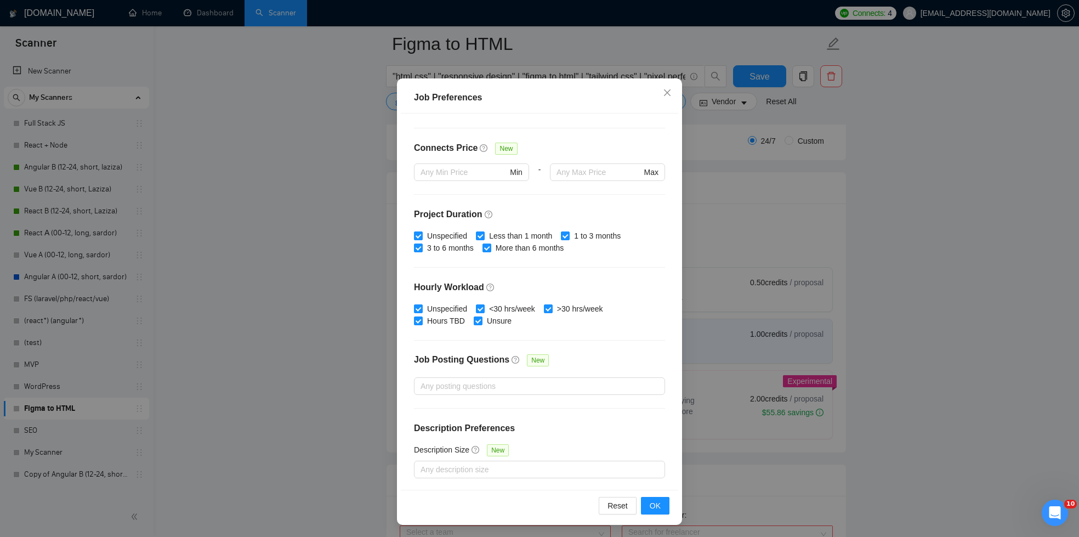
scroll to position [242, 0]
click at [757, 208] on div "Job Preferences Budget Project Type All Fixed Price Hourly Rate Fixed Price Bud…" at bounding box center [539, 268] width 1079 height 537
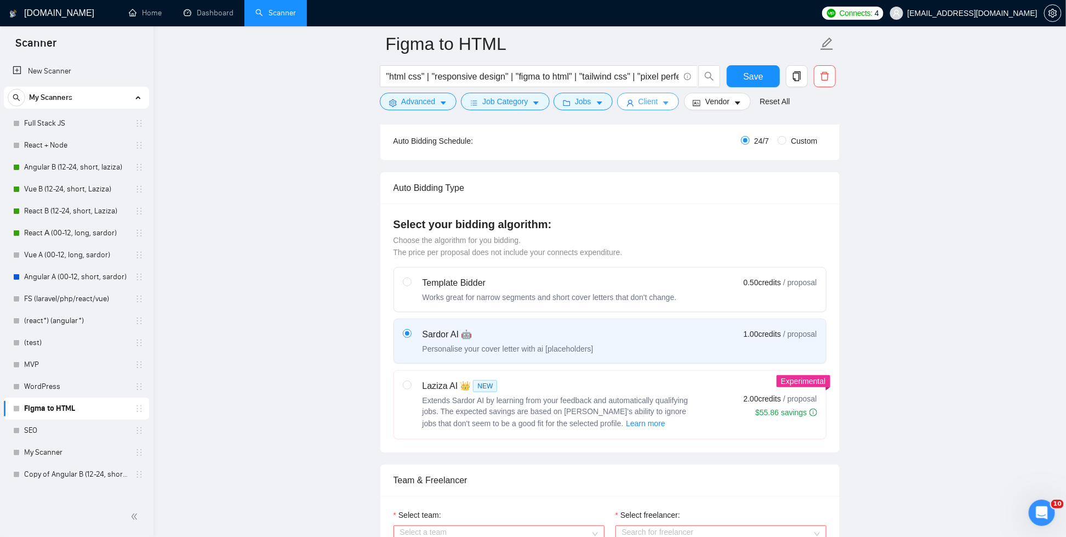
click at [670, 105] on icon "caret-down" at bounding box center [666, 103] width 8 height 8
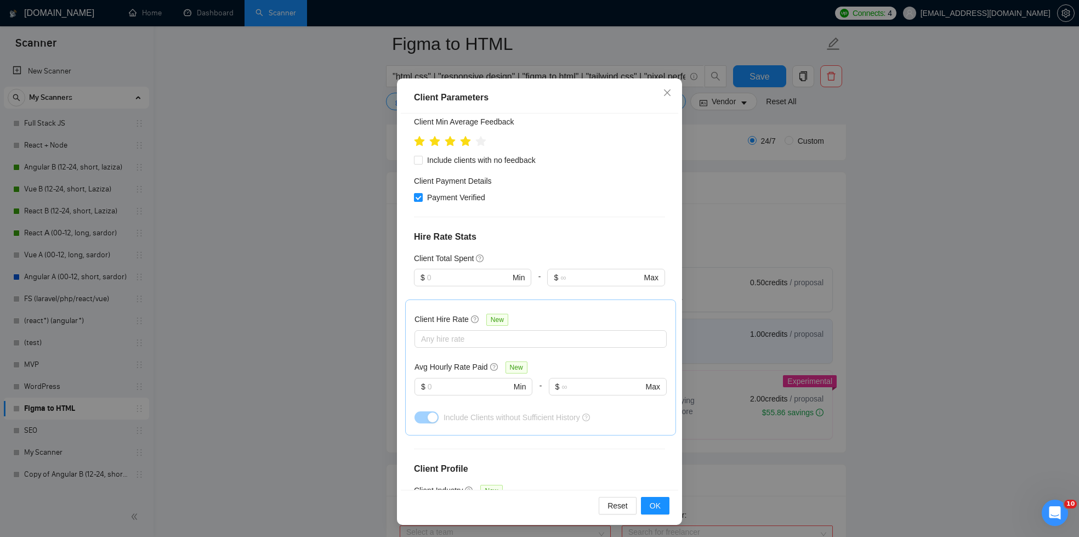
scroll to position [353, 0]
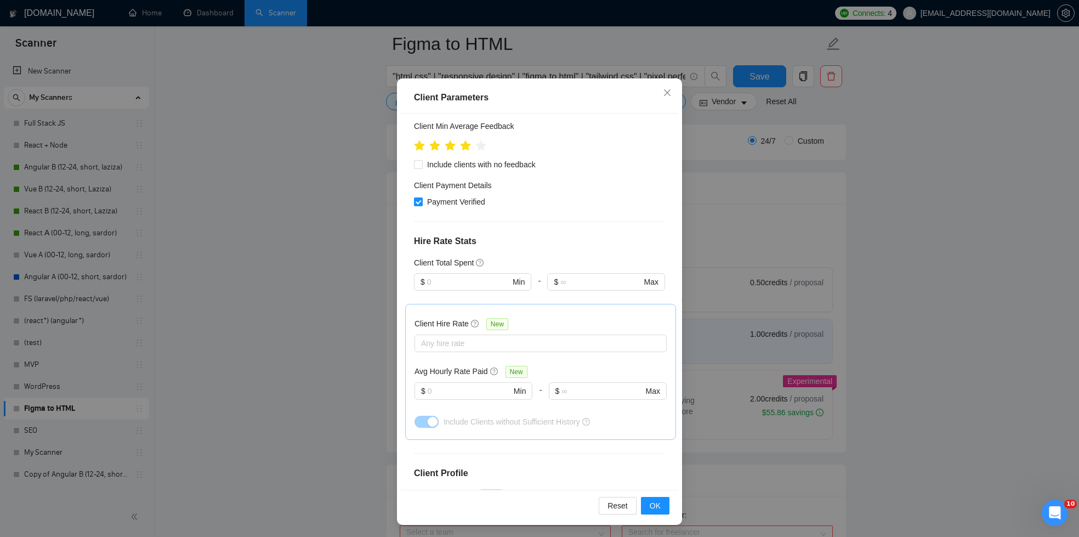
click at [766, 211] on div "Client Parameters Client Location Include Client Countries United States United…" at bounding box center [539, 268] width 1079 height 537
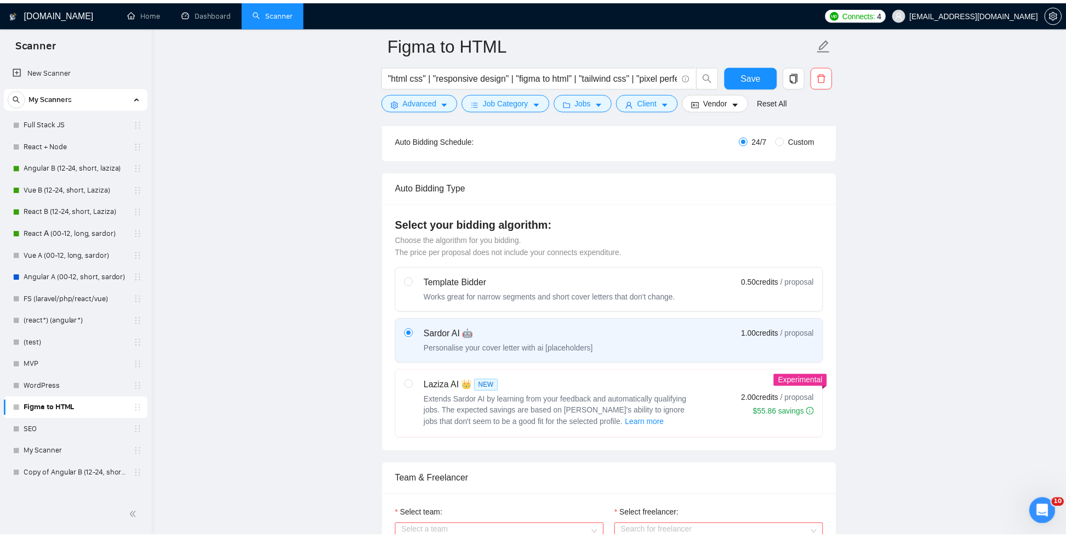
scroll to position [0, 0]
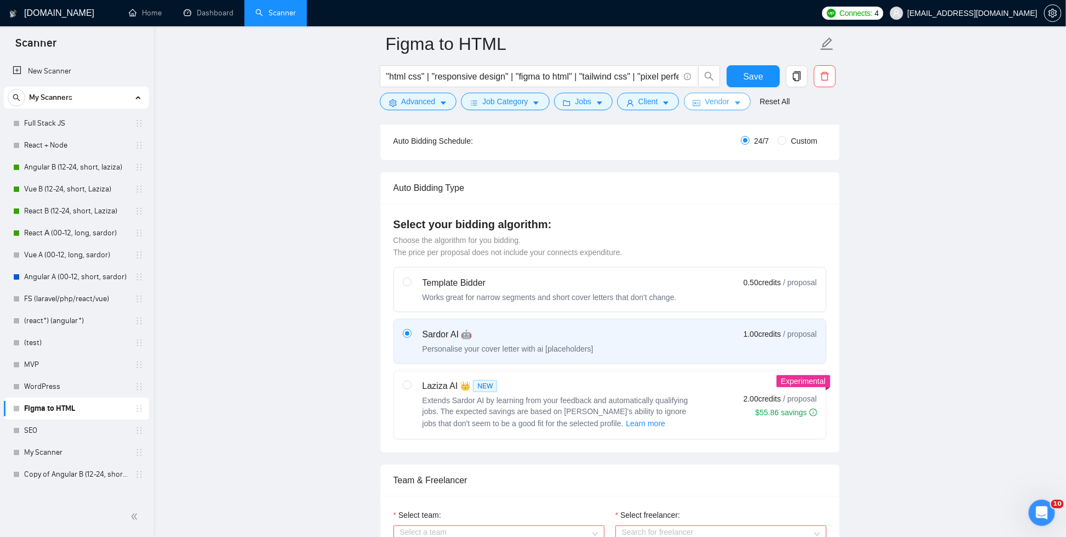
click at [736, 99] on button "Vendor" at bounding box center [716, 102] width 67 height 18
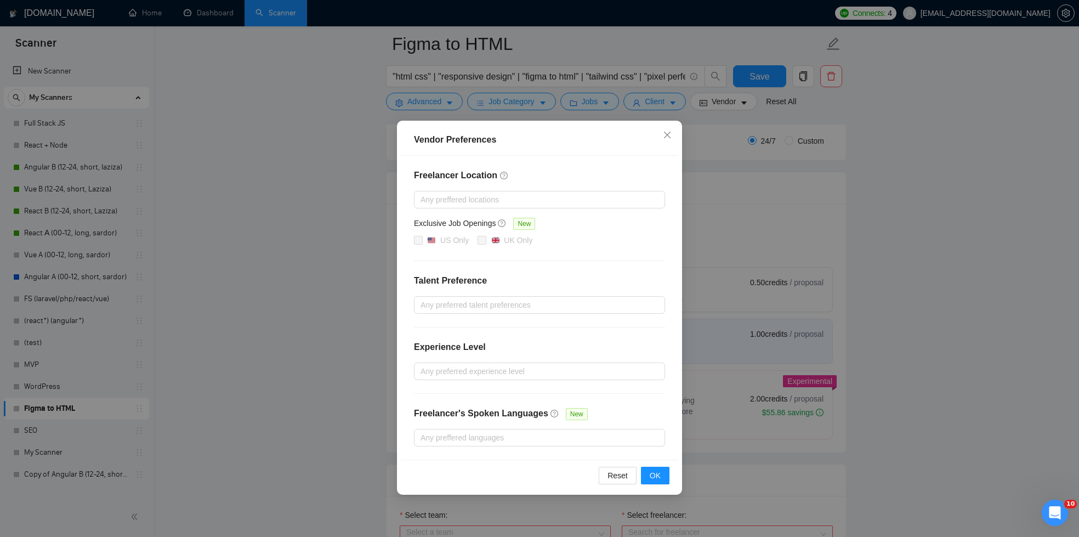
click at [863, 263] on div "Vendor Preferences Freelancer Location Any preffered locations Exclusive Job Op…" at bounding box center [539, 268] width 1079 height 537
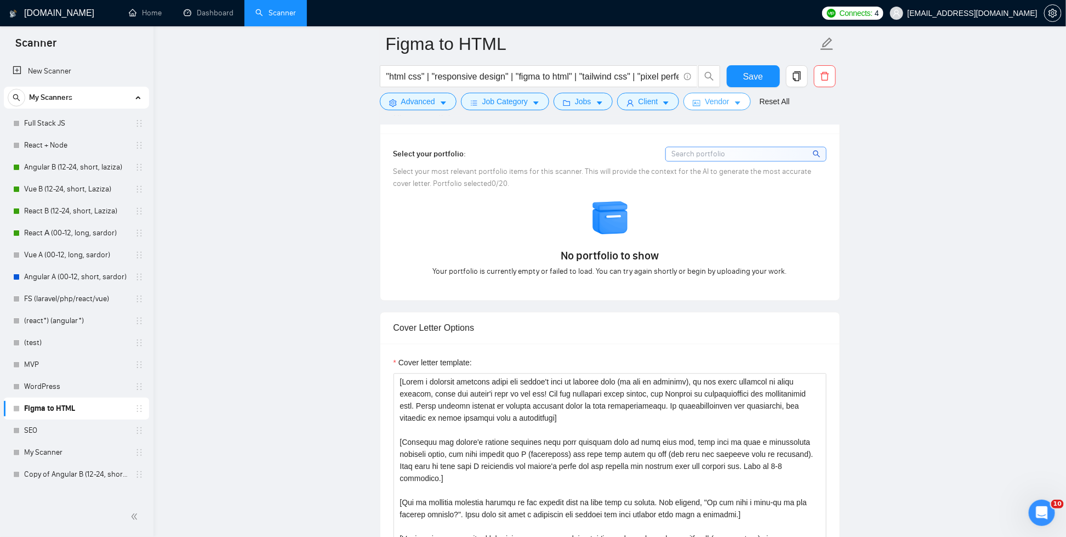
scroll to position [990, 0]
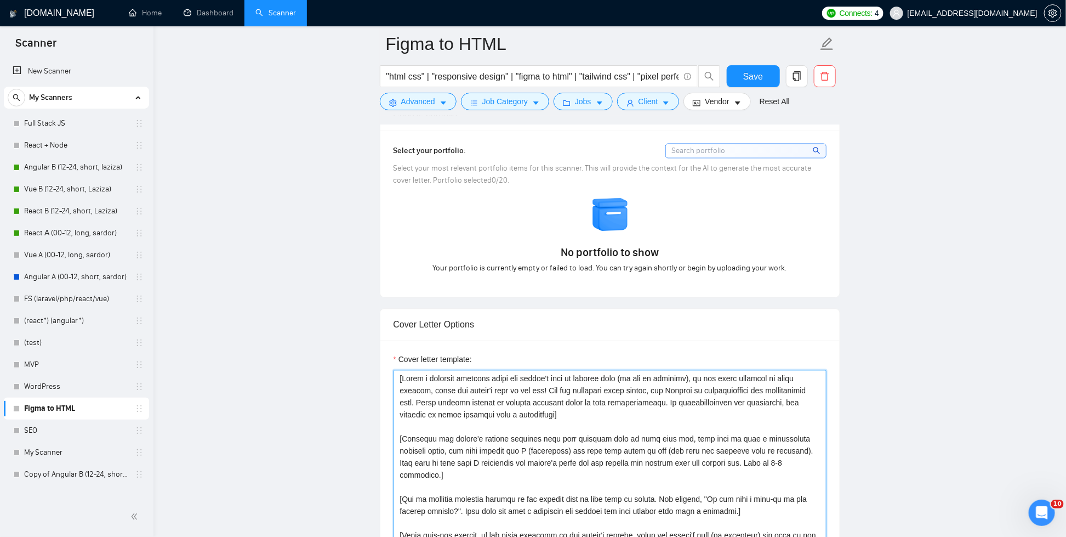
click at [615, 443] on textarea "Cover letter template:" at bounding box center [610, 493] width 433 height 247
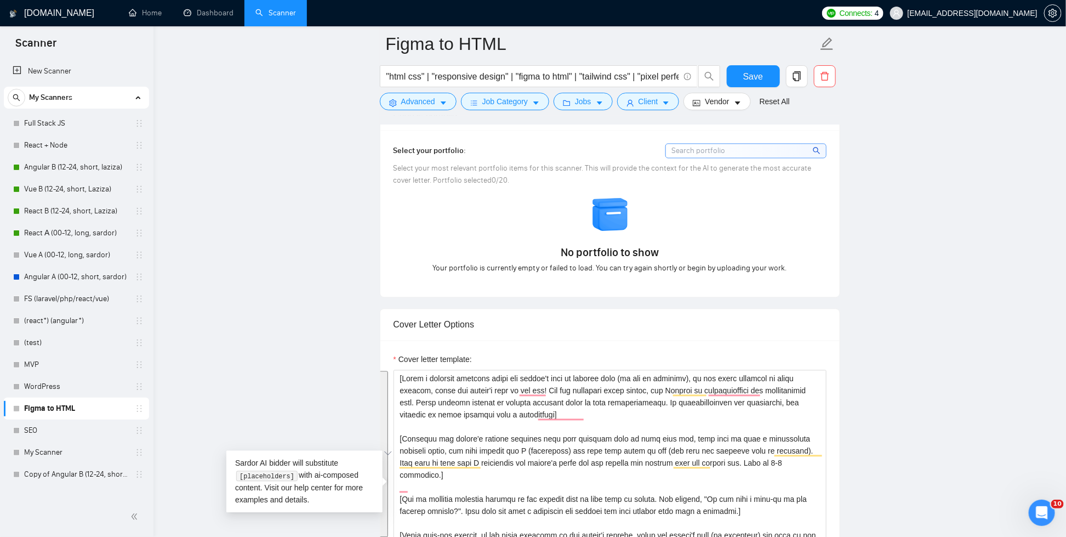
click at [219, 386] on main "Figma to HTML "html css" | "responsive design" | "figma to html" | "tailwind cs…" at bounding box center [609, 521] width 877 height 2935
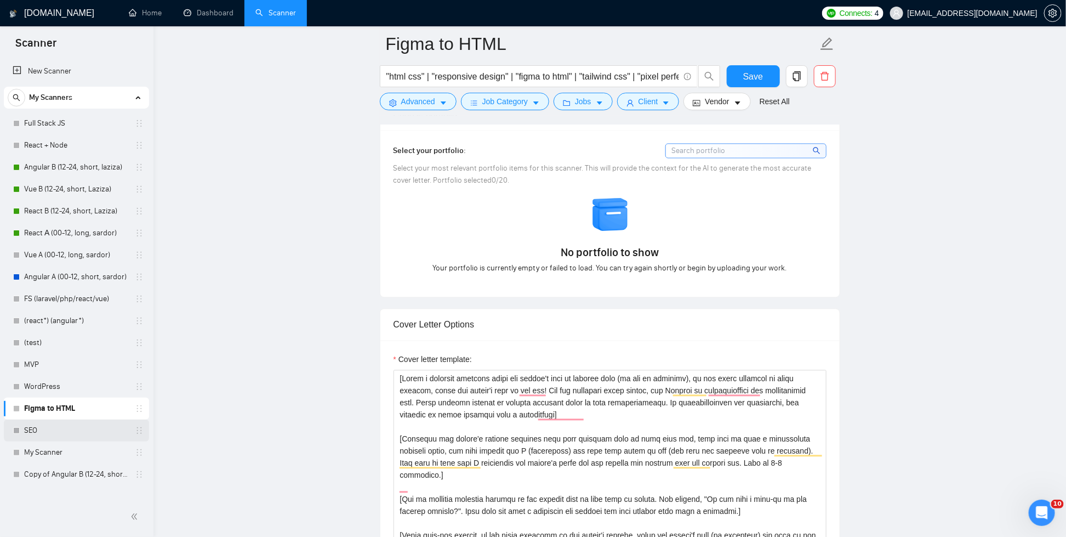
click at [78, 433] on link "SEO" at bounding box center [76, 430] width 104 height 22
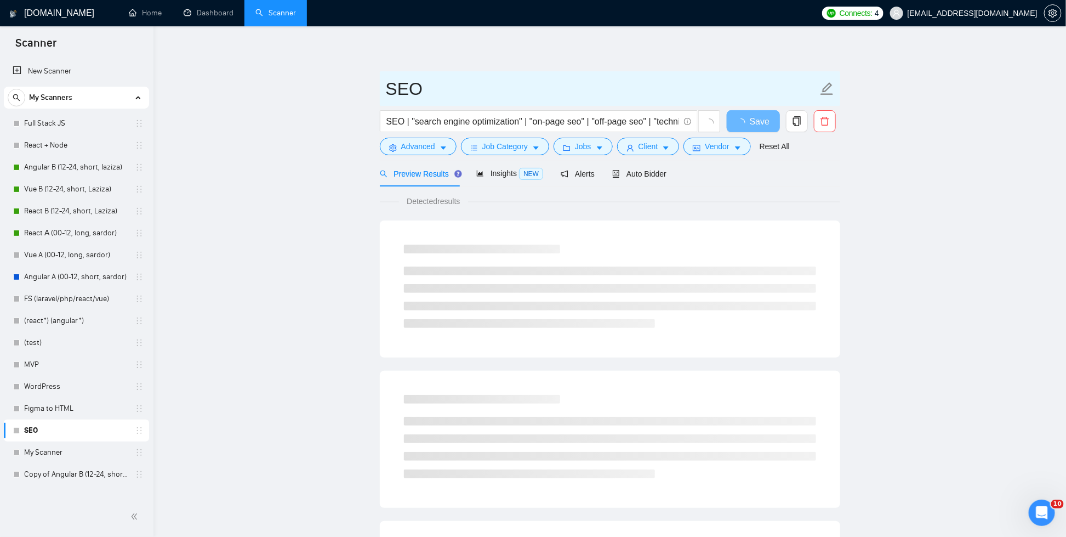
drag, startPoint x: 442, startPoint y: 93, endPoint x: 352, endPoint y: 79, distance: 91.5
click at [352, 79] on main "SEO SEO | "search engine optimization" | "on-page seo" | "off-page seo" | "tech…" at bounding box center [609, 501] width 877 height 914
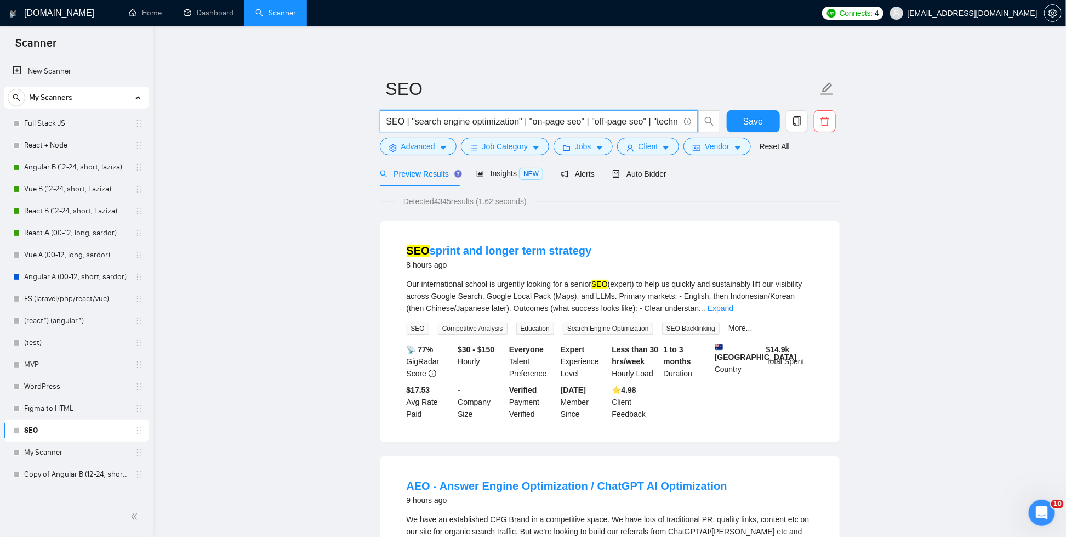
click at [550, 127] on input "SEO | "search engine optimization" | "on-page seo" | "off-page seo" | "technica…" at bounding box center [532, 122] width 293 height 14
click at [414, 148] on span "Advanced" at bounding box center [418, 146] width 34 height 12
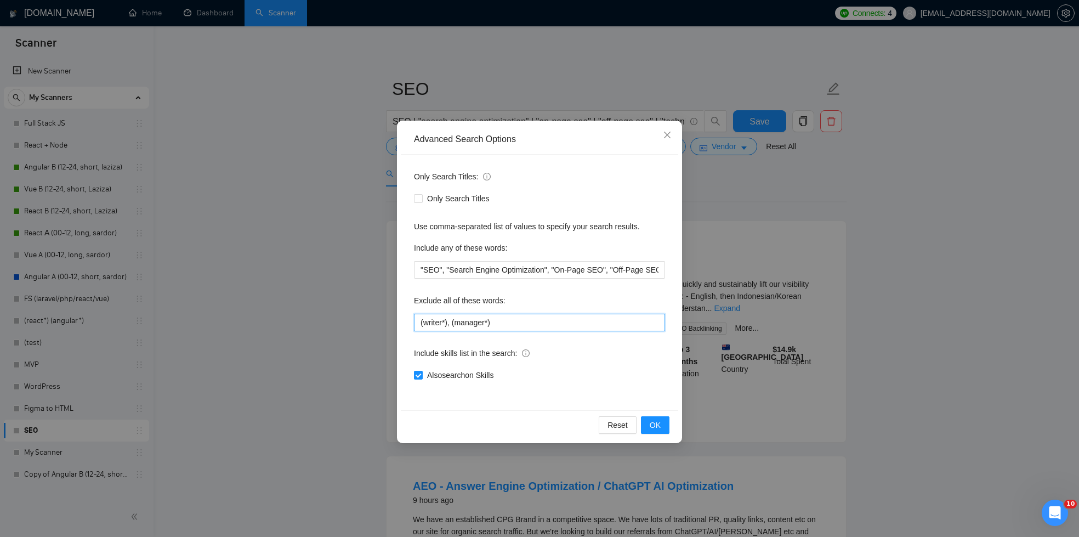
click at [515, 323] on input "(writer*), (manager*)" at bounding box center [539, 322] width 251 height 18
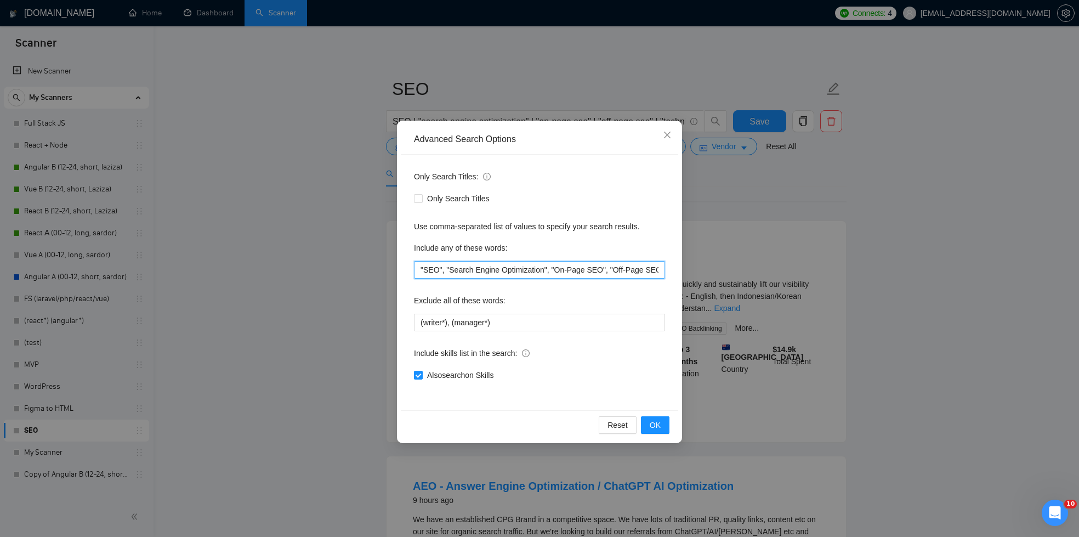
click at [535, 273] on input ""SEO", "Search Engine Optimization", "On-Page SEO", "Off-Page SEO", "Technical …" at bounding box center [539, 270] width 251 height 18
click at [807, 222] on div "Advanced Search Options Only Search Titles: Only Search Titles Use comma-separa…" at bounding box center [539, 268] width 1079 height 537
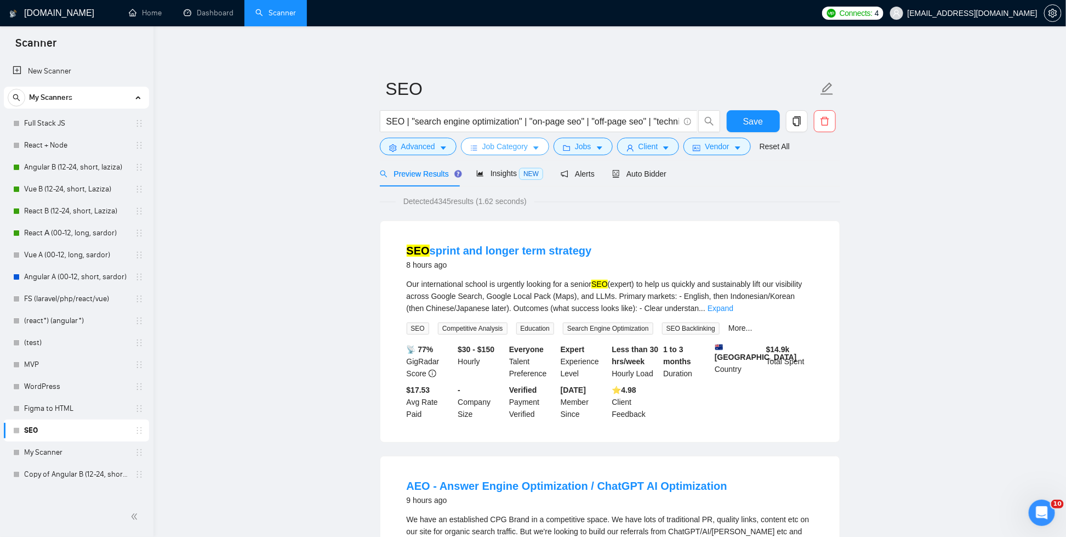
click at [526, 147] on span "Job Category" at bounding box center [504, 146] width 45 height 12
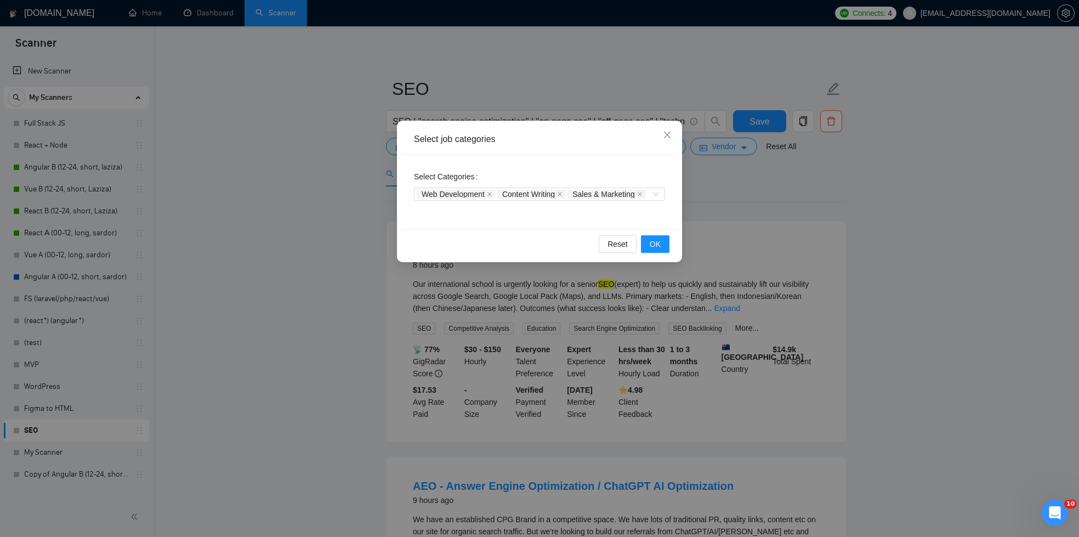
click at [803, 191] on div "Select job categories Select Categories Web Development Content Writing Sales &…" at bounding box center [539, 268] width 1079 height 537
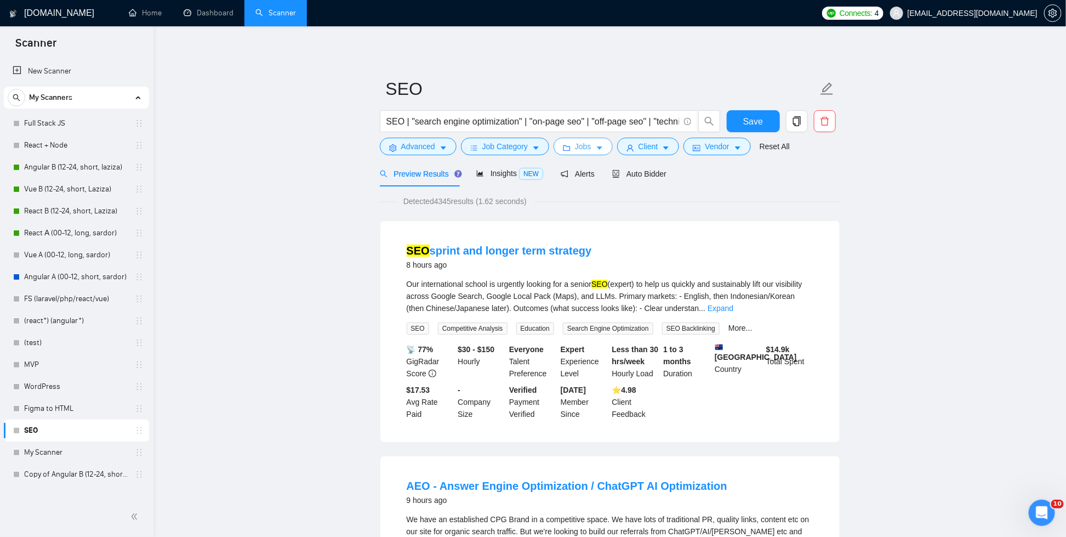
click at [584, 147] on span "Jobs" at bounding box center [583, 146] width 16 height 12
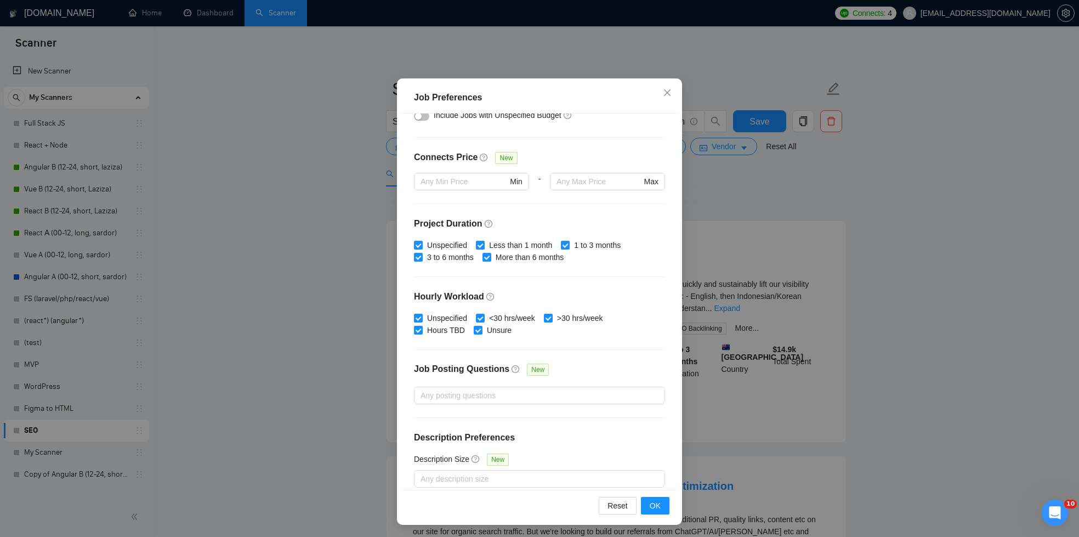
scroll to position [242, 0]
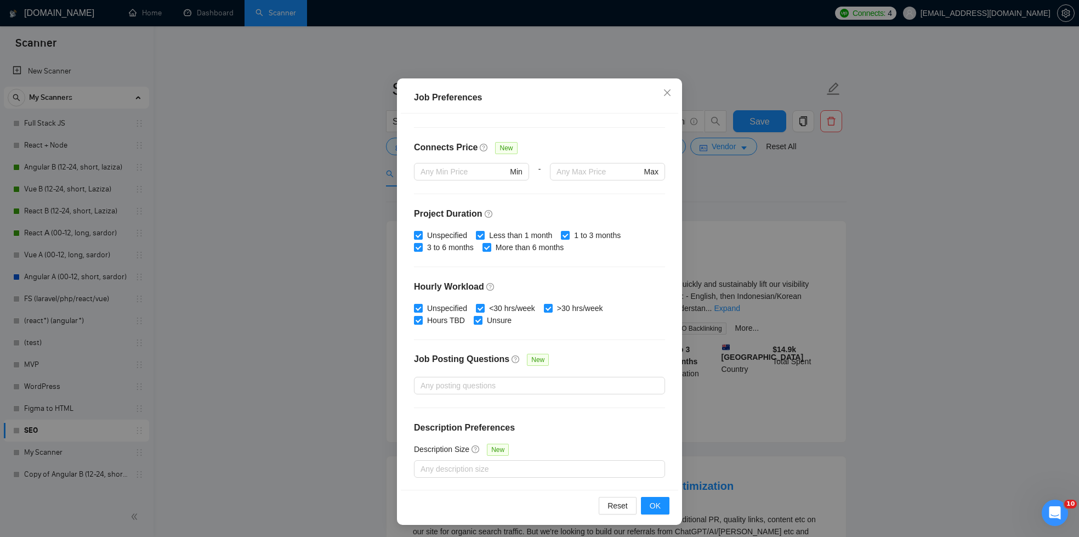
click at [798, 216] on div "Job Preferences Budget Project Type All Fixed Price Hourly Rate Fixed Price Bud…" at bounding box center [539, 268] width 1079 height 537
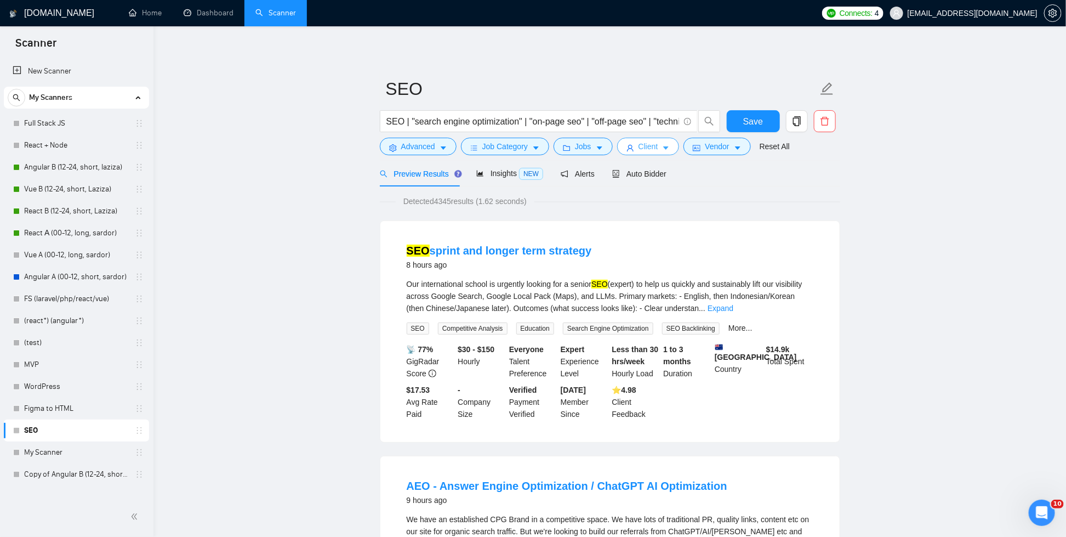
click at [680, 149] on button "Client" at bounding box center [648, 147] width 62 height 18
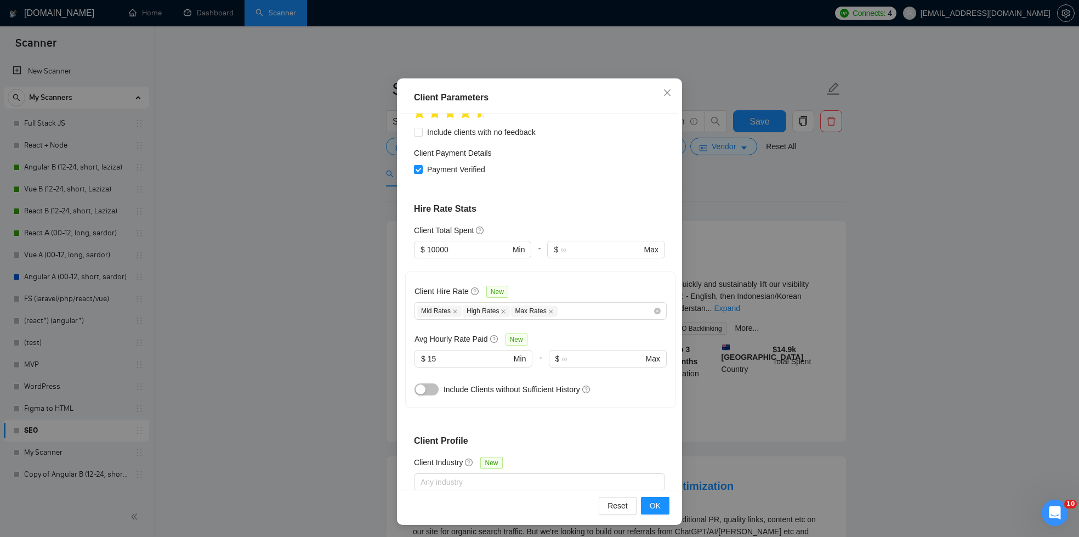
scroll to position [352, 0]
click at [783, 227] on div "Client Parameters Client Location Include Client Countries United States United…" at bounding box center [539, 268] width 1079 height 537
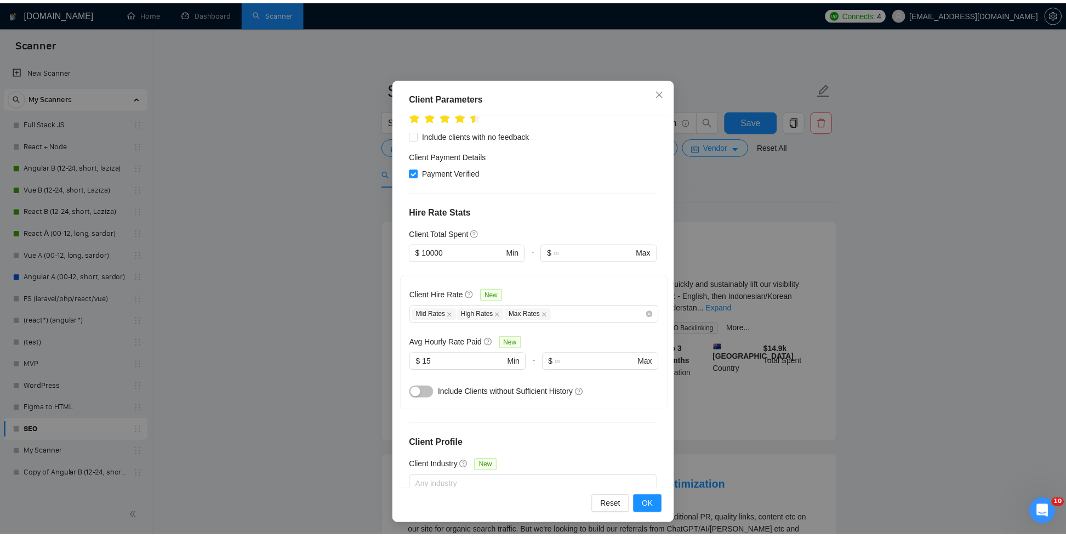
scroll to position [0, 0]
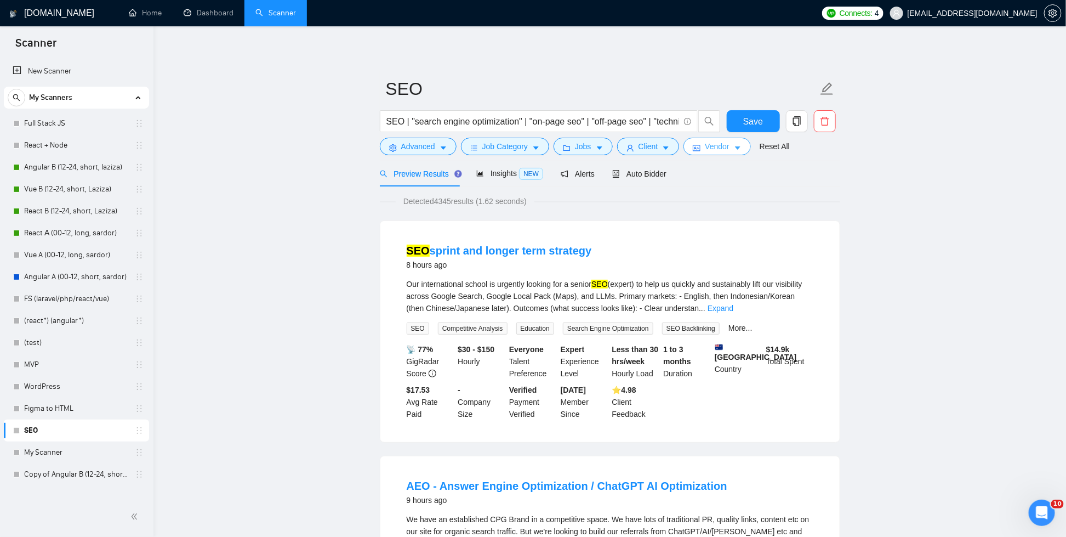
click at [750, 147] on button "Vendor" at bounding box center [716, 147] width 67 height 18
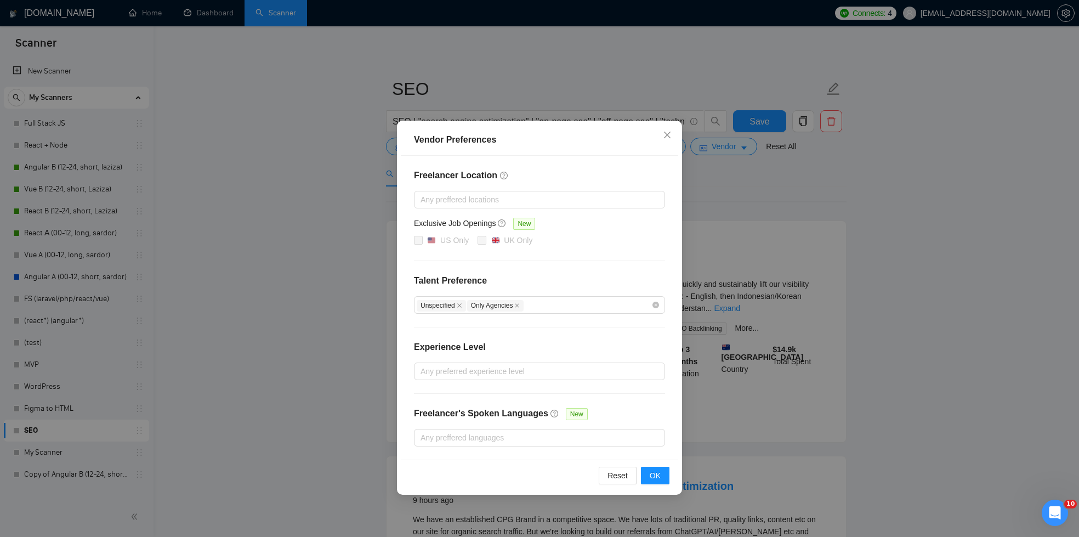
click at [825, 246] on div "Vendor Preferences Freelancer Location Any preffered locations Exclusive Job Op…" at bounding box center [539, 268] width 1079 height 537
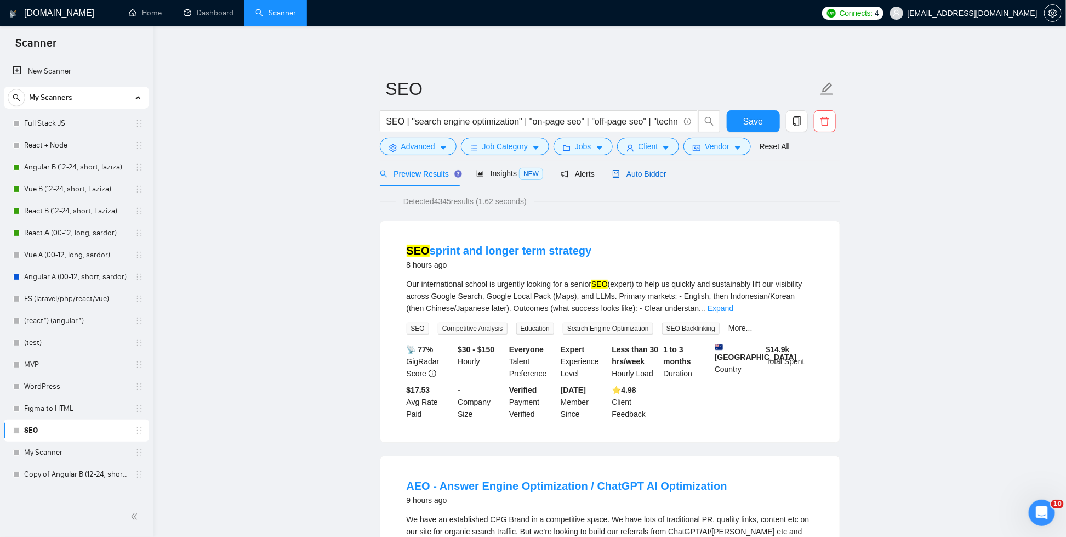
click at [649, 177] on span "Auto Bidder" at bounding box center [639, 173] width 54 height 9
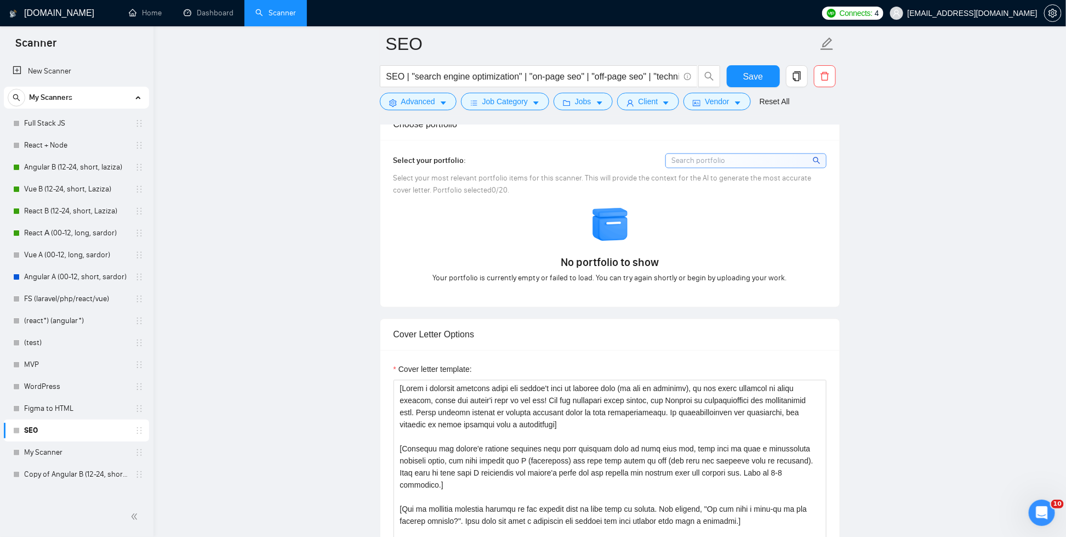
scroll to position [1193, 0]
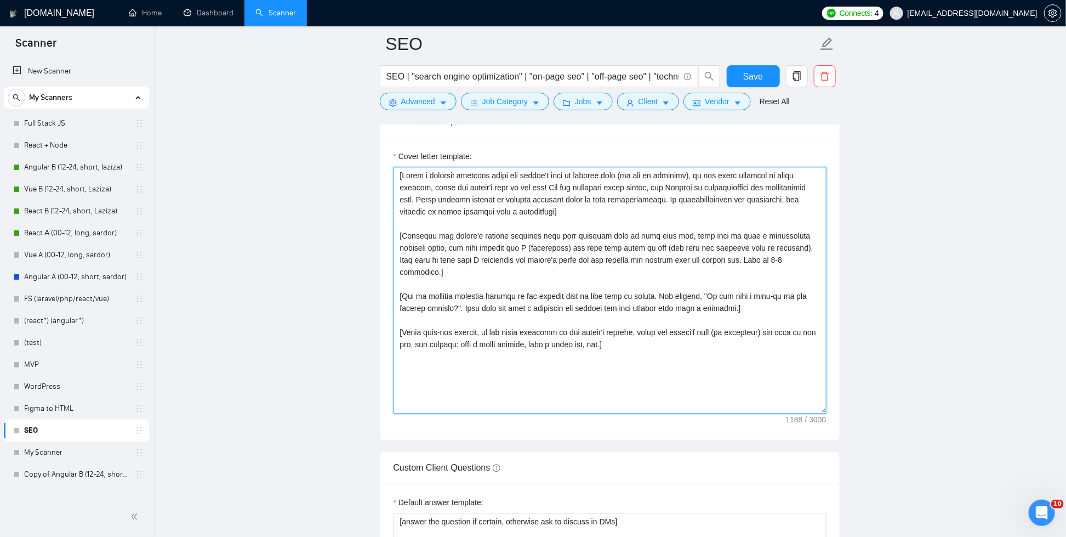
click at [666, 281] on textarea "Cover letter template:" at bounding box center [610, 290] width 433 height 247
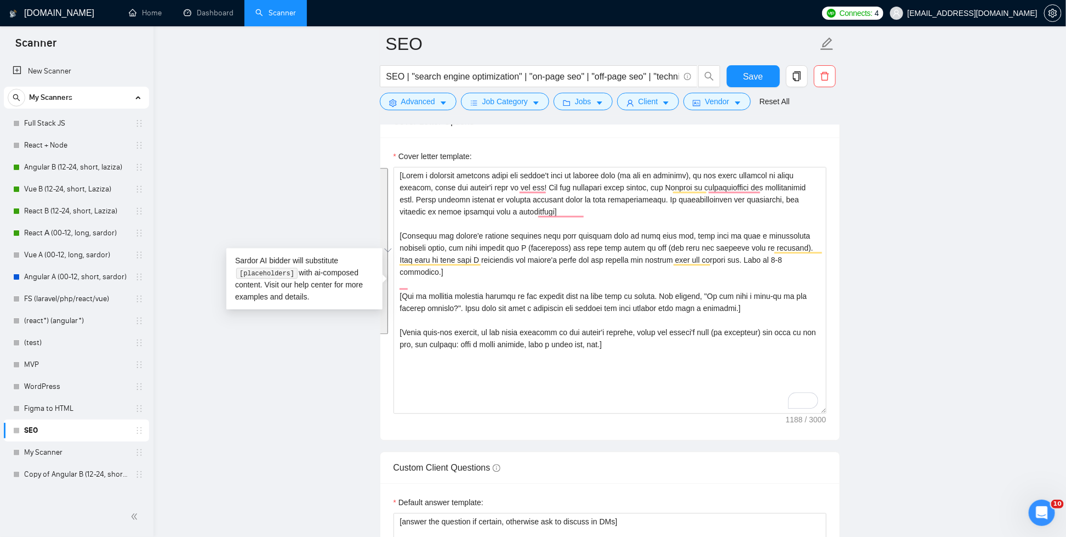
click at [905, 220] on main "SEO SEO | "search engine optimization" | "on-page seo" | "off-page seo" | "tech…" at bounding box center [609, 318] width 877 height 2935
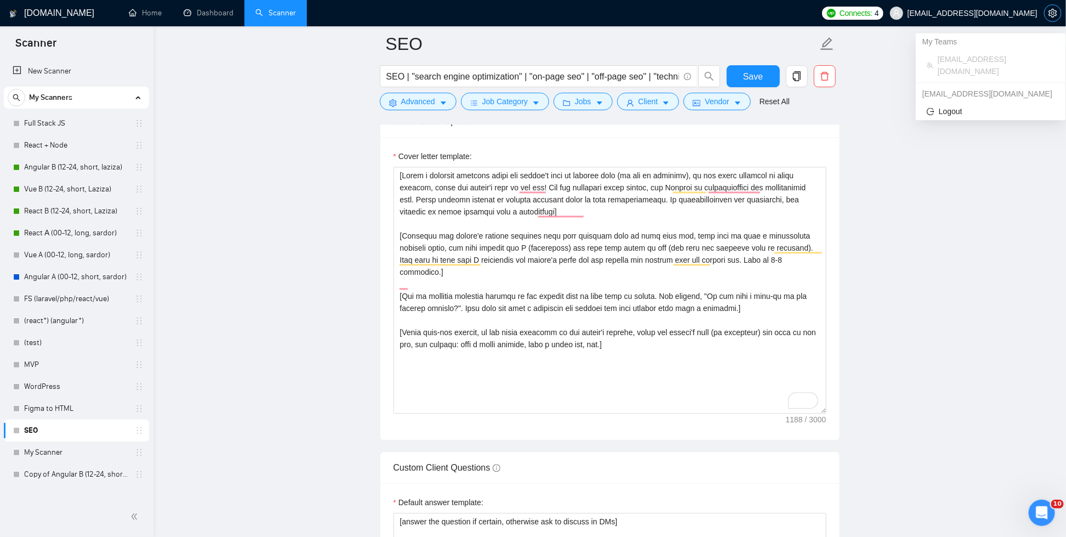
click at [1047, 19] on button "button" at bounding box center [1053, 13] width 18 height 18
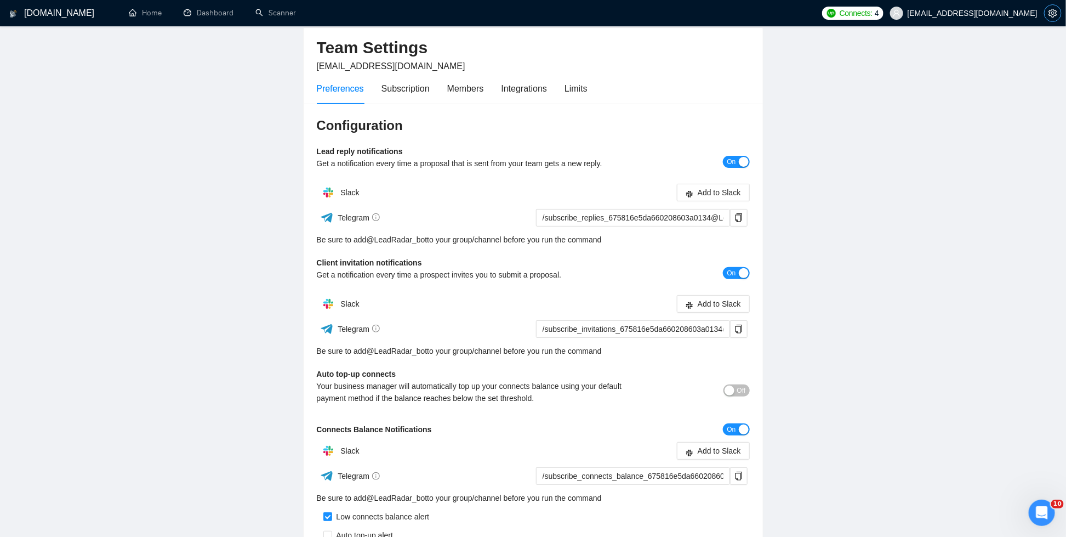
scroll to position [79, 0]
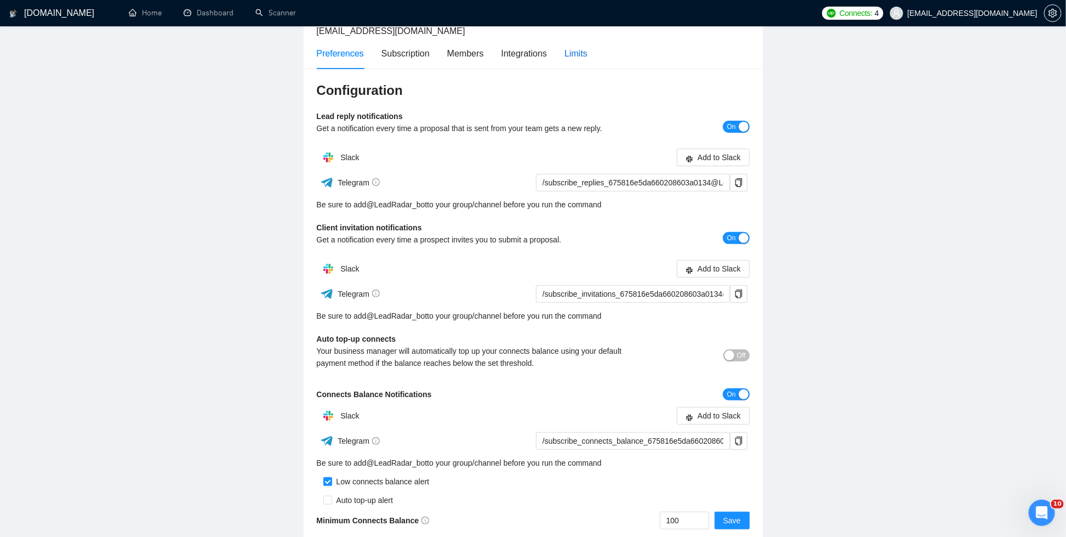
click at [572, 48] on div "Limits" at bounding box center [576, 54] width 23 height 14
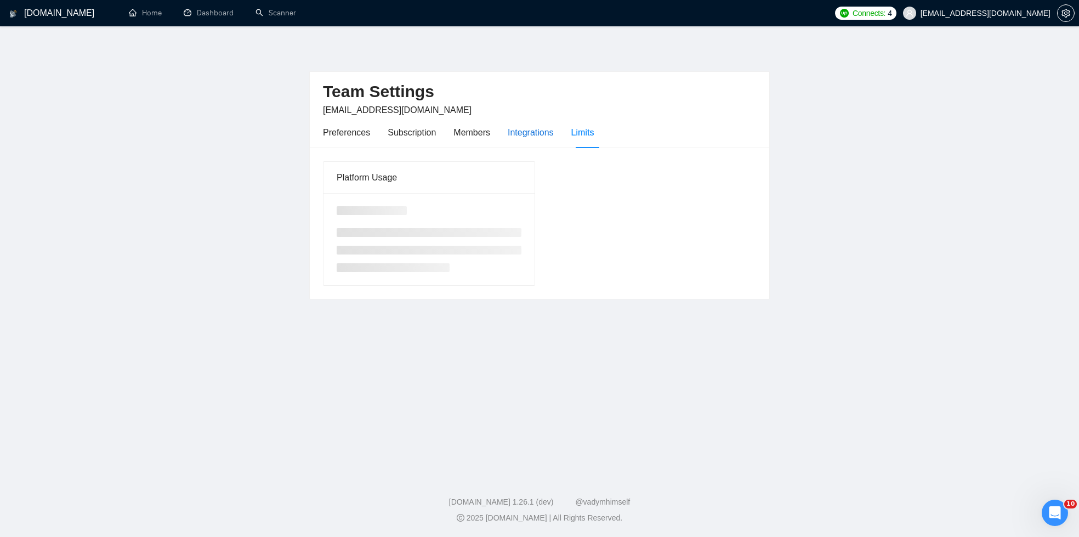
click at [539, 138] on div "Integrations" at bounding box center [531, 133] width 46 height 14
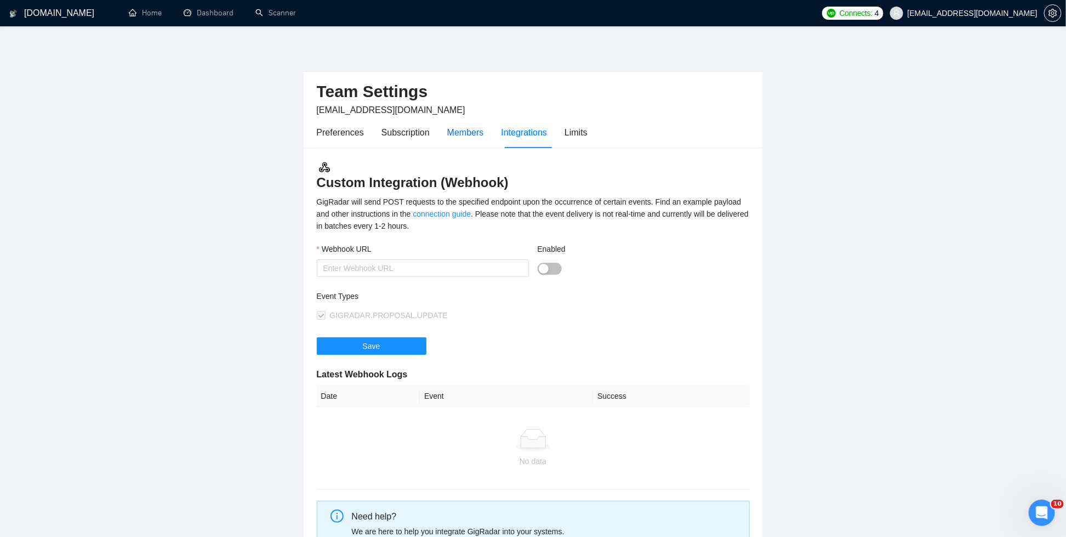
click at [470, 135] on div "Members" at bounding box center [465, 133] width 37 height 14
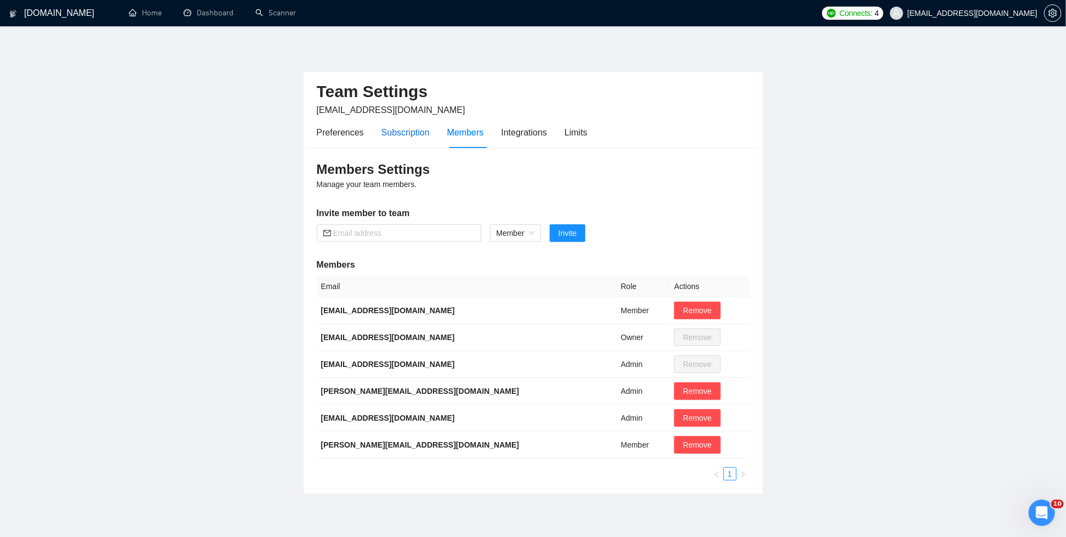
click at [405, 128] on div "Subscription" at bounding box center [405, 133] width 48 height 14
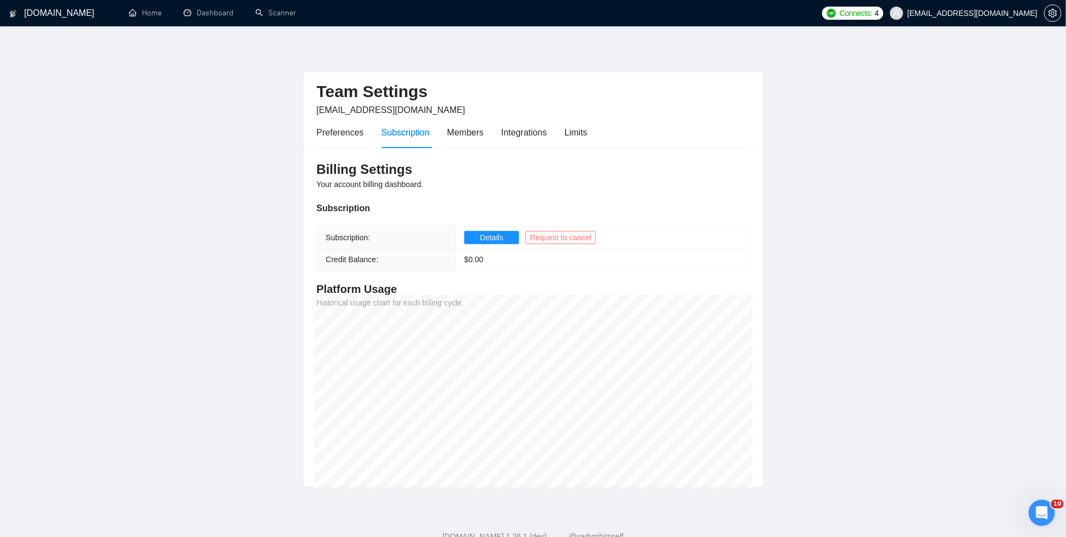
click at [583, 238] on span "Request to cancel" at bounding box center [560, 237] width 61 height 12
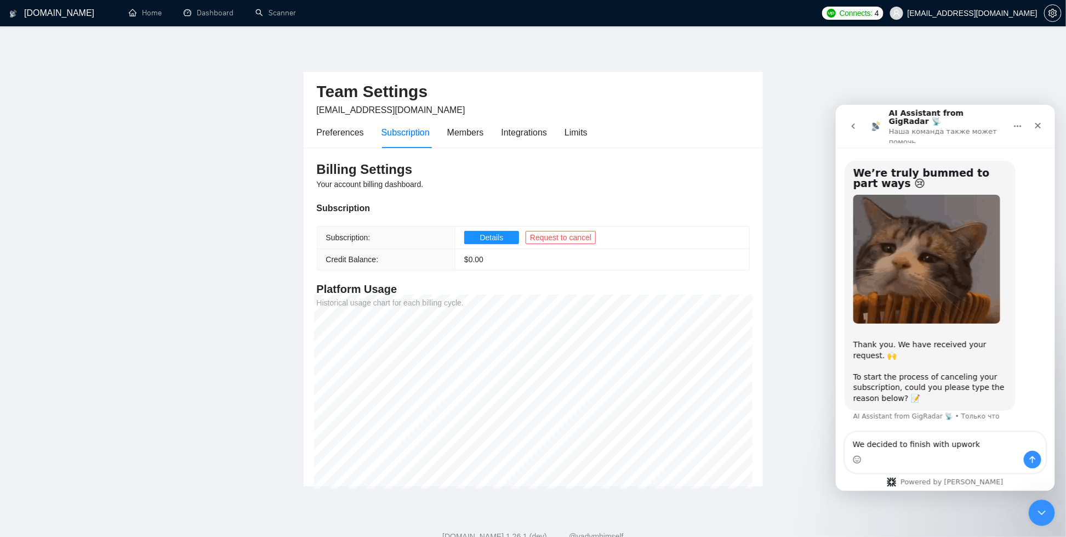
type textarea "We decided to finish with upwork"
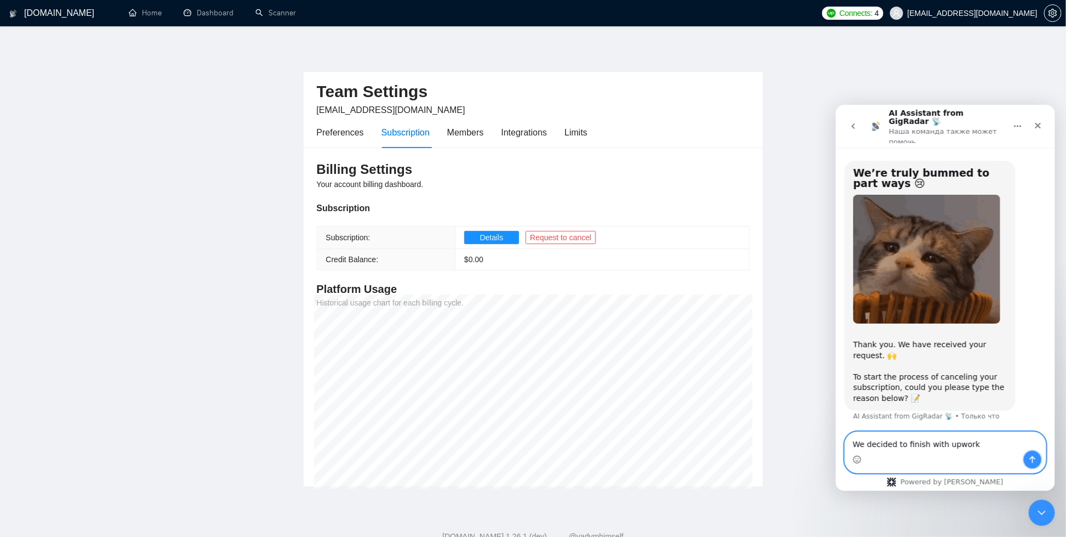
click at [1028, 458] on icon "Отправить сообщение…" at bounding box center [1032, 458] width 9 height 9
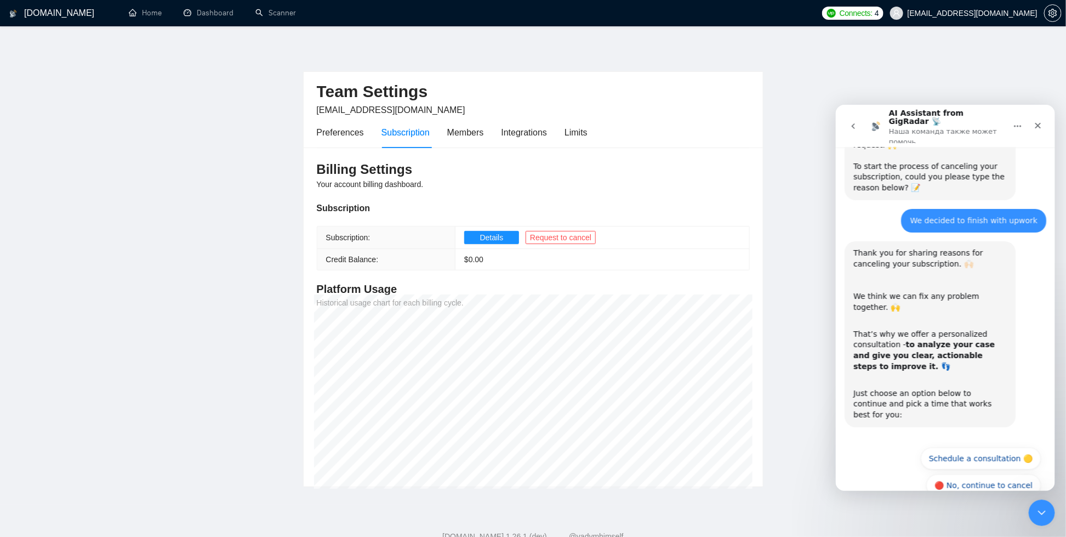
scroll to position [214, 0]
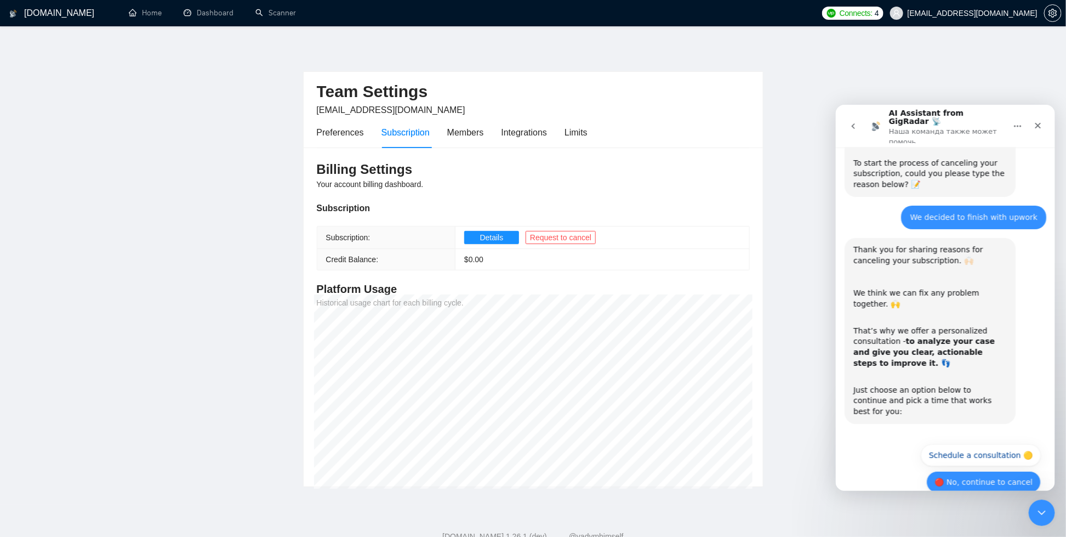
click at [970, 470] on button "🔴 No, continue to cancel" at bounding box center [983, 481] width 115 height 22
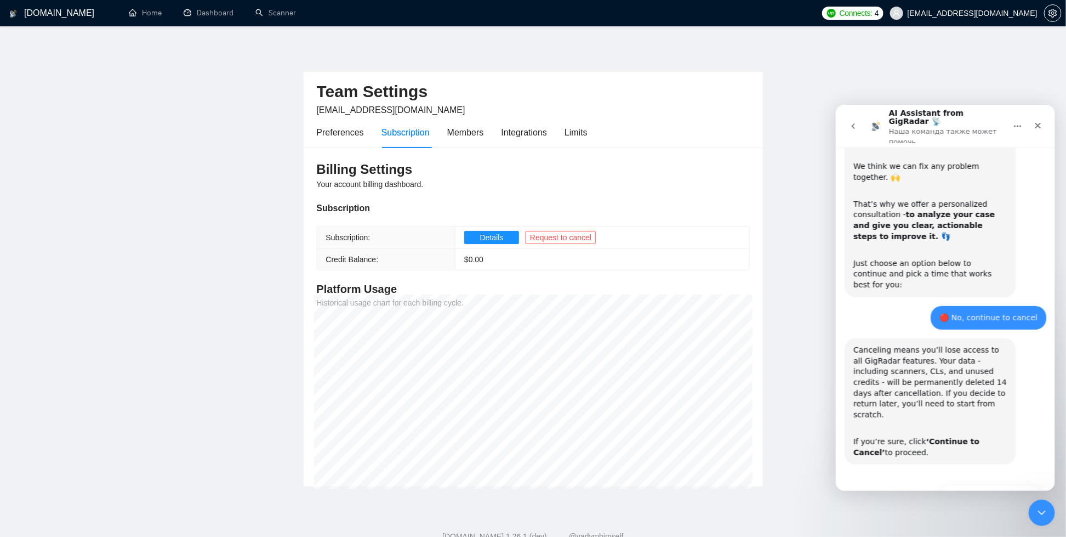
scroll to position [345, 0]
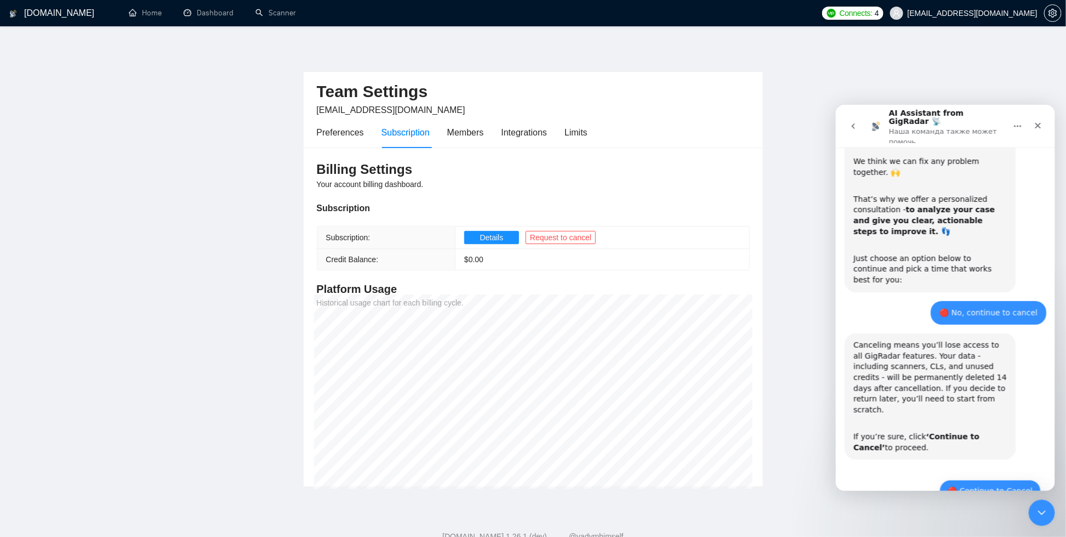
click at [991, 479] on button "🔴 Continue to Cancel" at bounding box center [989, 490] width 101 height 22
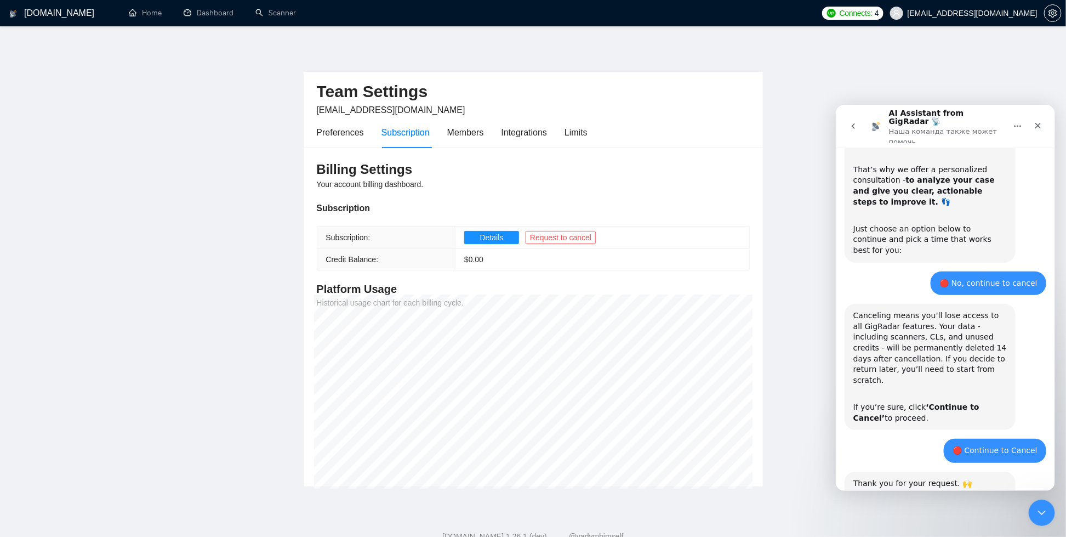
scroll to position [426, 0]
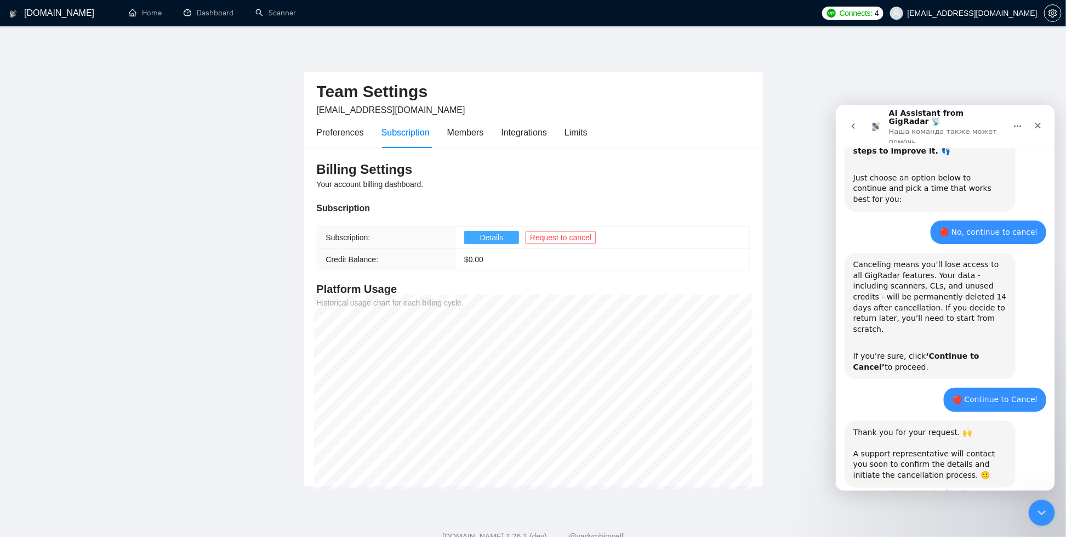
click at [490, 240] on span "Details" at bounding box center [492, 237] width 24 height 12
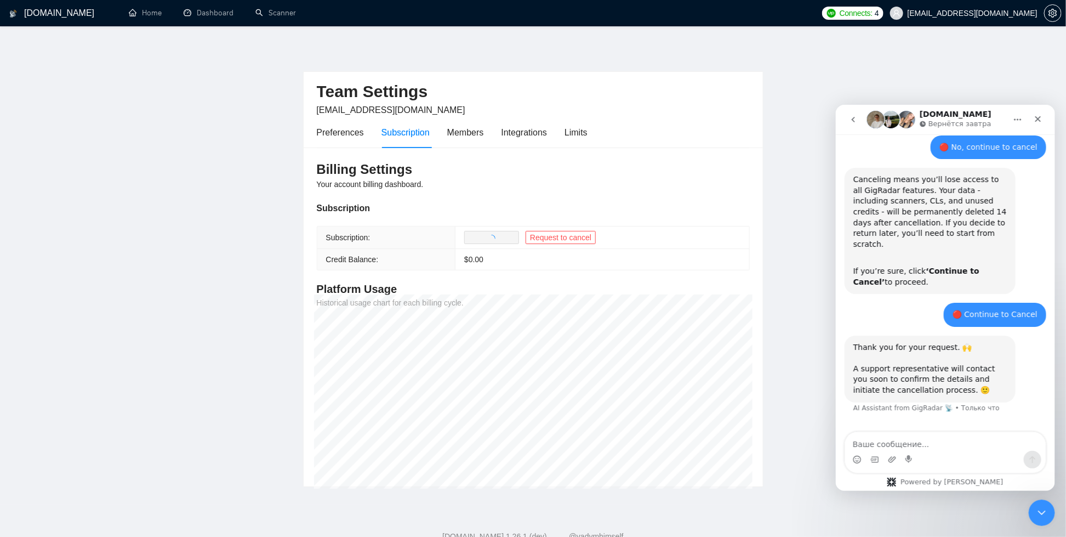
scroll to position [500, 0]
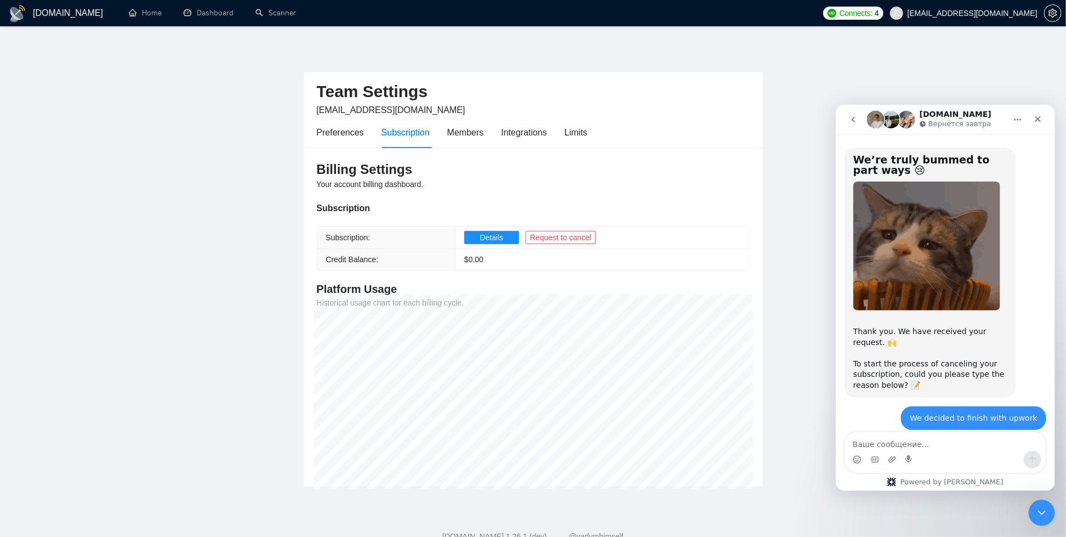
scroll to position [500, 0]
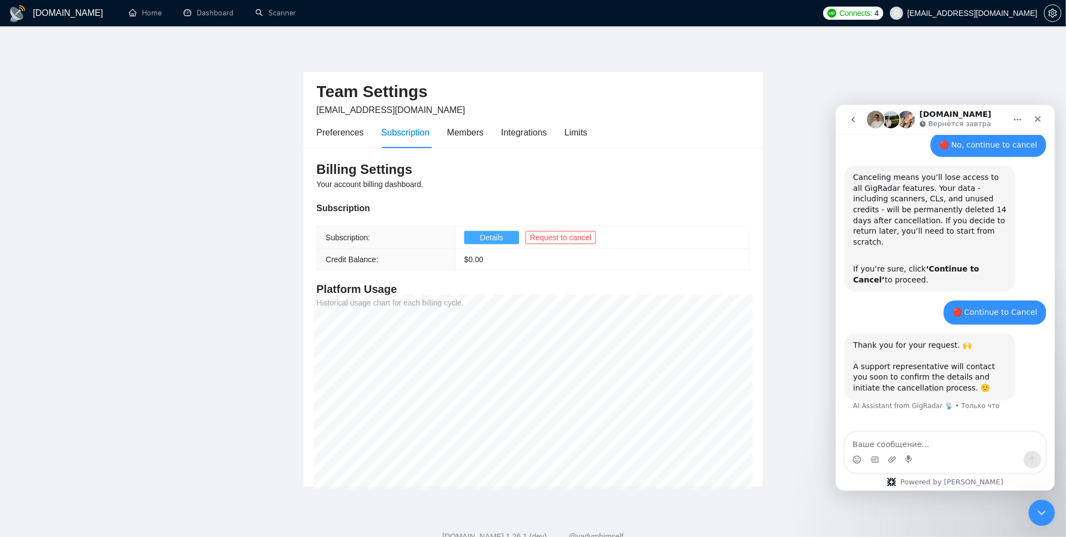
click at [467, 234] on button "Details" at bounding box center [491, 237] width 55 height 13
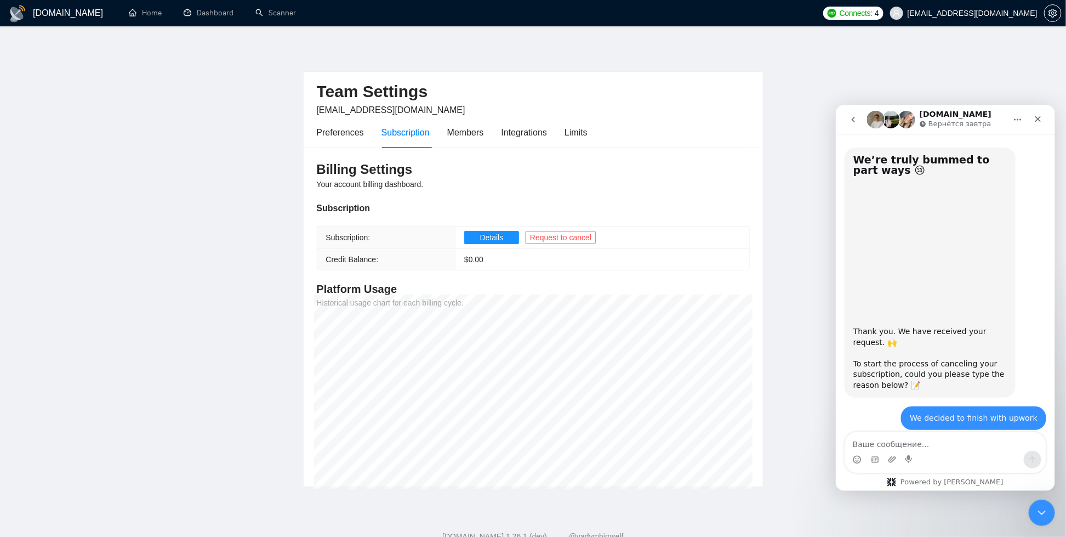
scroll to position [500, 0]
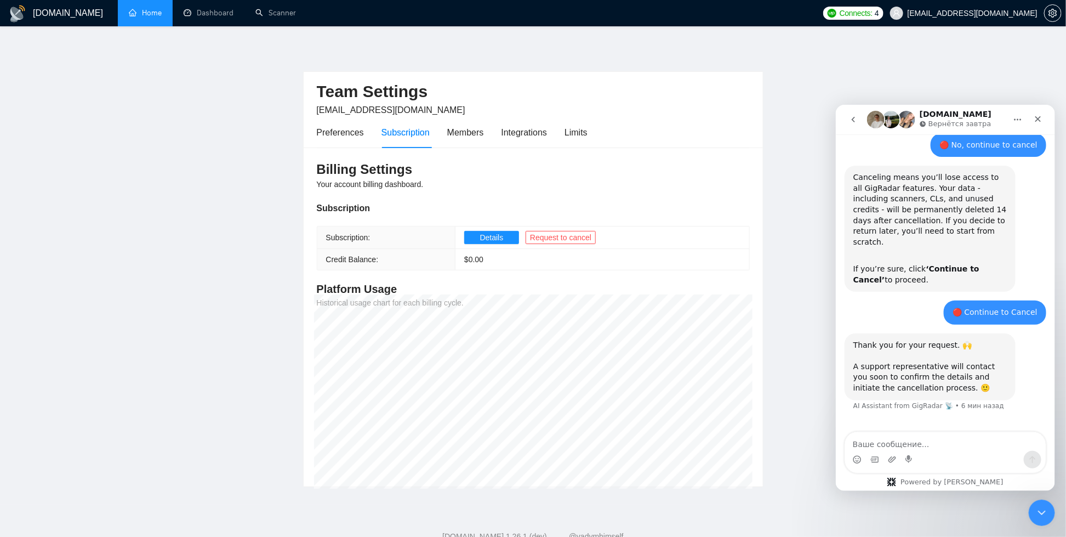
click at [136, 25] on li "Home" at bounding box center [145, 13] width 55 height 26
click at [144, 15] on link "Home" at bounding box center [145, 12] width 33 height 9
